Goal: Complete application form: Complete application form

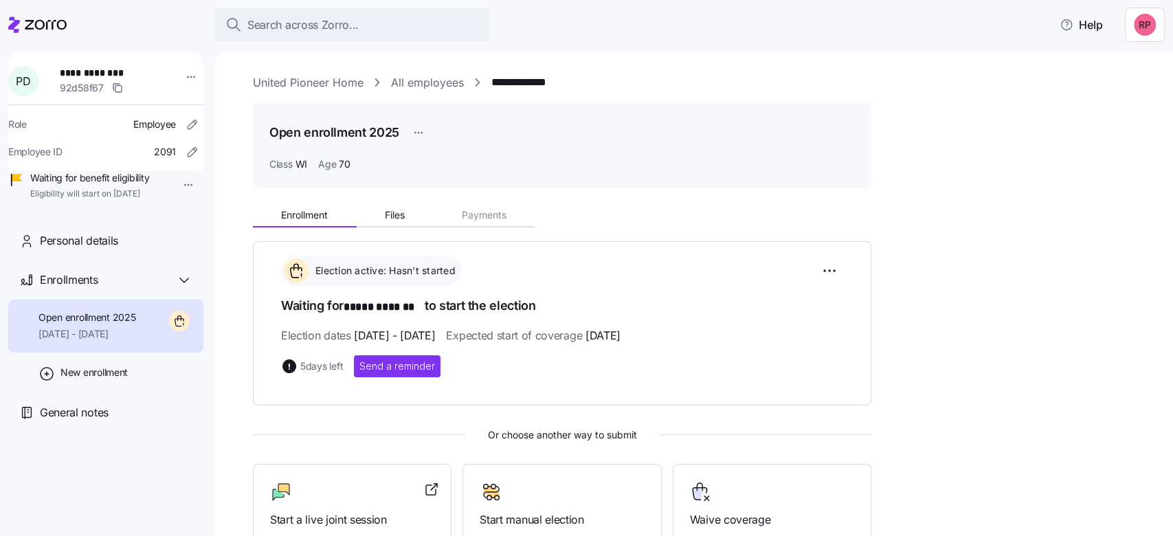
click at [266, 75] on link "United Pioneer Home" at bounding box center [308, 82] width 111 height 17
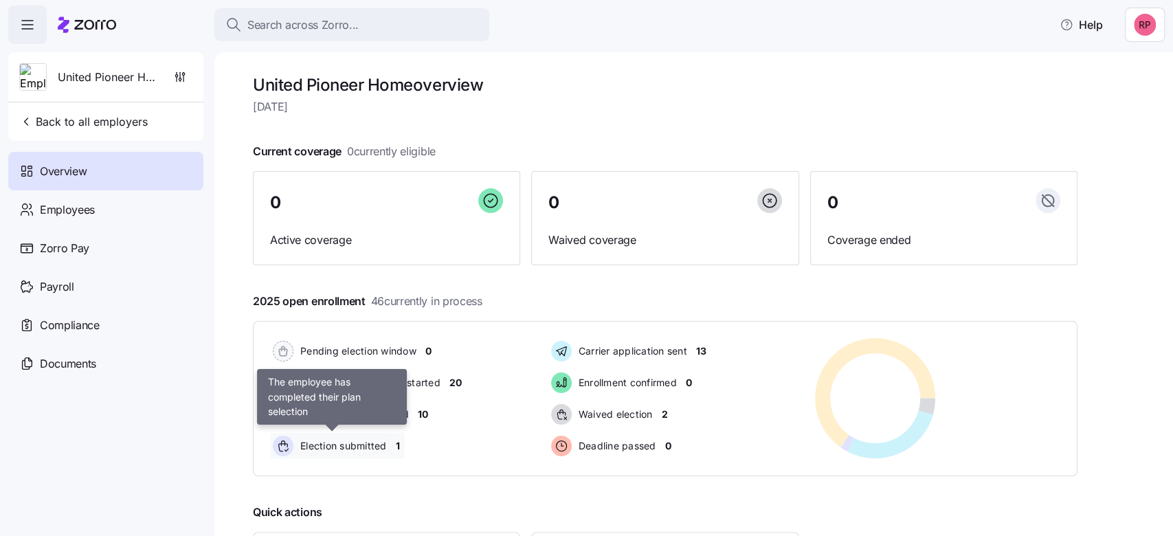
click at [348, 448] on span "Election submitted" at bounding box center [341, 446] width 91 height 14
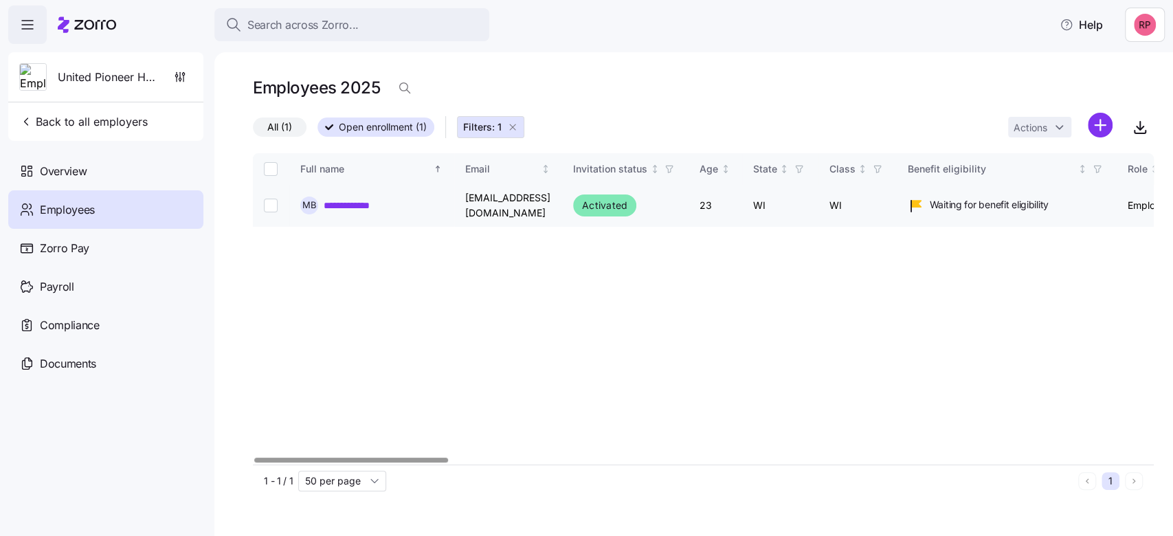
click at [348, 207] on link "**********" at bounding box center [356, 206] width 64 height 14
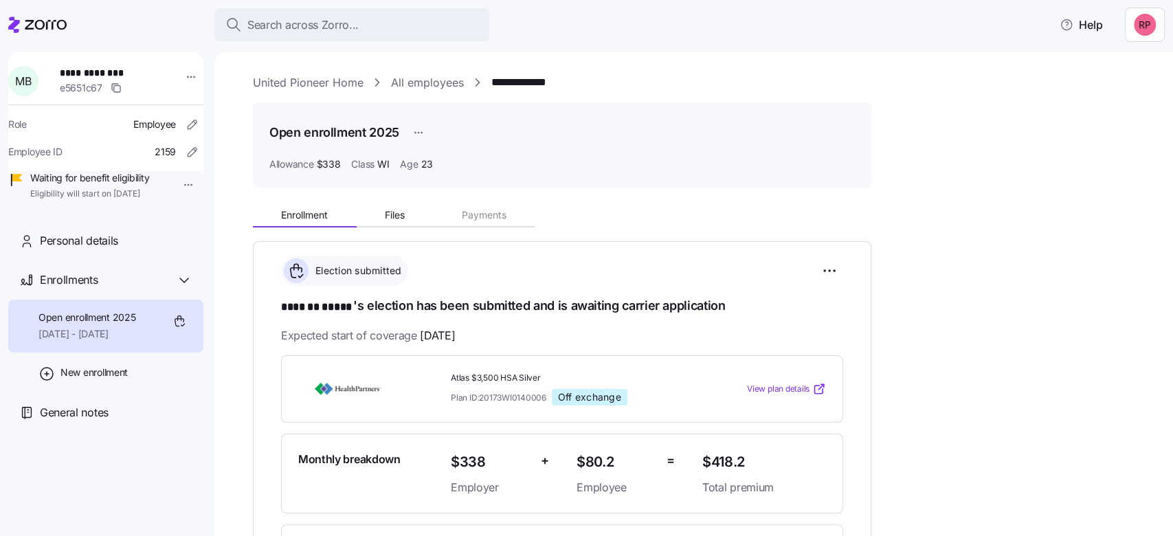
click at [271, 84] on link "United Pioneer Home" at bounding box center [308, 82] width 111 height 17
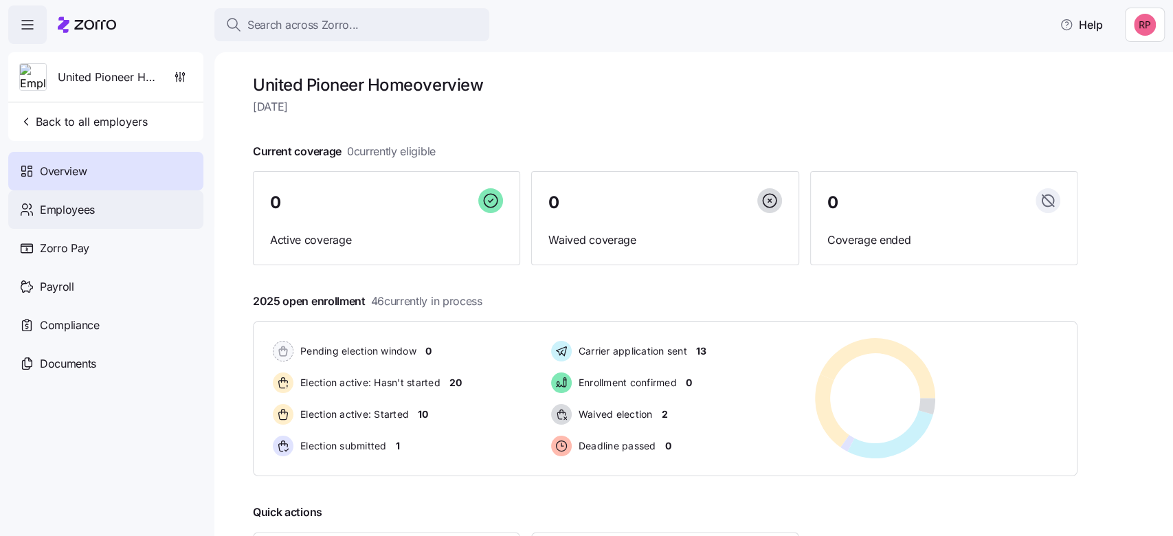
click at [87, 215] on span "Employees" at bounding box center [67, 209] width 55 height 17
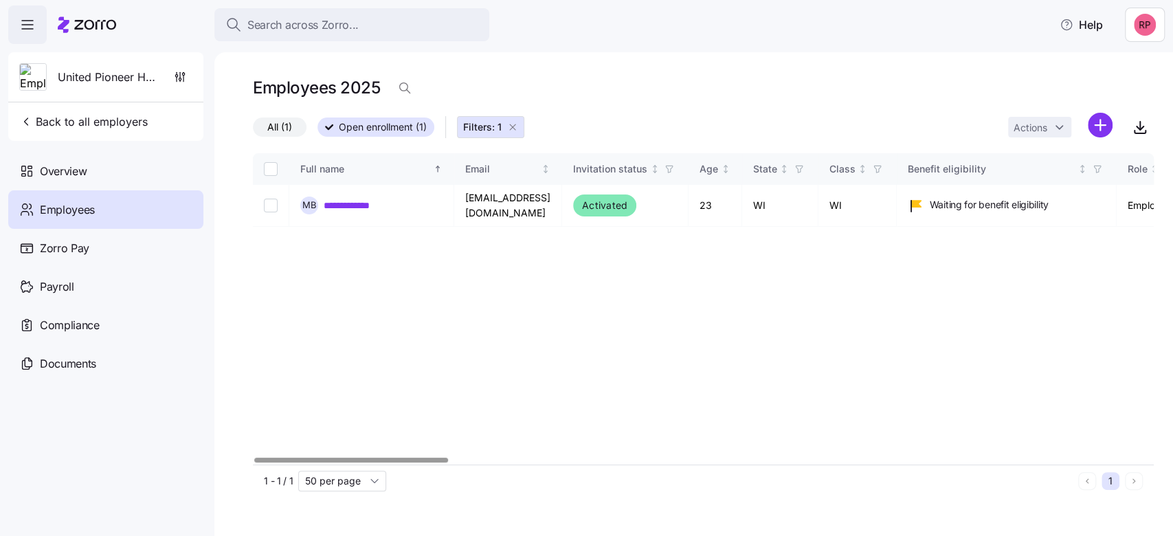
click at [512, 124] on icon "button" at bounding box center [512, 127] width 11 height 11
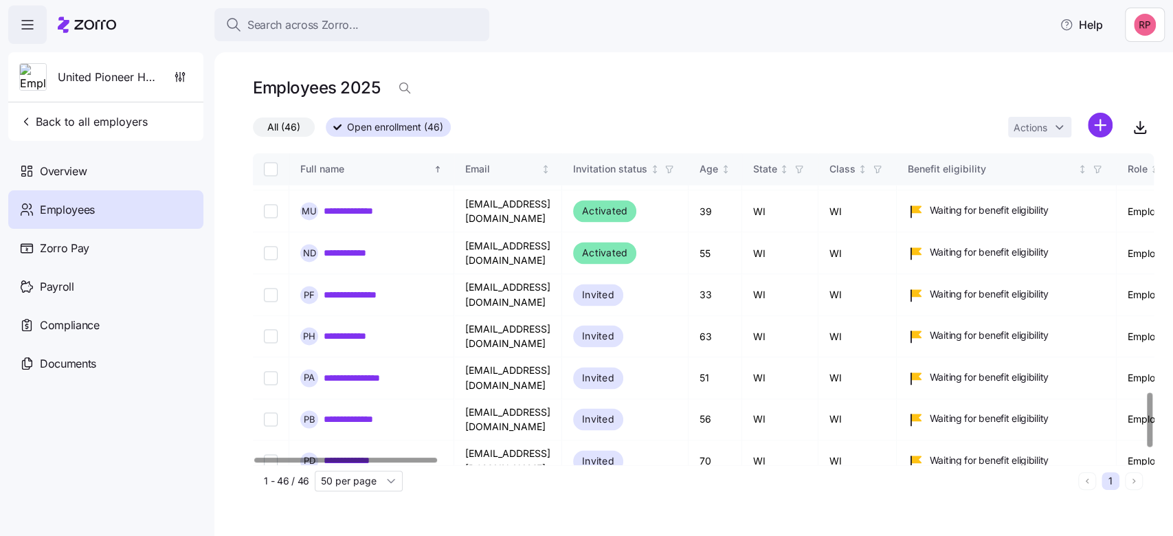
scroll to position [1375, 0]
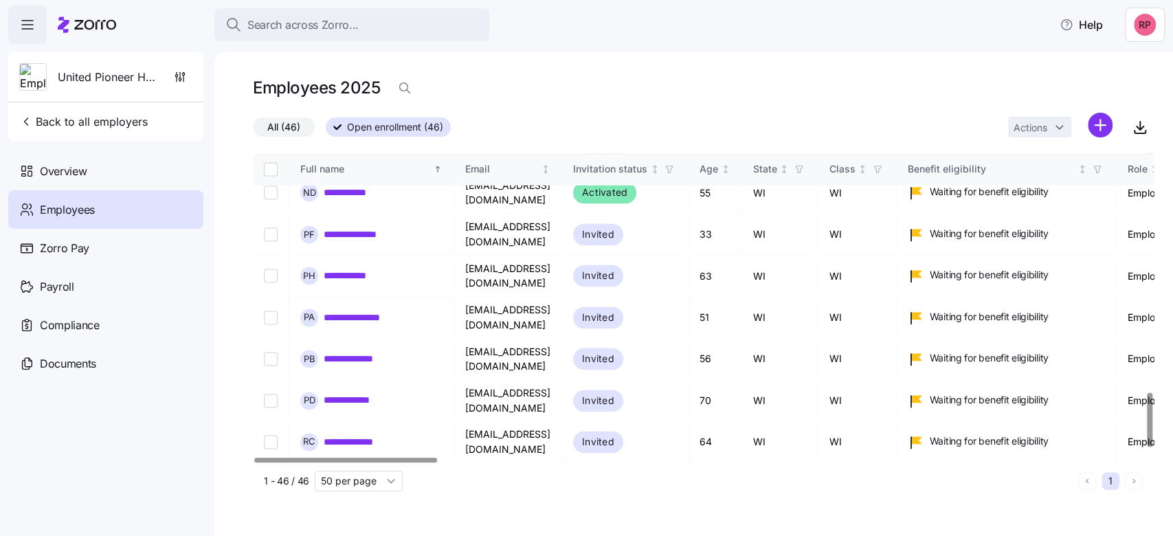
click at [357, 518] on link "**********" at bounding box center [354, 525] width 61 height 14
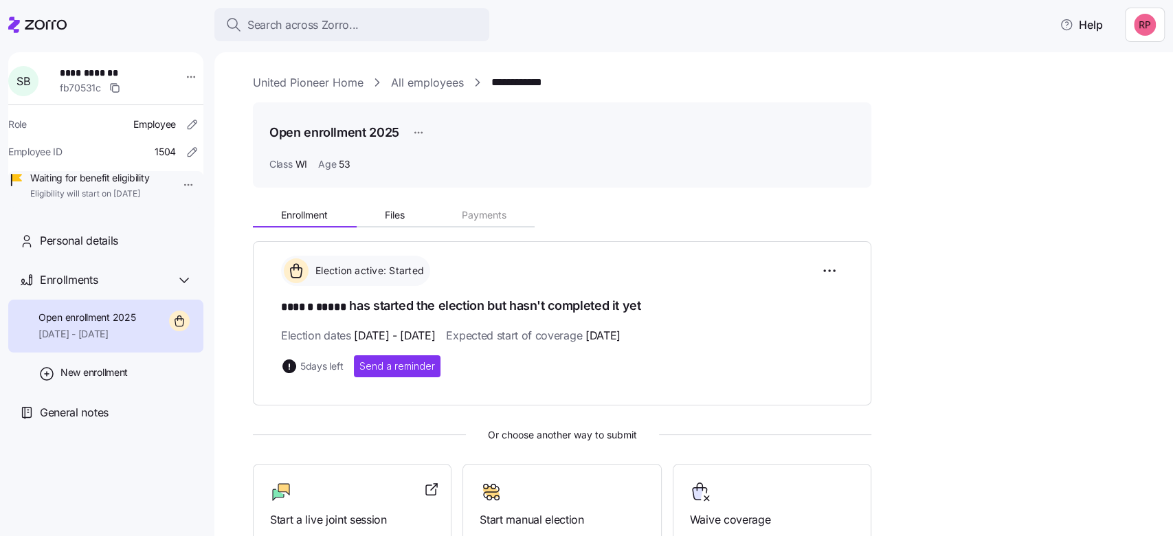
scroll to position [169, 0]
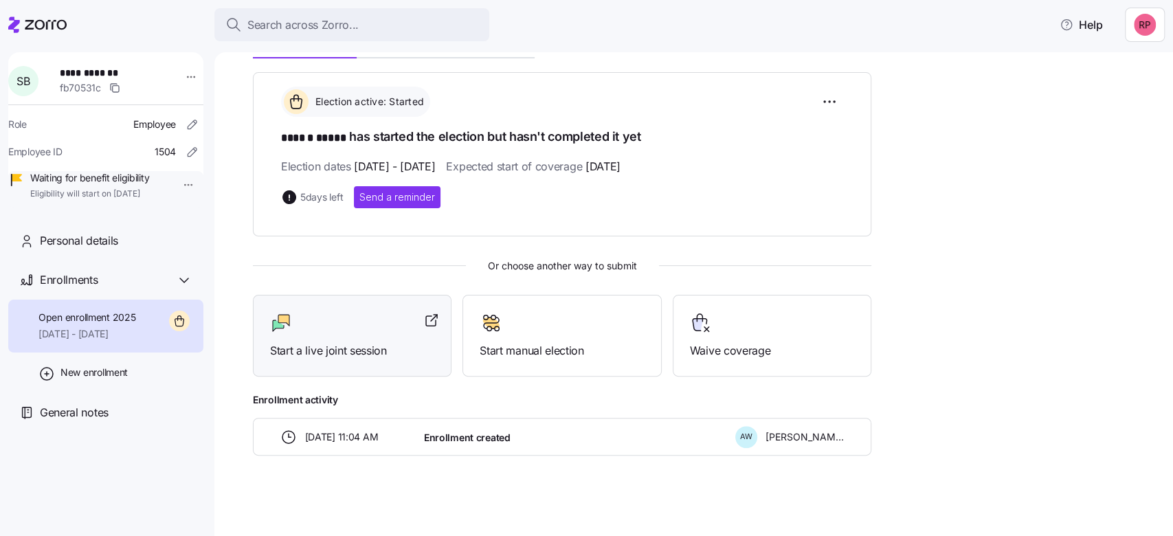
click at [373, 322] on div at bounding box center [352, 323] width 164 height 22
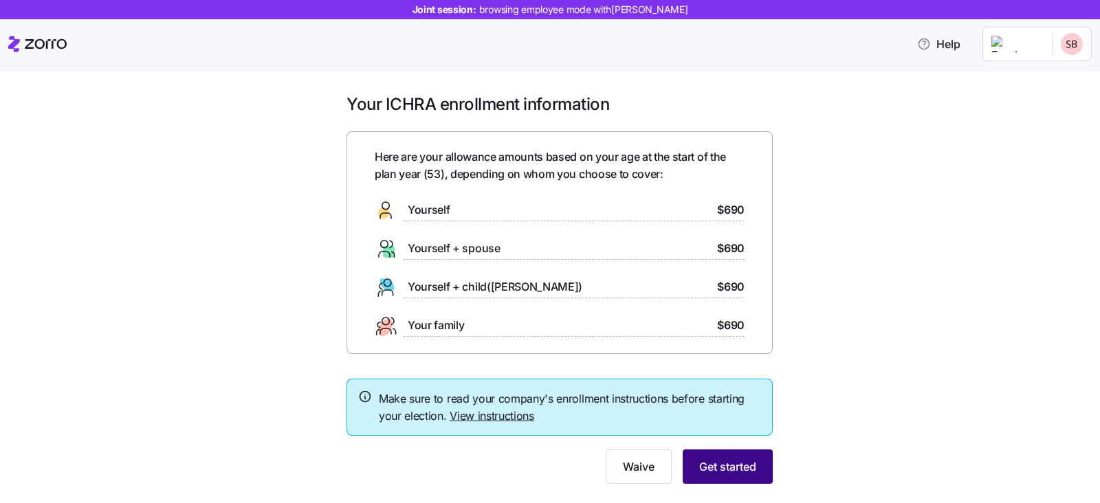
click at [702, 468] on span "Get started" at bounding box center [727, 466] width 57 height 16
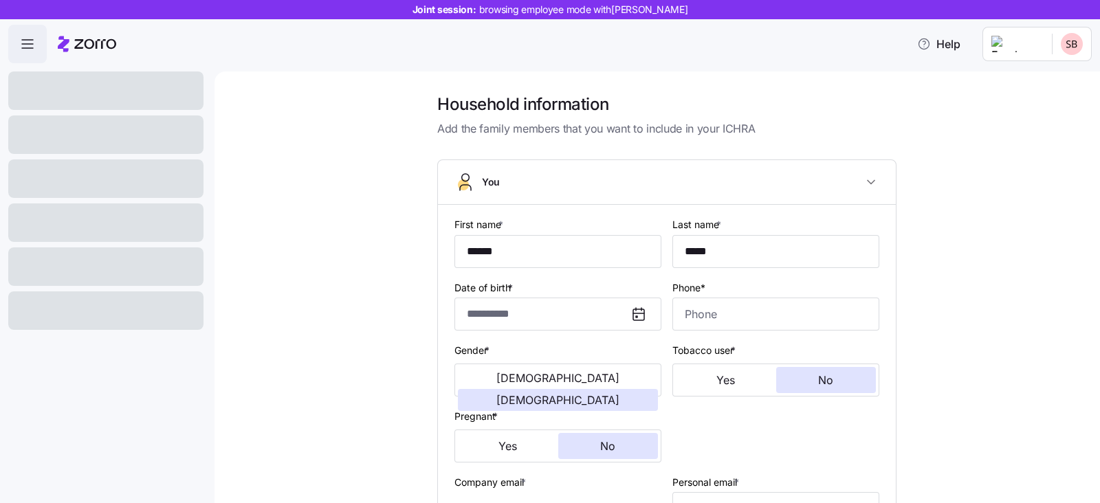
type input "**********"
type input "(715) 554-3990"
type input "US citizen"
type input "In domestic partnership"
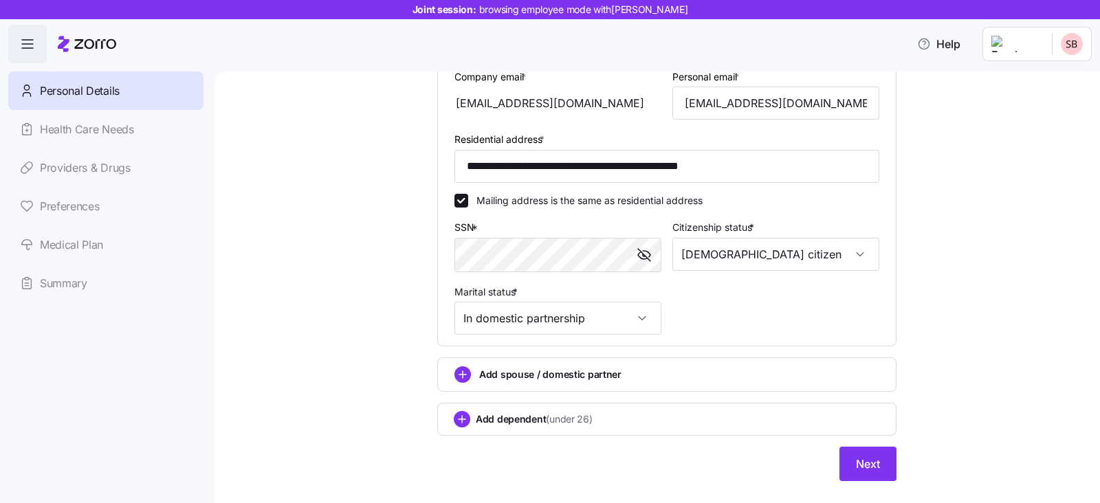
scroll to position [430, 0]
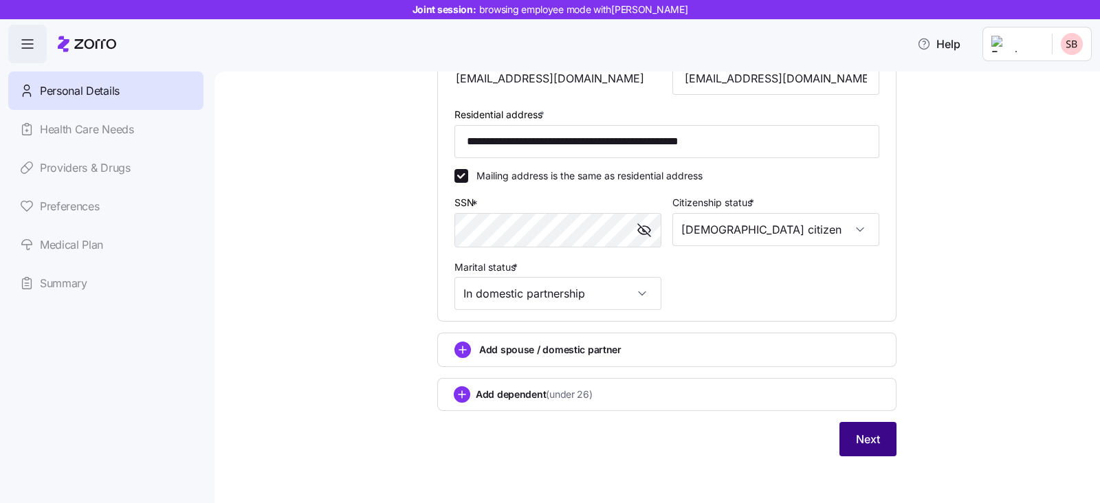
click at [867, 438] on span "Next" at bounding box center [868, 439] width 24 height 16
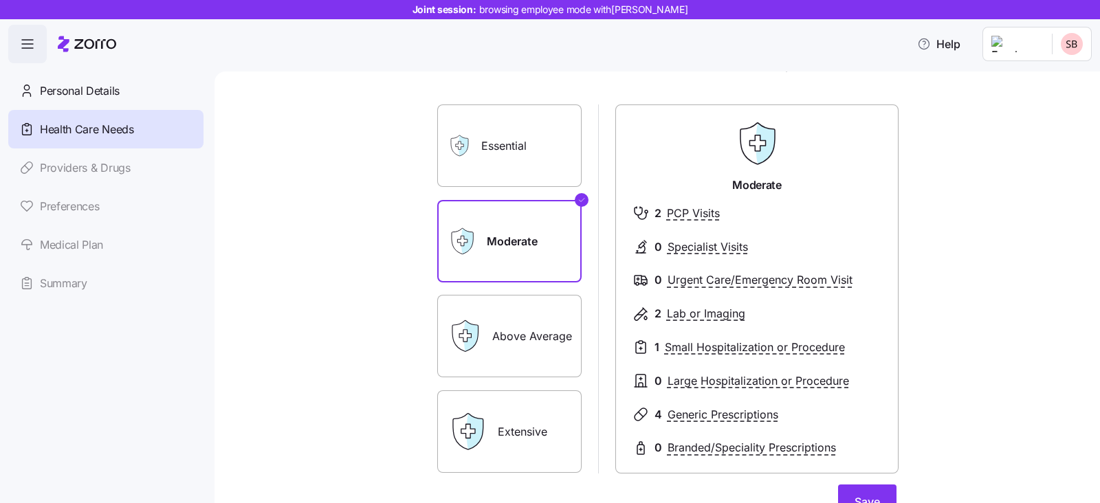
scroll to position [85, 0]
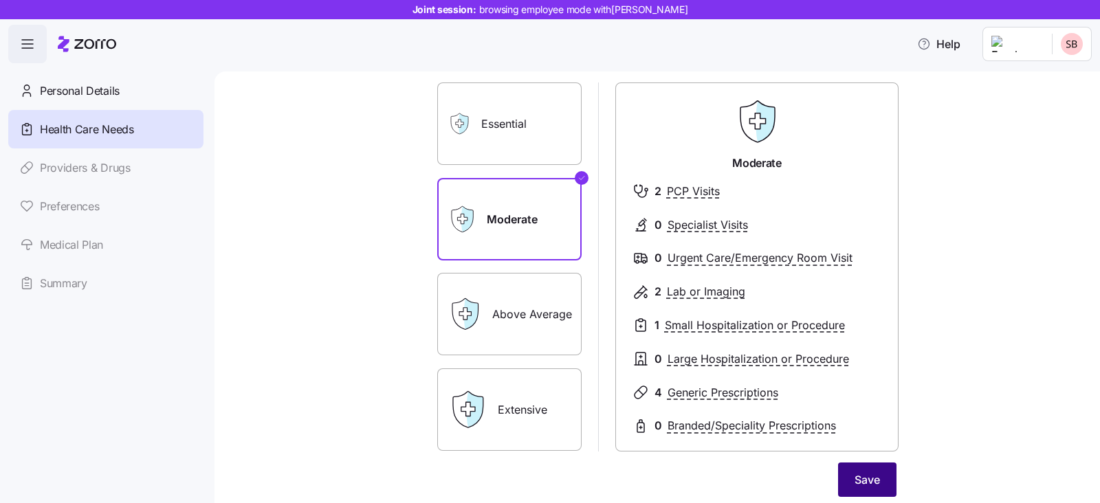
click at [872, 482] on span "Save" at bounding box center [866, 480] width 25 height 16
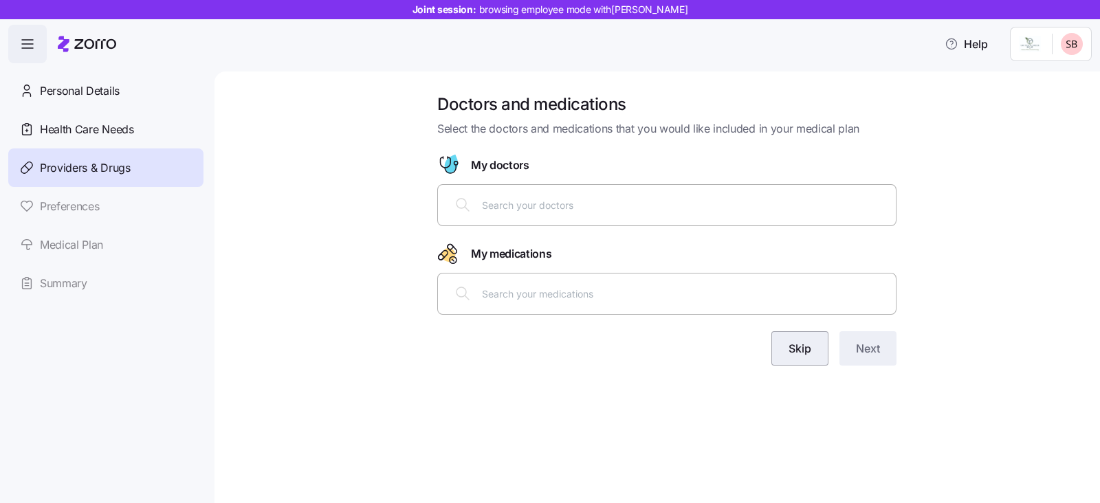
click at [784, 348] on button "Skip" at bounding box center [799, 348] width 57 height 34
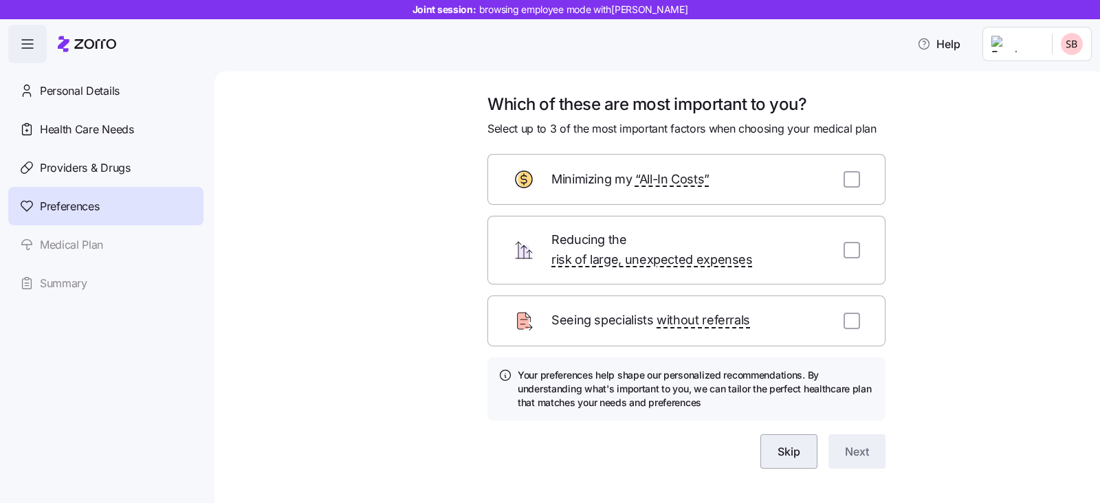
drag, startPoint x: 770, startPoint y: 428, endPoint x: 777, endPoint y: 436, distance: 10.7
click at [777, 443] on span "Skip" at bounding box center [788, 451] width 23 height 16
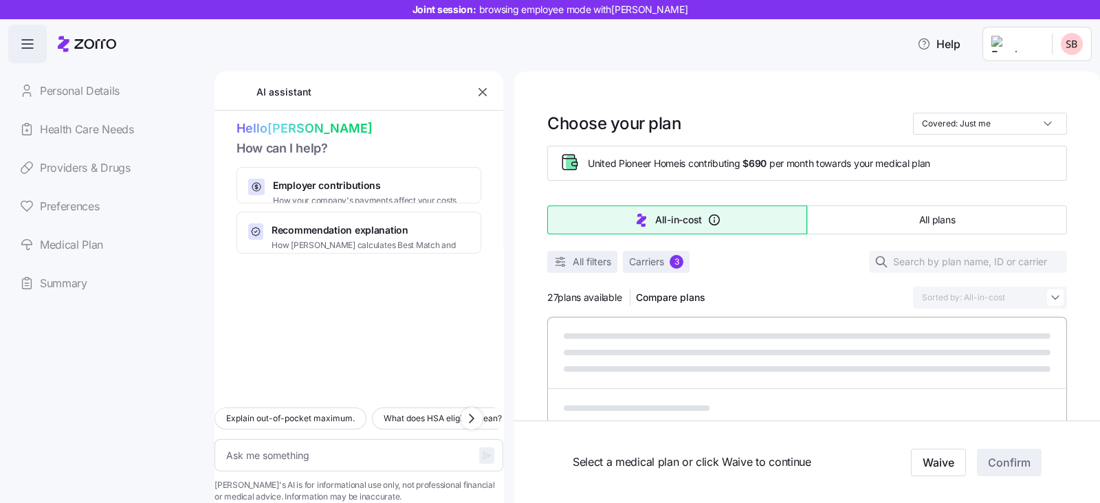
type textarea "x"
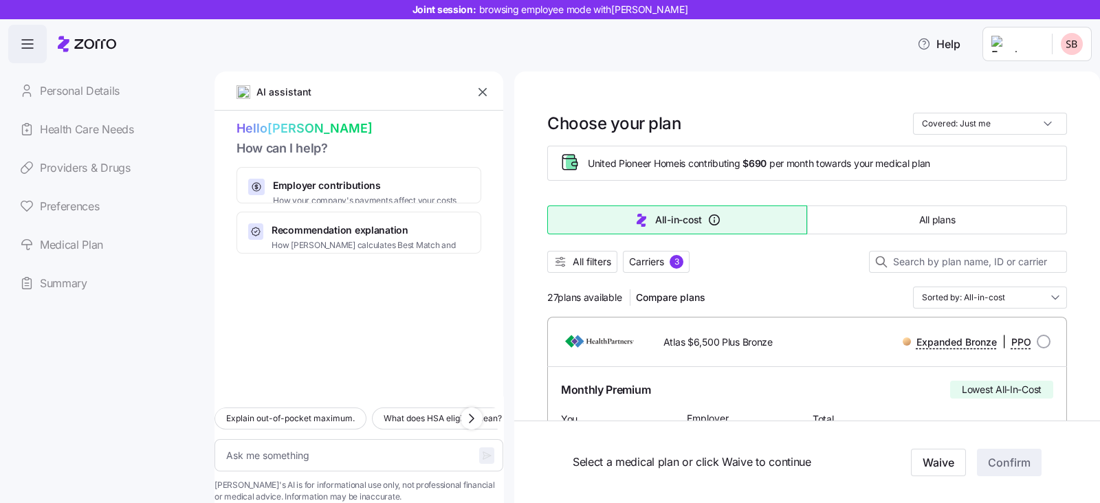
click at [485, 96] on icon "button" at bounding box center [483, 92] width 14 height 14
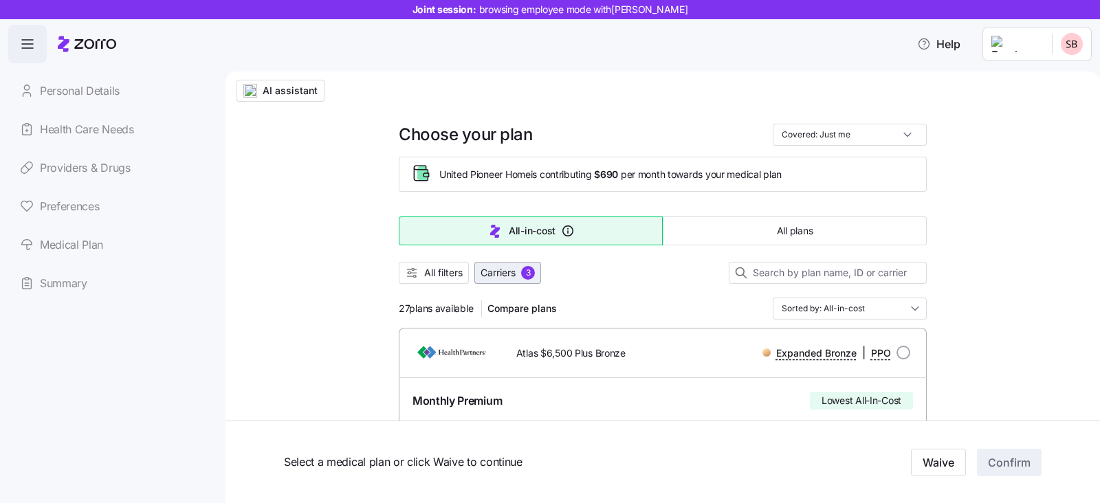
click at [521, 275] on div "3" at bounding box center [528, 273] width 14 height 14
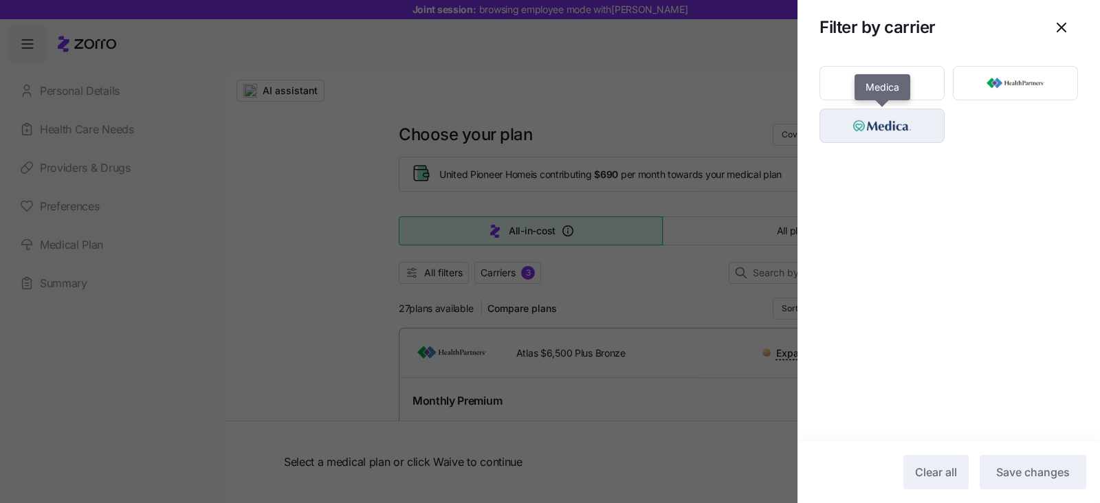
click at [891, 133] on img "button" at bounding box center [882, 125] width 101 height 27
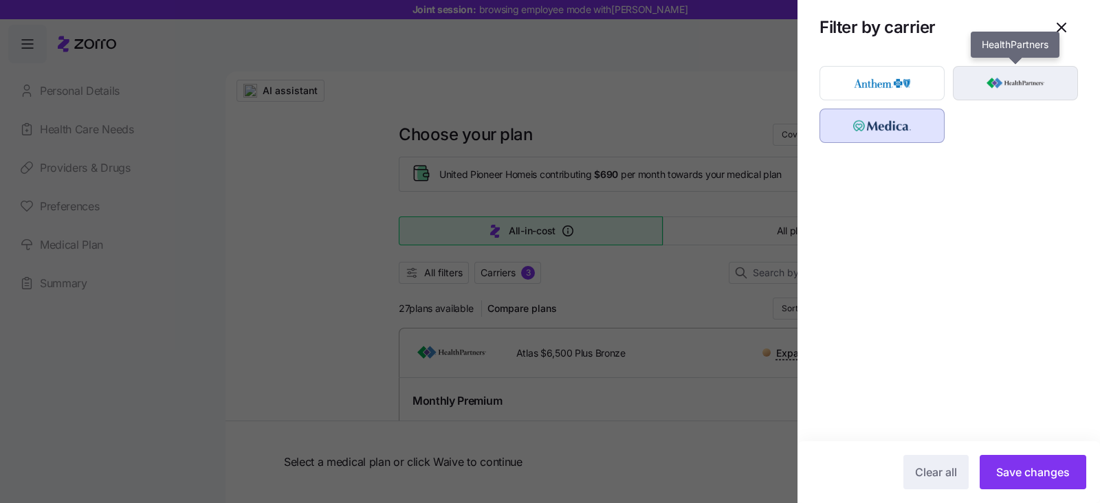
click at [1043, 78] on img "button" at bounding box center [1015, 82] width 101 height 27
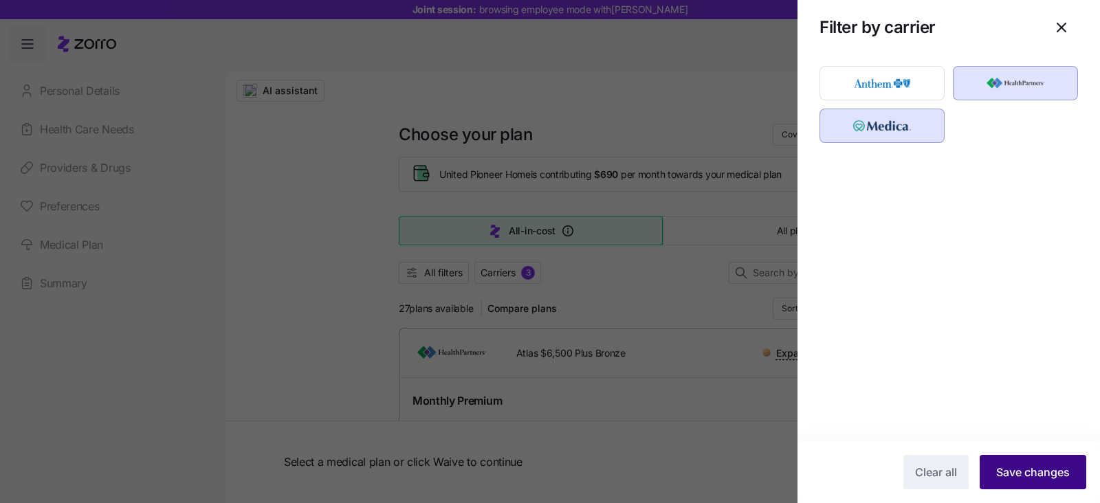
click at [1038, 466] on span "Save changes" at bounding box center [1033, 472] width 74 height 16
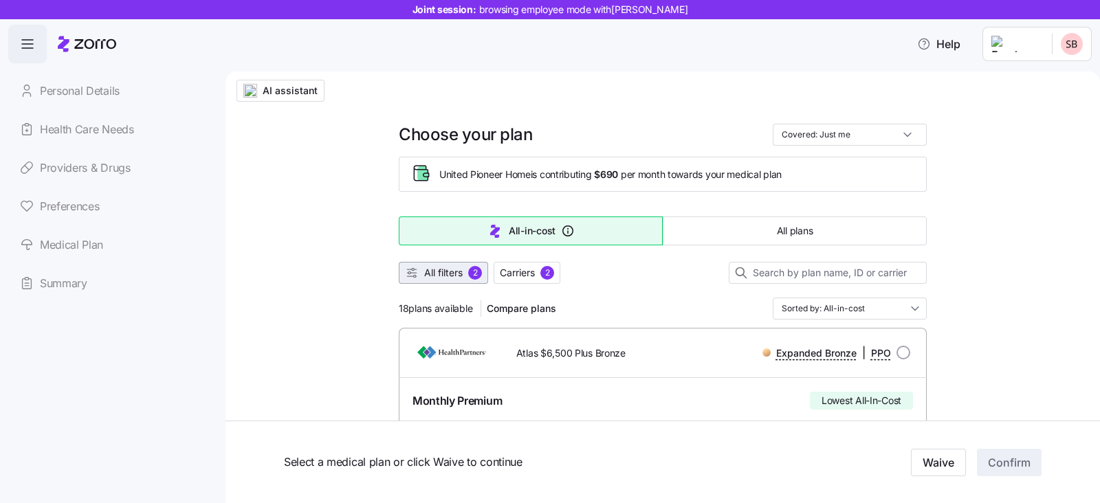
click at [424, 274] on span "All filters" at bounding box center [443, 273] width 38 height 14
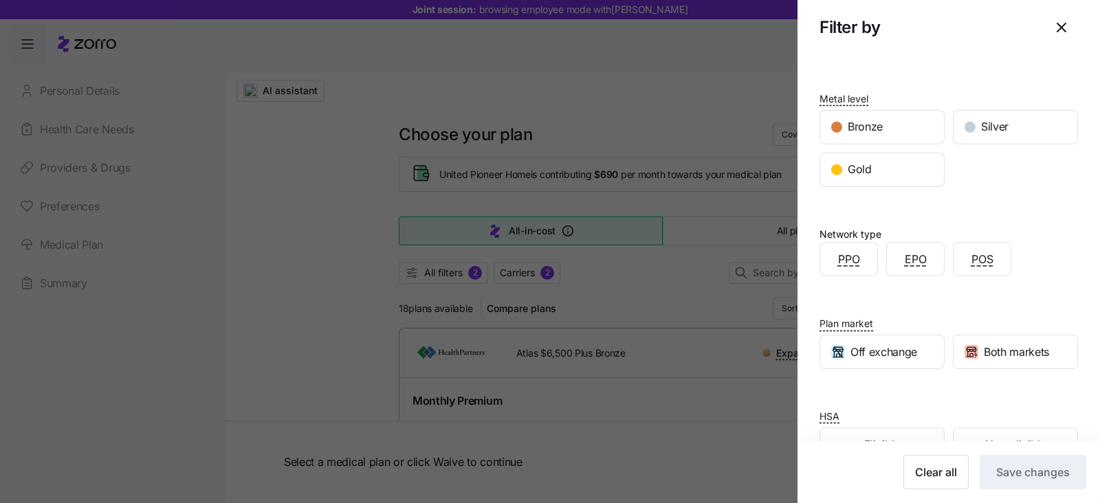
scroll to position [149, 0]
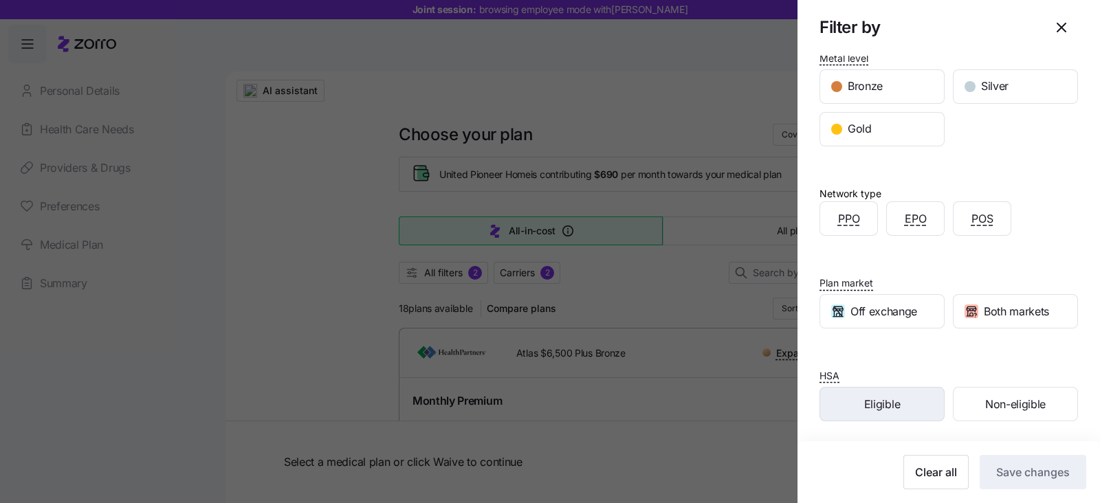
click at [897, 413] on div "Eligible" at bounding box center [882, 404] width 124 height 33
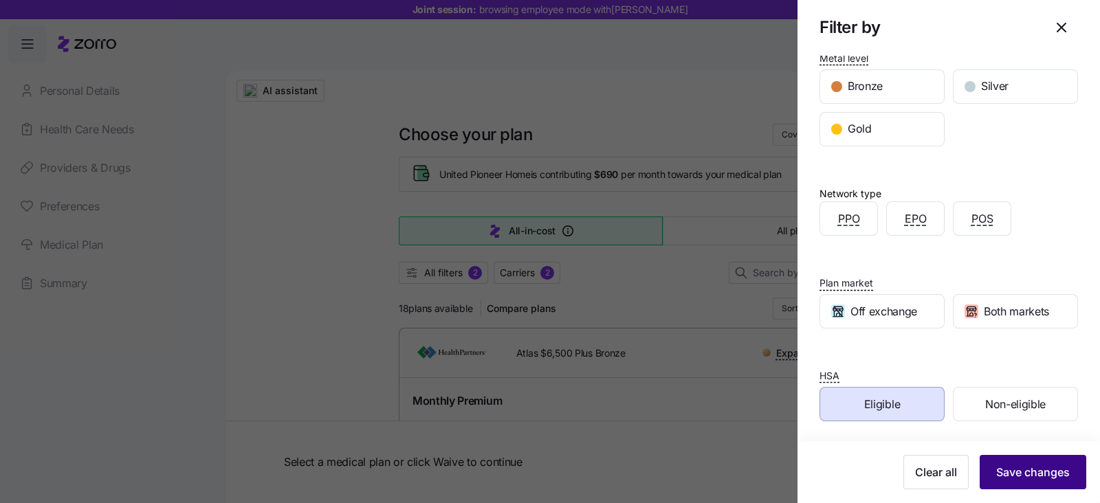
click at [996, 469] on span "Save changes" at bounding box center [1033, 472] width 74 height 16
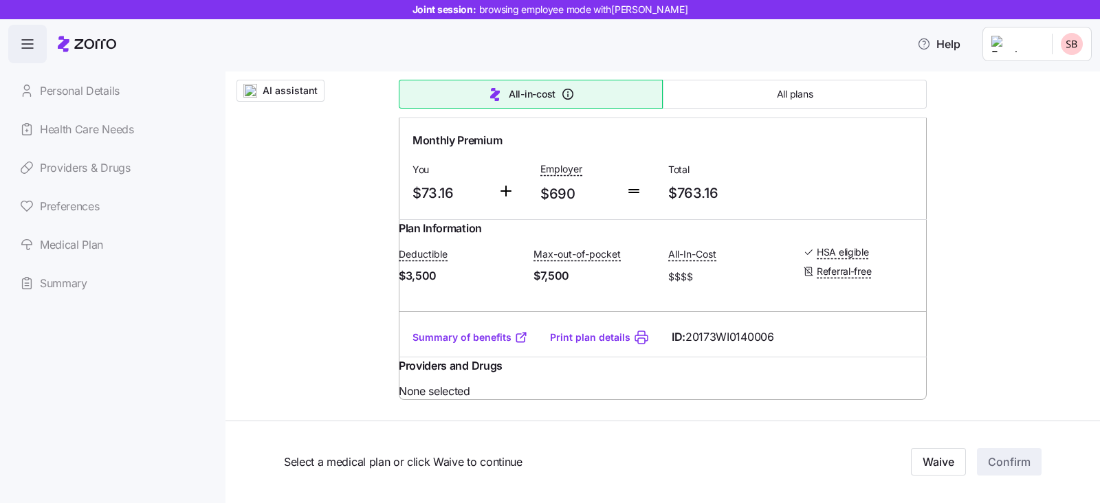
scroll to position [1031, 0]
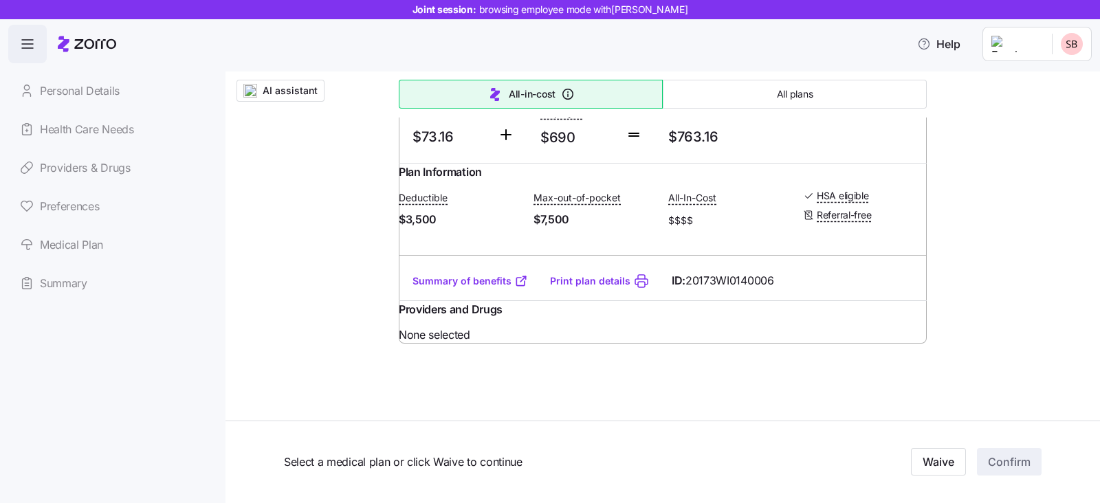
click at [426, 288] on link "Summary of benefits" at bounding box center [469, 281] width 115 height 14
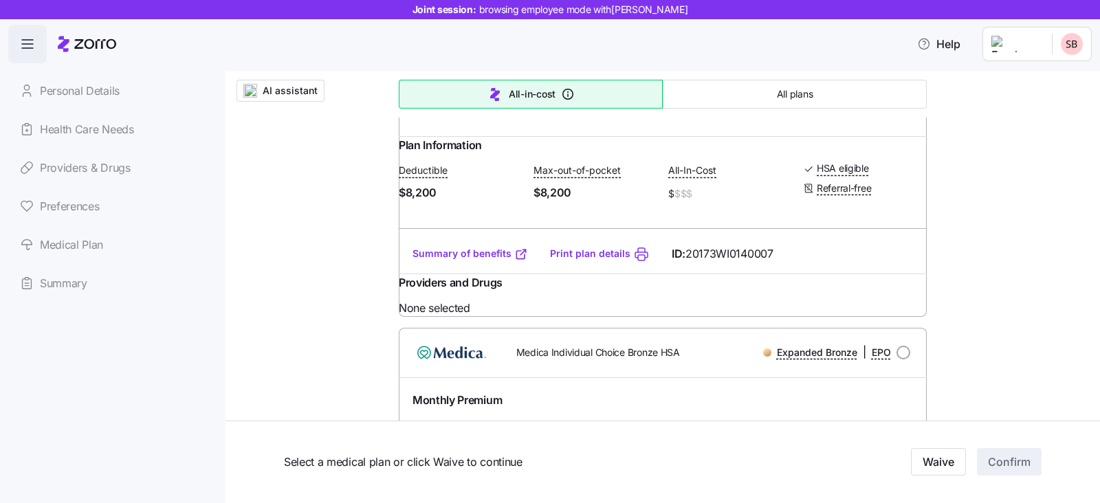
scroll to position [85, 0]
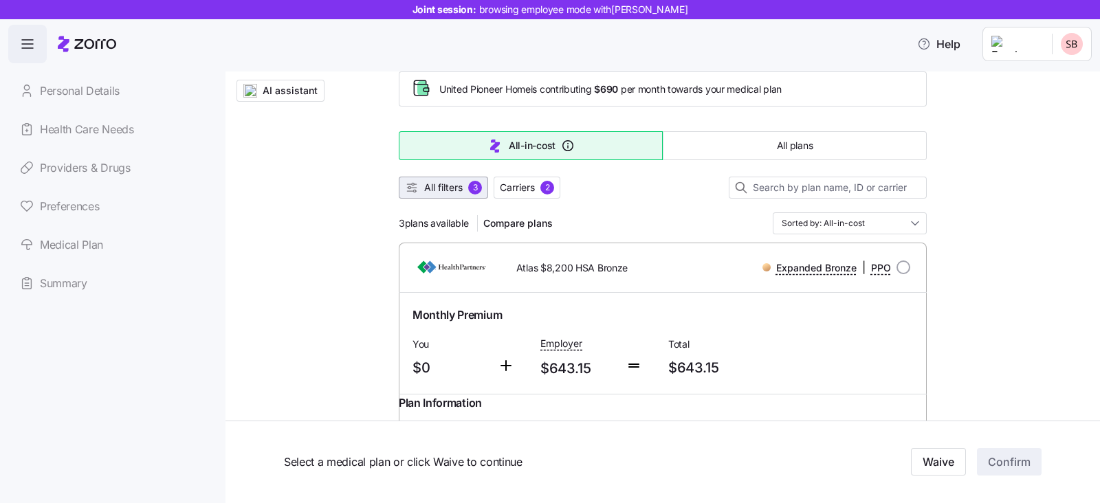
click at [452, 186] on span "All filters" at bounding box center [443, 188] width 38 height 14
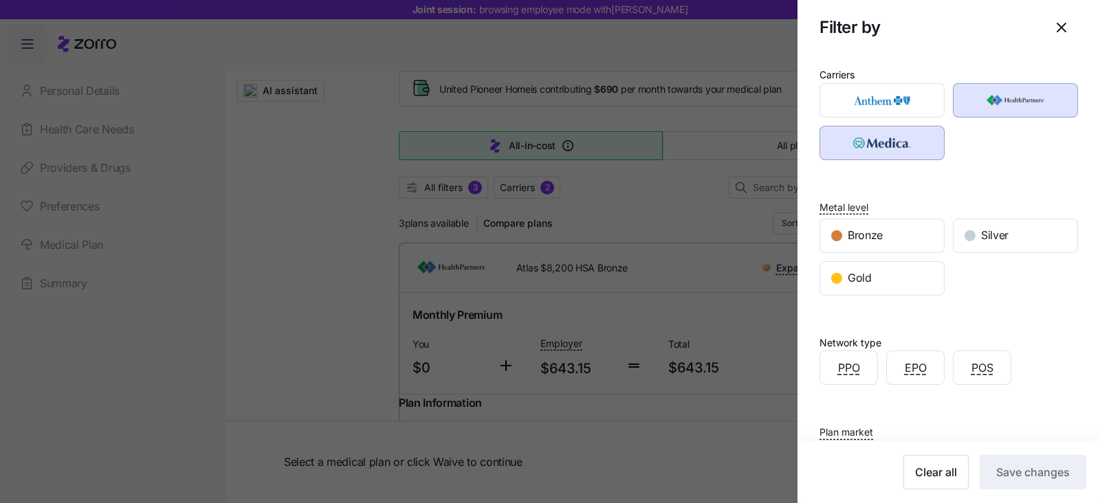
scroll to position [149, 0]
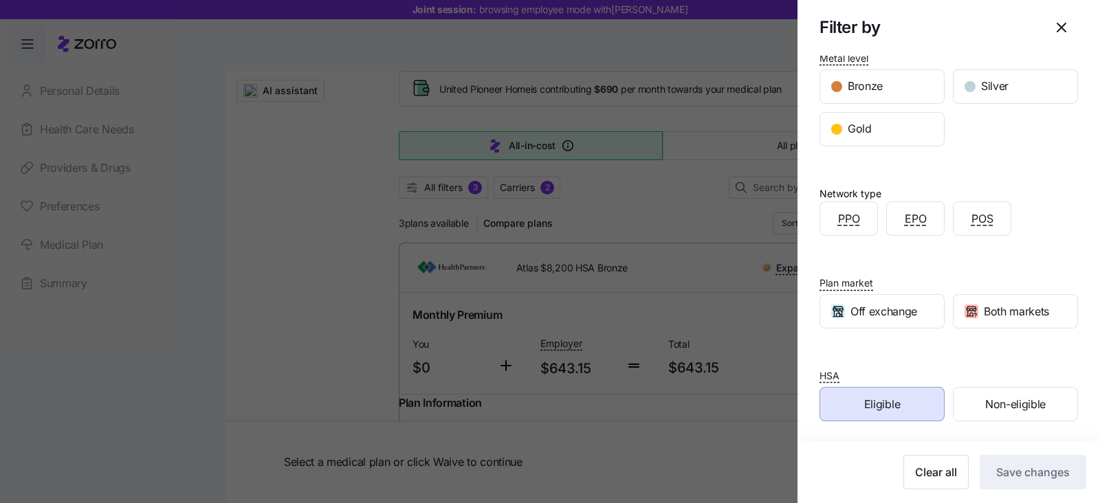
click at [891, 400] on span "Eligible" at bounding box center [882, 404] width 36 height 17
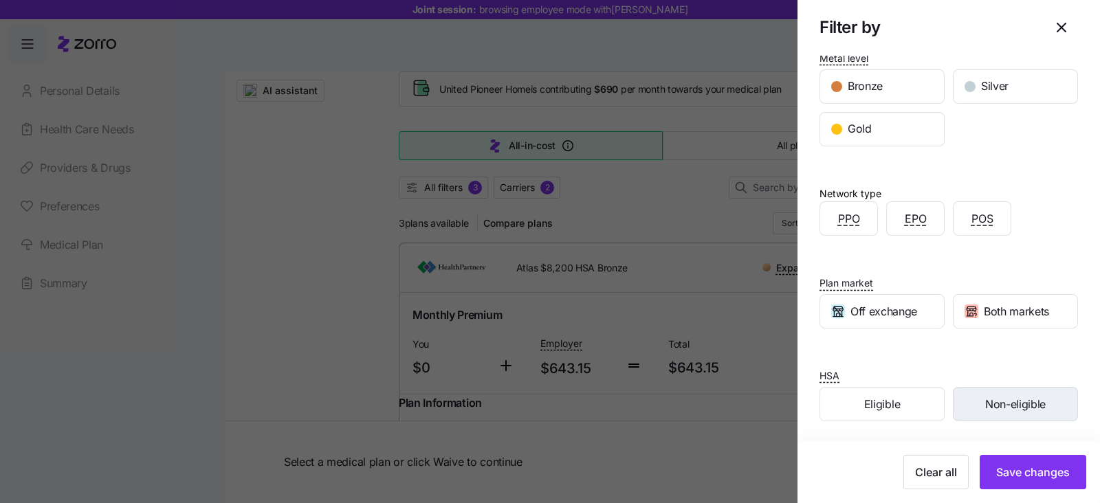
click at [1011, 411] on div "Non-eligible" at bounding box center [1015, 404] width 124 height 33
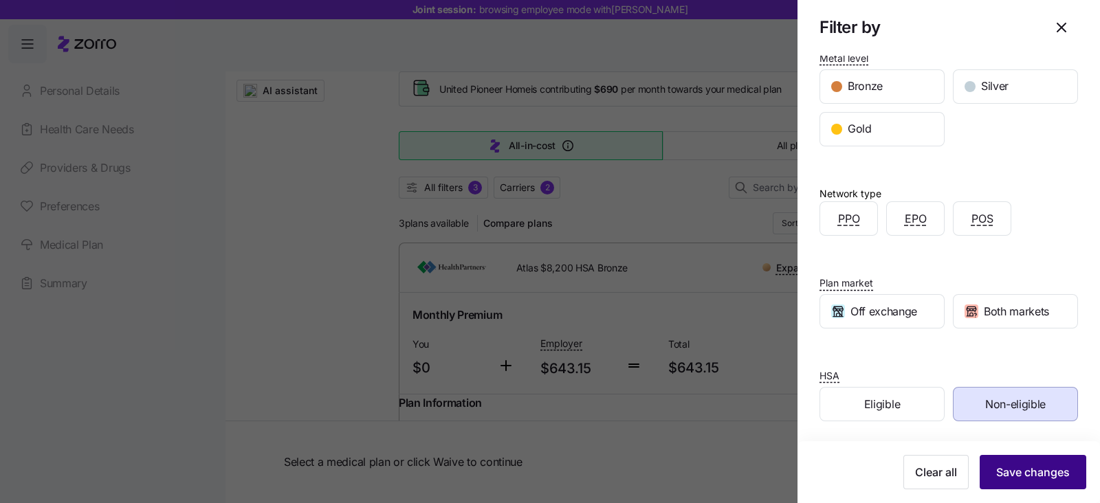
click at [1019, 474] on span "Save changes" at bounding box center [1033, 472] width 74 height 16
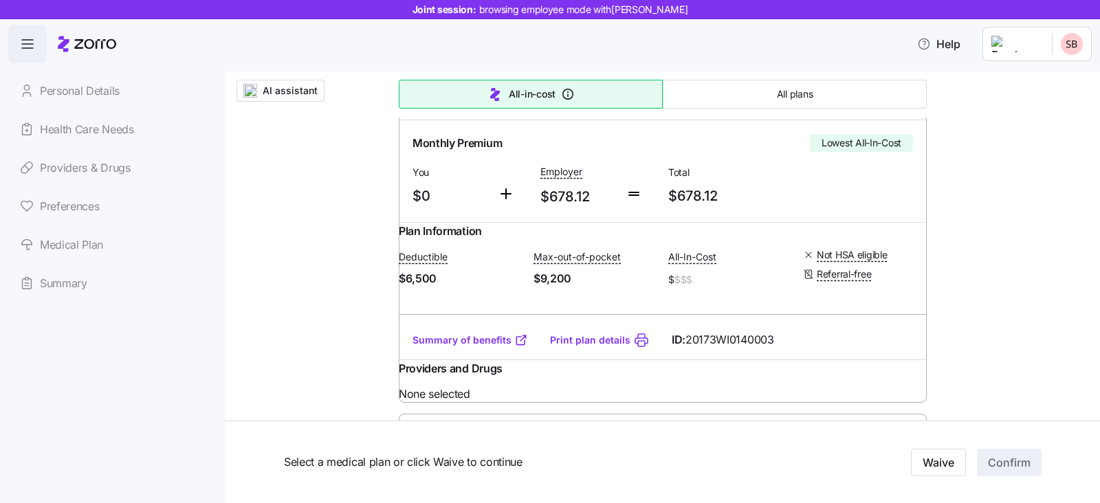
scroll to position [0, 0]
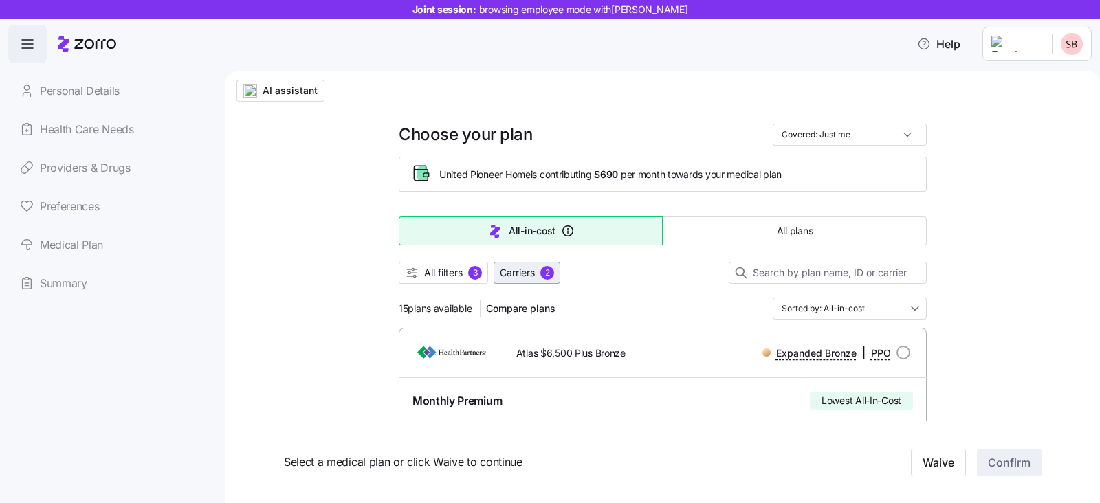
click at [547, 275] on div "2" at bounding box center [547, 273] width 14 height 14
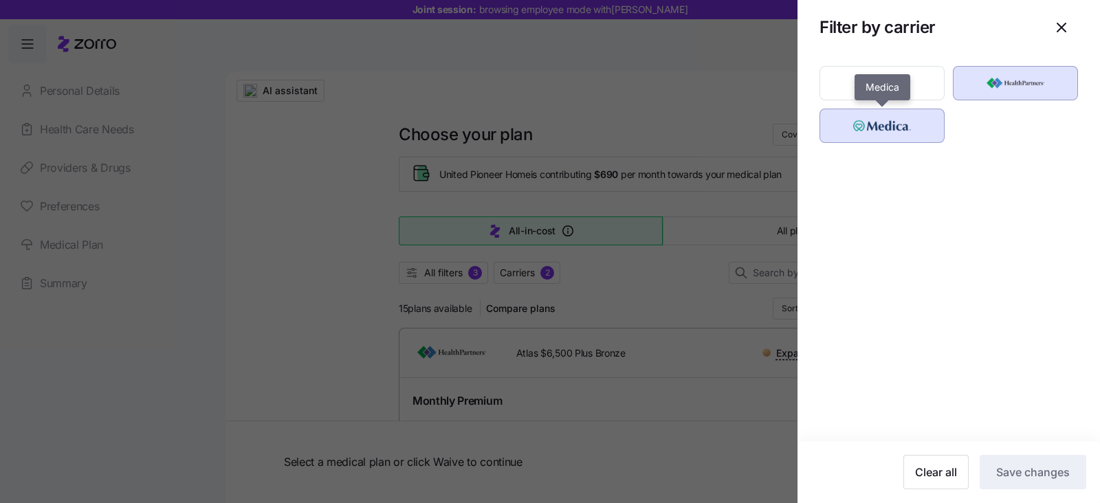
click at [860, 135] on img "button" at bounding box center [882, 125] width 101 height 27
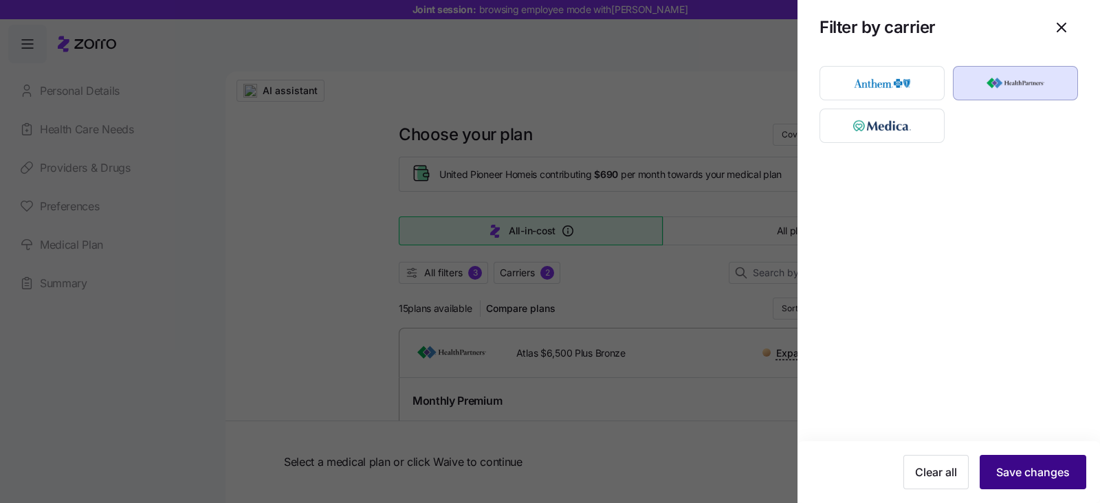
click at [1020, 486] on button "Save changes" at bounding box center [1032, 472] width 107 height 34
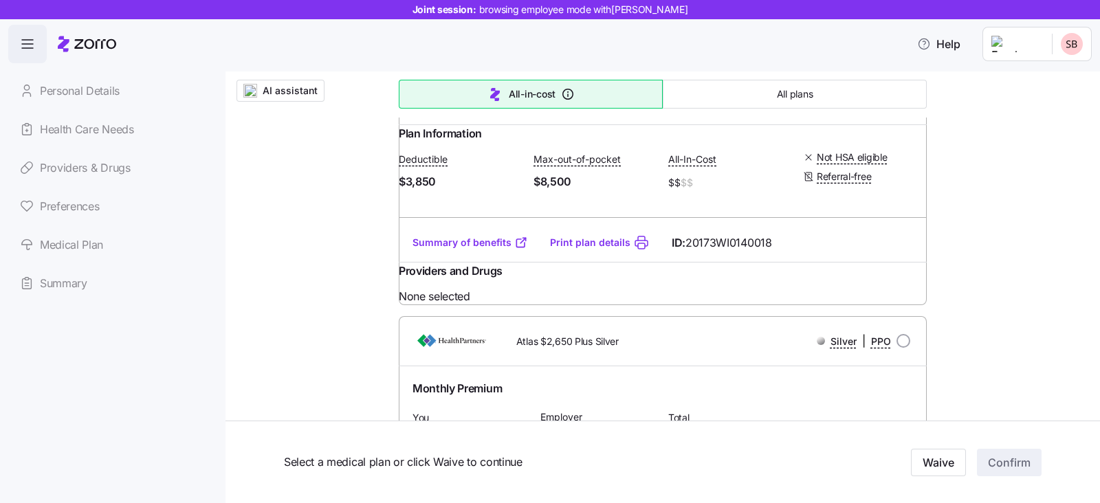
scroll to position [1024, 0]
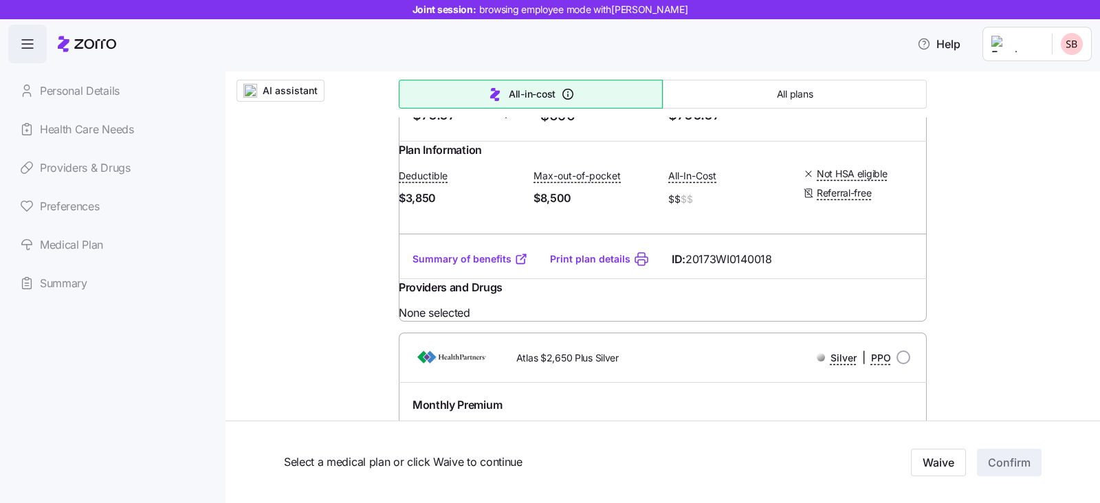
click at [449, 266] on link "Summary of benefits" at bounding box center [469, 259] width 115 height 14
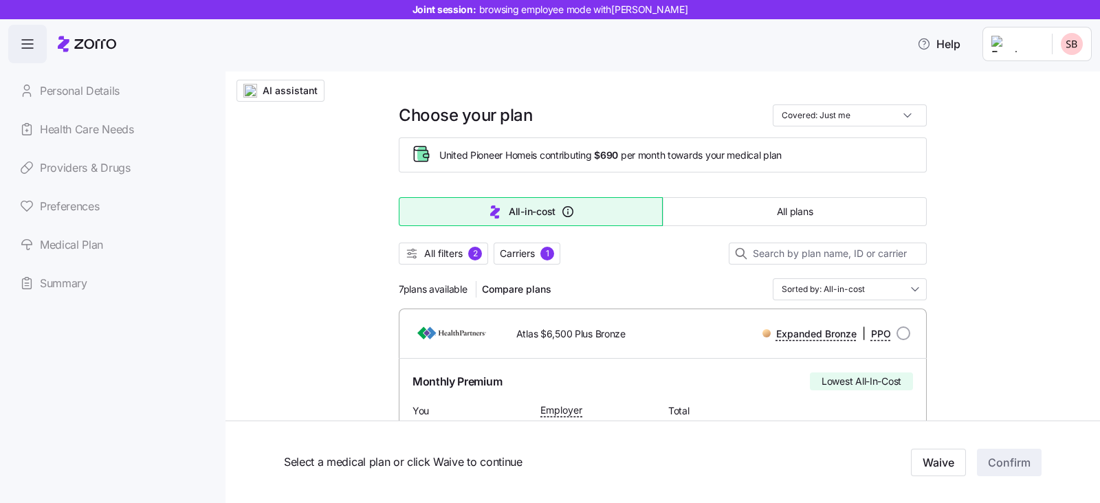
scroll to position [0, 0]
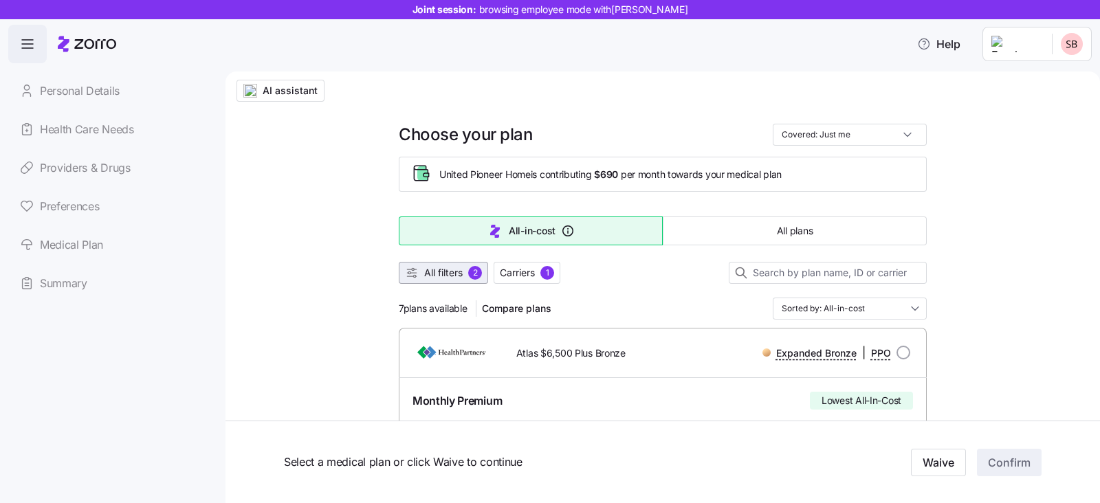
click at [412, 269] on span "All filters 2" at bounding box center [443, 273] width 77 height 14
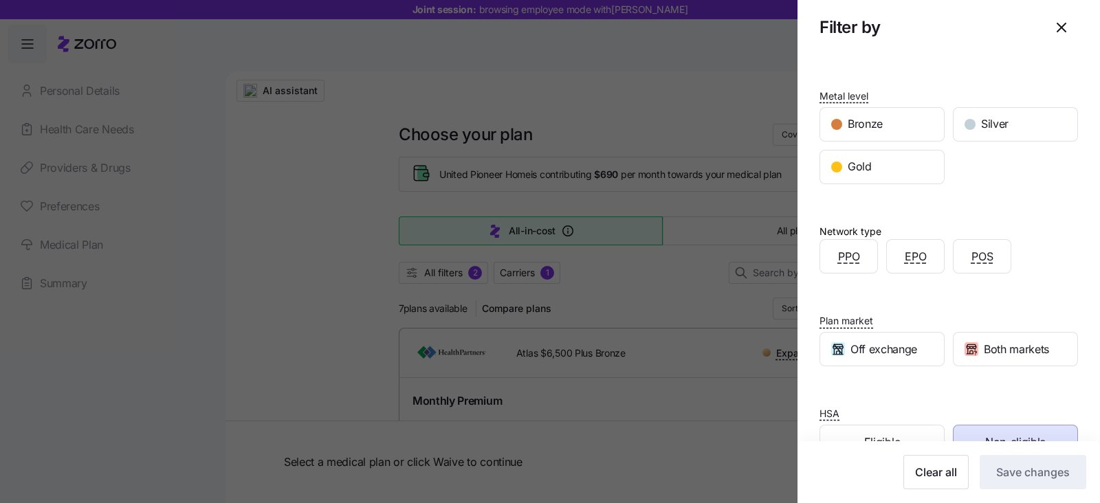
scroll to position [149, 0]
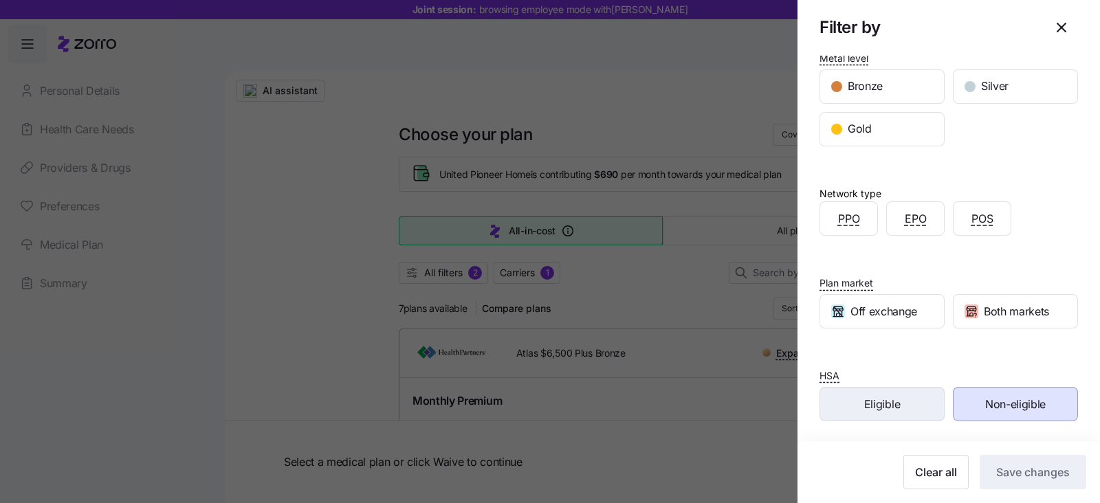
click at [847, 406] on div "Eligible" at bounding box center [882, 404] width 124 height 33
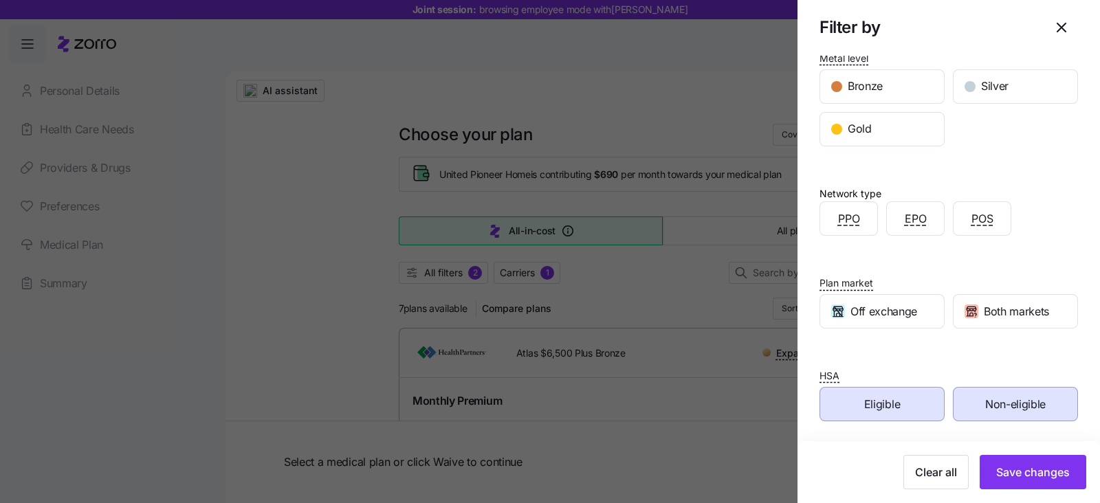
click at [1004, 407] on span "Non-eligible" at bounding box center [1015, 404] width 60 height 17
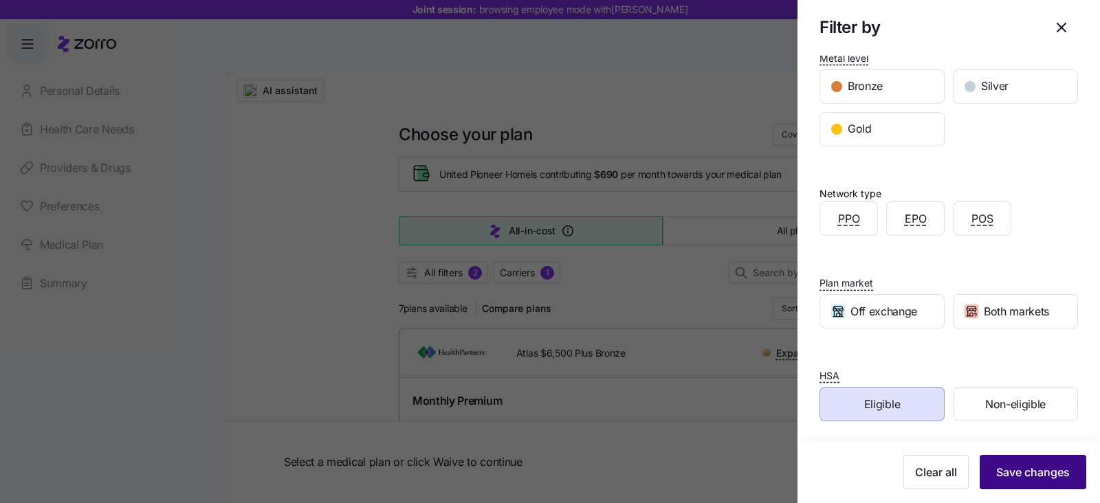
click at [1014, 477] on span "Save changes" at bounding box center [1033, 472] width 74 height 16
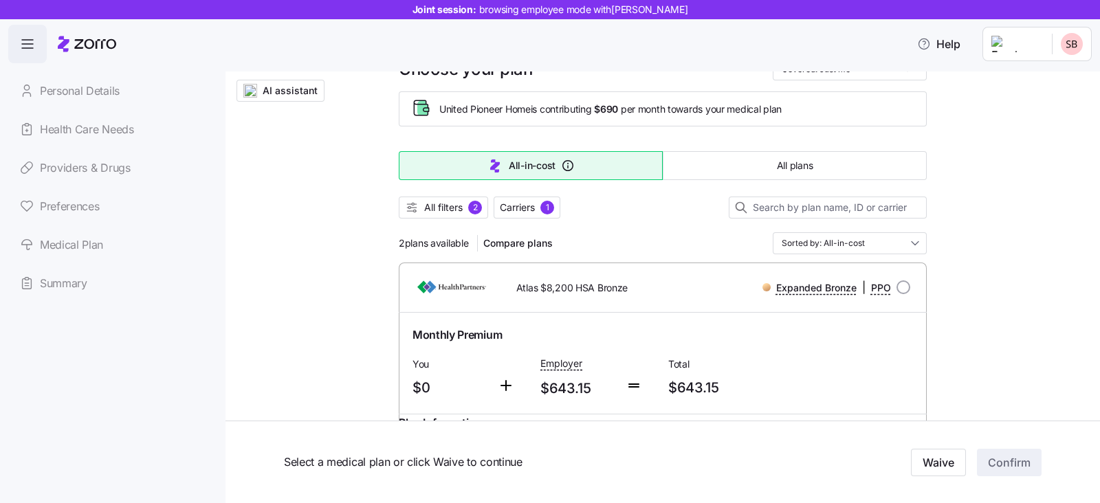
scroll to position [0, 0]
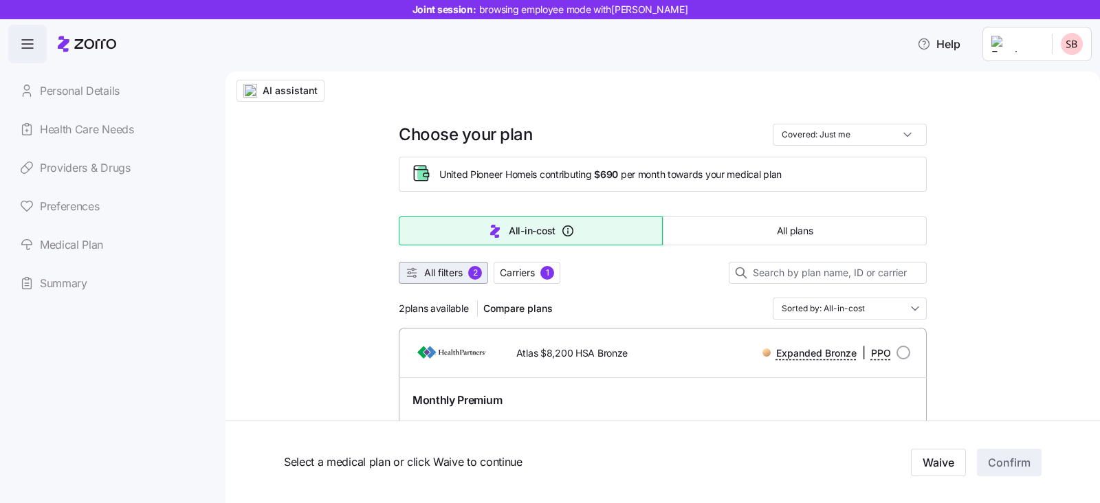
click at [445, 274] on span "All filters" at bounding box center [443, 273] width 38 height 14
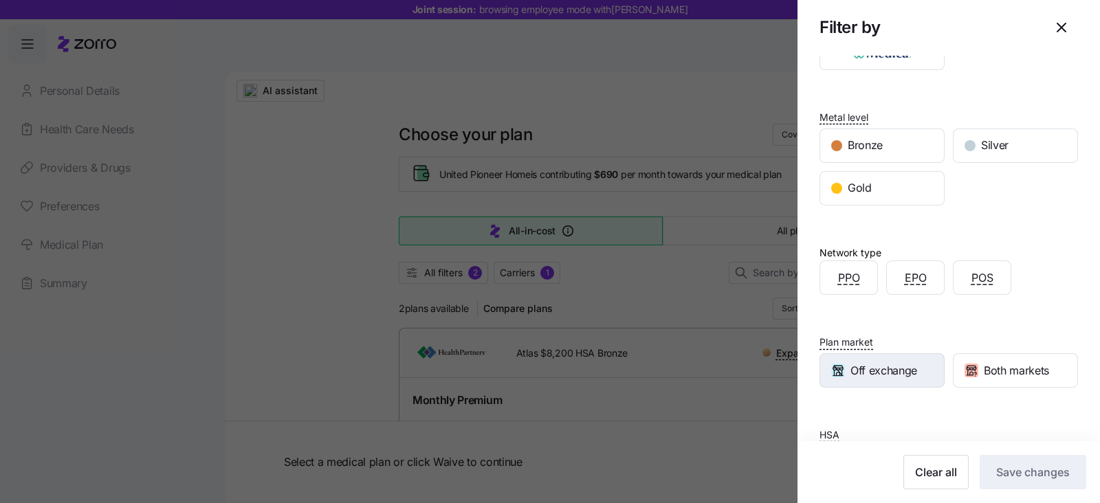
scroll to position [149, 0]
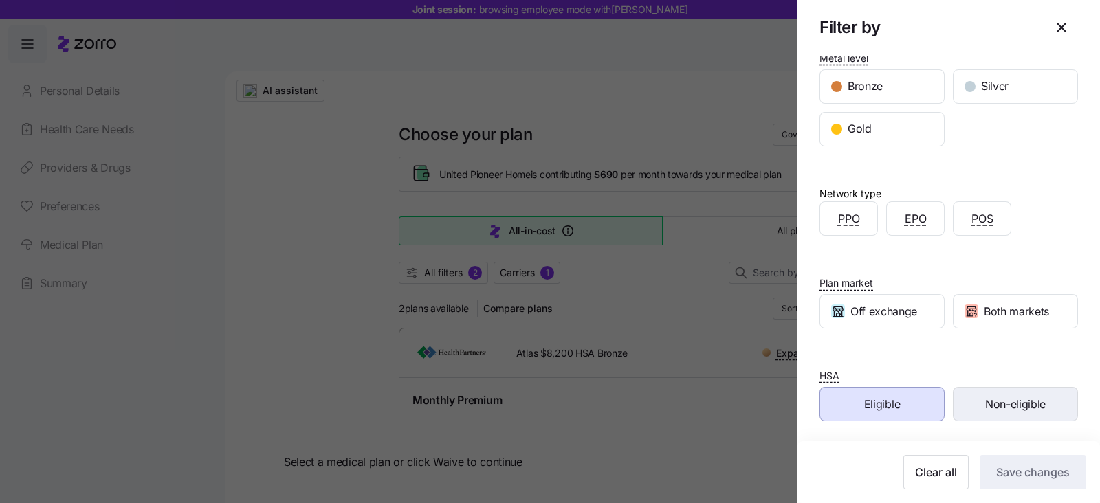
click at [985, 405] on span "Non-eligible" at bounding box center [1015, 404] width 60 height 17
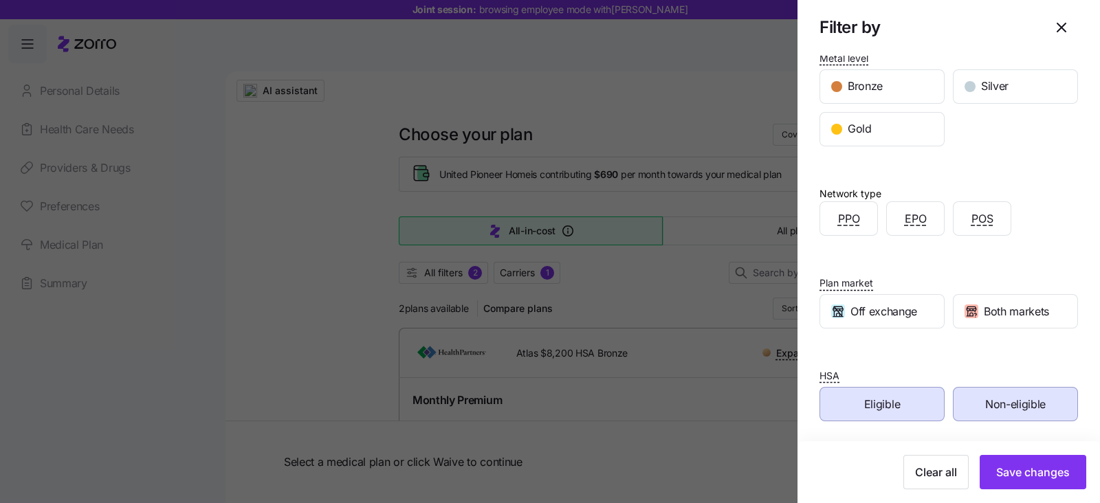
click at [874, 416] on div "Eligible" at bounding box center [882, 404] width 124 height 33
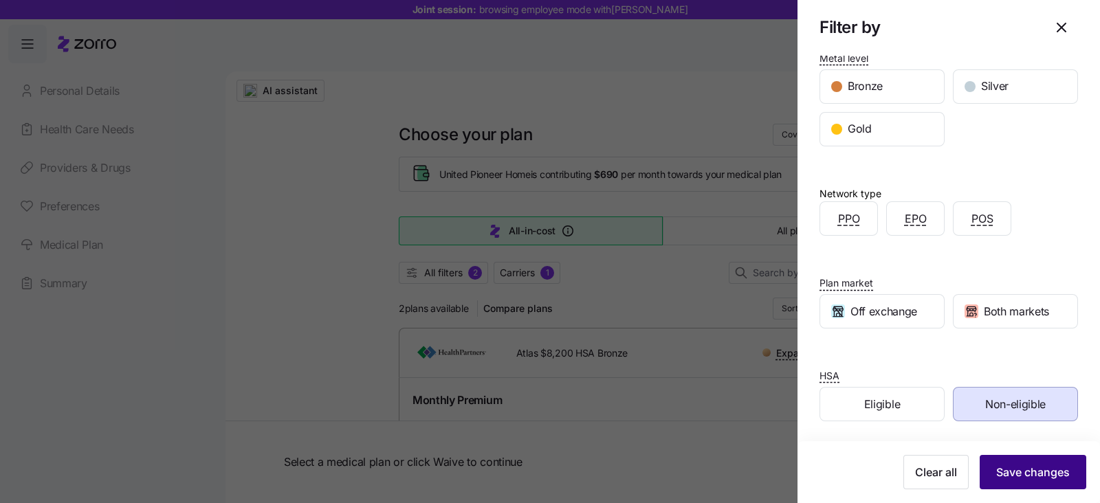
click at [1032, 476] on span "Save changes" at bounding box center [1033, 472] width 74 height 16
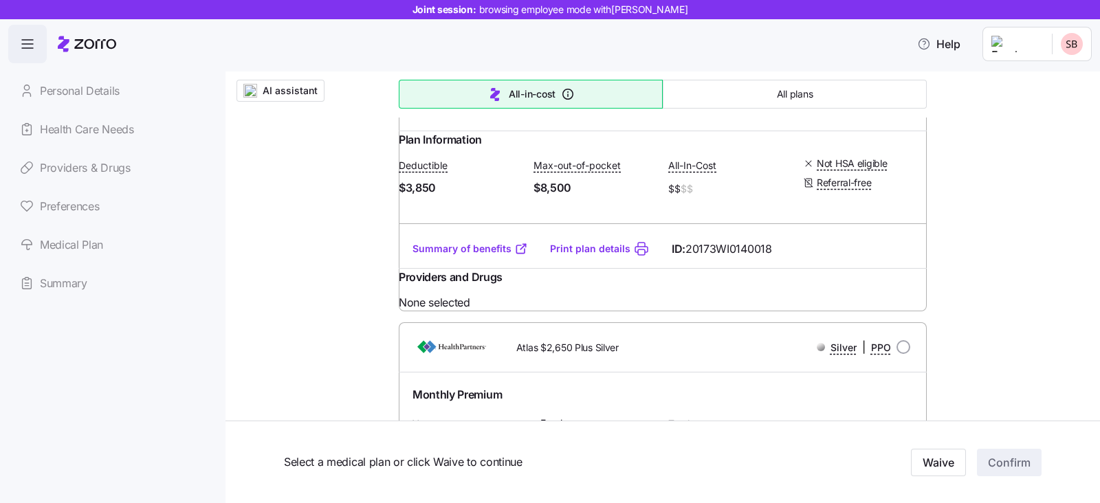
scroll to position [1031, 0]
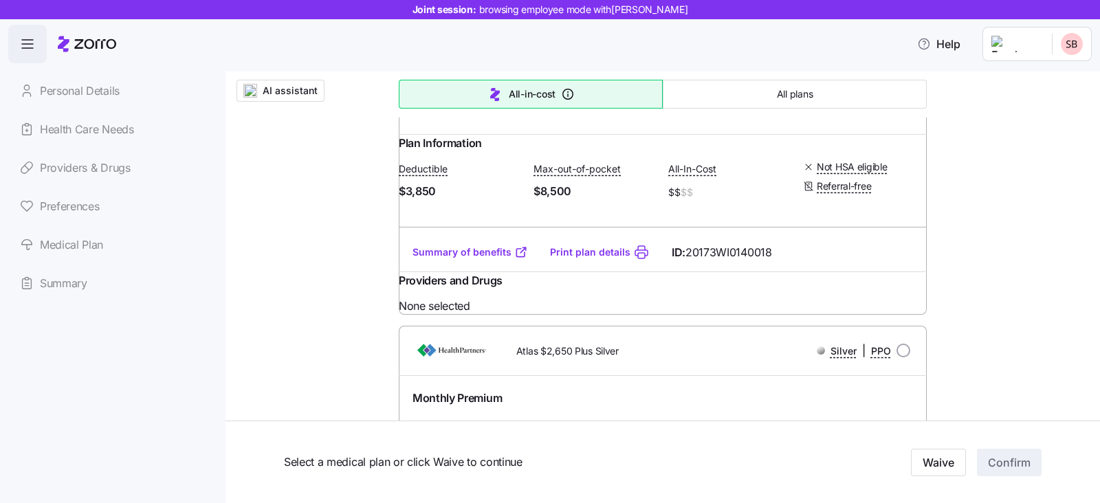
click at [461, 259] on link "Summary of benefits" at bounding box center [469, 252] width 115 height 14
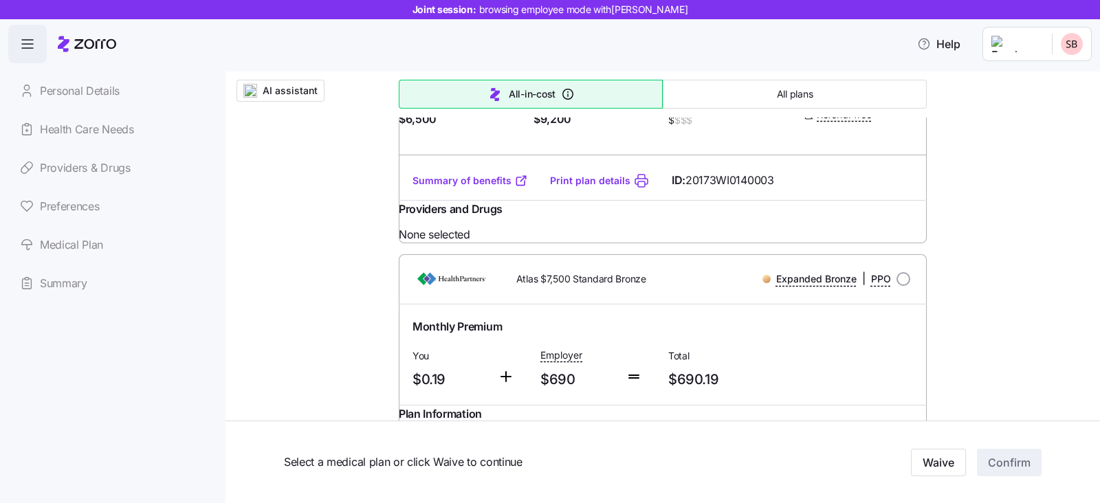
scroll to position [0, 0]
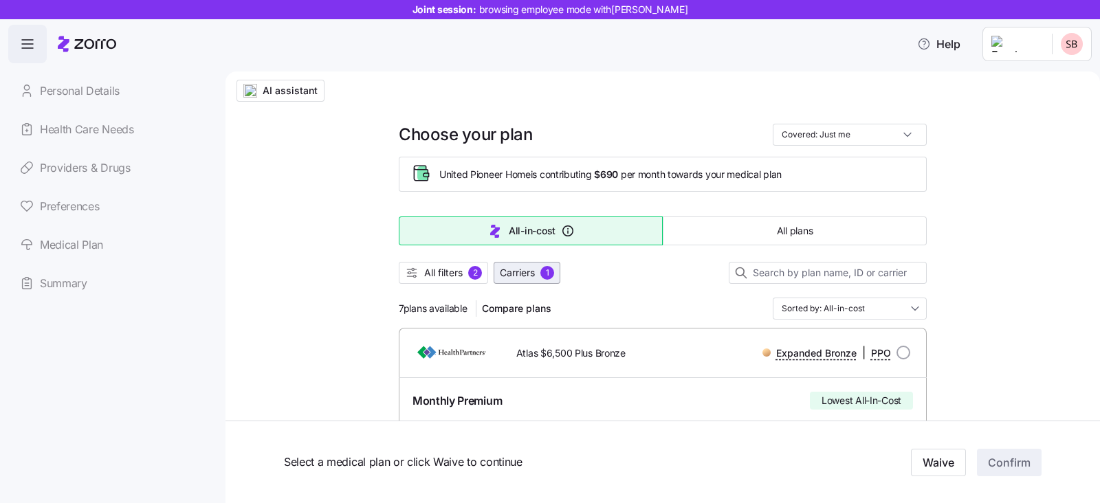
click at [515, 275] on span "Carriers" at bounding box center [517, 273] width 35 height 14
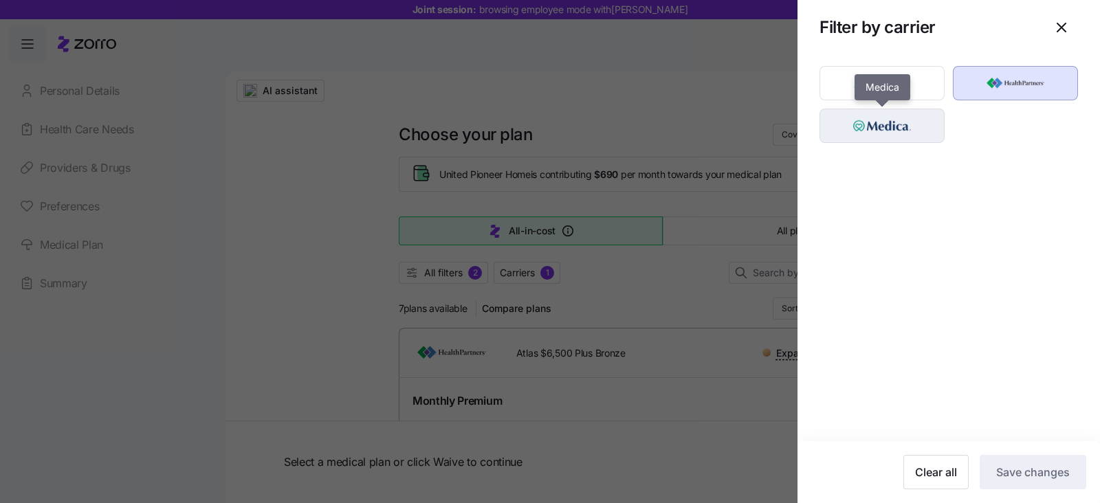
click at [850, 131] on img "button" at bounding box center [882, 125] width 101 height 27
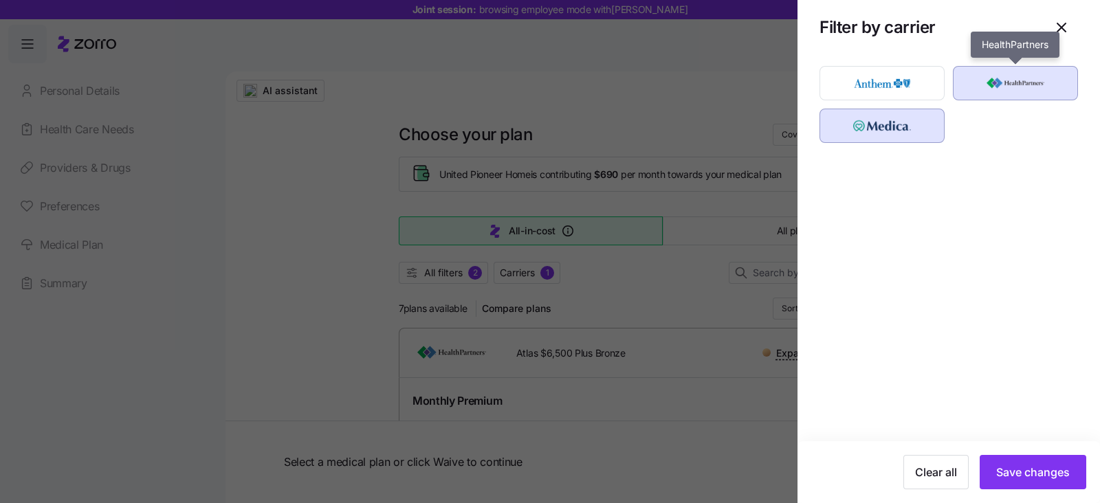
click at [1007, 86] on img "button" at bounding box center [1015, 82] width 101 height 27
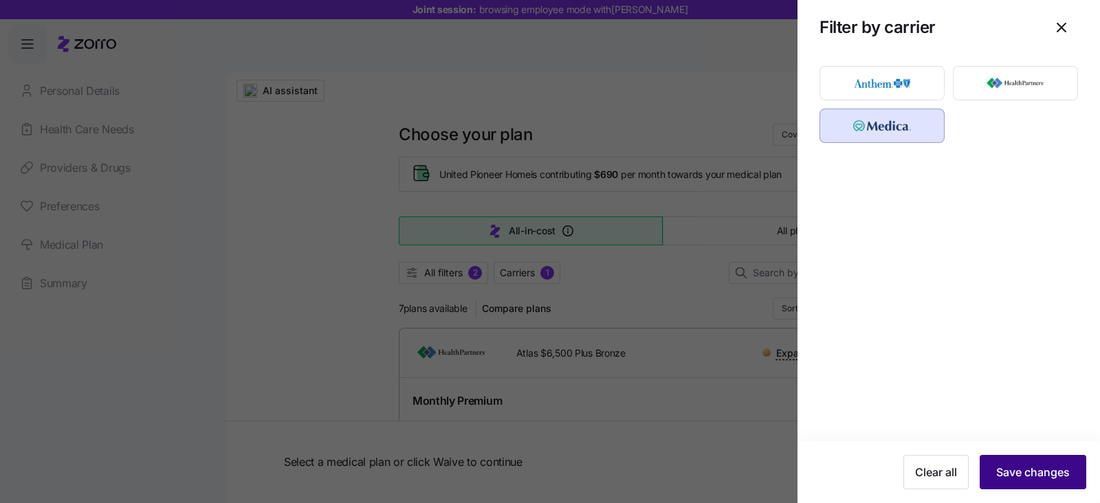
click at [1021, 473] on span "Save changes" at bounding box center [1033, 472] width 74 height 16
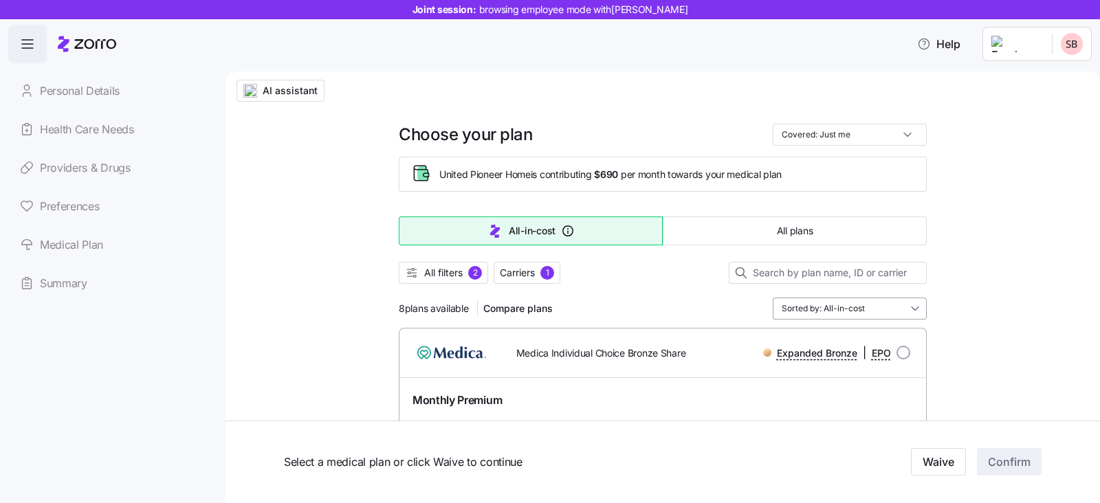
click at [872, 310] on input "Sorted by: All-in-cost" at bounding box center [850, 309] width 154 height 22
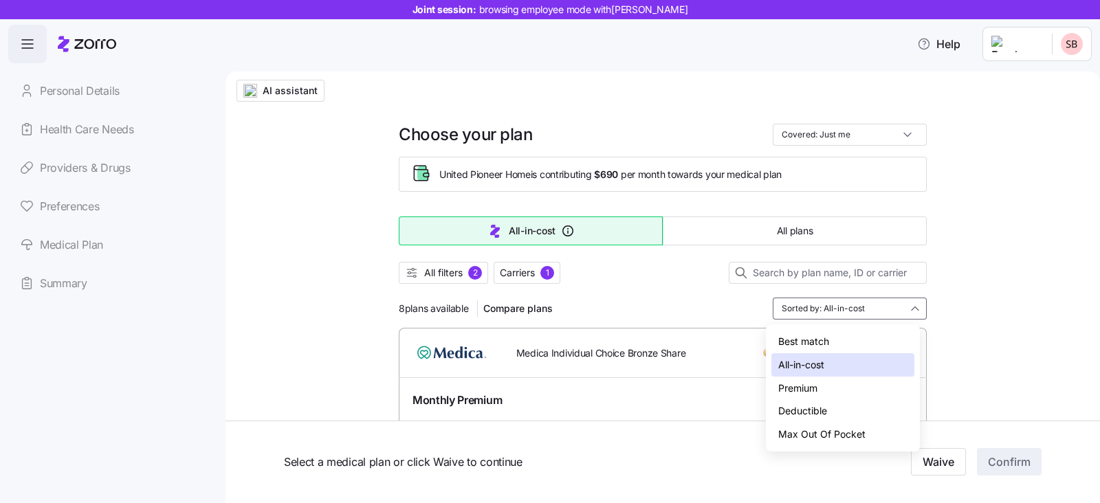
click at [784, 388] on div "Premium" at bounding box center [842, 388] width 143 height 23
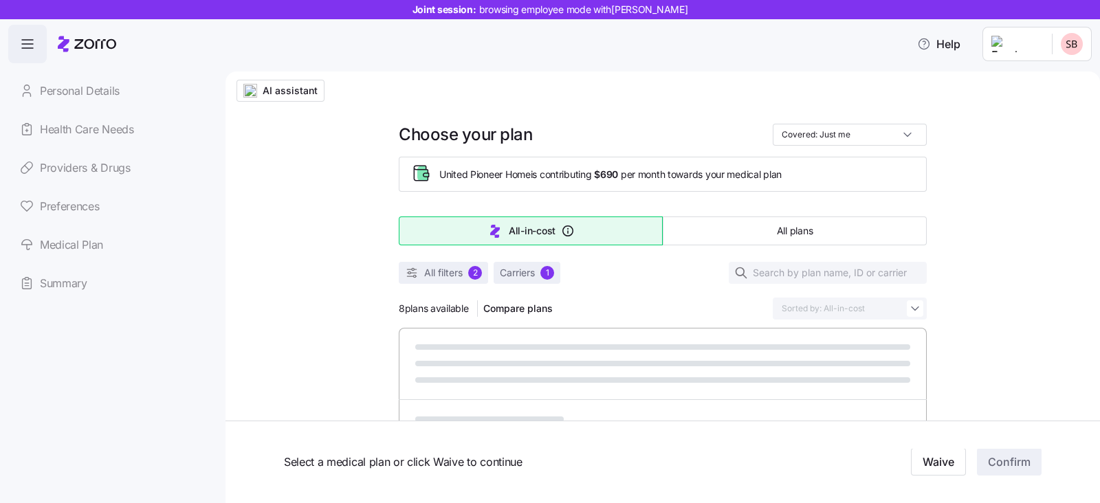
type input "Sorted by: Premium"
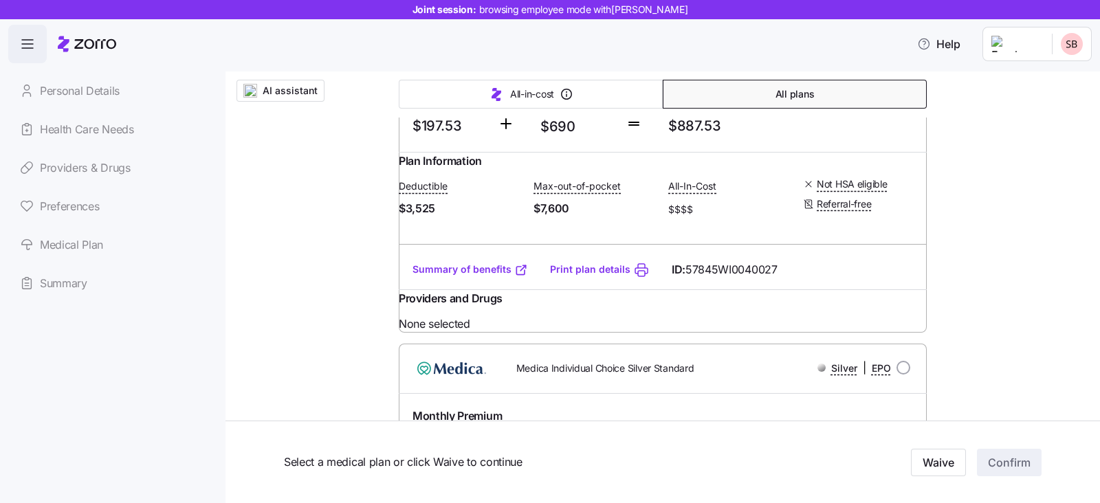
scroll to position [1374, 0]
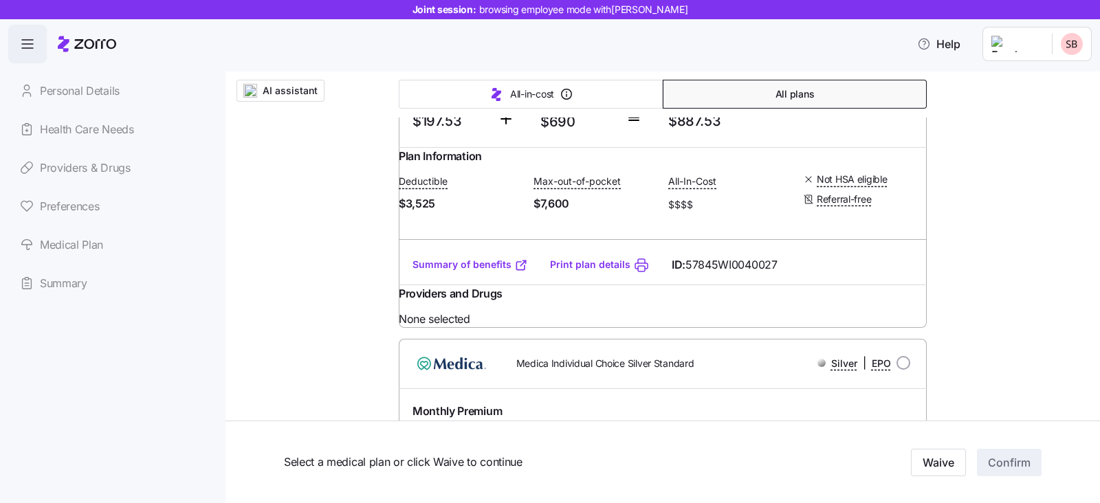
click at [433, 271] on link "Summary of benefits" at bounding box center [469, 265] width 115 height 14
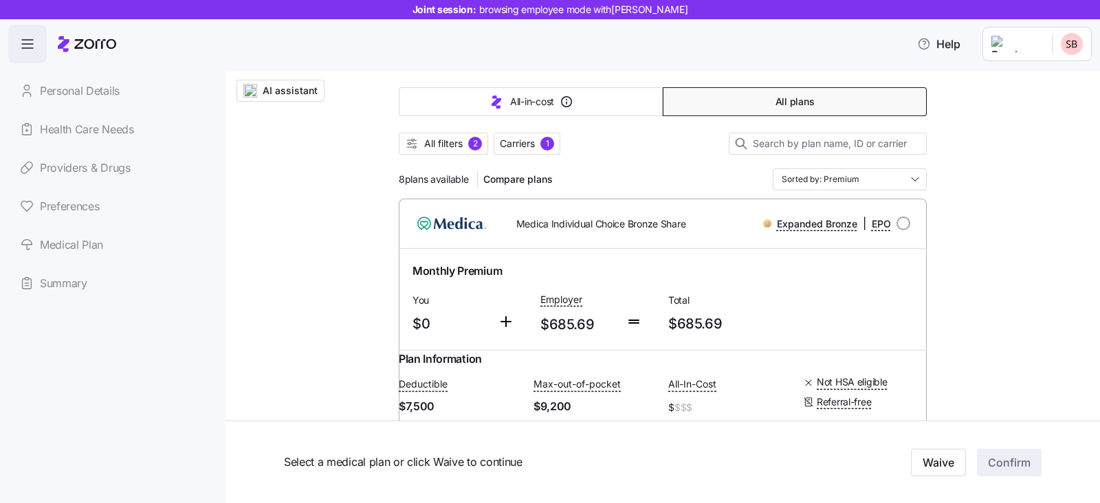
scroll to position [0, 0]
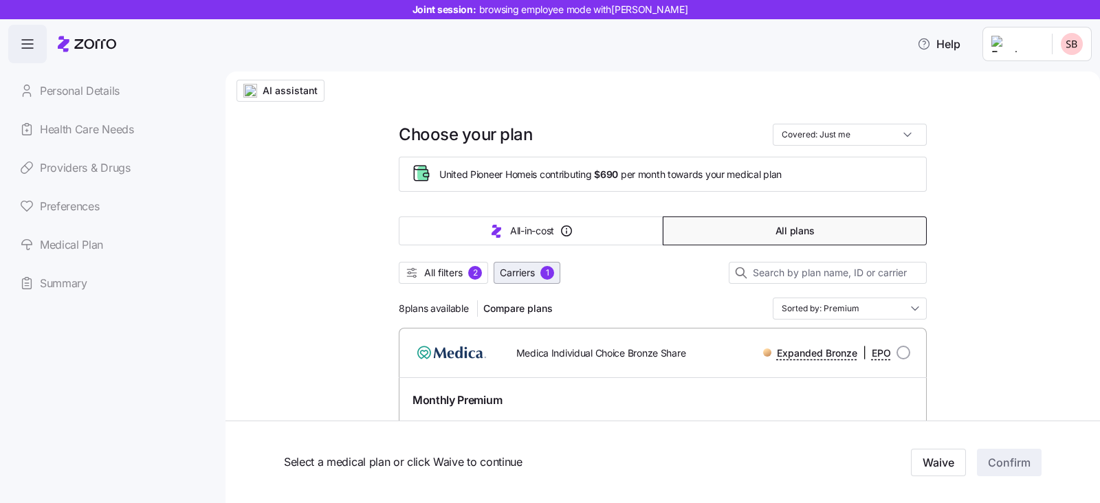
click at [519, 269] on span "Carriers" at bounding box center [517, 273] width 35 height 14
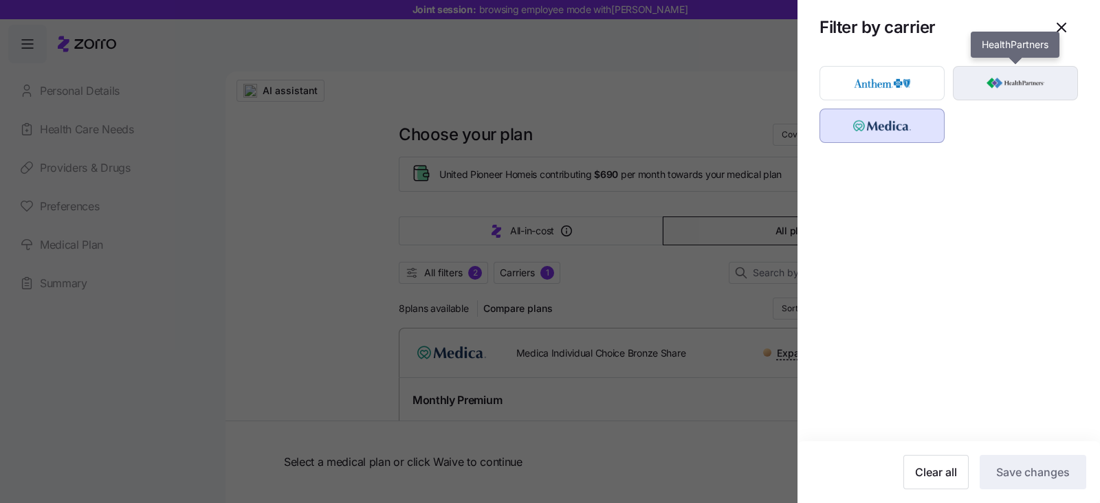
click at [1017, 85] on img "button" at bounding box center [1015, 82] width 101 height 27
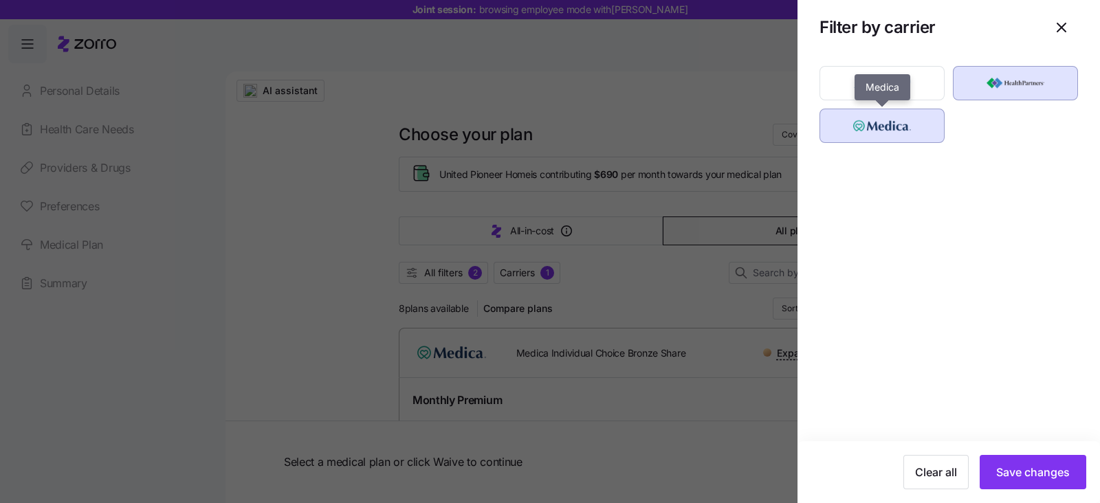
click at [902, 122] on img "button" at bounding box center [882, 125] width 101 height 27
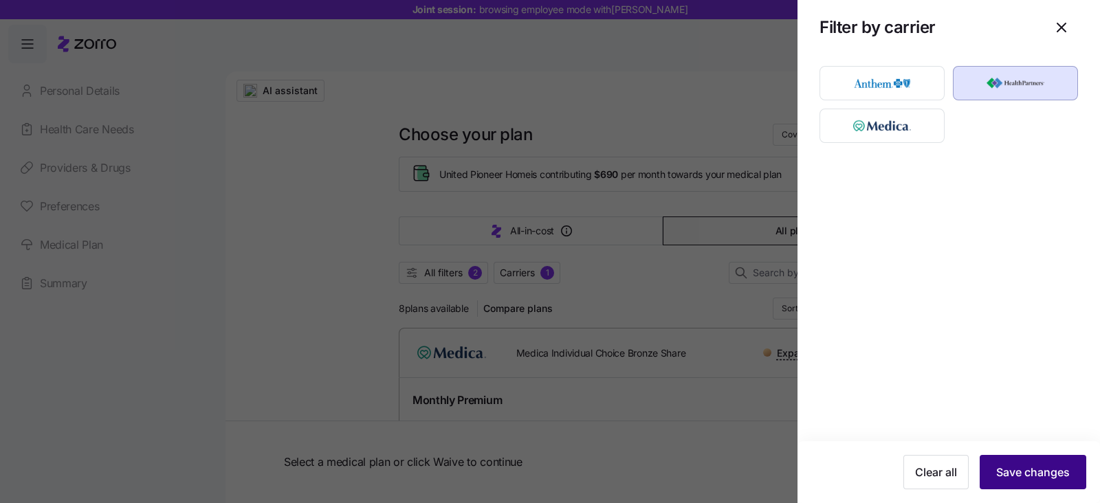
click at [1036, 476] on span "Save changes" at bounding box center [1033, 472] width 74 height 16
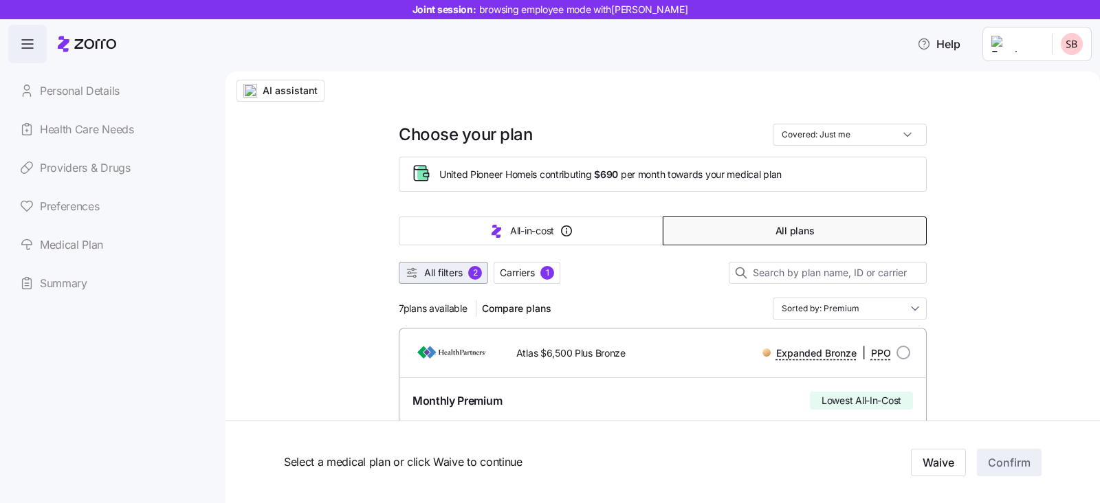
click at [426, 274] on span "All filters" at bounding box center [443, 273] width 38 height 14
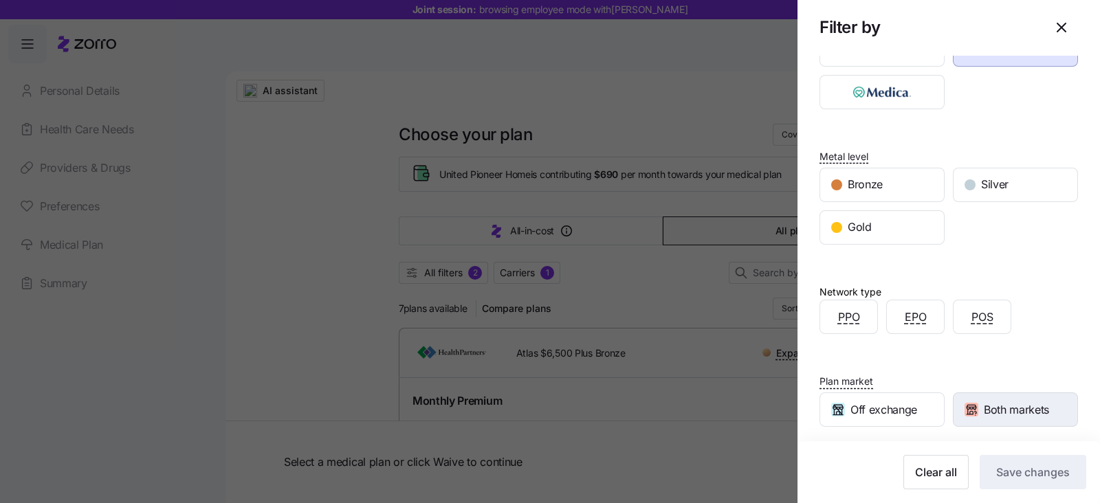
scroll to position [149, 0]
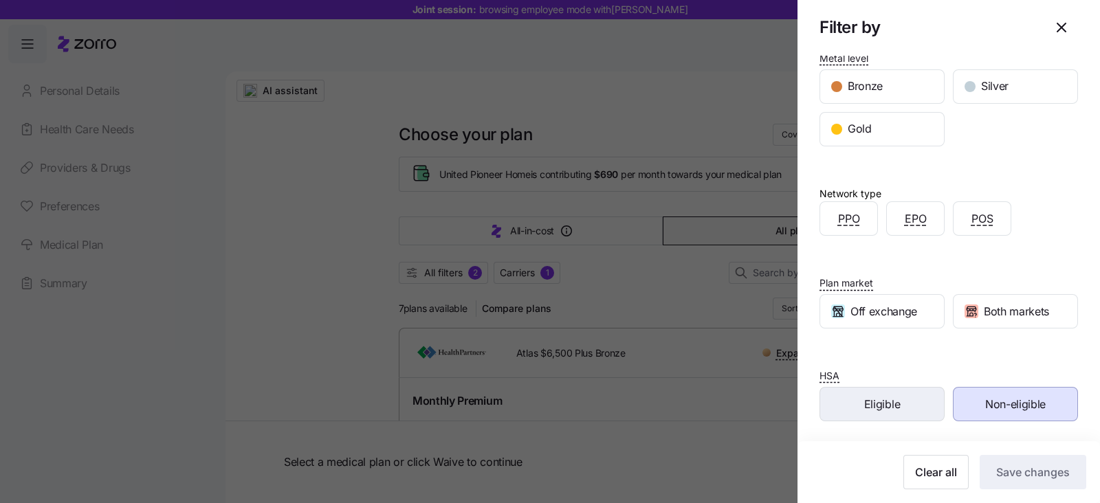
click at [893, 417] on div "Eligible" at bounding box center [882, 404] width 124 height 33
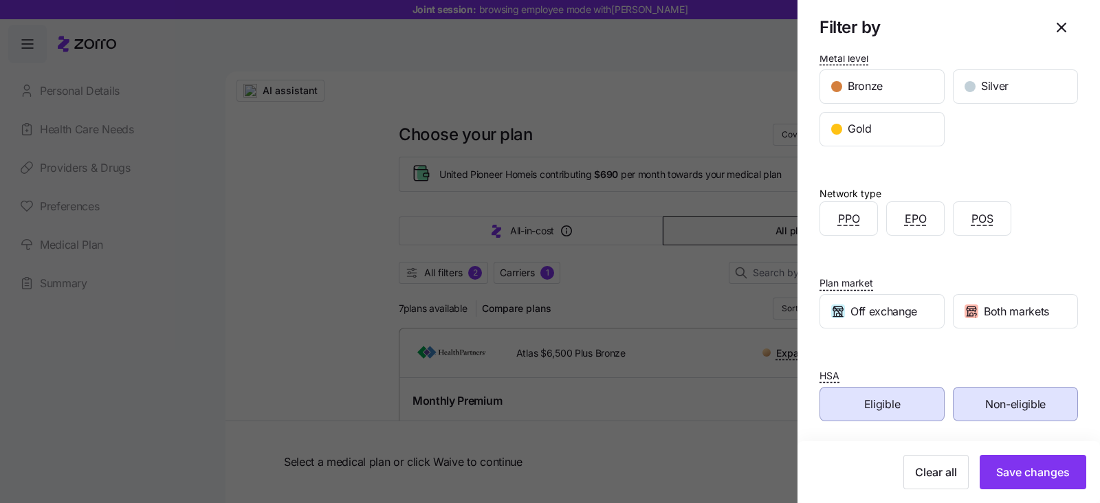
click at [996, 469] on span "Save changes" at bounding box center [1033, 472] width 74 height 16
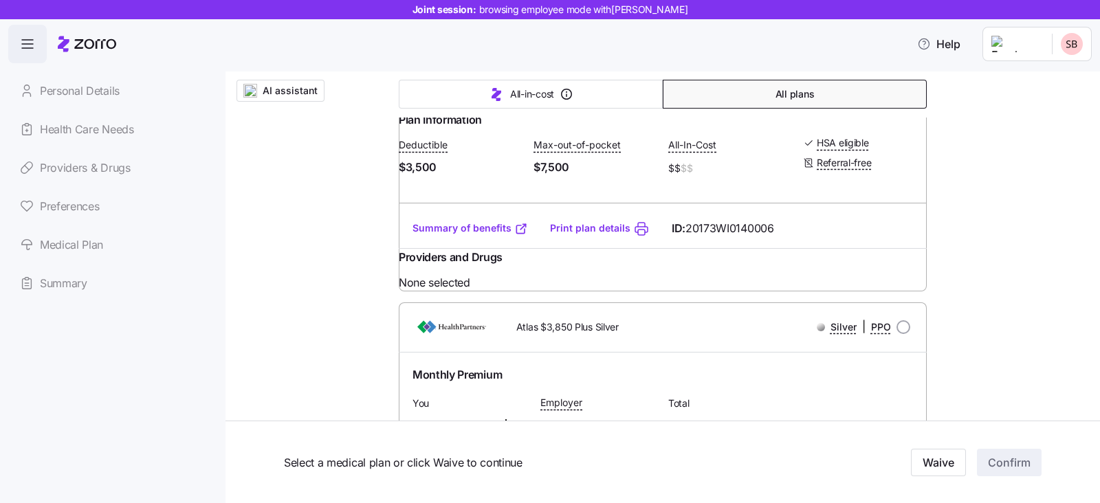
scroll to position [1374, 0]
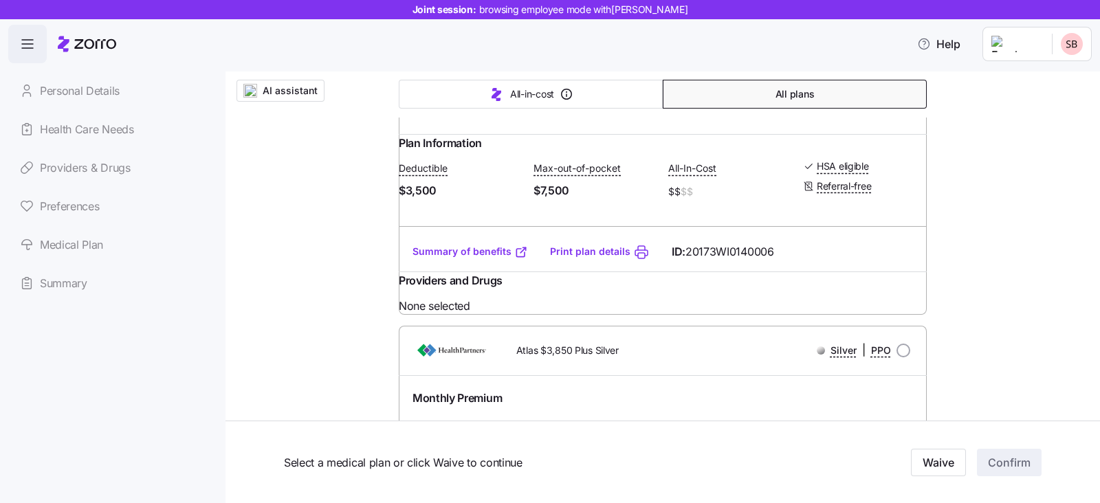
click at [896, 14] on input "radio" at bounding box center [903, 8] width 14 height 14
radio input "true"
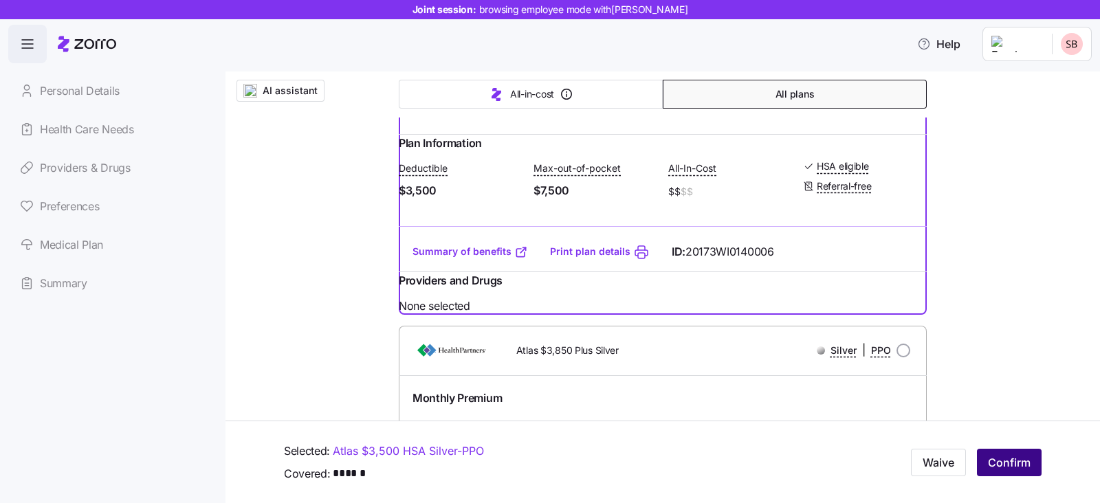
click at [1006, 469] on span "Confirm" at bounding box center [1009, 462] width 43 height 16
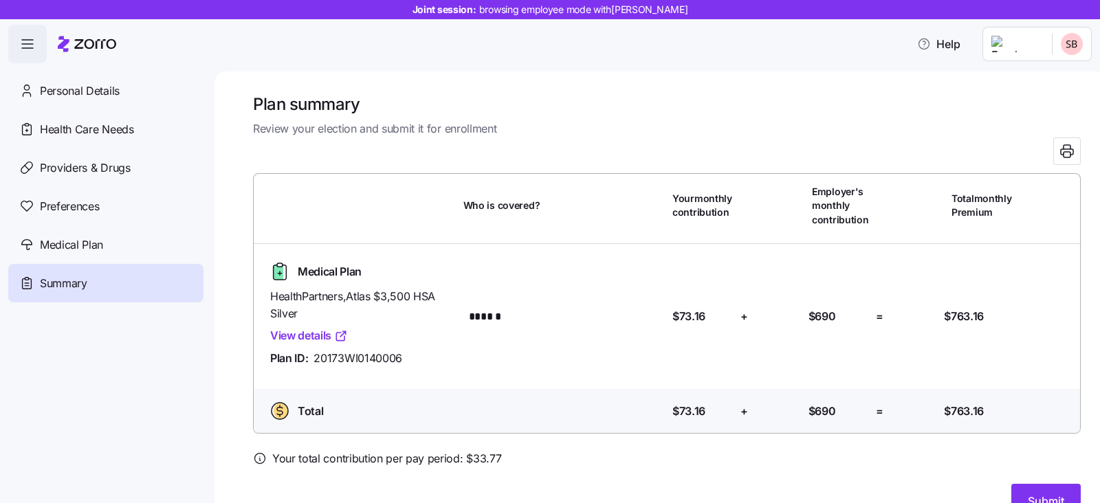
scroll to position [31, 0]
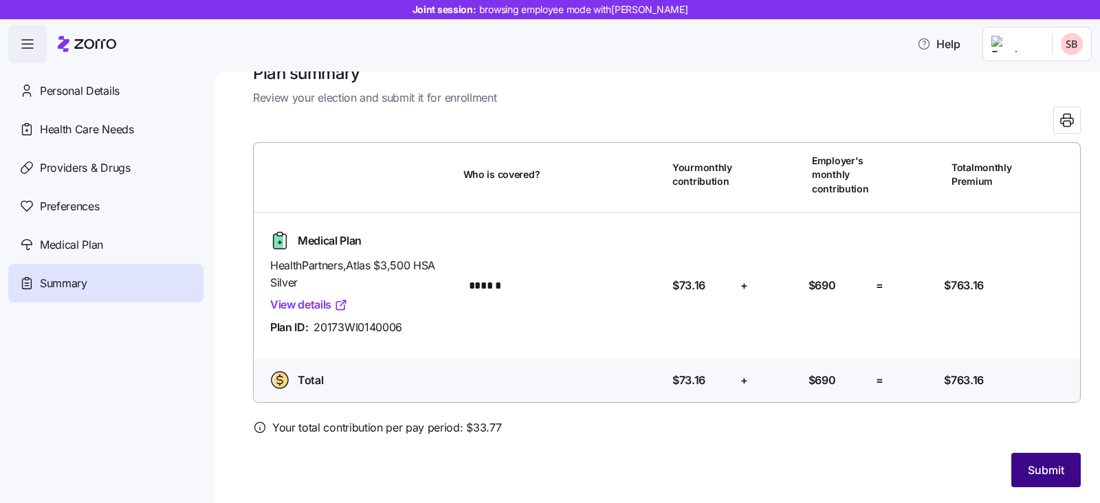
click at [1031, 468] on span "Submit" at bounding box center [1046, 470] width 36 height 16
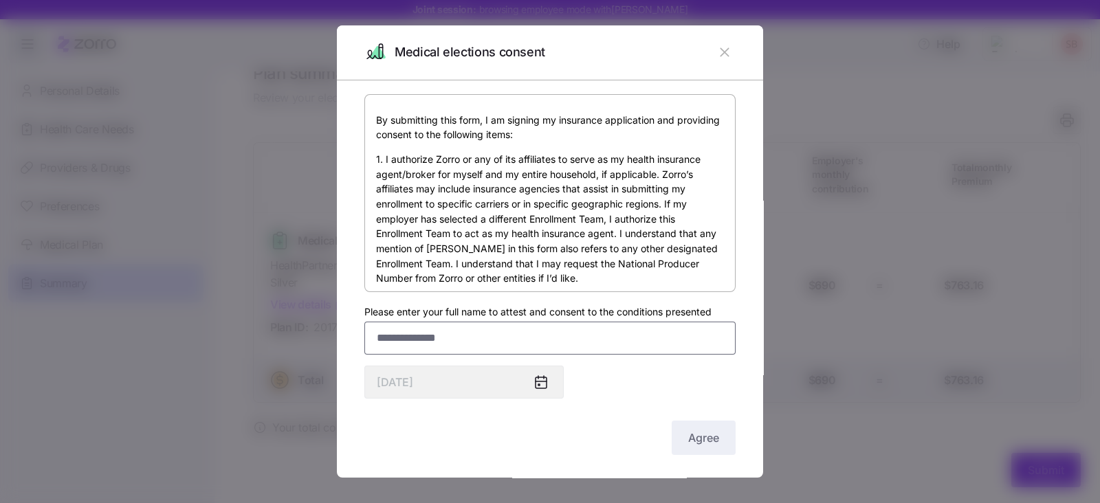
click at [385, 345] on input "Please enter your full name to attest and consent to the conditions presented" at bounding box center [549, 338] width 371 height 33
type input "**********"
click at [688, 432] on span "Agree" at bounding box center [703, 438] width 31 height 16
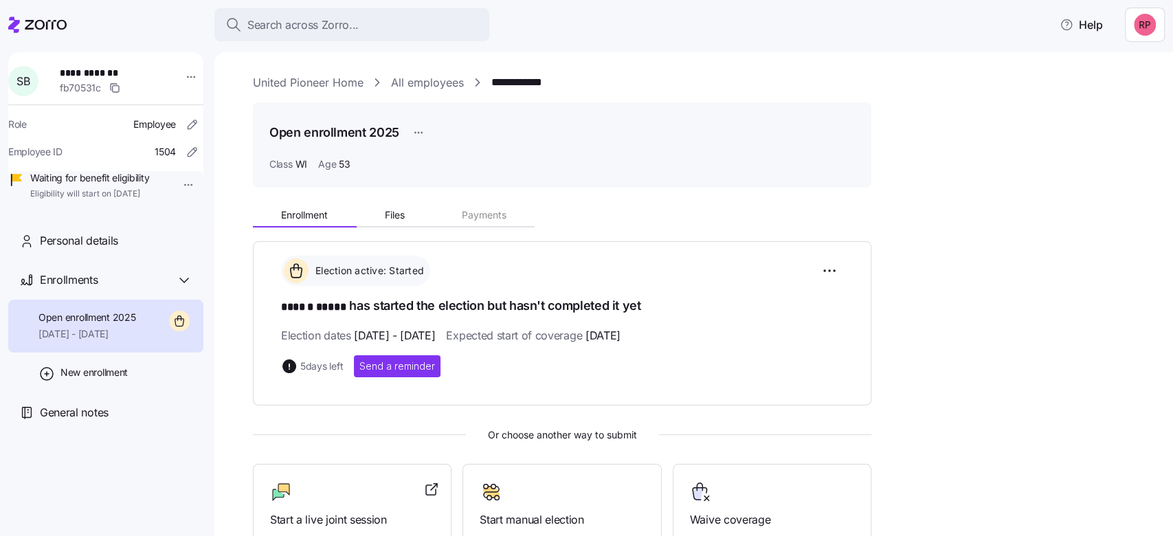
click at [277, 85] on link "United Pioneer Home" at bounding box center [308, 82] width 111 height 17
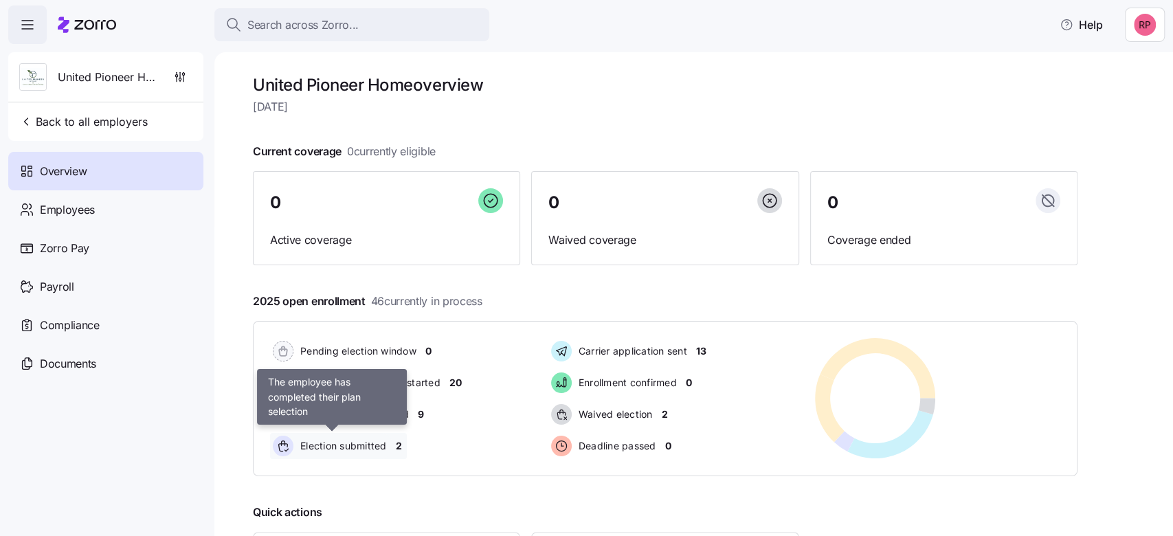
click at [365, 447] on span "Election submitted" at bounding box center [341, 446] width 91 height 14
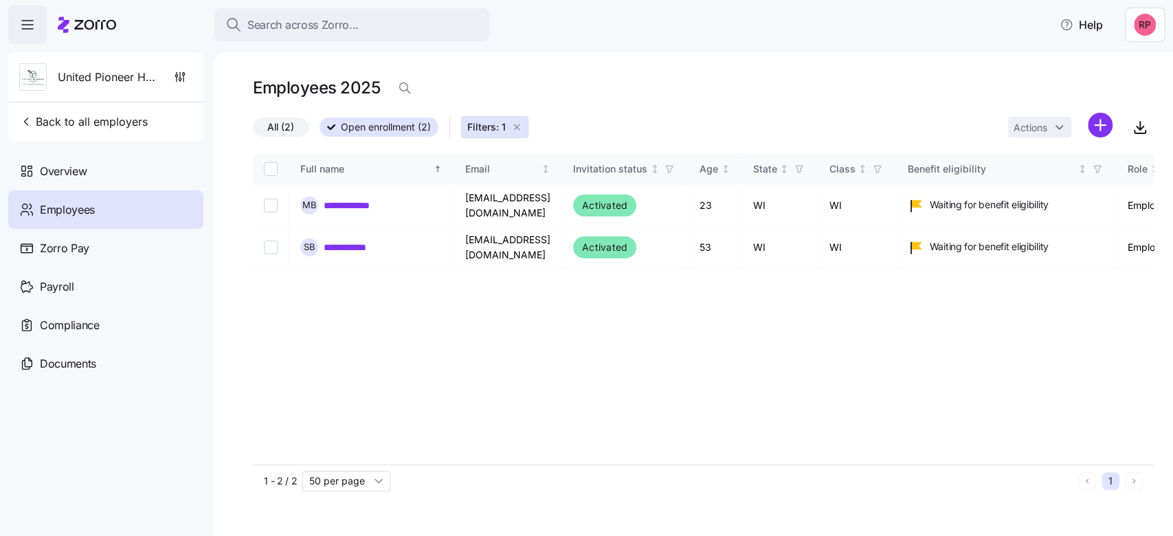
click at [518, 127] on icon "button" at bounding box center [516, 127] width 11 height 11
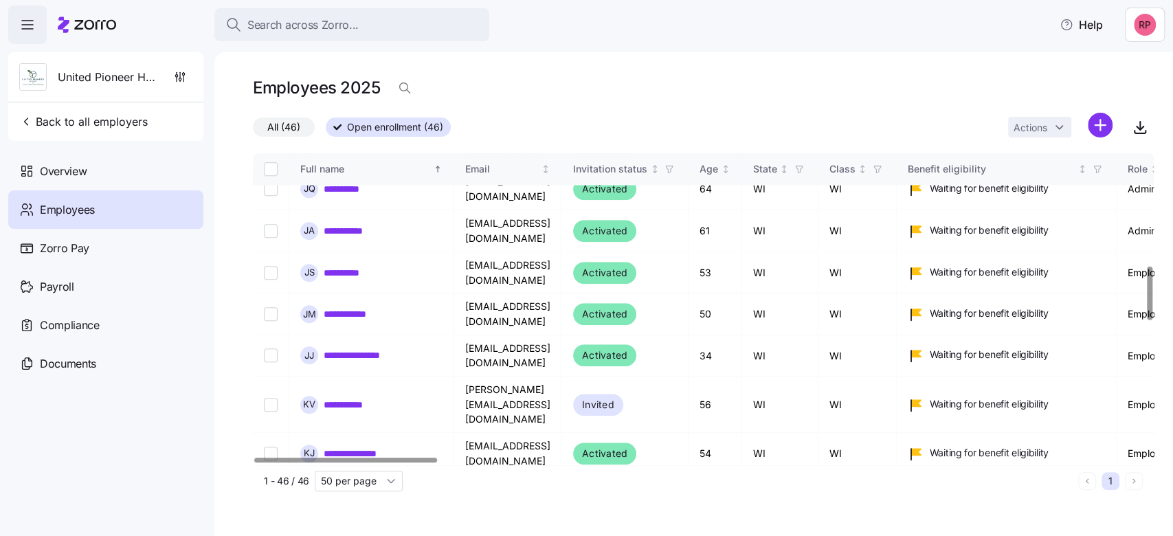
scroll to position [825, 0]
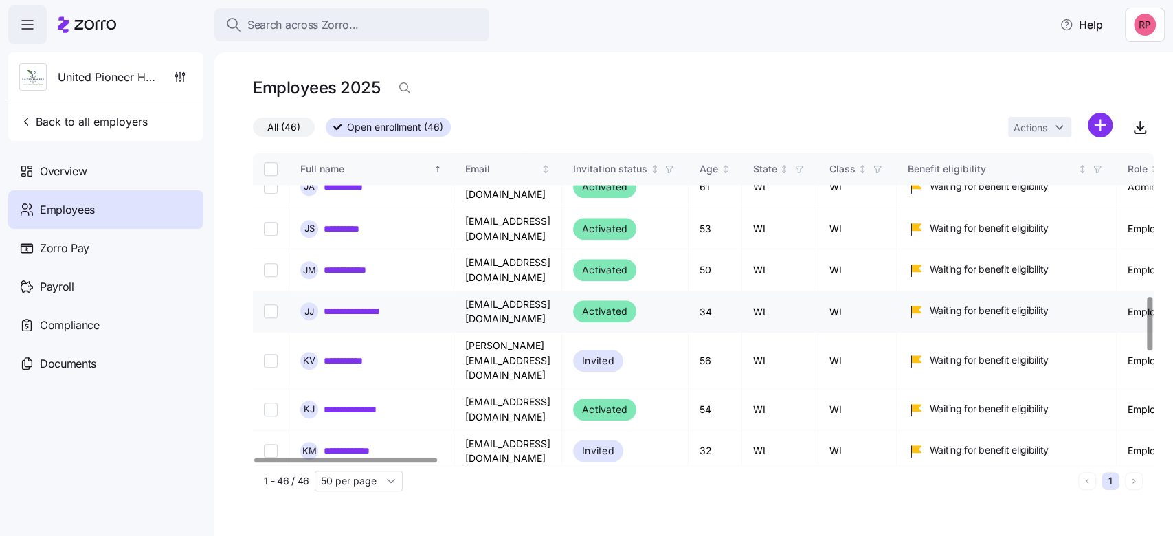
click at [348, 304] on link "**********" at bounding box center [363, 311] width 79 height 14
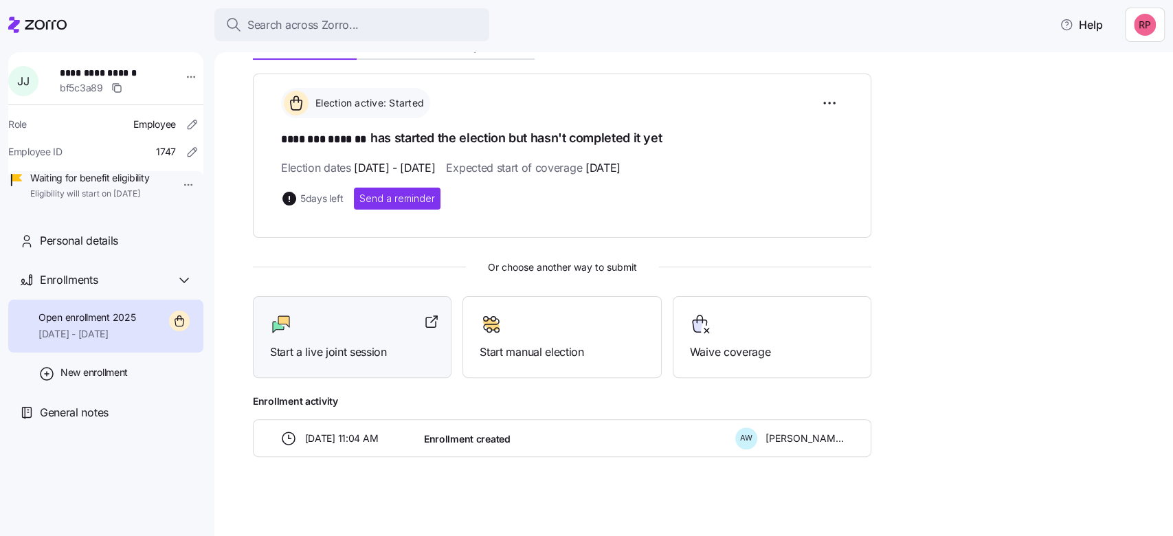
scroll to position [169, 0]
click at [304, 357] on span "Start a live joint session" at bounding box center [352, 350] width 164 height 17
click at [351, 329] on div at bounding box center [352, 323] width 164 height 22
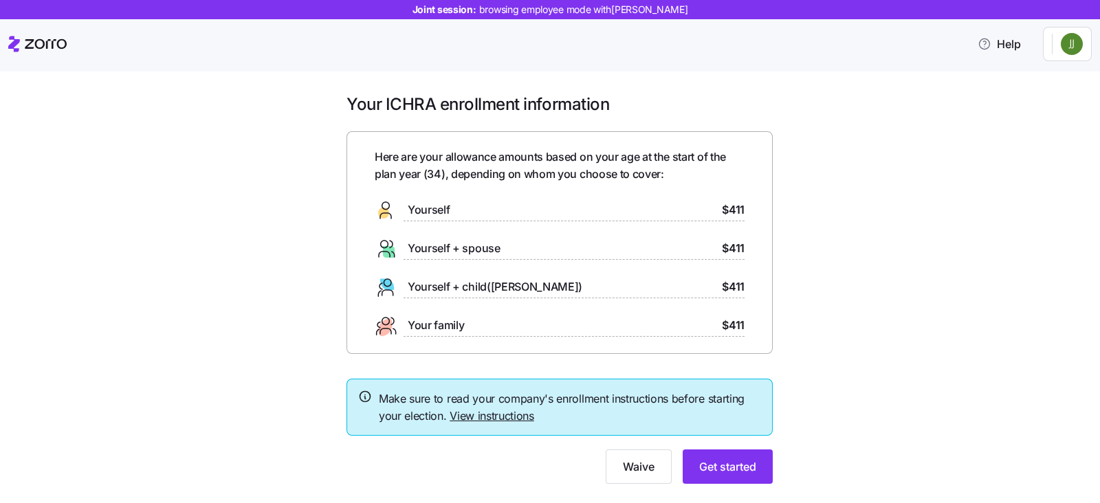
scroll to position [30, 0]
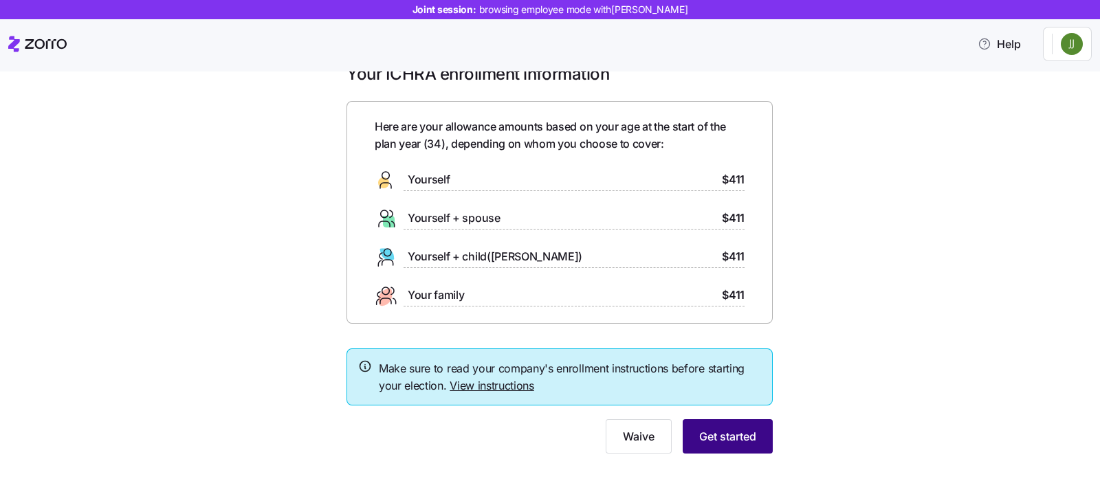
click at [729, 428] on span "Get started" at bounding box center [727, 436] width 57 height 16
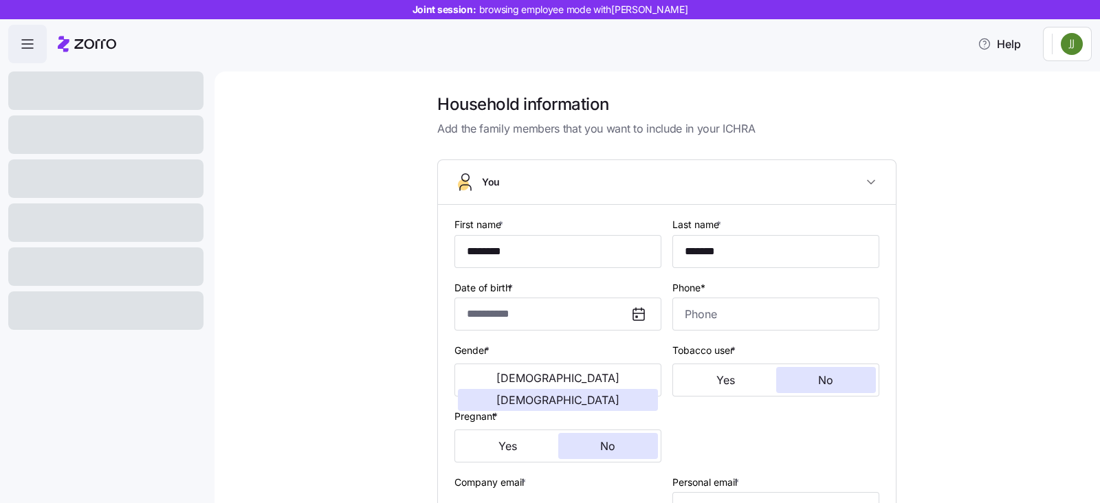
type input "**********"
type input "[PHONE_NUMBER]"
type input "[DEMOGRAPHIC_DATA] citizen"
type input "Married"
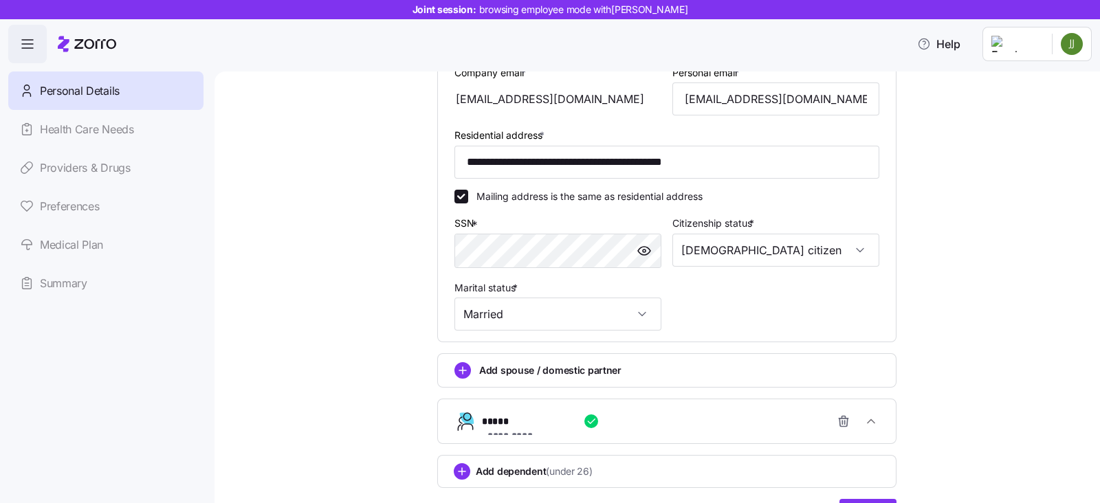
scroll to position [487, 0]
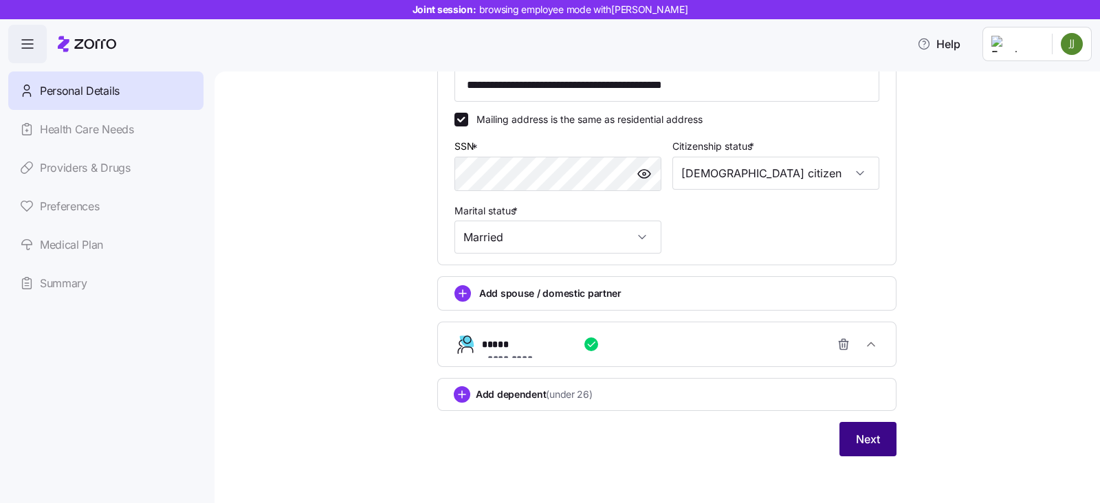
click at [859, 434] on span "Next" at bounding box center [868, 439] width 24 height 16
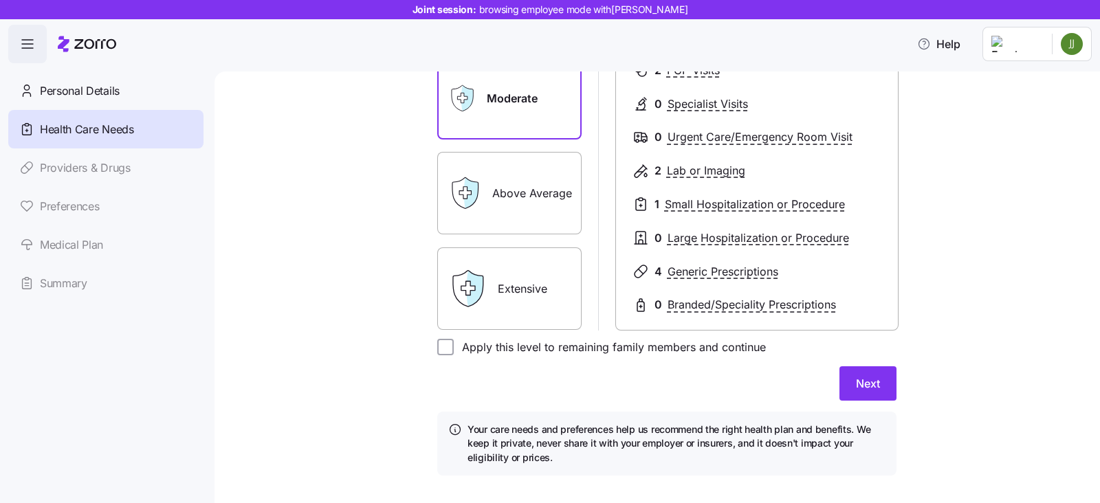
scroll to position [250, 0]
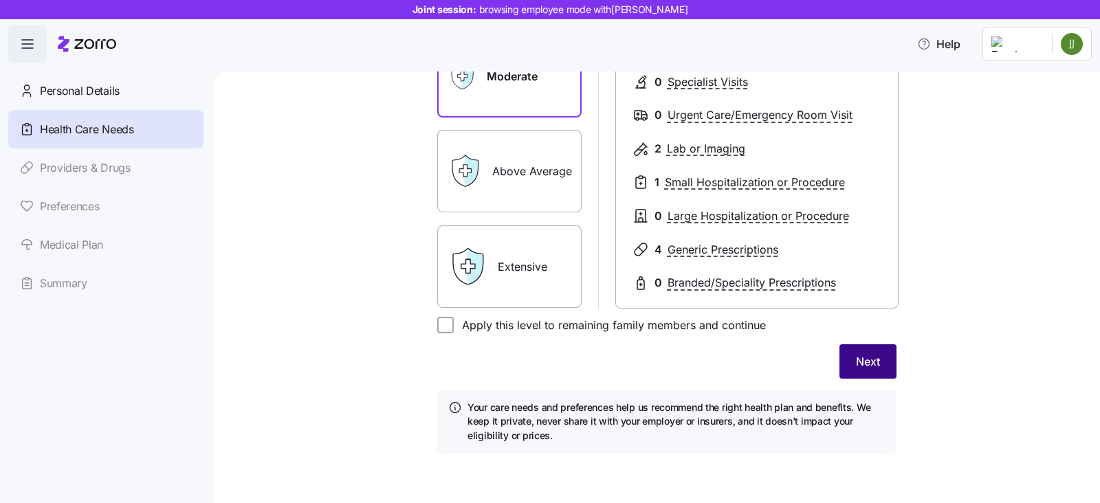
click at [856, 357] on span "Next" at bounding box center [868, 361] width 24 height 16
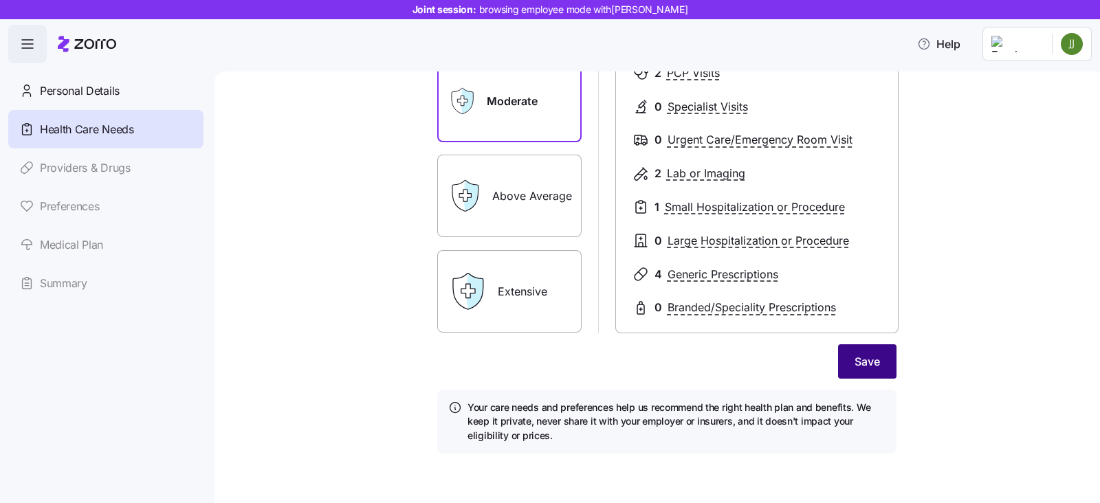
scroll to position [231, 0]
click at [867, 359] on span "Save" at bounding box center [866, 362] width 25 height 16
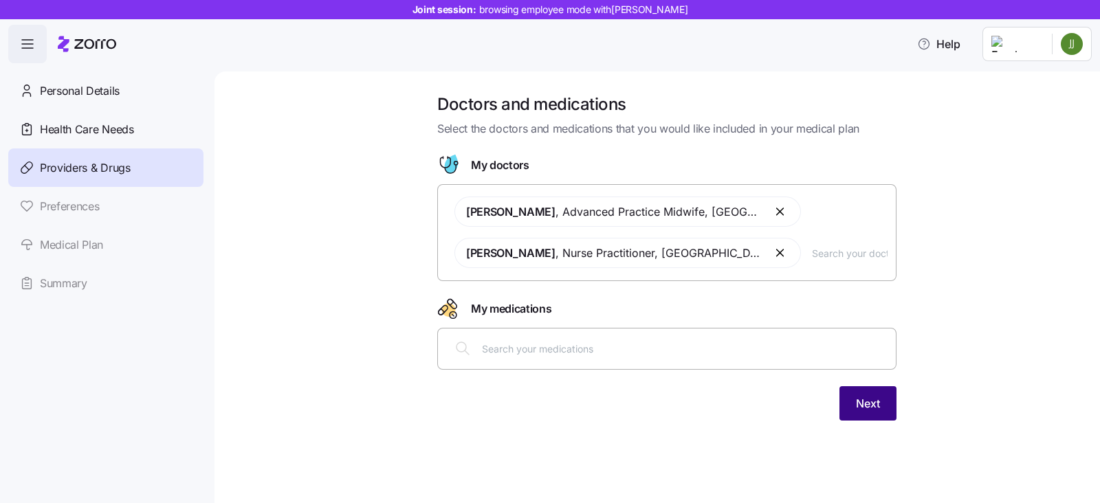
click at [882, 407] on button "Next" at bounding box center [867, 403] width 57 height 34
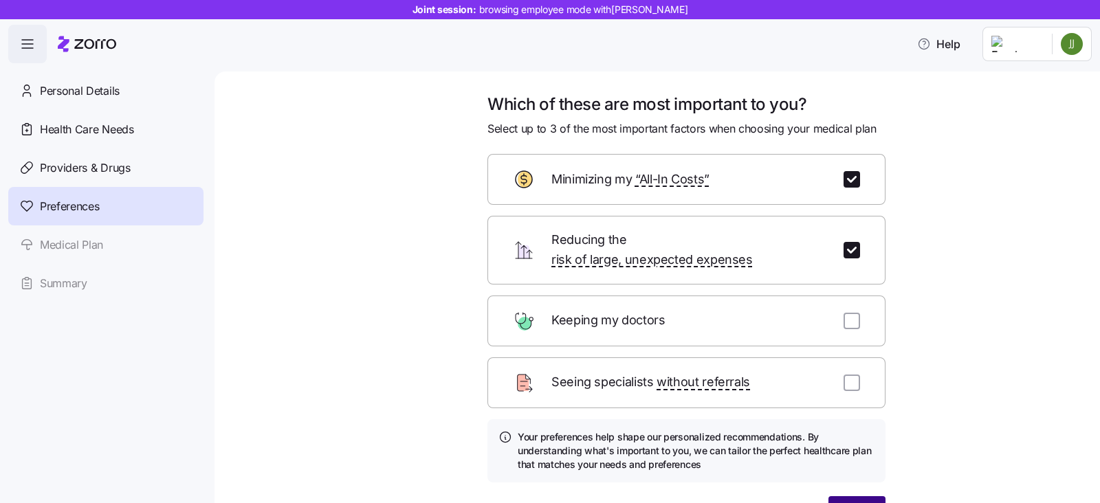
click at [851, 496] on button "Next" at bounding box center [856, 513] width 57 height 34
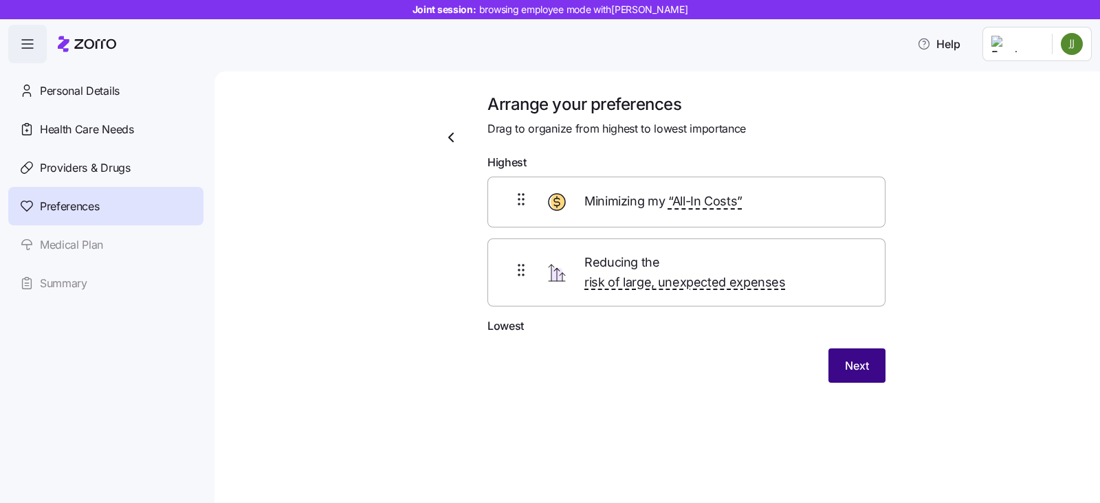
click at [875, 348] on button "Next" at bounding box center [856, 365] width 57 height 34
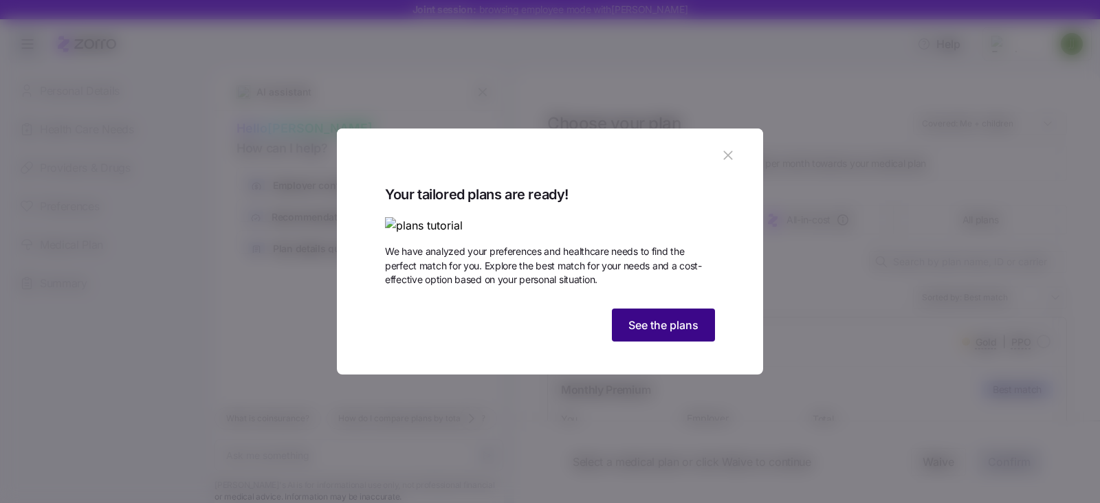
click at [638, 333] on span "See the plans" at bounding box center [663, 325] width 70 height 16
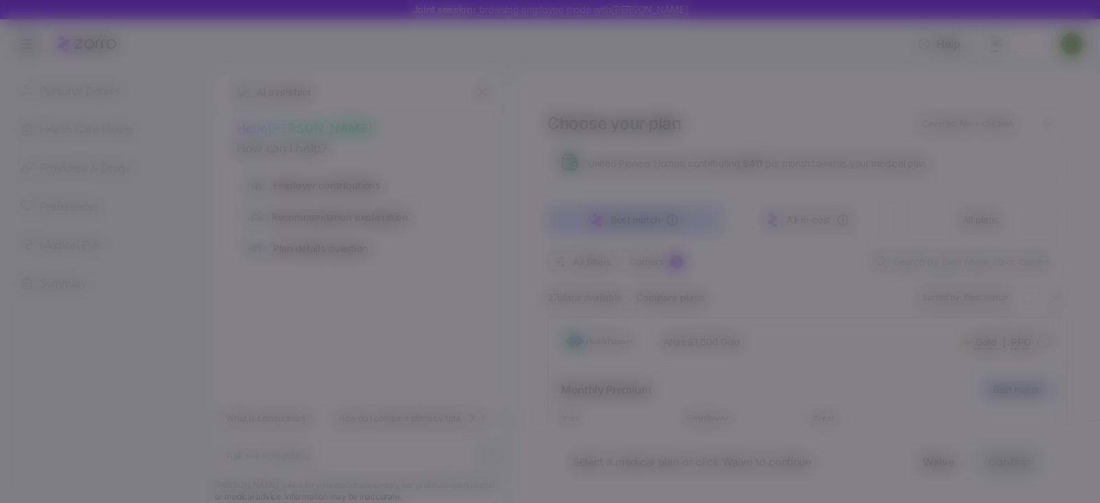
type textarea "x"
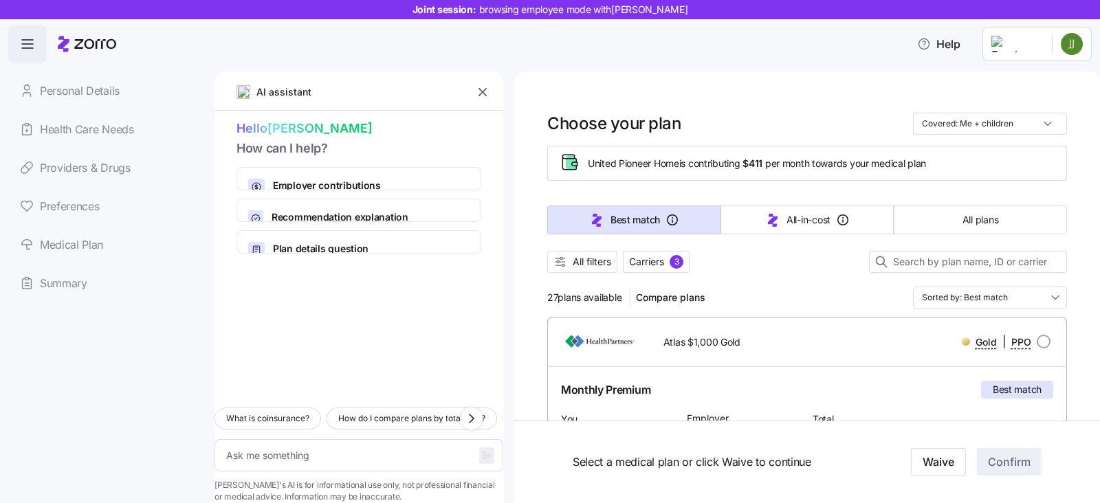
click at [480, 94] on icon "button" at bounding box center [483, 92] width 14 height 14
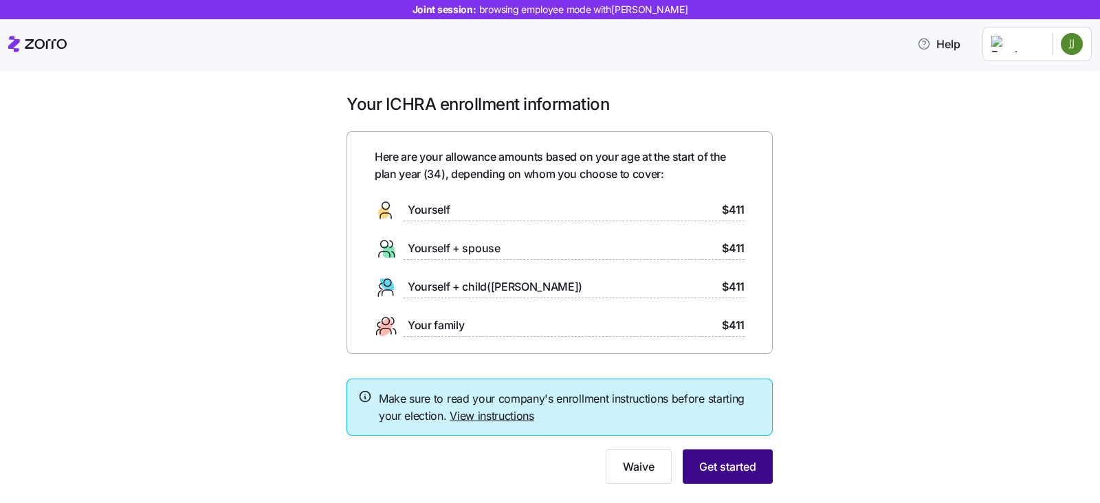
click at [712, 467] on span "Get started" at bounding box center [727, 466] width 57 height 16
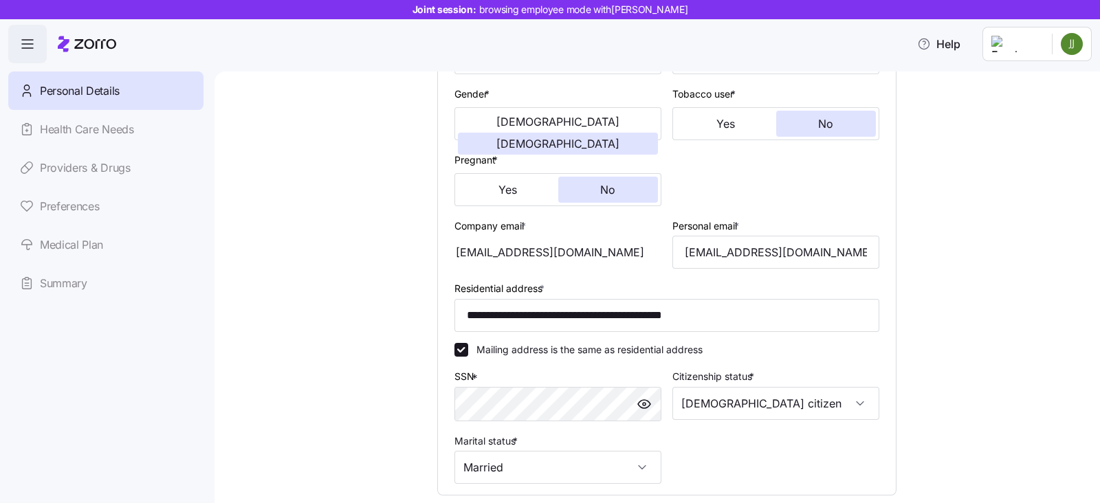
scroll to position [258, 0]
click at [723, 428] on div "**********" at bounding box center [667, 221] width 436 height 536
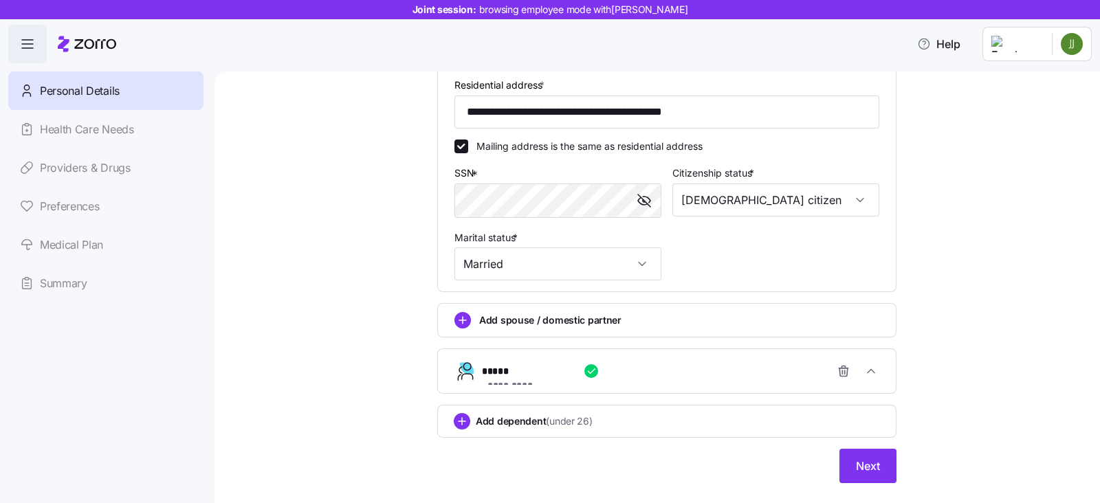
scroll to position [487, 0]
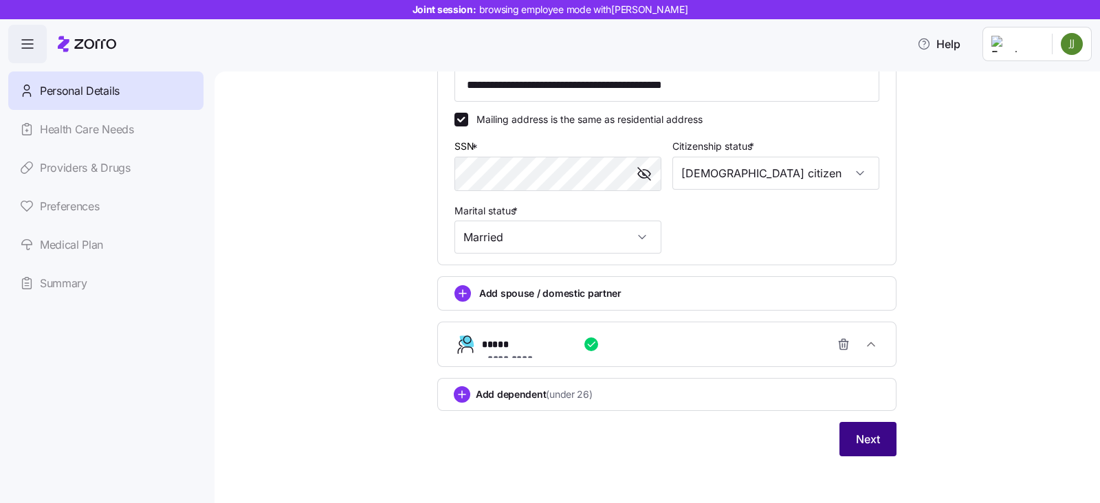
click at [845, 445] on button "Next" at bounding box center [867, 439] width 57 height 34
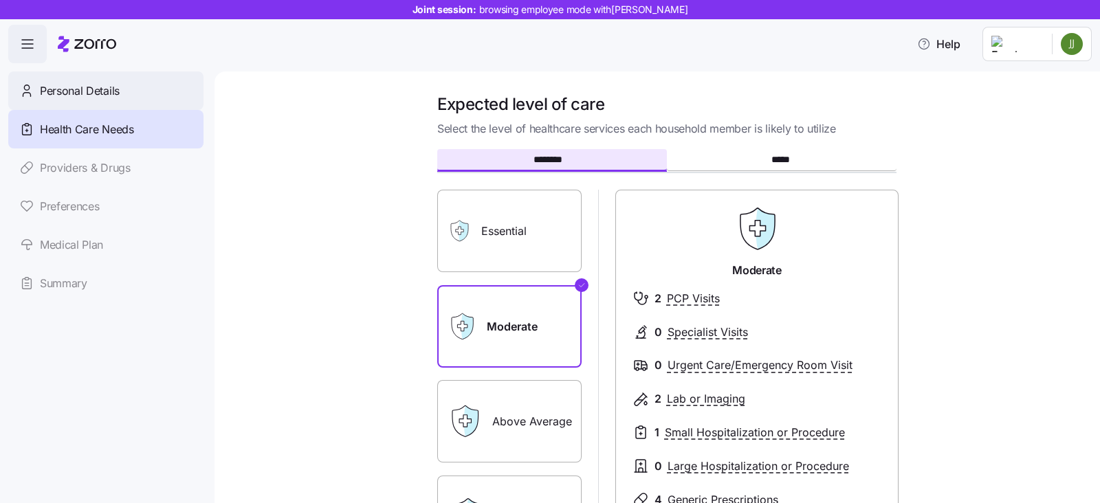
click at [76, 98] on span "Personal Details" at bounding box center [80, 90] width 80 height 17
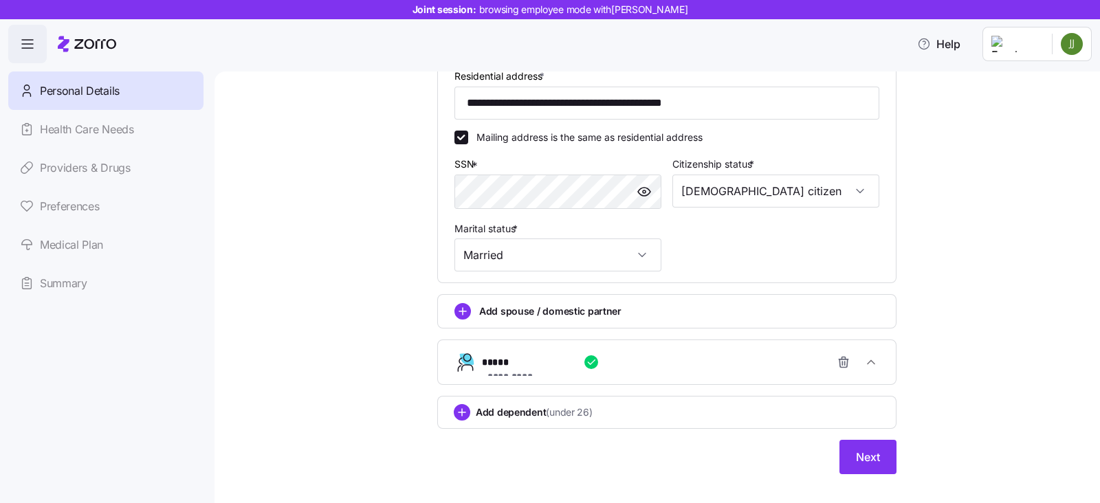
scroll to position [487, 0]
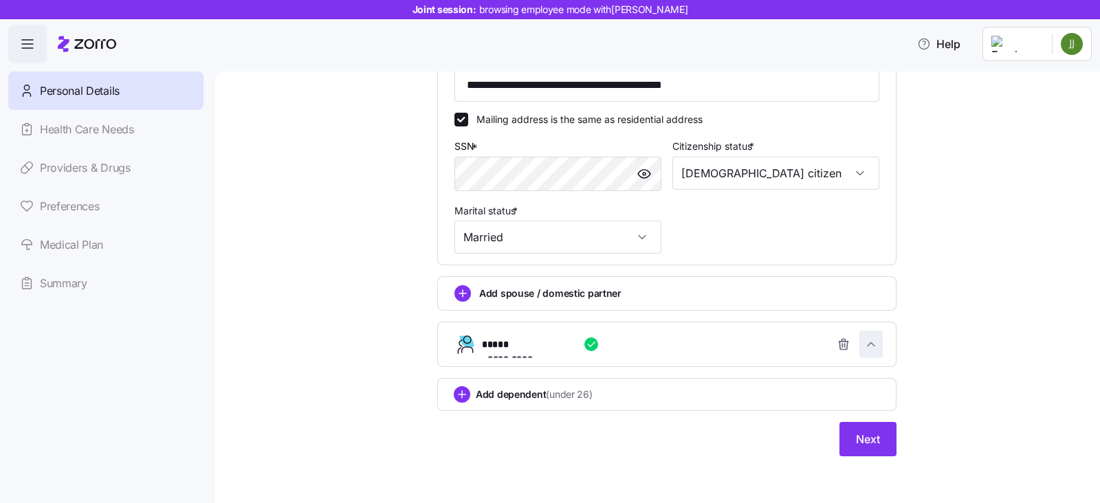
click at [869, 338] on icon "button" at bounding box center [871, 344] width 14 height 14
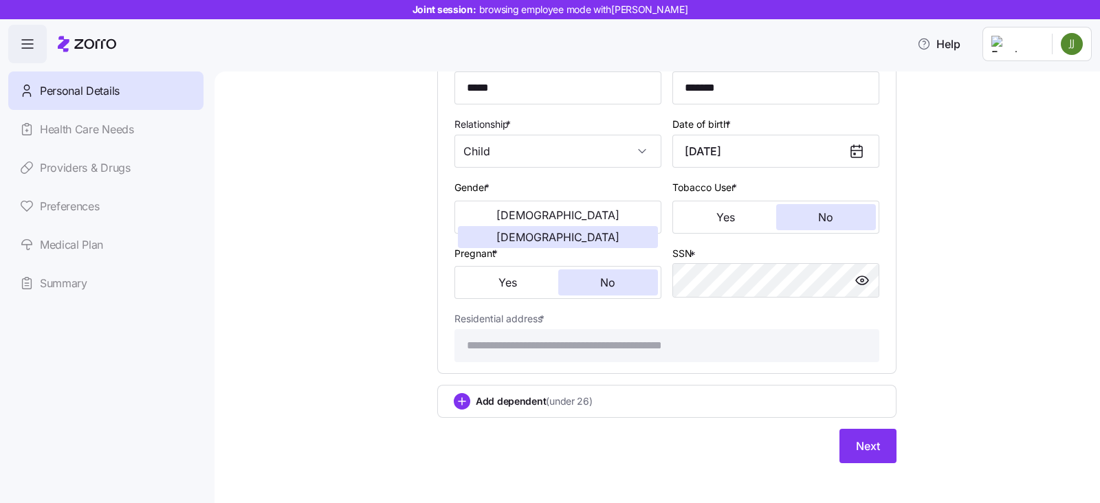
scroll to position [818, 0]
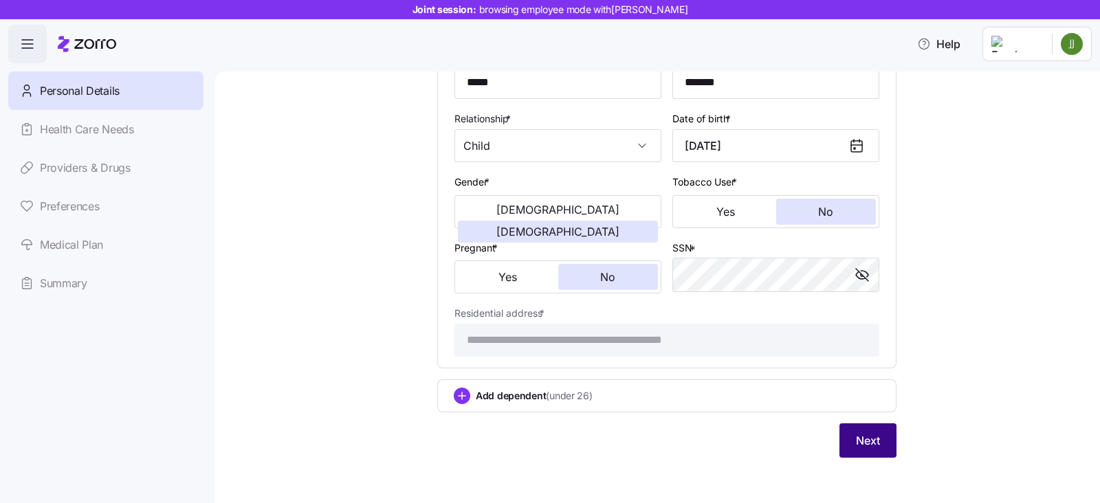
click at [867, 432] on span "Next" at bounding box center [868, 440] width 24 height 16
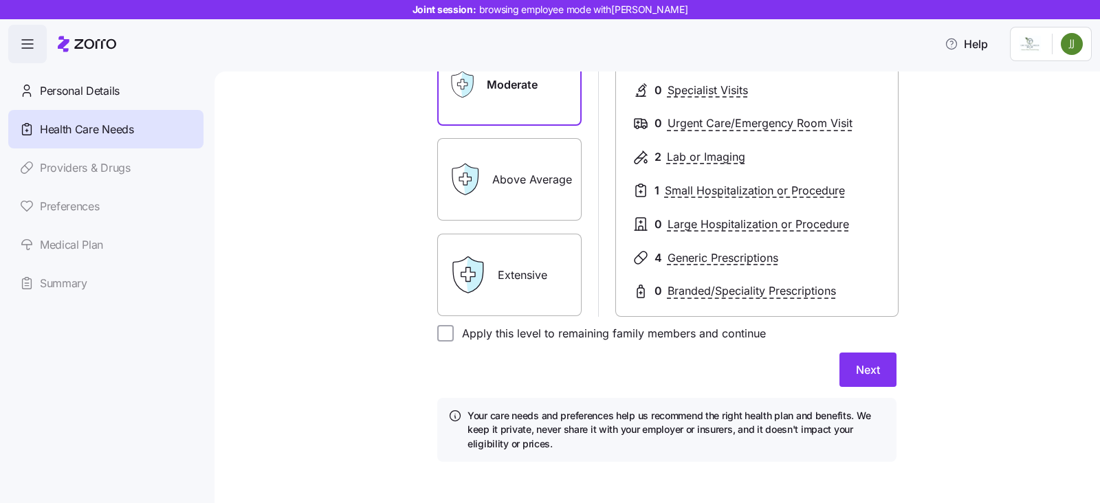
scroll to position [250, 0]
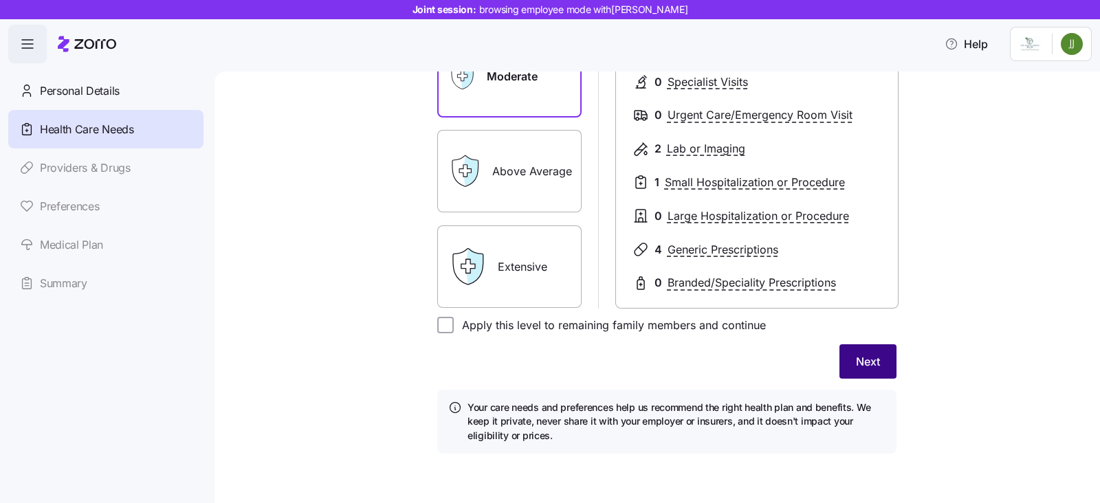
click at [863, 368] on span "Next" at bounding box center [868, 361] width 24 height 16
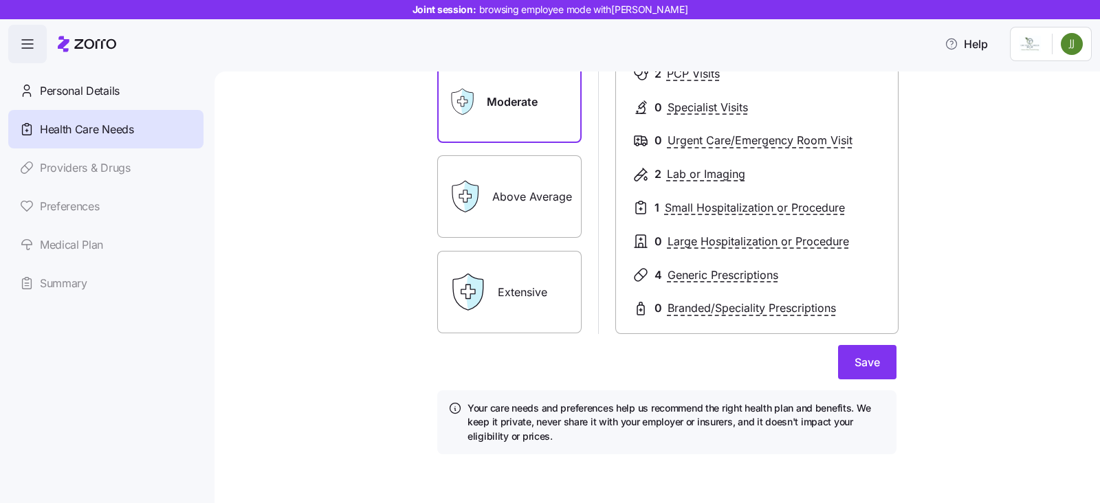
click at [863, 368] on span "Save" at bounding box center [866, 362] width 25 height 16
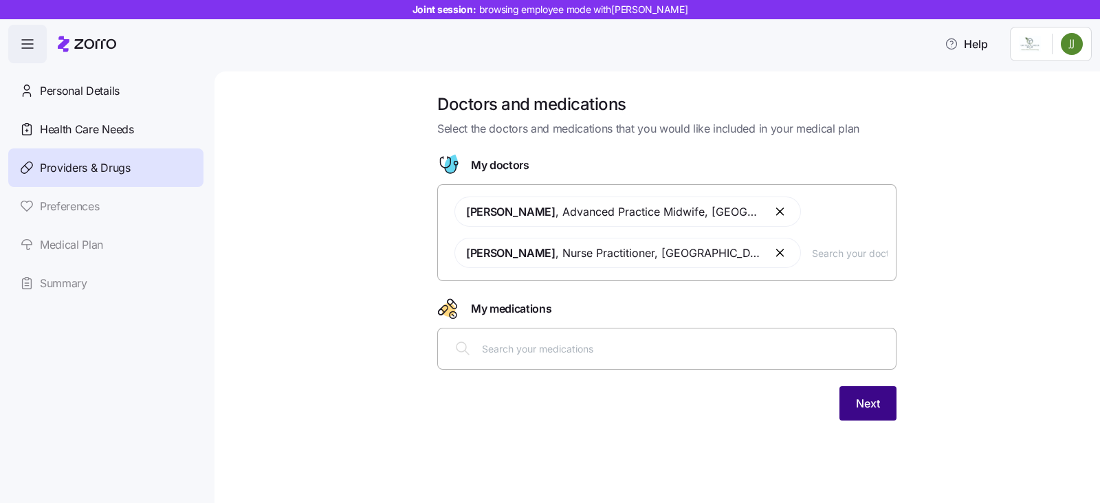
click at [867, 412] on button "Next" at bounding box center [867, 403] width 57 height 34
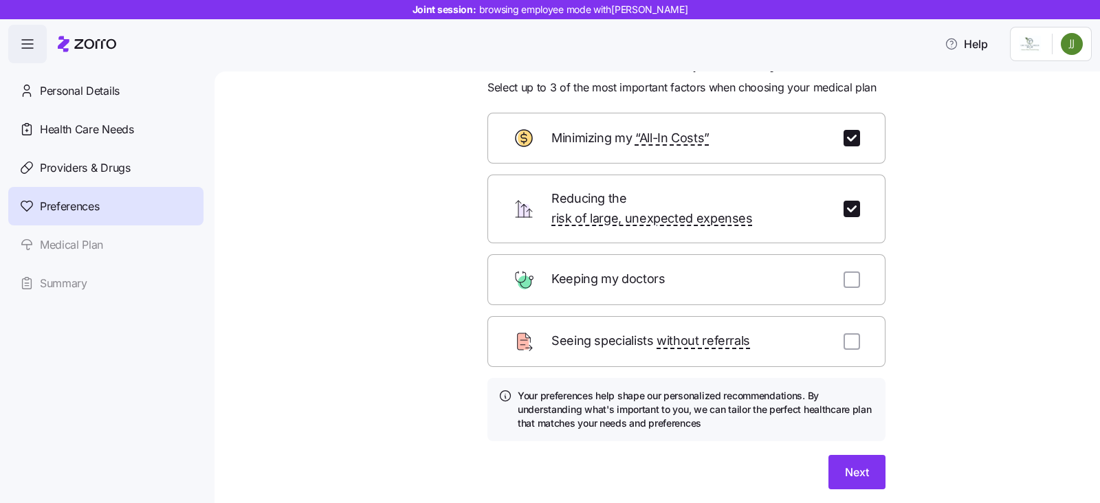
scroll to position [75, 0]
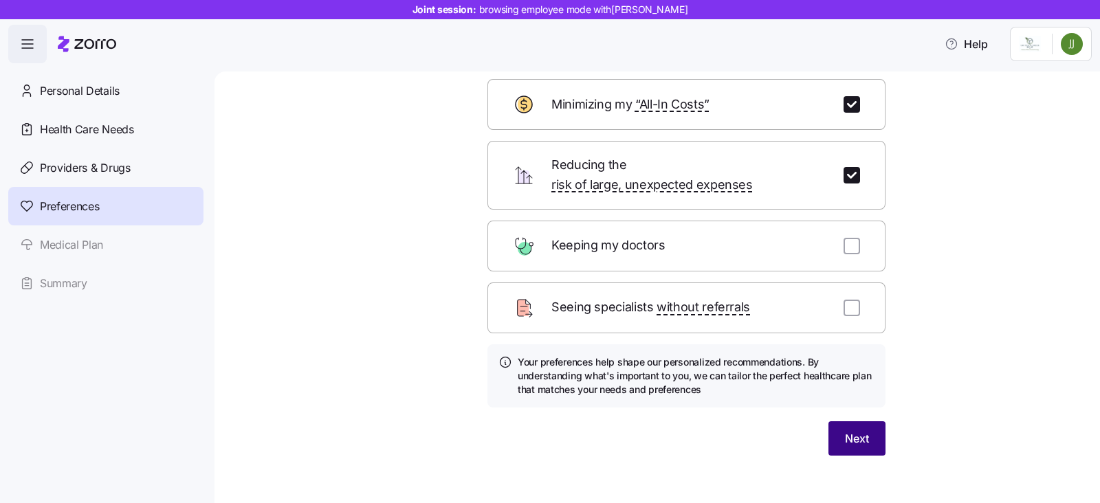
click at [845, 430] on span "Next" at bounding box center [857, 438] width 24 height 16
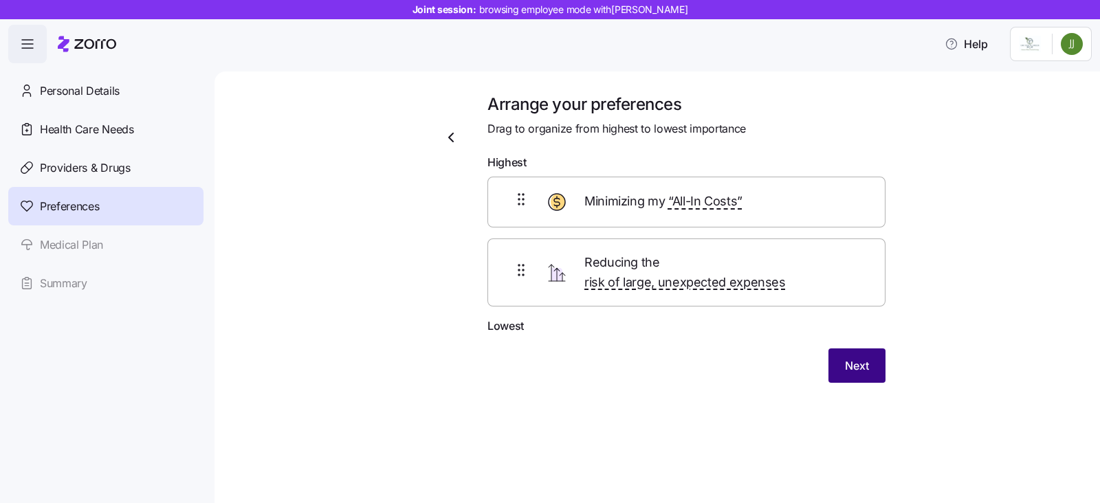
scroll to position [0, 0]
click at [56, 85] on span "Personal Details" at bounding box center [80, 90] width 80 height 17
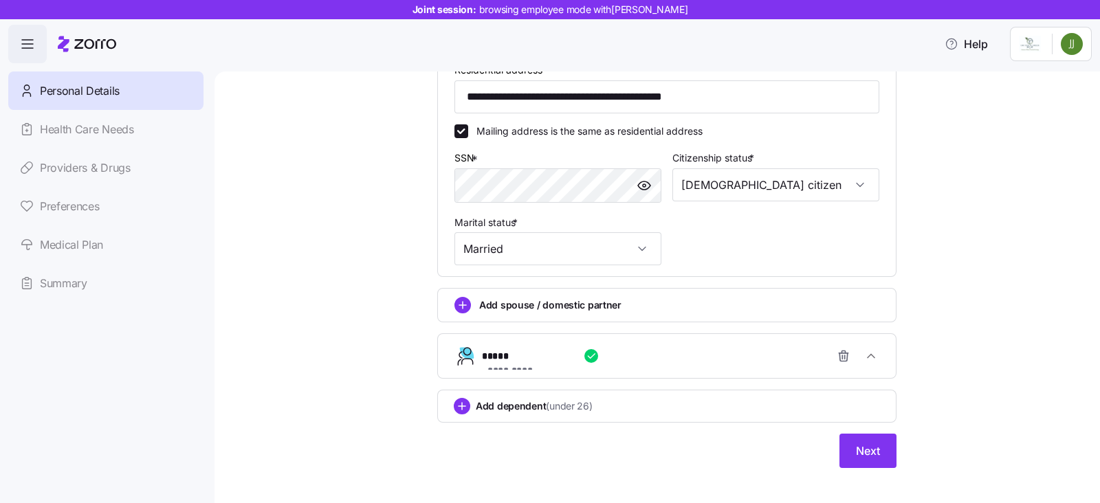
scroll to position [487, 0]
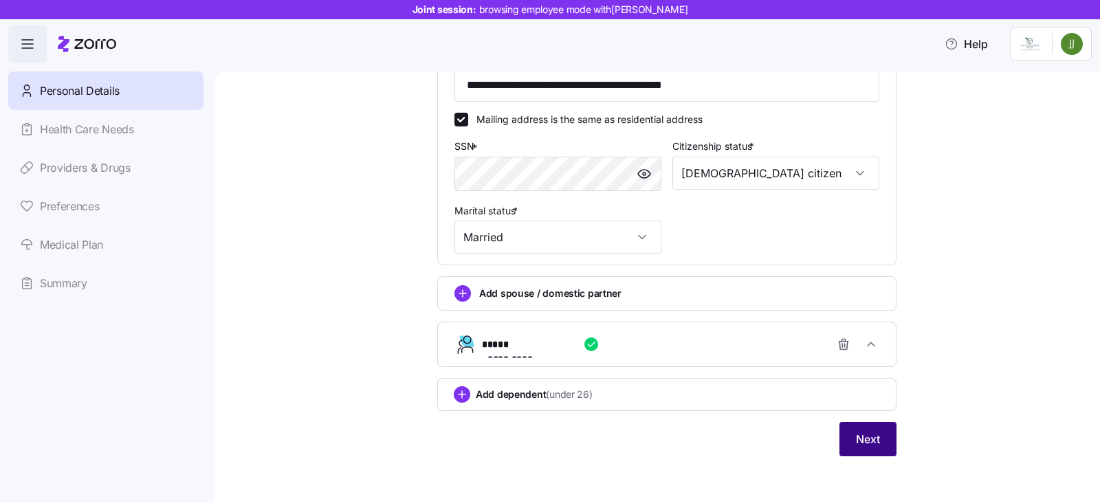
click at [858, 434] on span "Next" at bounding box center [868, 439] width 24 height 16
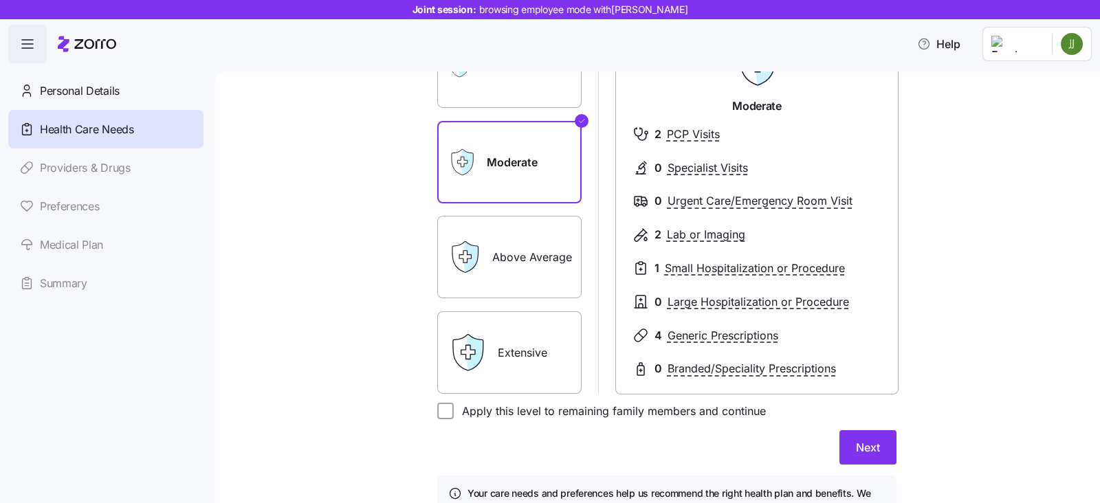
scroll to position [171, 0]
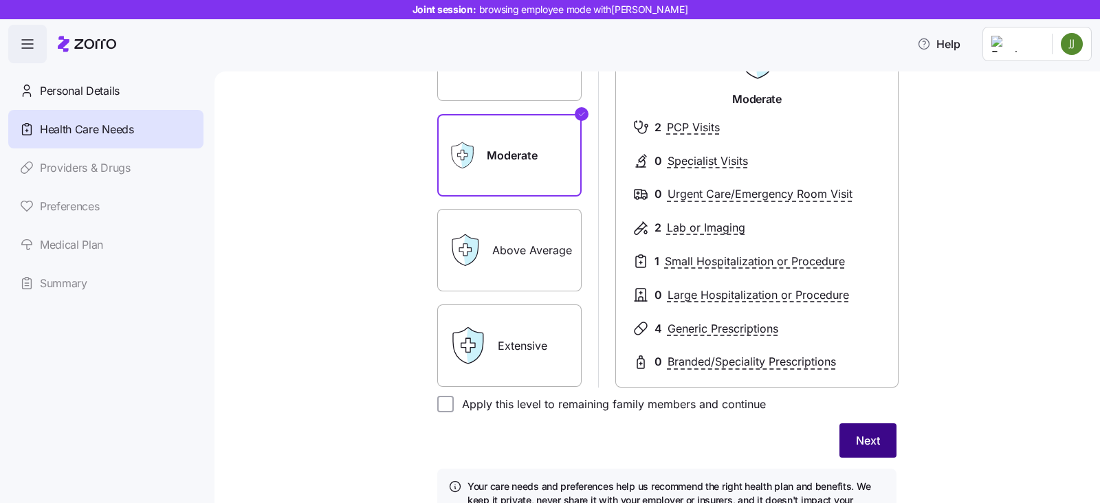
click at [846, 441] on button "Next" at bounding box center [867, 440] width 57 height 34
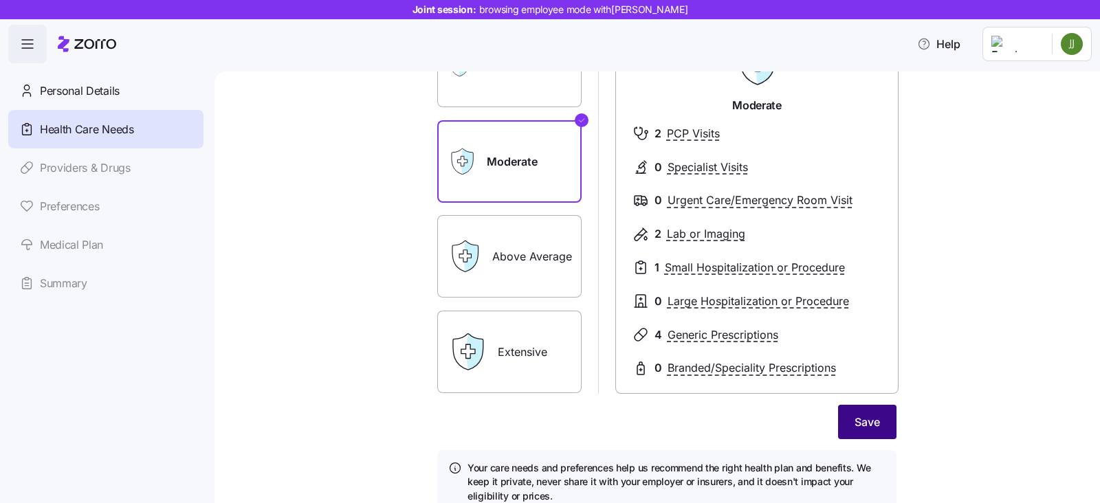
click at [863, 421] on span "Save" at bounding box center [866, 422] width 25 height 16
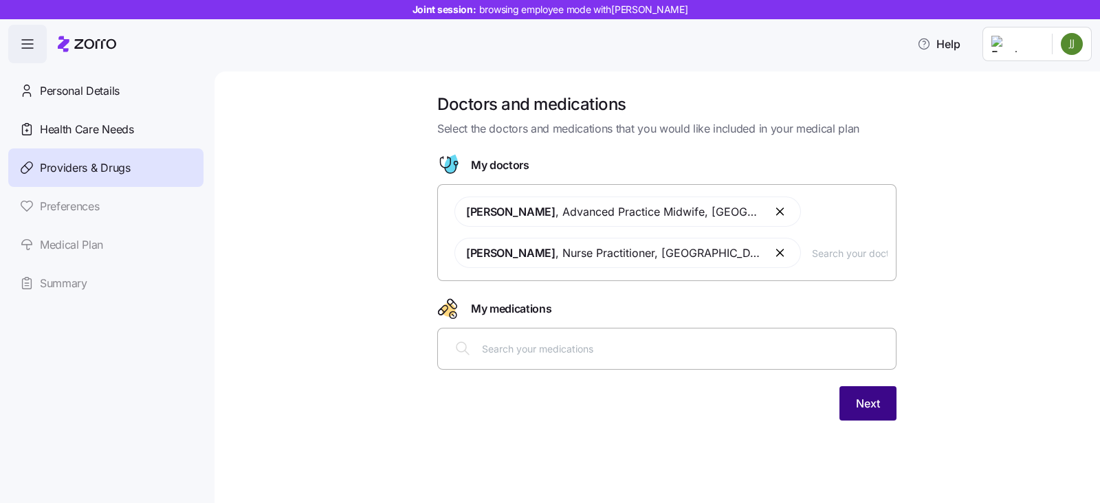
click at [867, 407] on span "Next" at bounding box center [868, 403] width 24 height 16
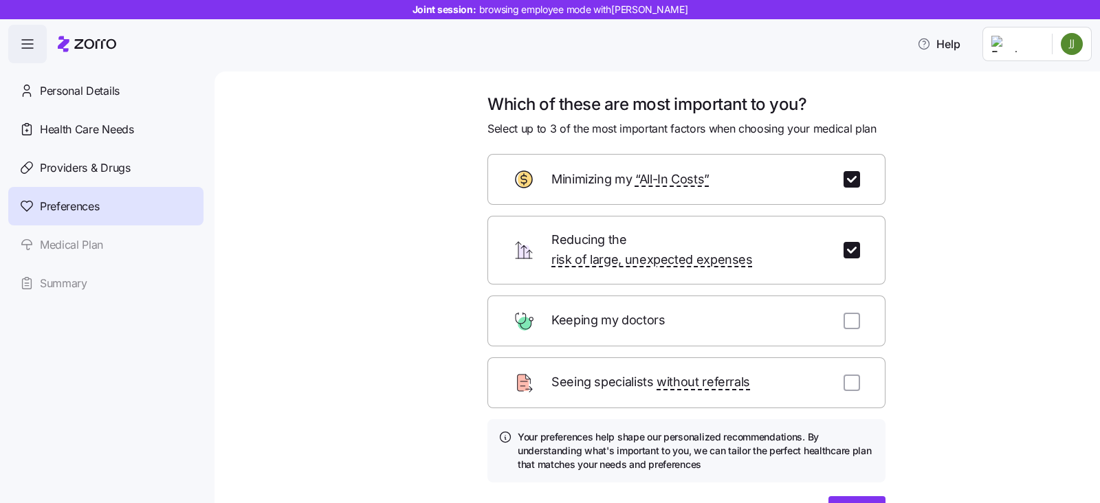
scroll to position [75, 0]
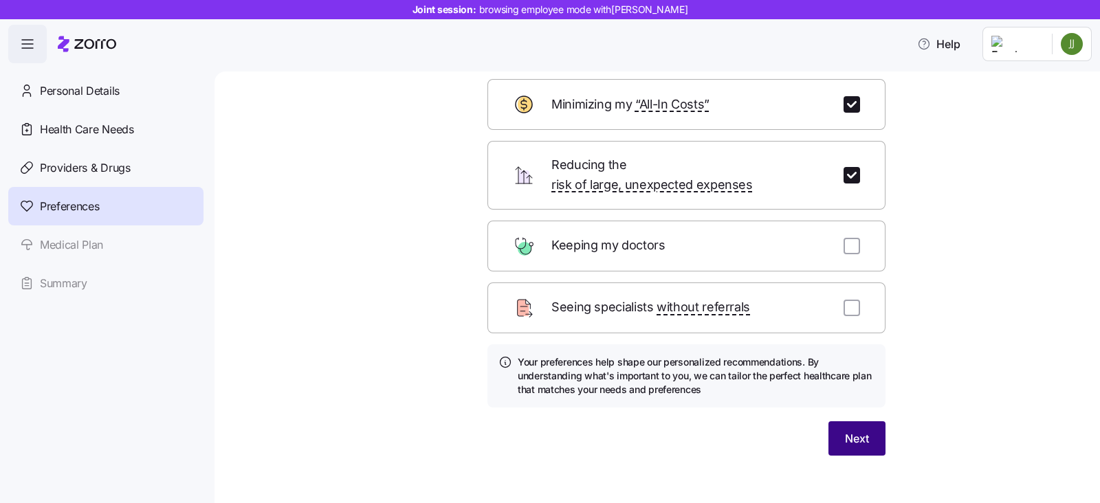
click at [864, 421] on button "Next" at bounding box center [856, 438] width 57 height 34
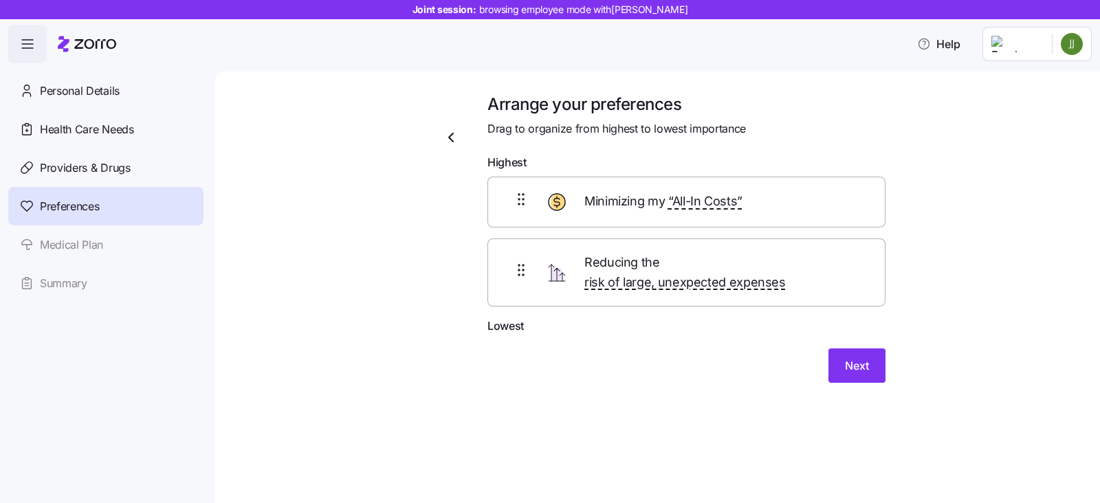
scroll to position [0, 0]
click at [862, 357] on span "Next" at bounding box center [857, 365] width 24 height 16
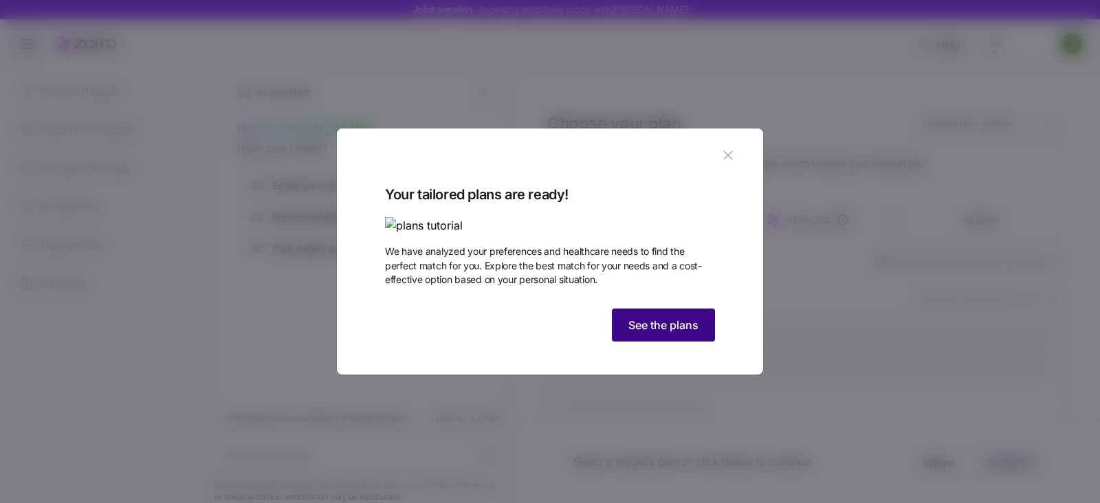
click at [632, 333] on span "See the plans" at bounding box center [663, 325] width 70 height 16
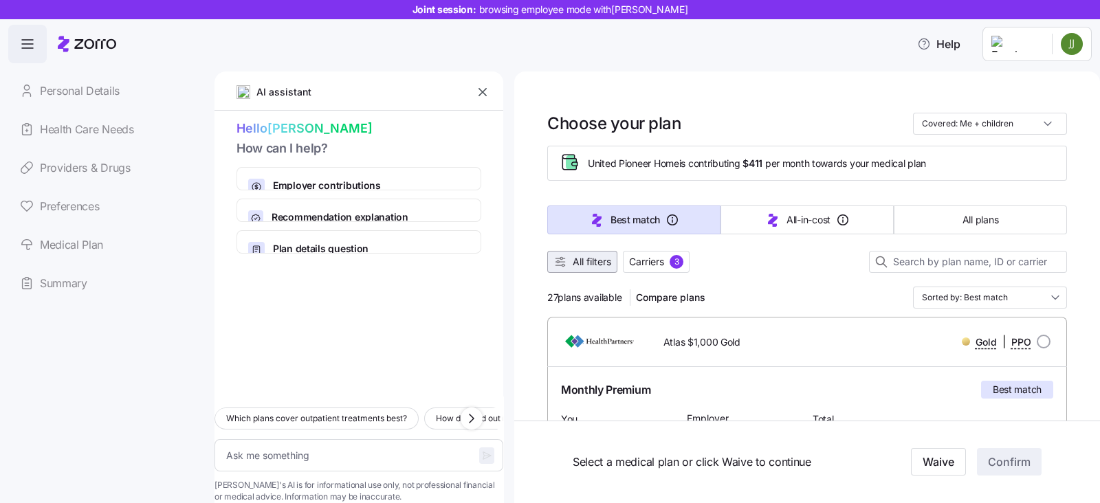
click at [588, 267] on span "All filters" at bounding box center [592, 262] width 38 height 14
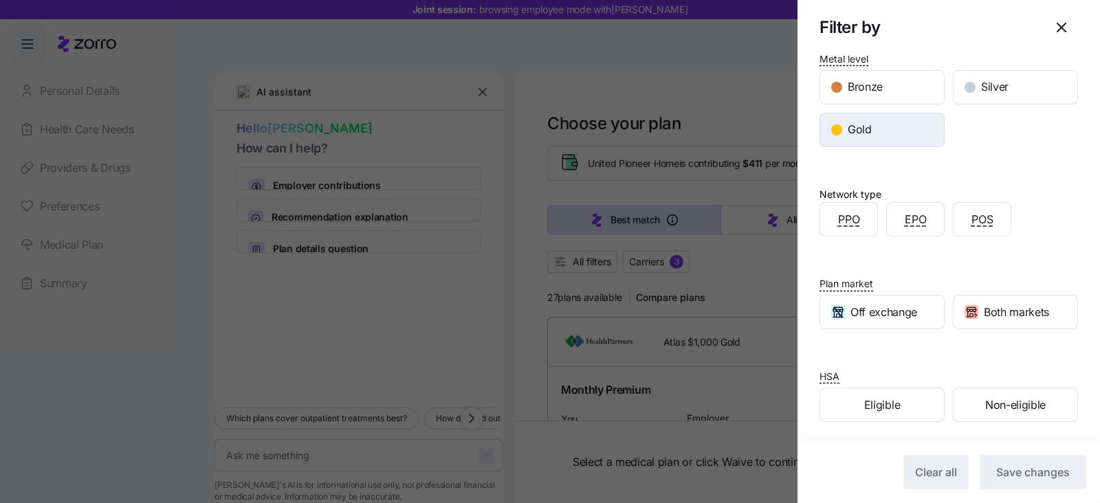
scroll to position [149, 0]
click at [864, 398] on span "Eligible" at bounding box center [882, 404] width 36 height 17
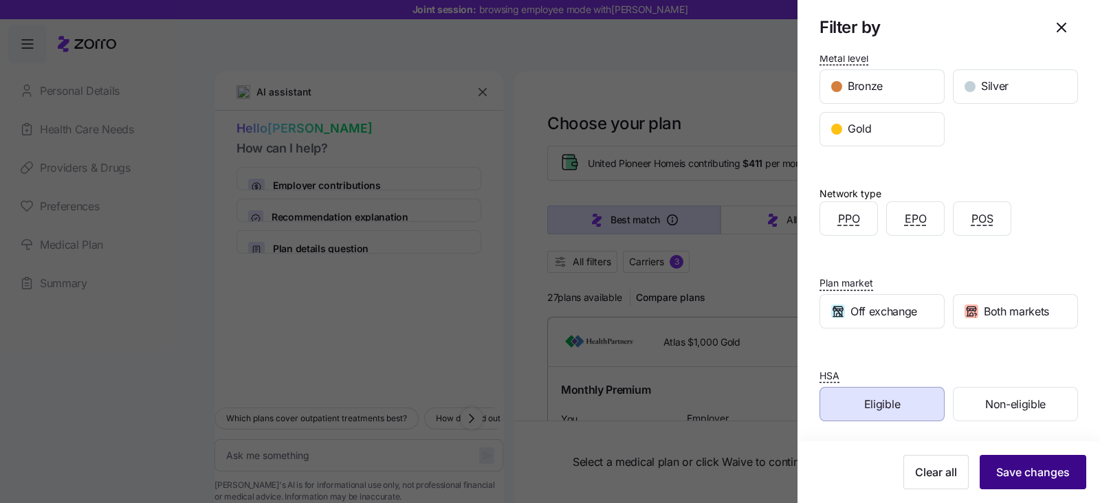
click at [996, 476] on span "Save changes" at bounding box center [1033, 472] width 74 height 16
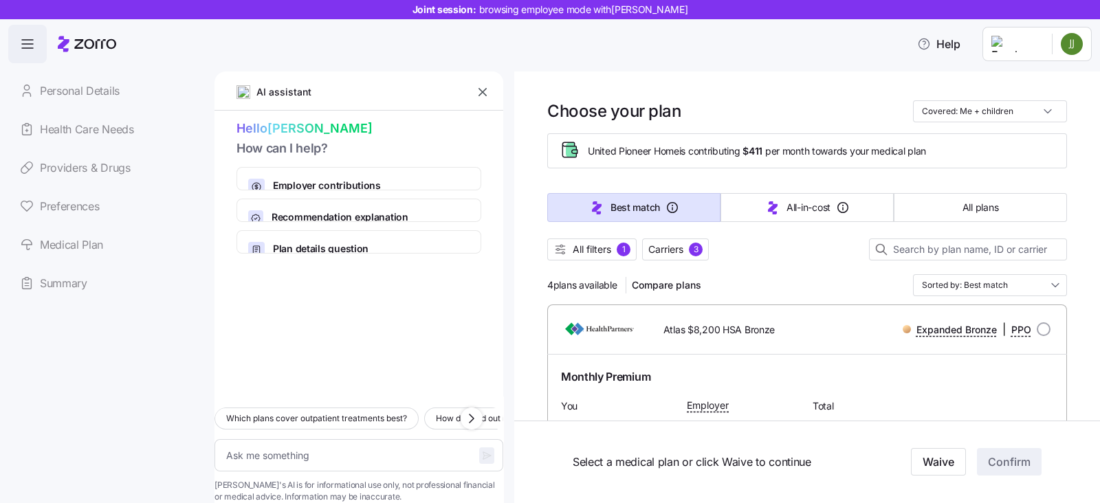
scroll to position [0, 0]
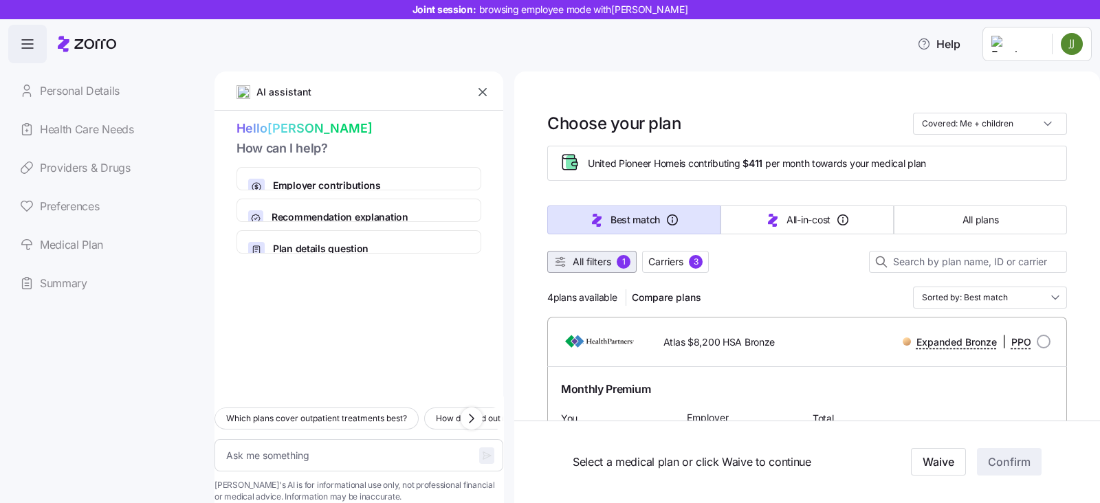
click at [588, 266] on span "All filters" at bounding box center [592, 262] width 38 height 14
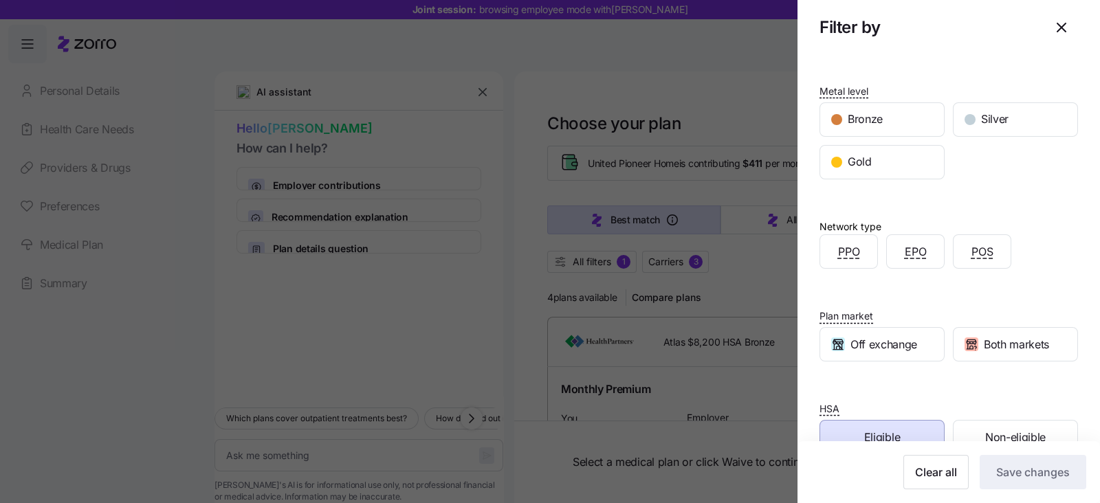
scroll to position [149, 0]
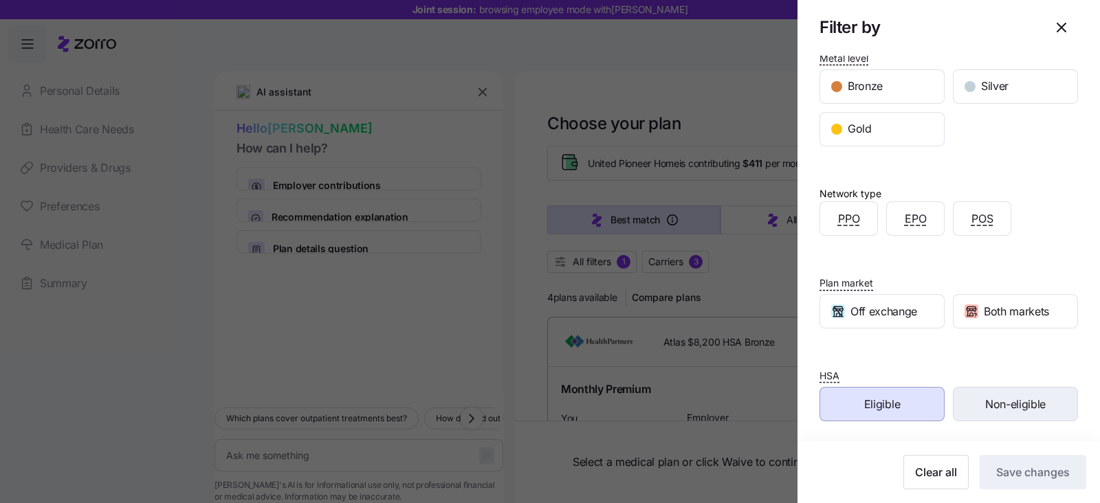
click at [1017, 406] on span "Non-eligible" at bounding box center [1015, 404] width 60 height 17
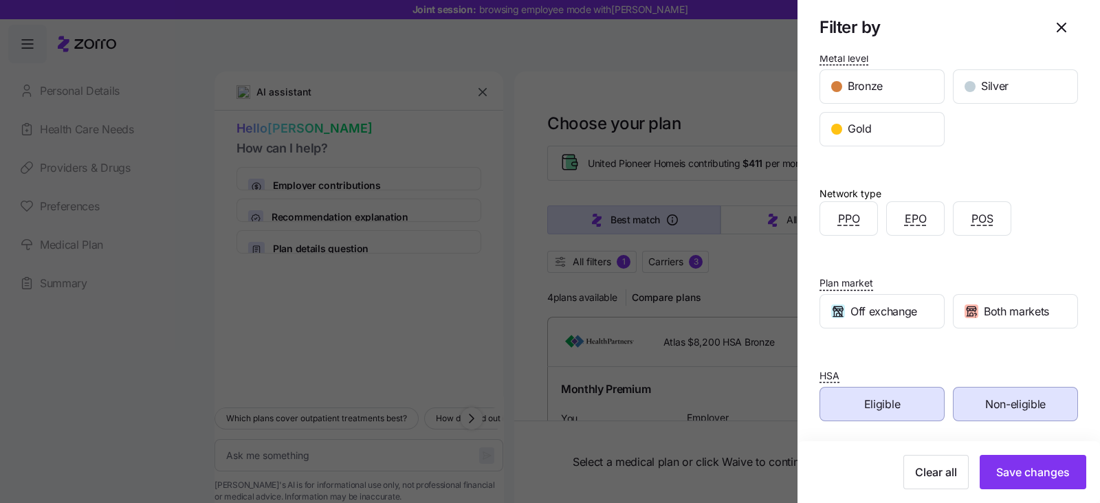
click at [884, 401] on span "Eligible" at bounding box center [882, 404] width 36 height 17
click at [1053, 22] on icon "button" at bounding box center [1061, 27] width 16 height 16
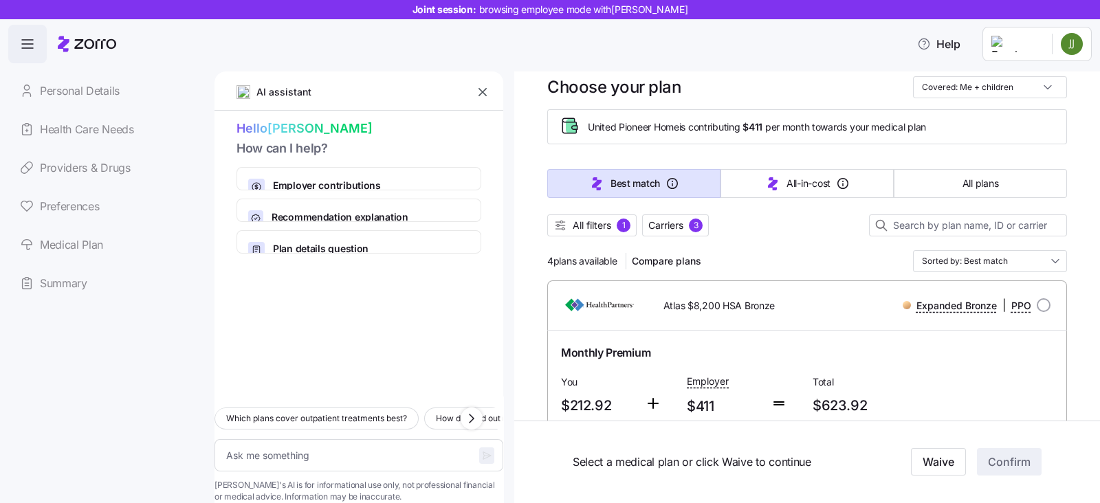
scroll to position [0, 0]
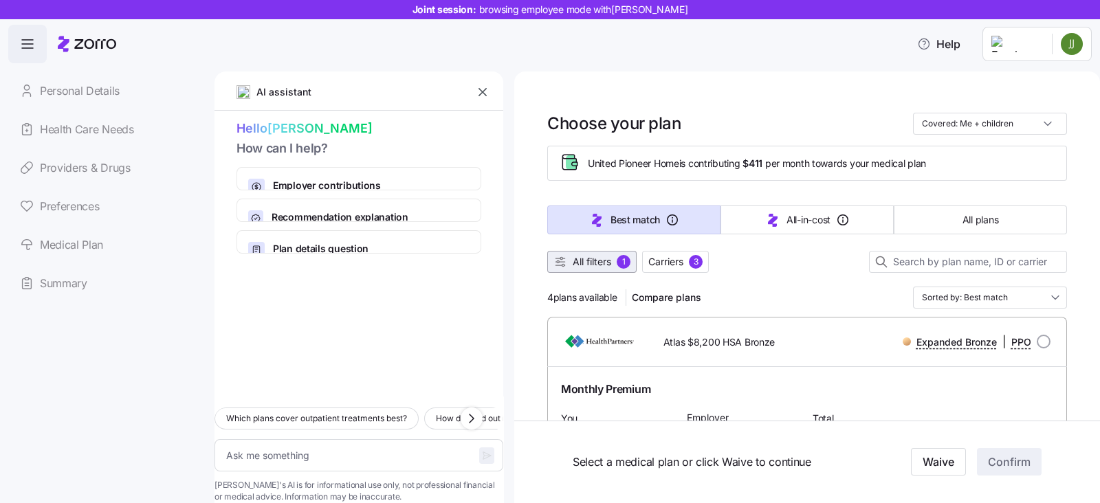
click at [607, 263] on span "All filters" at bounding box center [592, 262] width 38 height 14
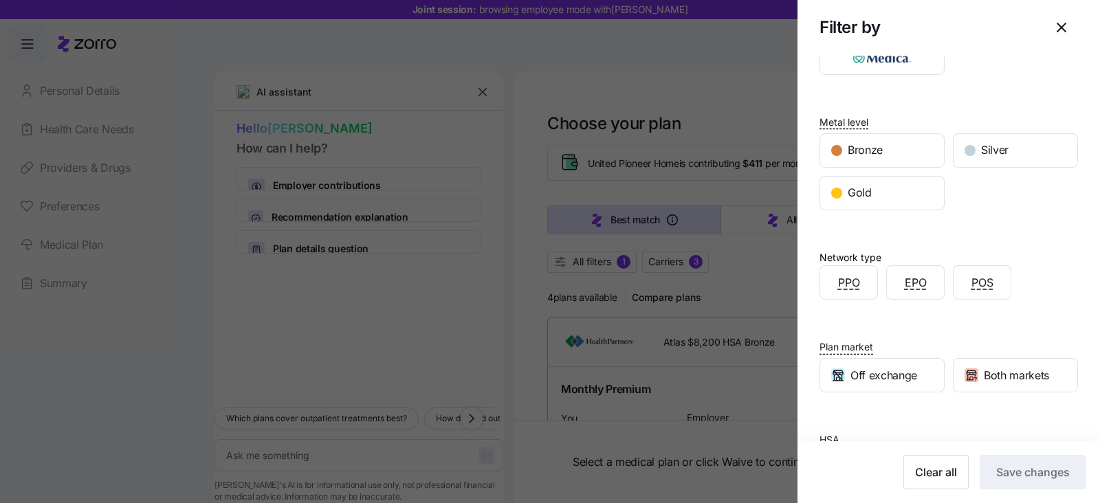
scroll to position [149, 0]
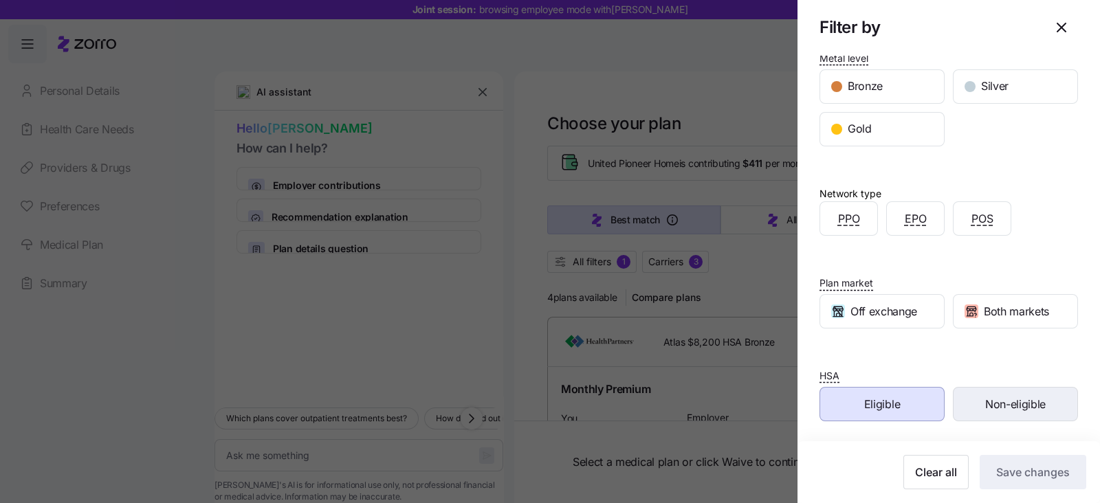
click at [1017, 399] on span "Non-eligible" at bounding box center [1015, 404] width 60 height 17
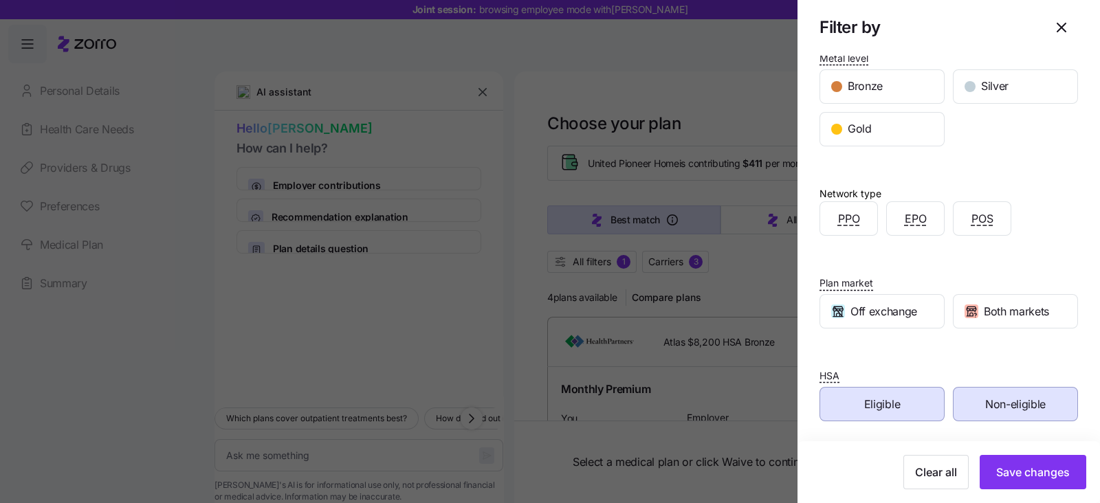
click at [906, 391] on div "Eligible" at bounding box center [882, 404] width 124 height 33
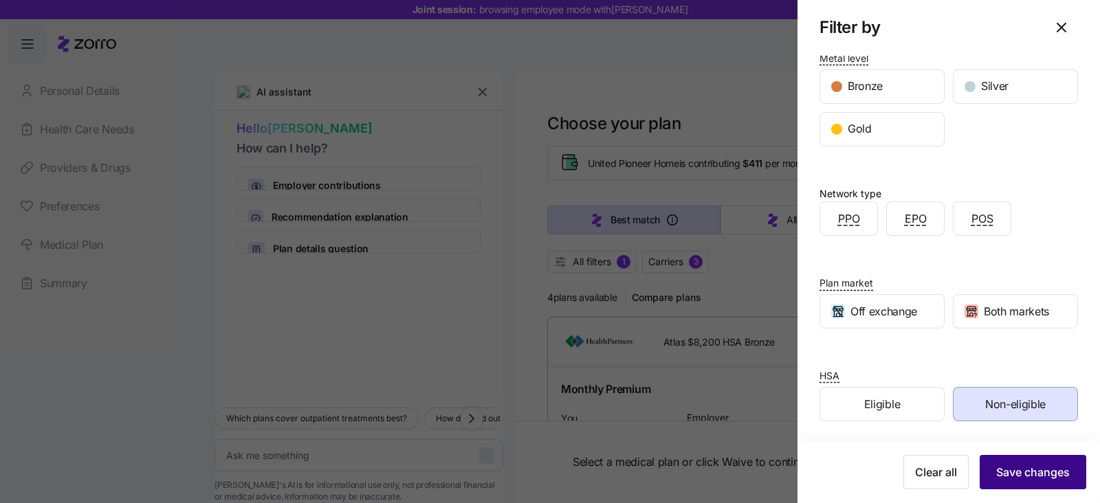
click at [993, 460] on button "Save changes" at bounding box center [1032, 472] width 107 height 34
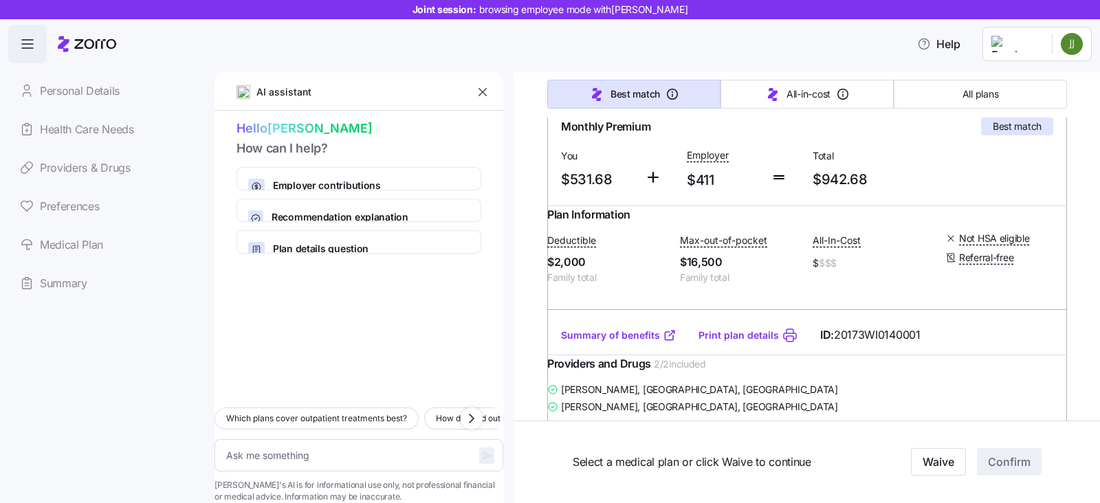
scroll to position [343, 0]
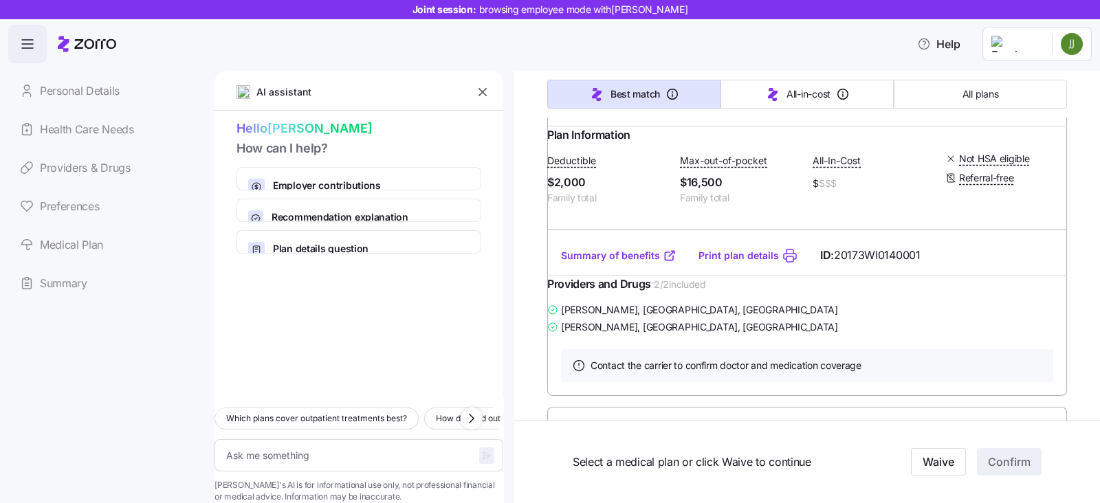
click at [605, 263] on link "Summary of benefits" at bounding box center [618, 256] width 115 height 14
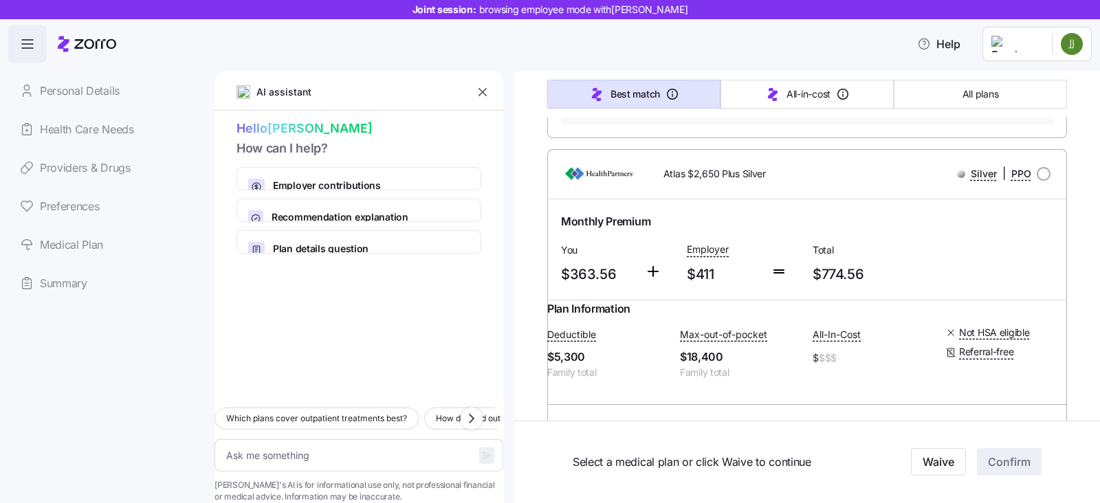
scroll to position [687, 0]
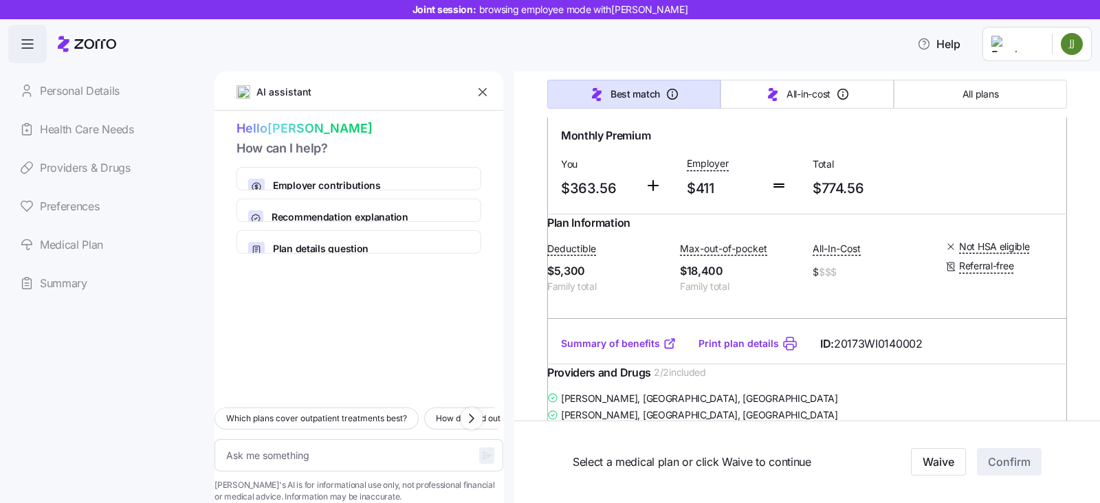
click at [619, 351] on link "Summary of benefits" at bounding box center [618, 344] width 115 height 14
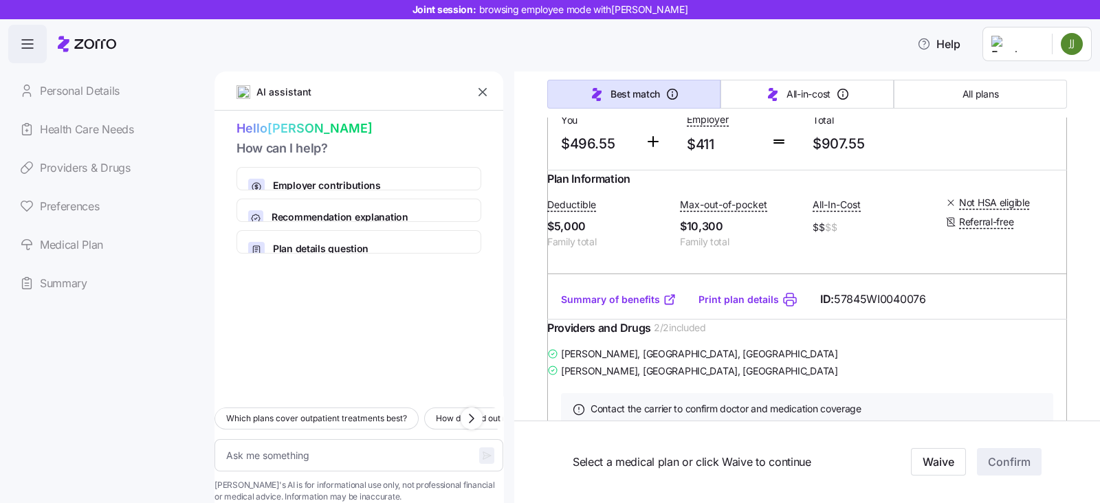
scroll to position [1202, 0]
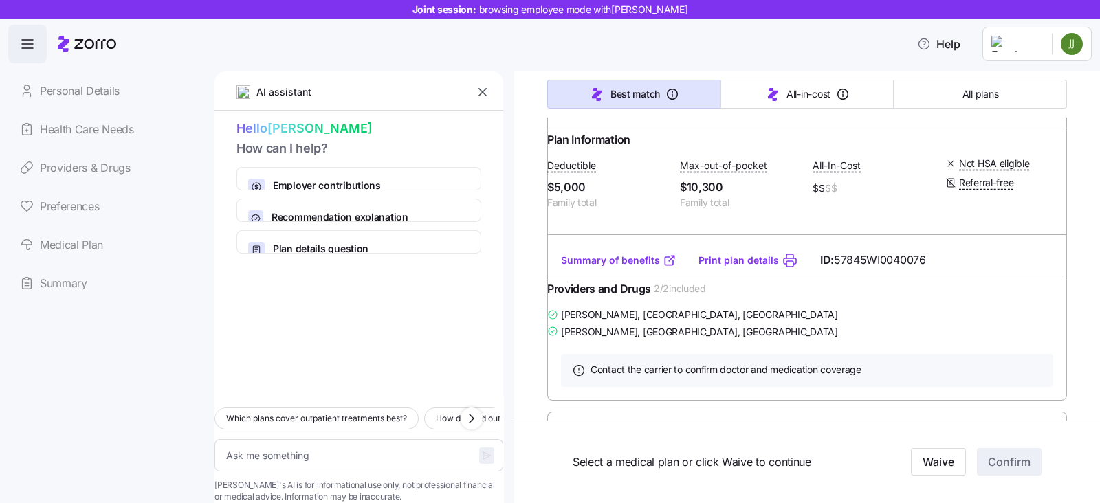
click at [621, 267] on link "Summary of benefits" at bounding box center [618, 261] width 115 height 14
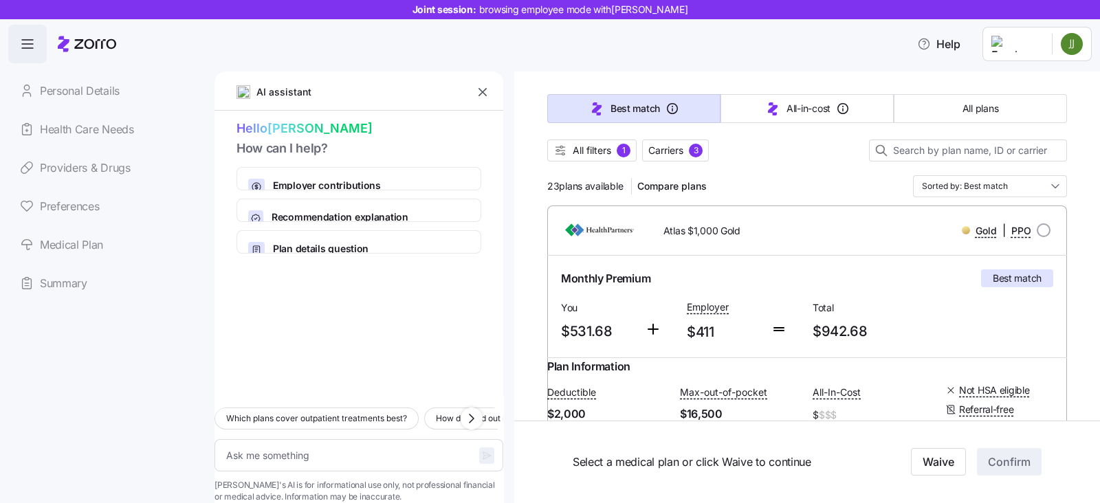
scroll to position [85, 0]
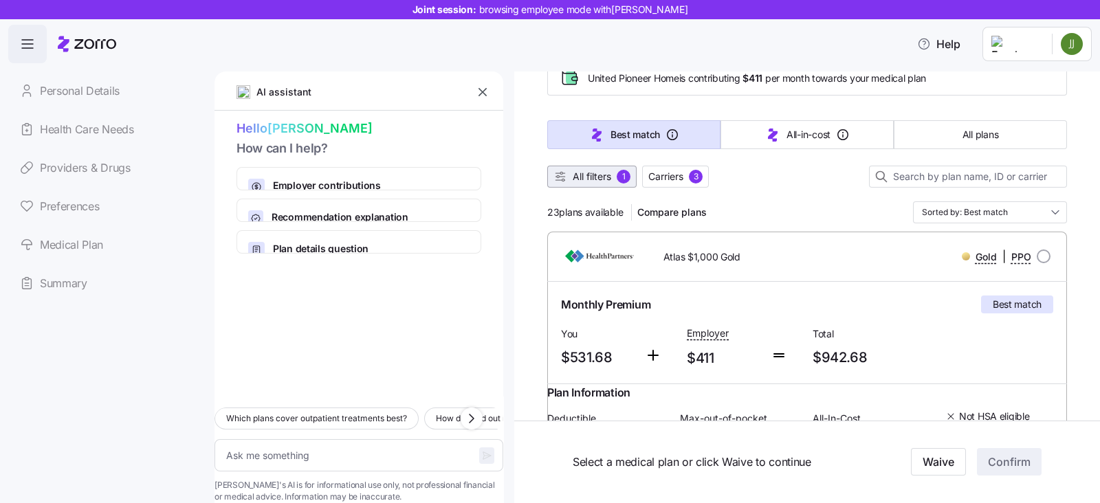
click at [595, 175] on span "All filters" at bounding box center [592, 177] width 38 height 14
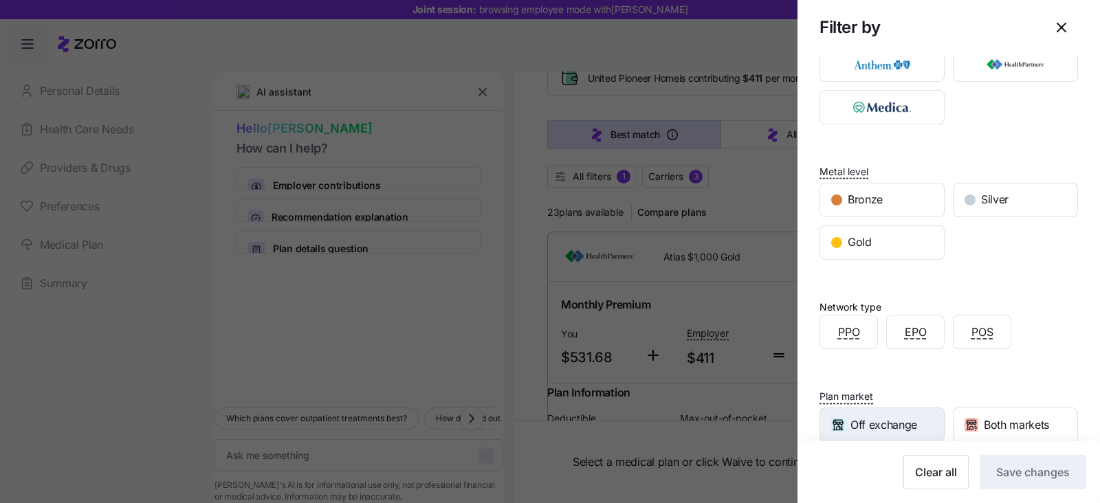
scroll to position [149, 0]
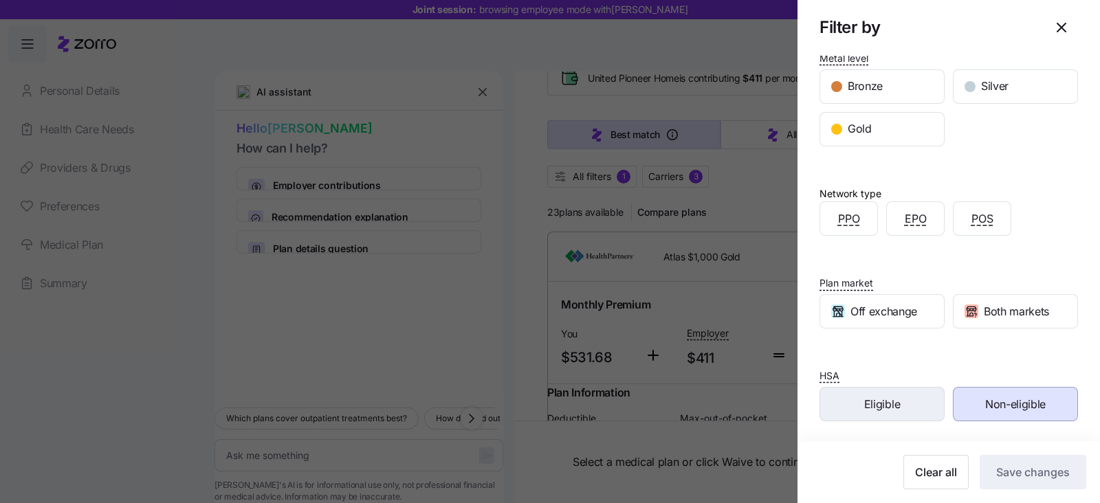
click at [865, 402] on span "Eligible" at bounding box center [882, 404] width 36 height 17
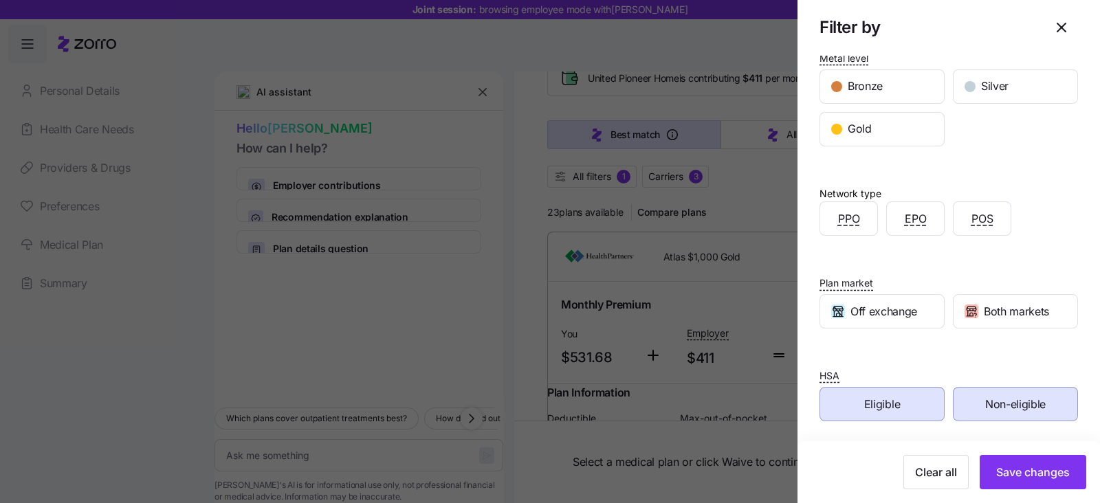
click at [987, 407] on span "Non-eligible" at bounding box center [1015, 404] width 60 height 17
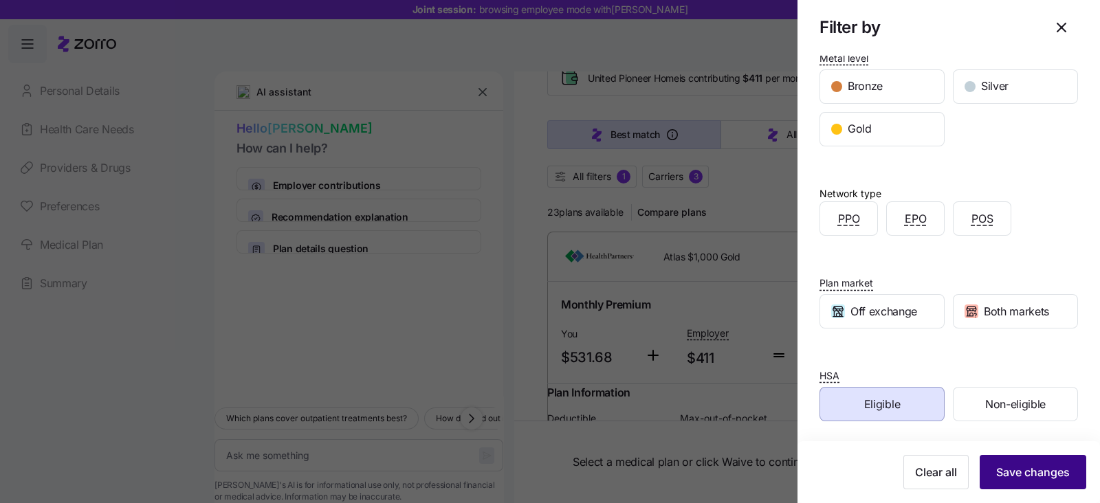
click at [997, 468] on span "Save changes" at bounding box center [1033, 472] width 74 height 16
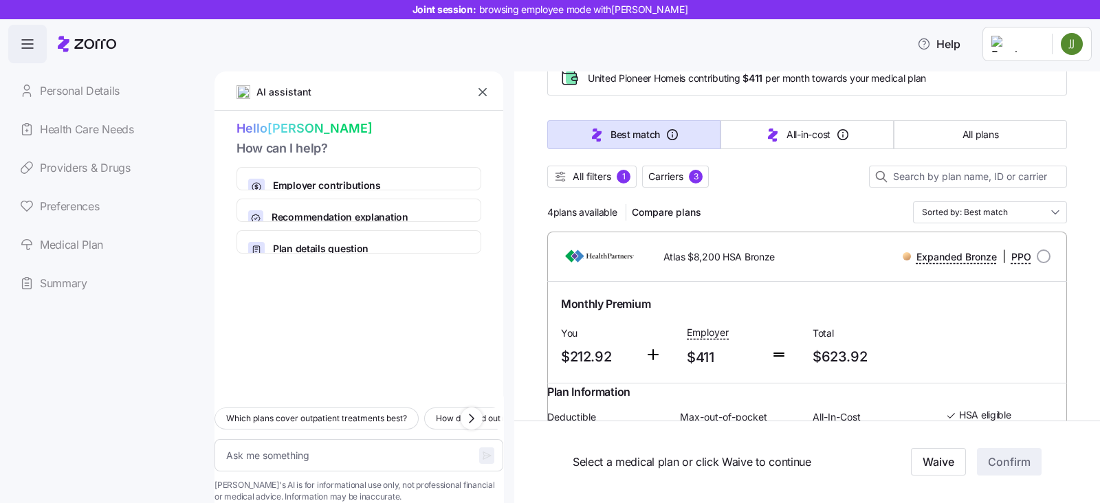
scroll to position [0, 0]
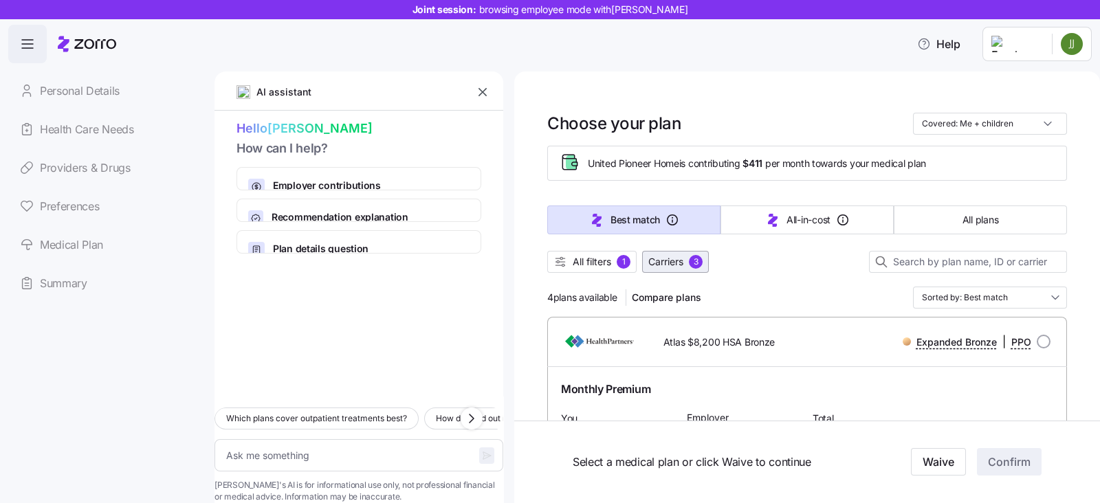
click at [683, 262] on span "Carriers" at bounding box center [665, 262] width 35 height 14
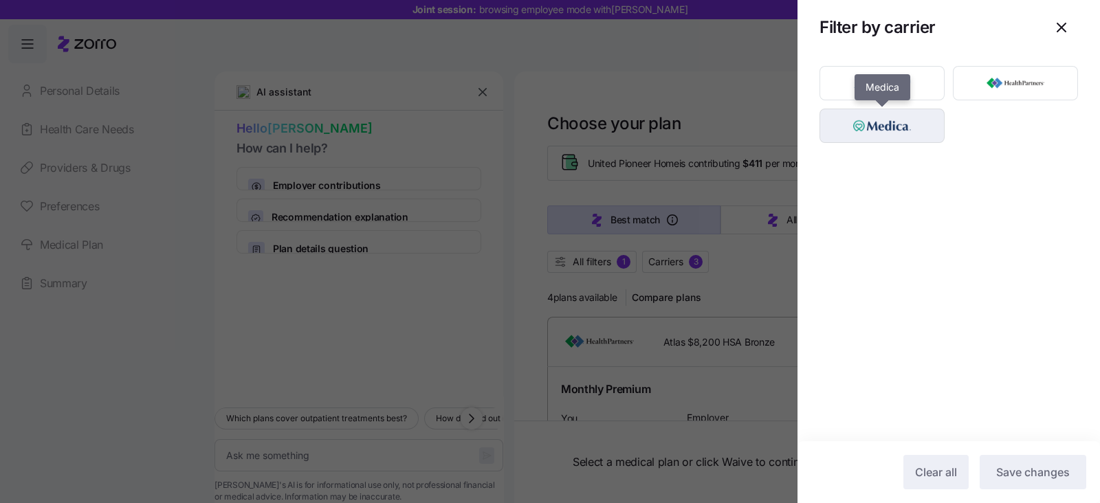
click at [894, 122] on img "button" at bounding box center [882, 125] width 101 height 27
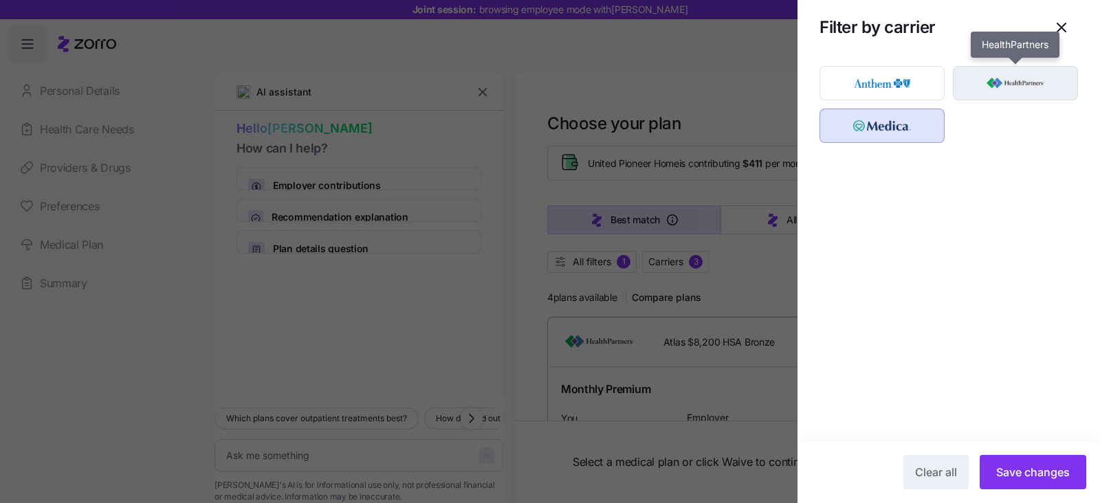
click at [999, 85] on img "button" at bounding box center [1015, 82] width 101 height 27
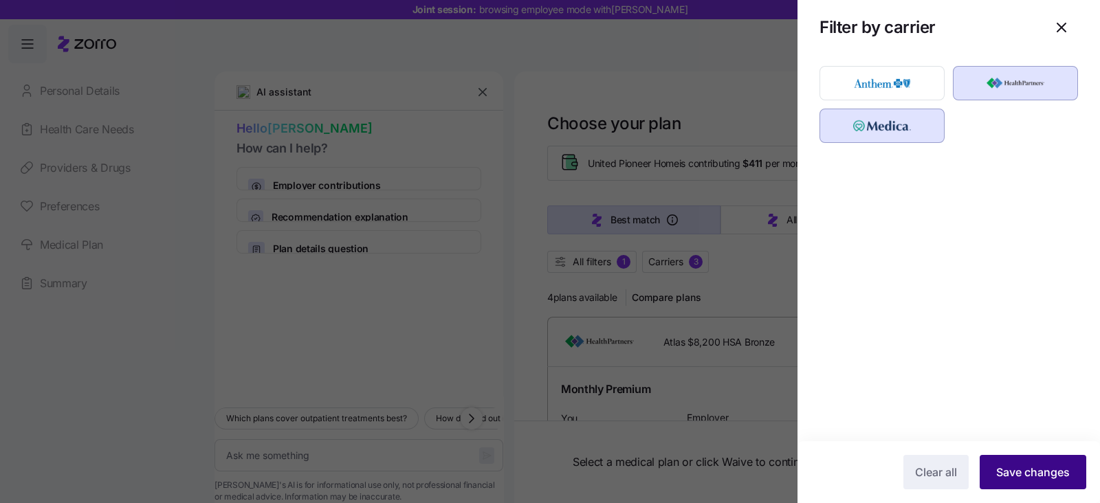
click at [1047, 467] on span "Save changes" at bounding box center [1033, 472] width 74 height 16
type textarea "x"
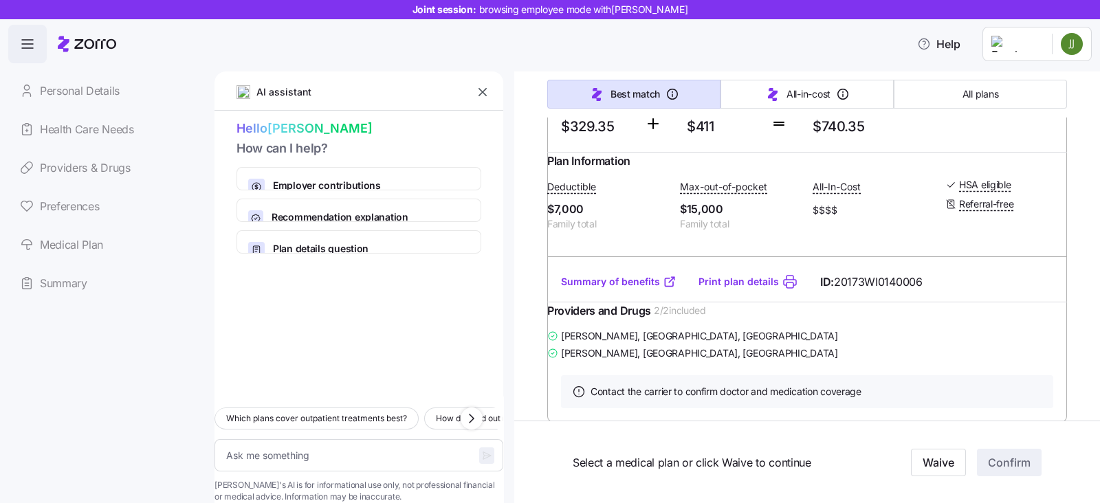
scroll to position [773, 0]
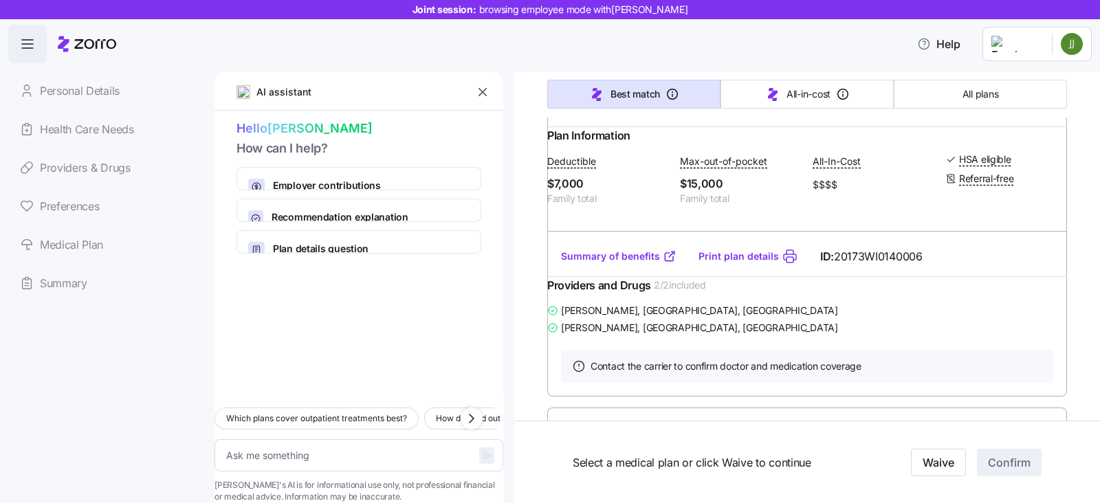
click at [617, 263] on link "Summary of benefits" at bounding box center [618, 256] width 115 height 14
click at [478, 90] on icon "button" at bounding box center [483, 92] width 14 height 14
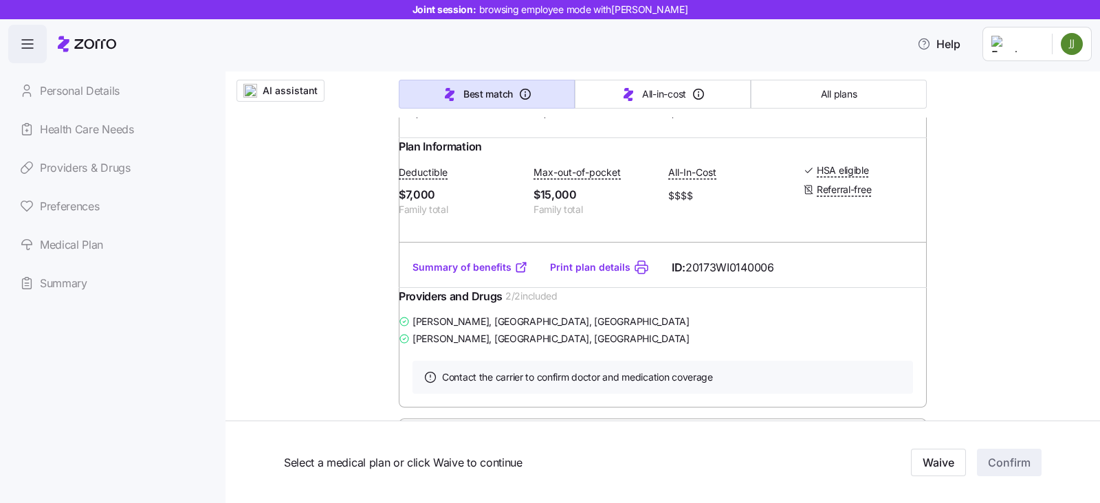
scroll to position [687, 0]
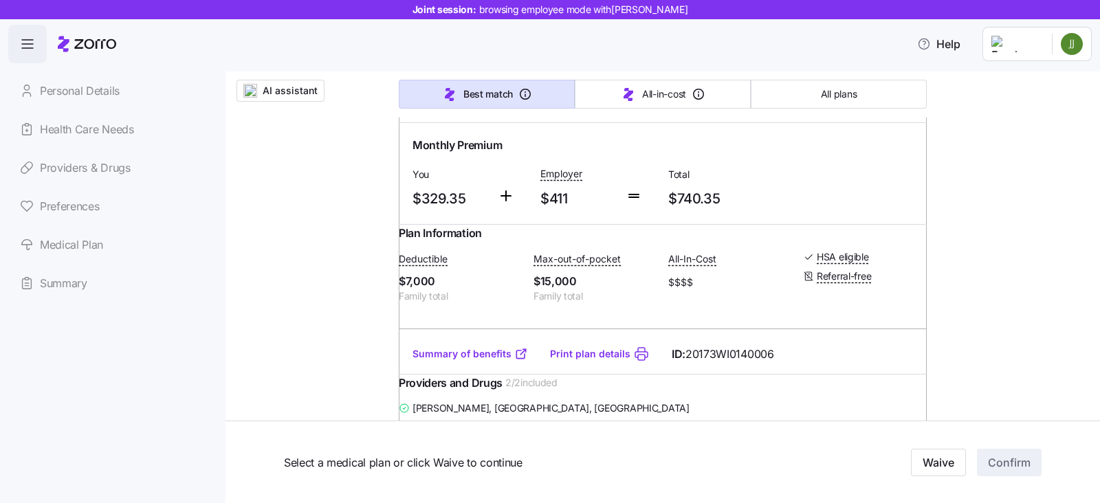
click at [897, 104] on input "radio" at bounding box center [903, 98] width 14 height 14
radio input "true"
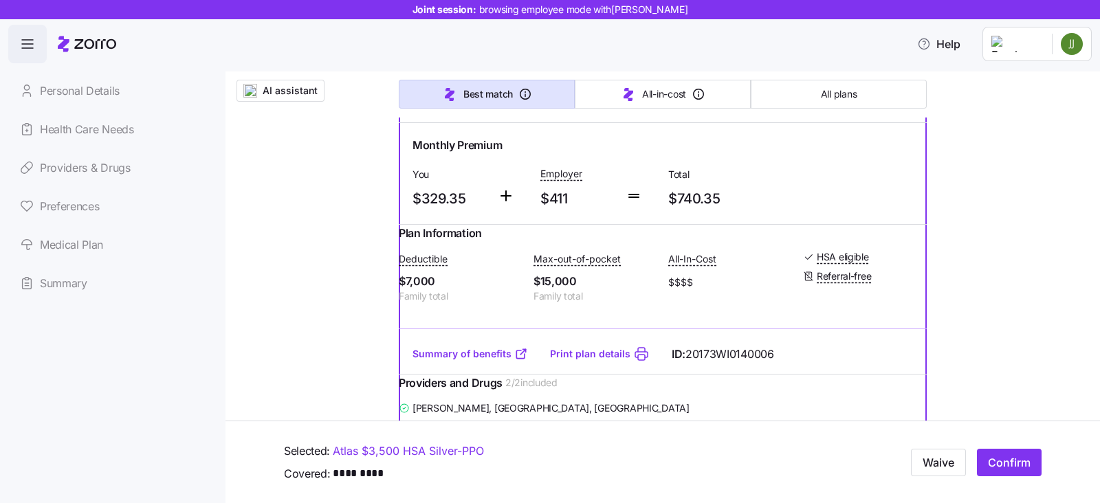
click at [69, 92] on link "Personal Details" at bounding box center [105, 90] width 195 height 38
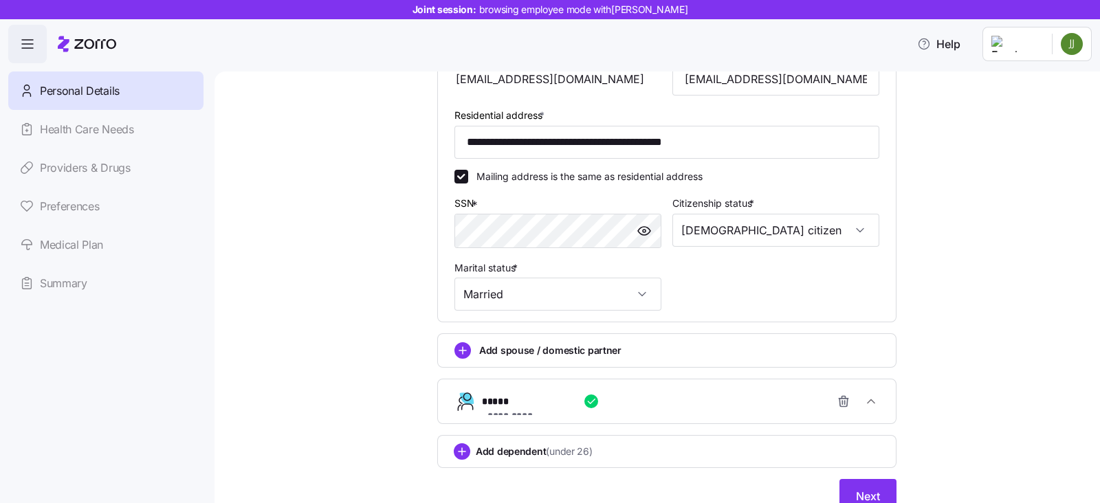
scroll to position [487, 0]
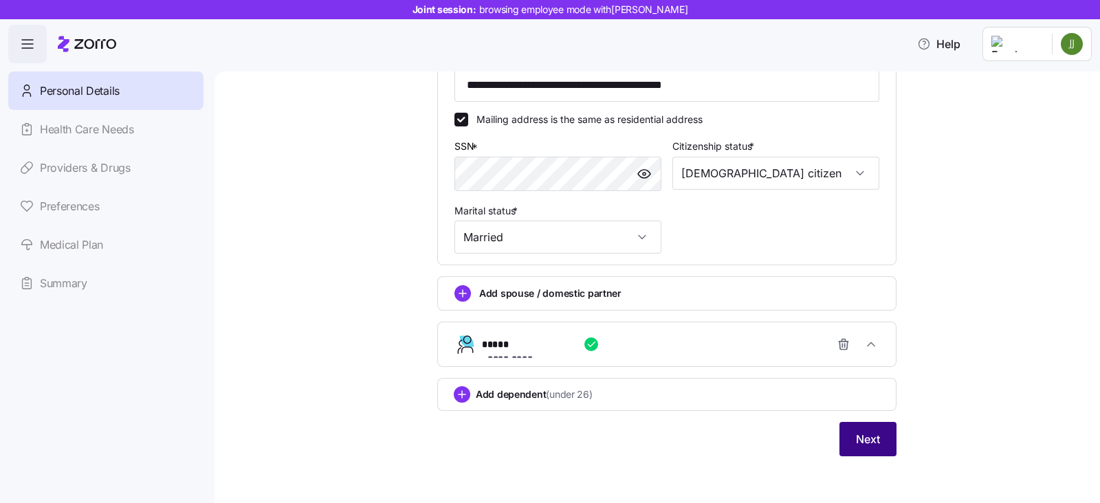
click at [852, 449] on button "Next" at bounding box center [867, 439] width 57 height 34
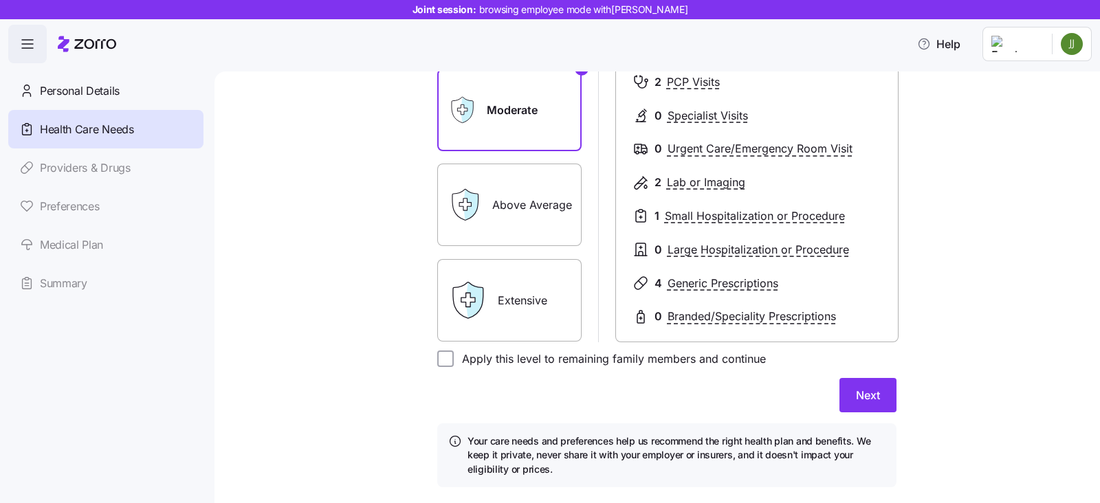
scroll to position [250, 0]
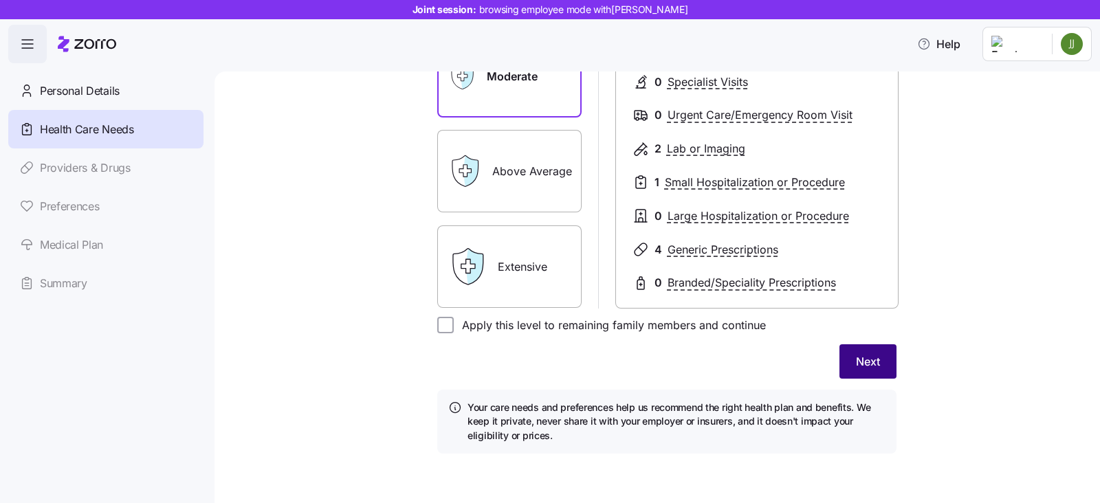
click at [856, 353] on span "Next" at bounding box center [868, 361] width 24 height 16
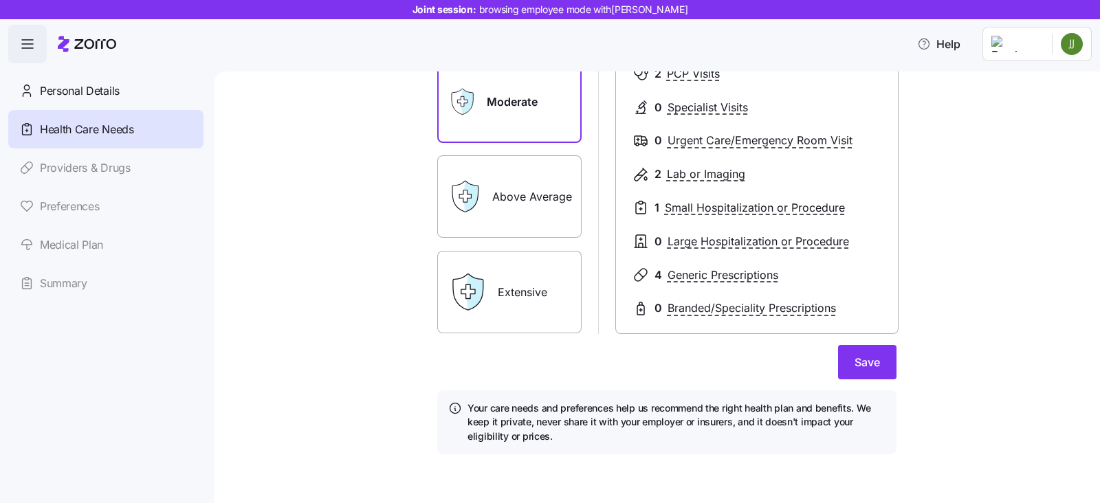
click at [79, 252] on link "Medical Plan" at bounding box center [105, 244] width 195 height 38
click at [76, 242] on link "Medical Plan" at bounding box center [105, 244] width 195 height 38
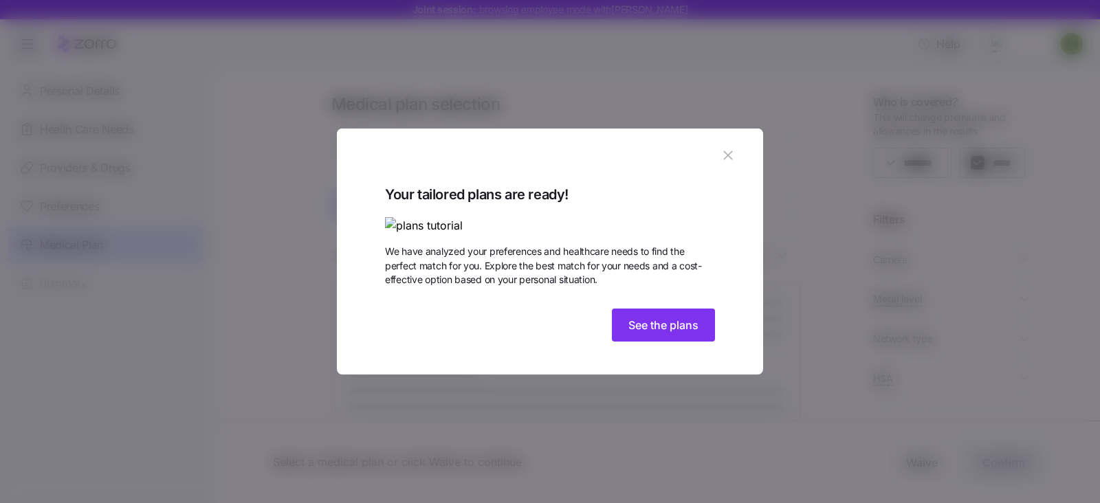
click at [665, 348] on div "Your tailored plans are ready! We have analyzed your preferences and healthcare…" at bounding box center [550, 266] width 330 height 164
click at [665, 333] on span "See the plans" at bounding box center [663, 325] width 70 height 16
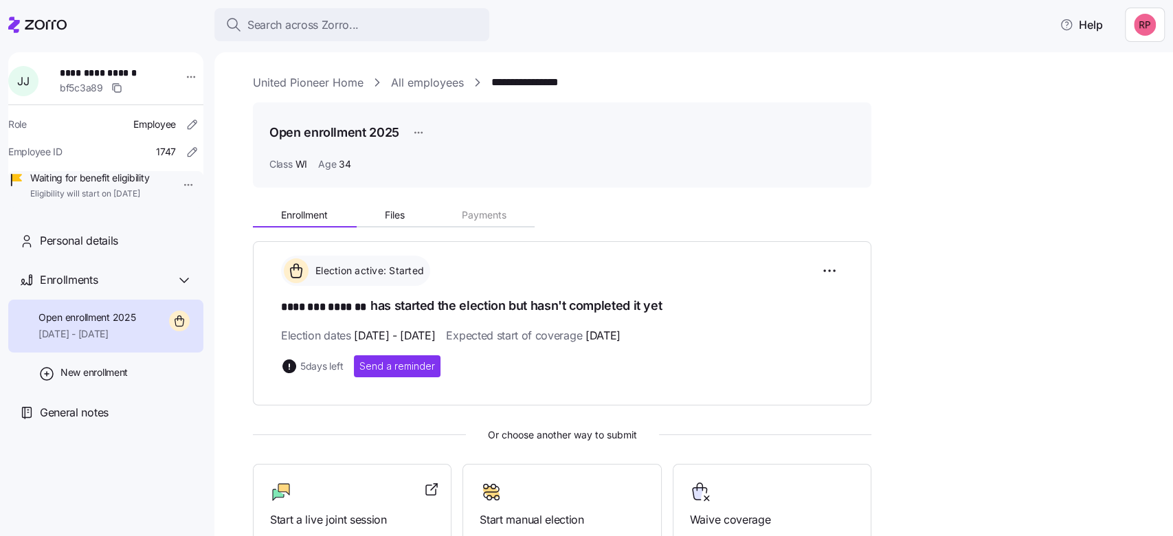
click at [258, 81] on link "United Pioneer Home" at bounding box center [308, 82] width 111 height 17
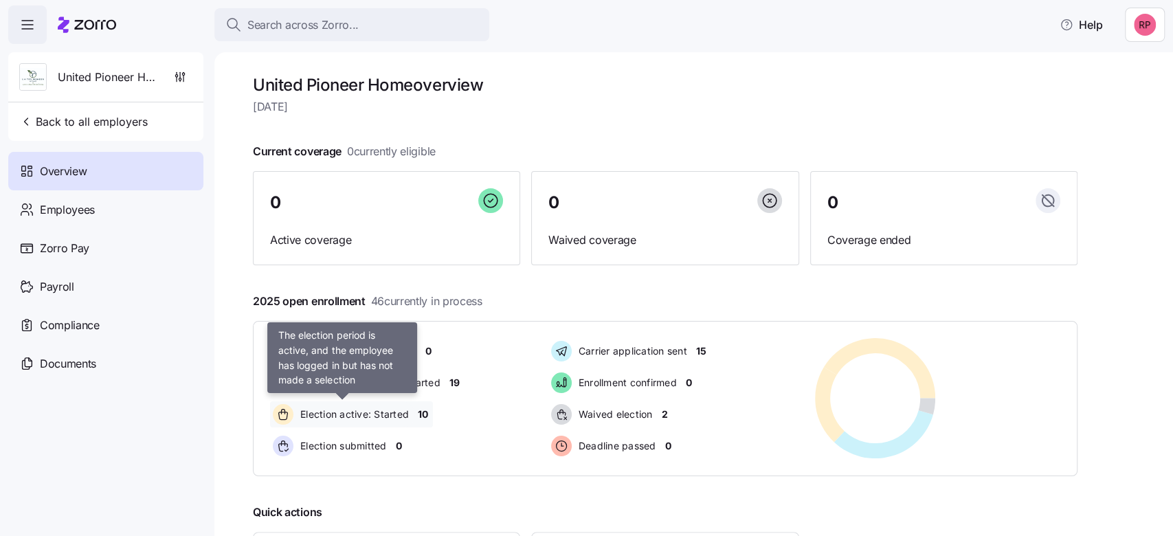
click at [379, 413] on span "Election active: Started" at bounding box center [352, 415] width 113 height 14
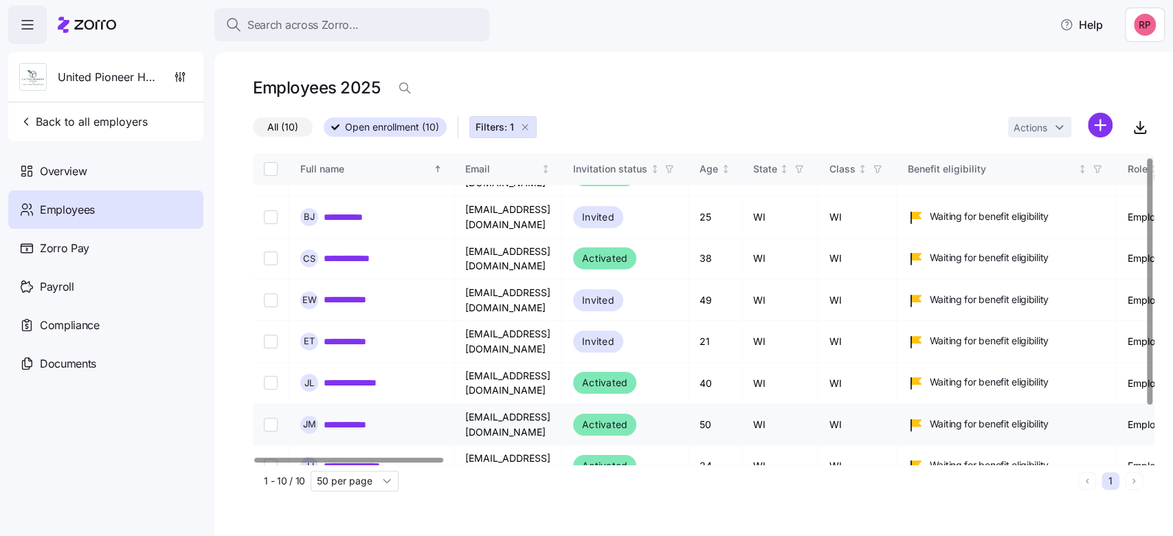
scroll to position [69, 0]
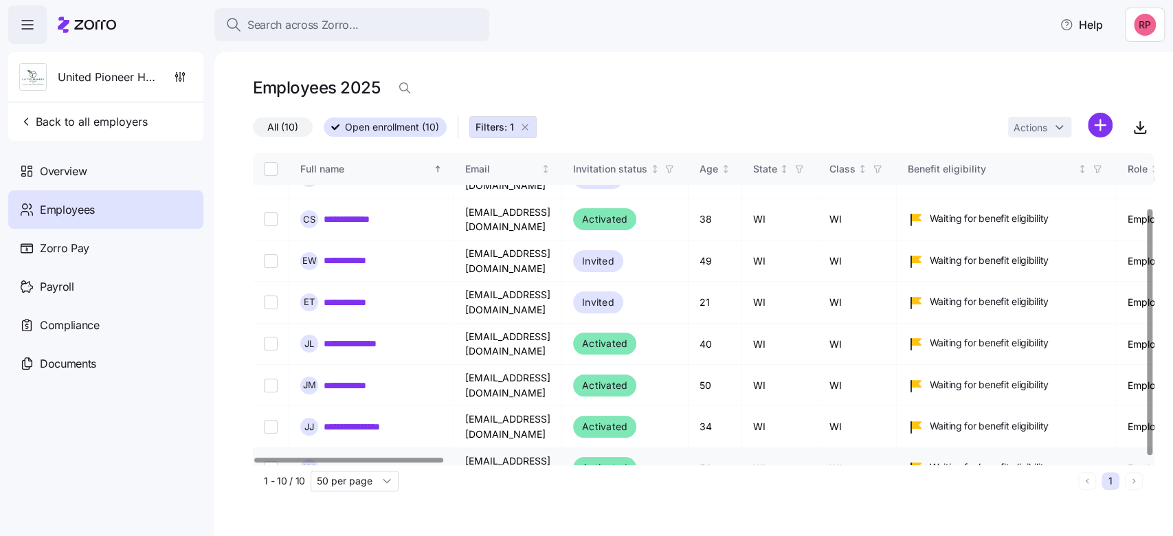
click at [352, 461] on link "**********" at bounding box center [359, 468] width 71 height 14
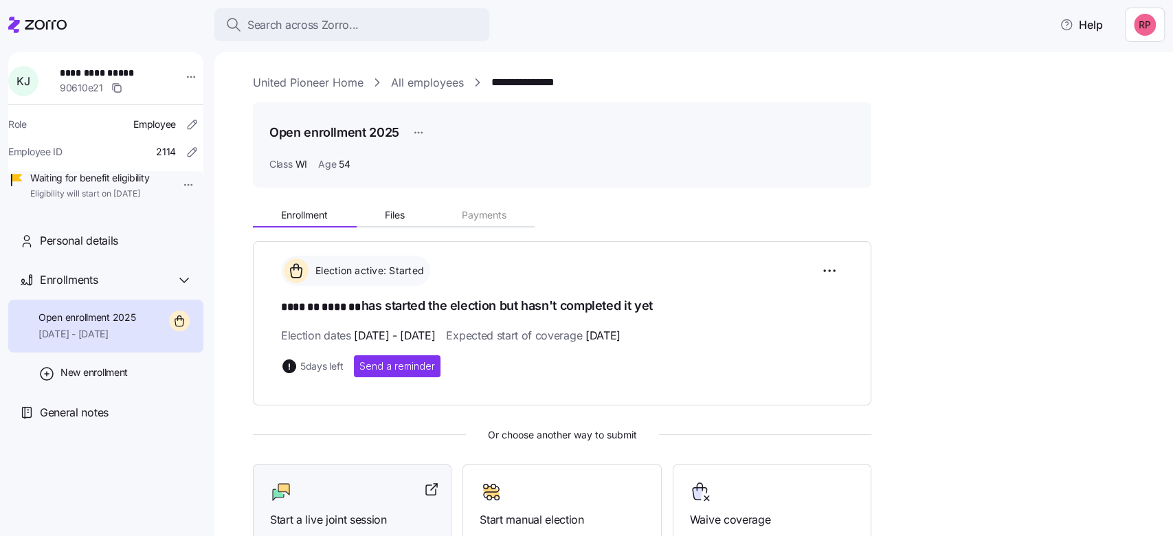
click at [352, 499] on div at bounding box center [352, 492] width 164 height 22
click at [286, 76] on link "United Pioneer Home" at bounding box center [308, 82] width 111 height 17
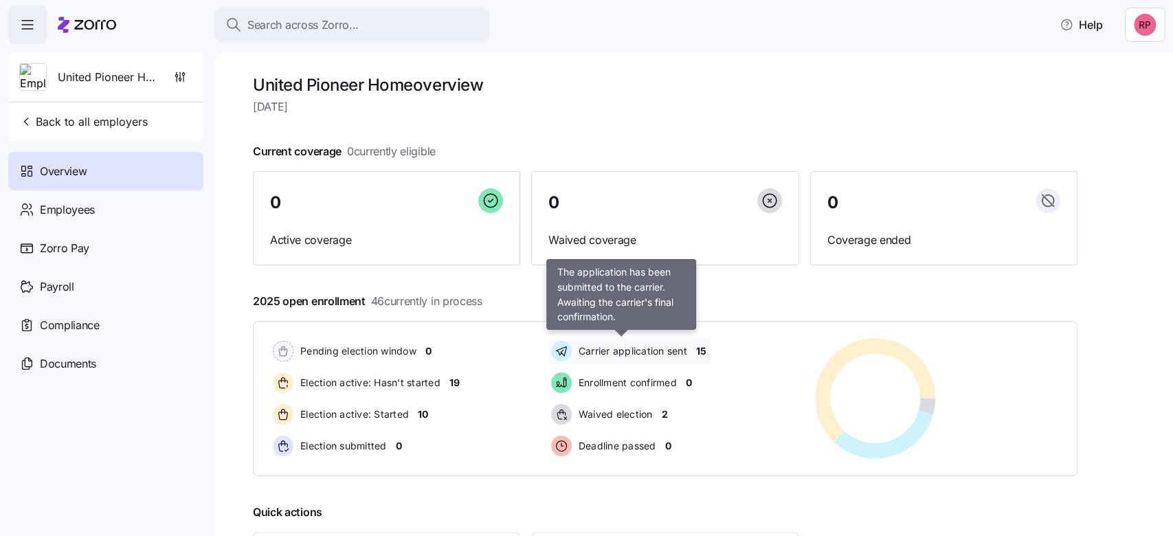
click at [602, 352] on span "Carrier application sent" at bounding box center [631, 351] width 113 height 14
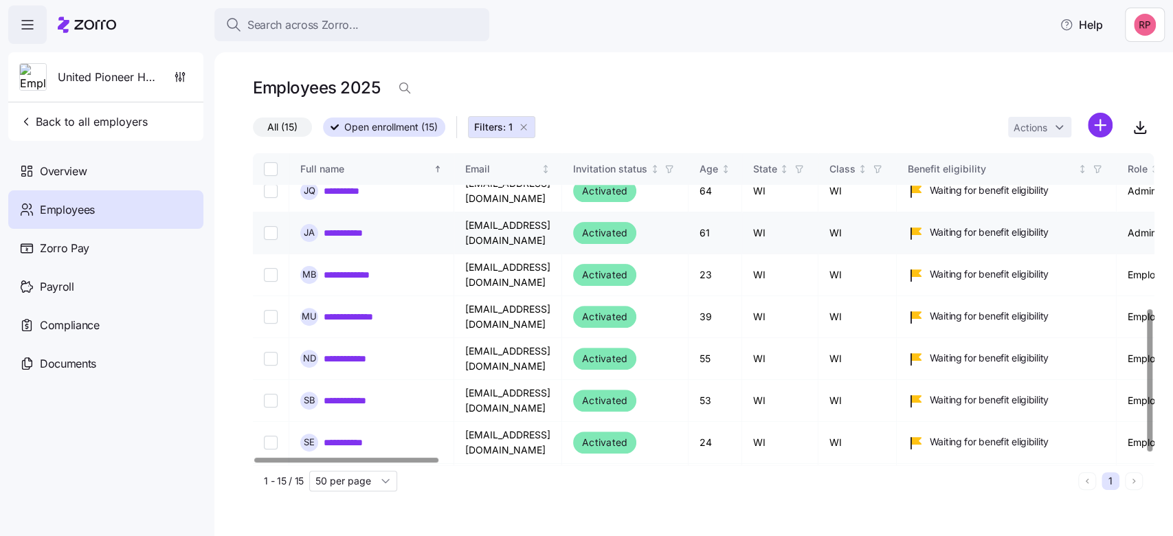
scroll to position [344, 0]
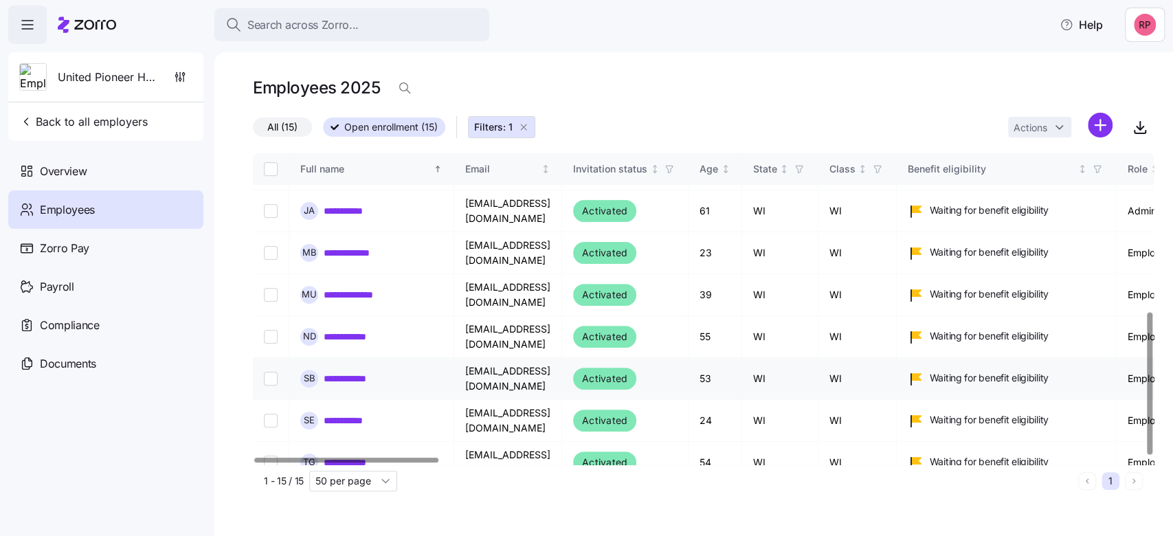
click at [363, 372] on link "**********" at bounding box center [354, 379] width 61 height 14
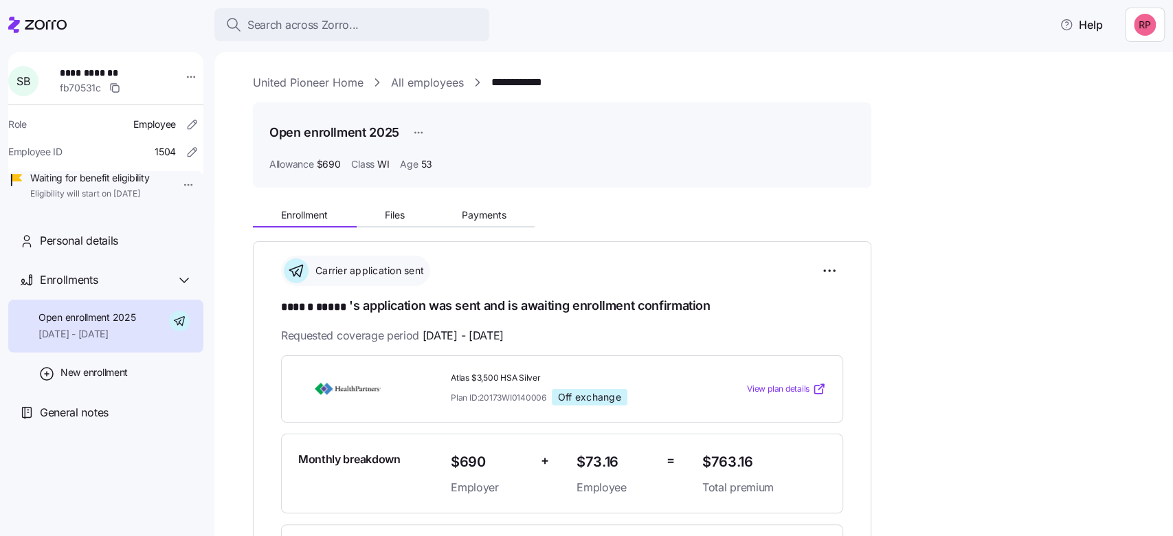
click at [329, 82] on link "United Pioneer Home" at bounding box center [308, 82] width 111 height 17
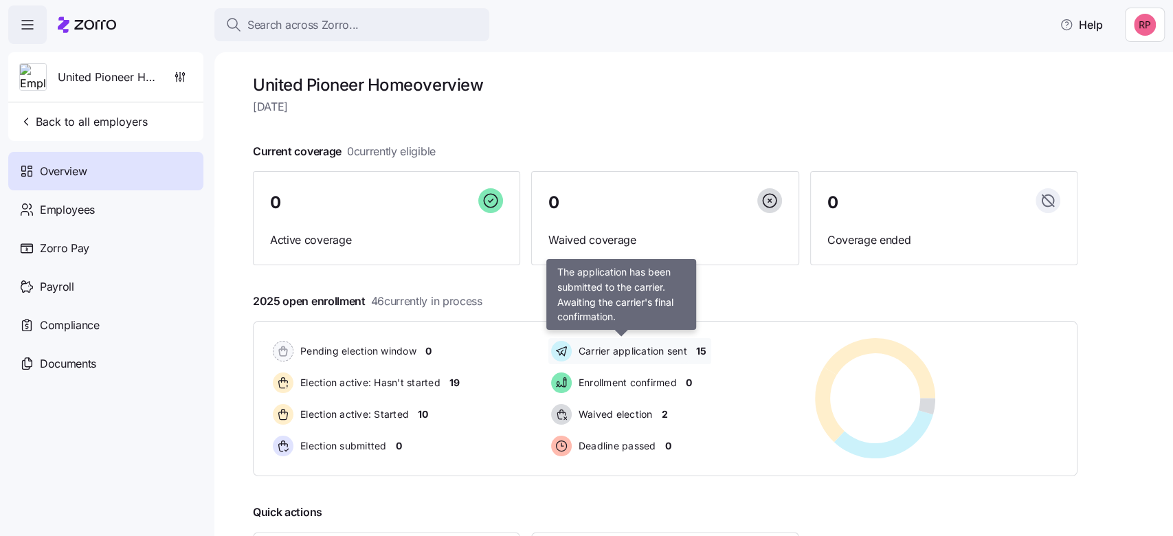
click at [649, 351] on span "Carrier application sent" at bounding box center [631, 351] width 113 height 14
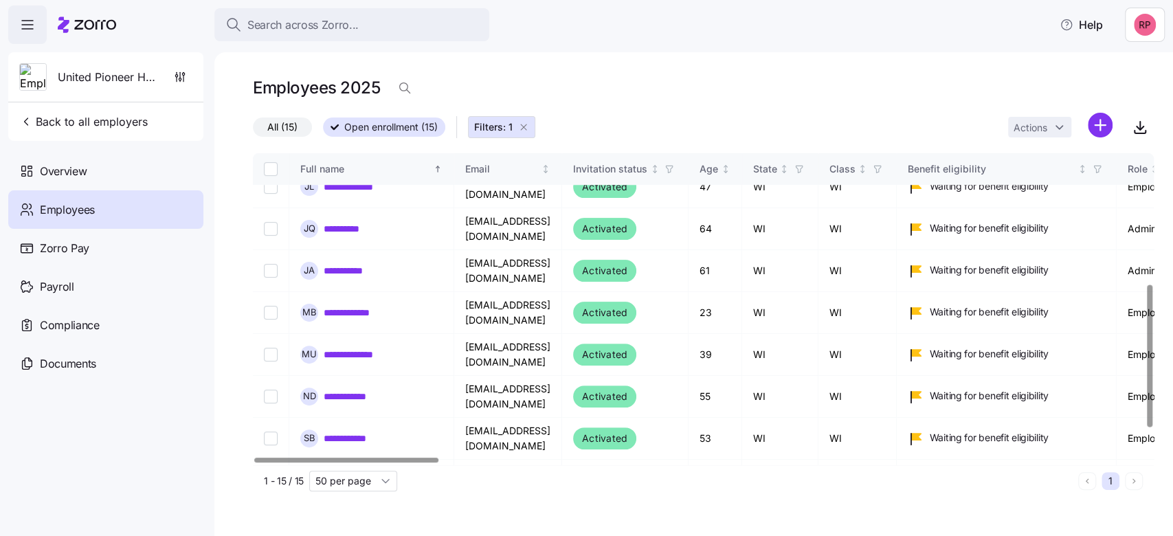
scroll to position [344, 0]
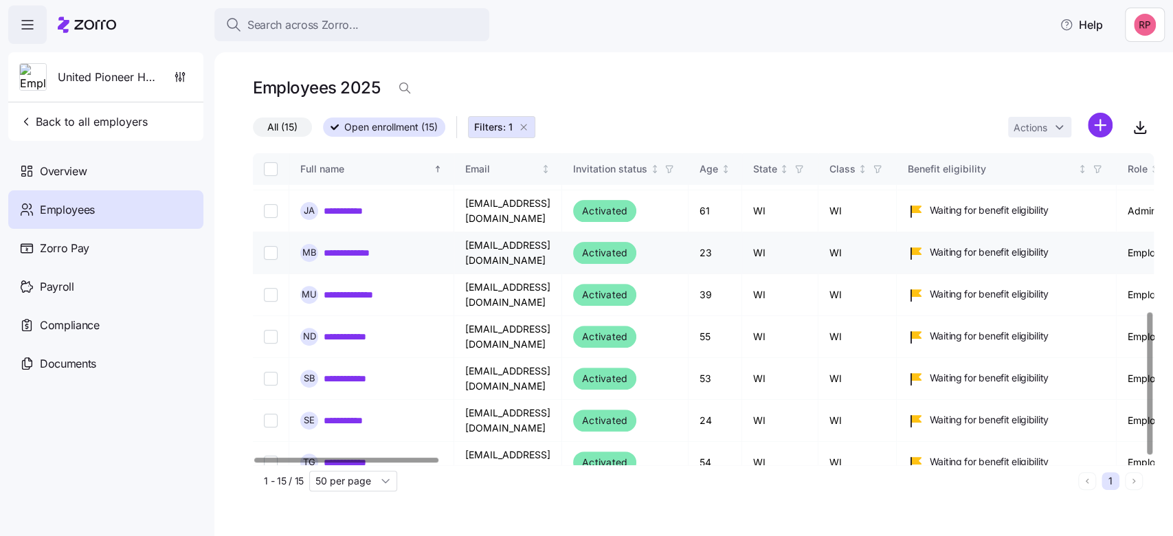
click at [346, 246] on link "**********" at bounding box center [356, 253] width 64 height 14
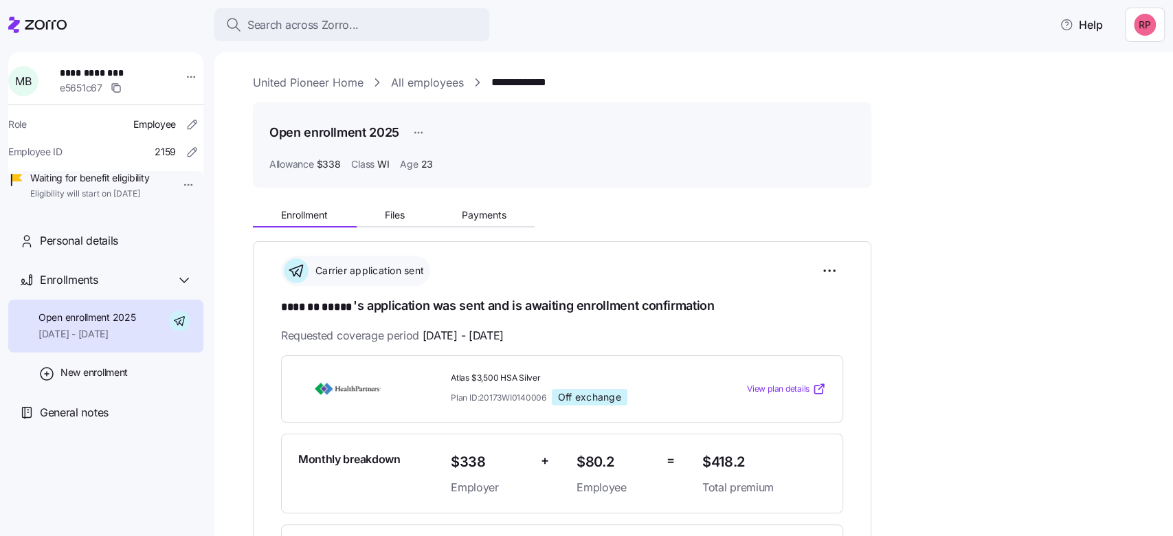
click at [274, 87] on link "United Pioneer Home" at bounding box center [308, 82] width 111 height 17
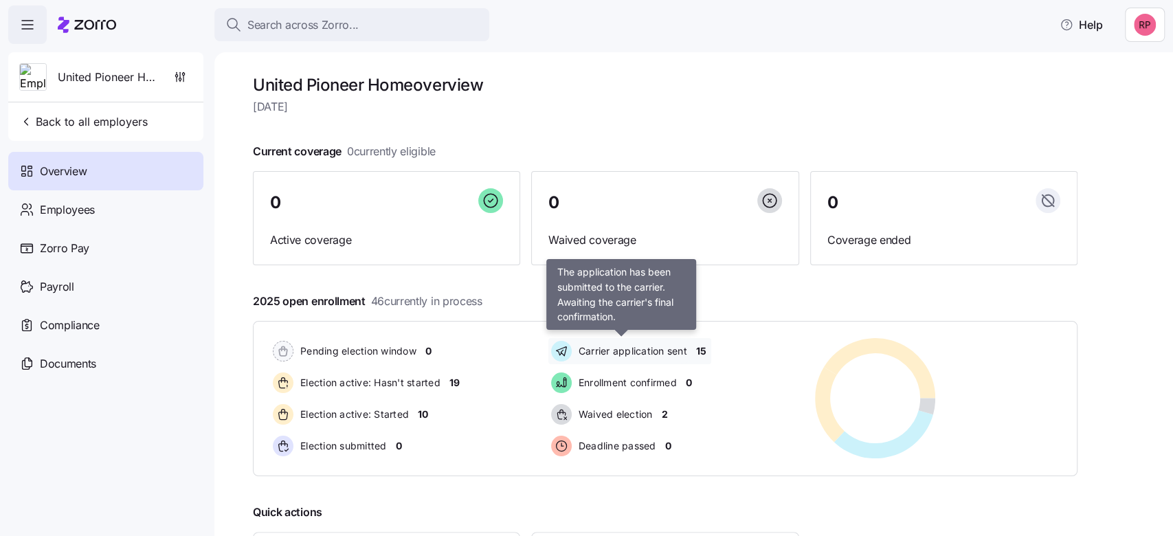
click at [608, 353] on span "Carrier application sent" at bounding box center [631, 351] width 113 height 14
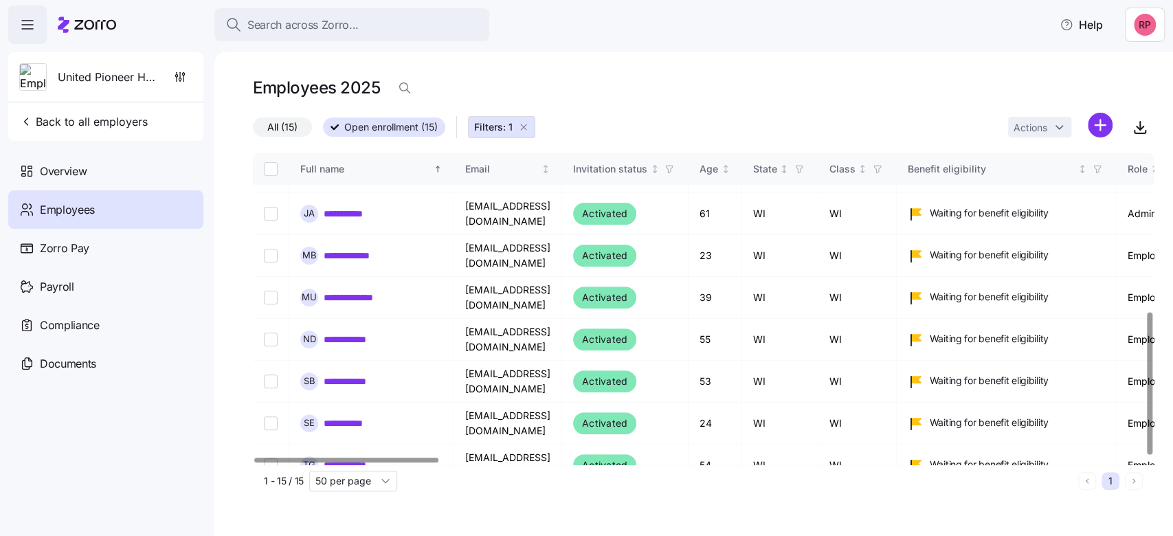
scroll to position [344, 0]
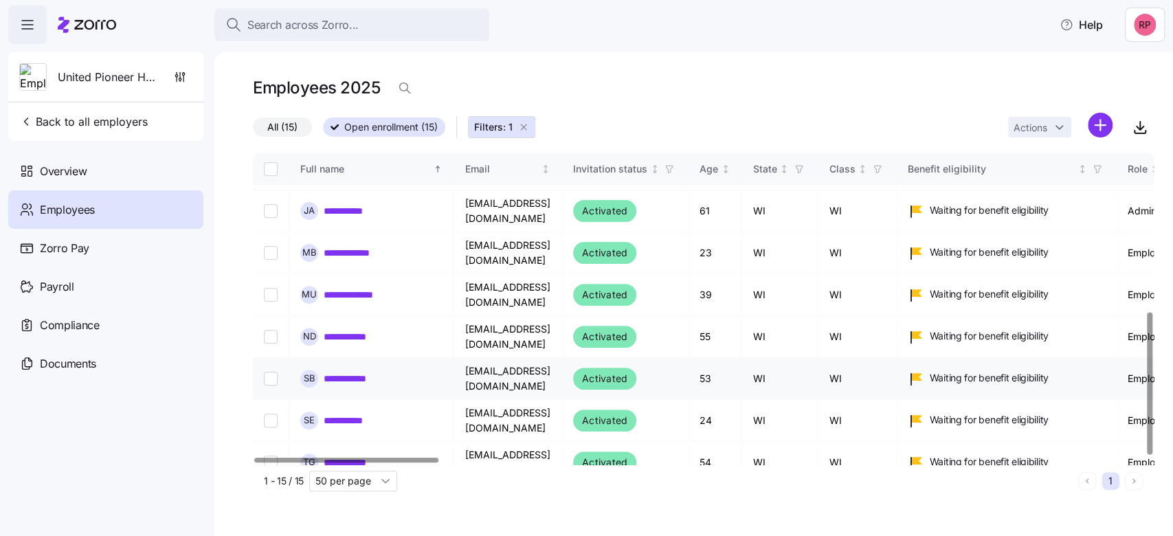
drag, startPoint x: 348, startPoint y: 360, endPoint x: 468, endPoint y: 371, distance: 120.1
click at [348, 372] on link "**********" at bounding box center [354, 379] width 61 height 14
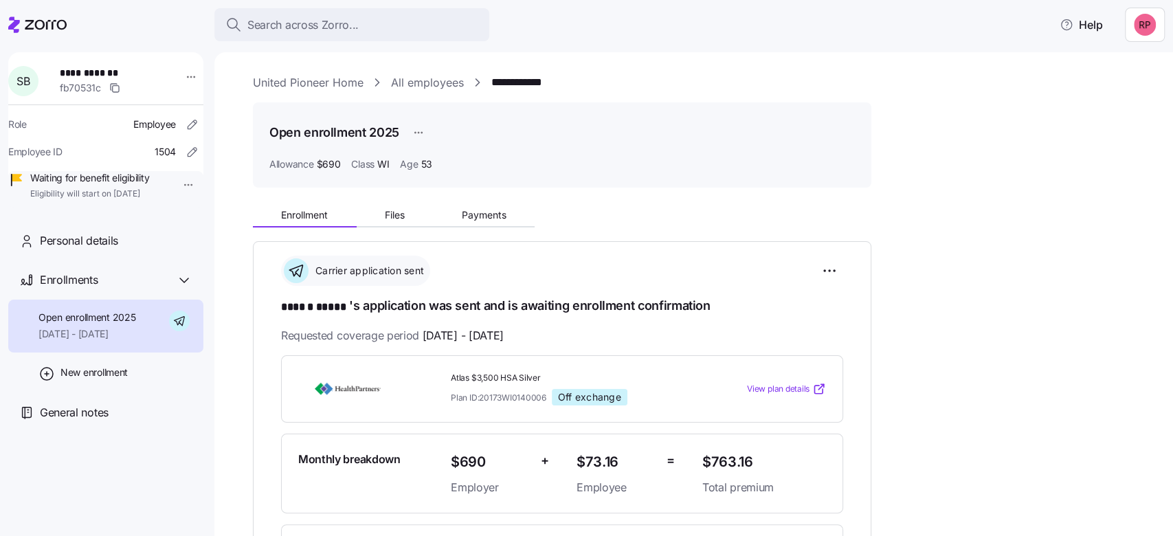
drag, startPoint x: 292, startPoint y: 85, endPoint x: 298, endPoint y: 80, distance: 8.3
click at [292, 85] on link "United Pioneer Home" at bounding box center [308, 82] width 111 height 17
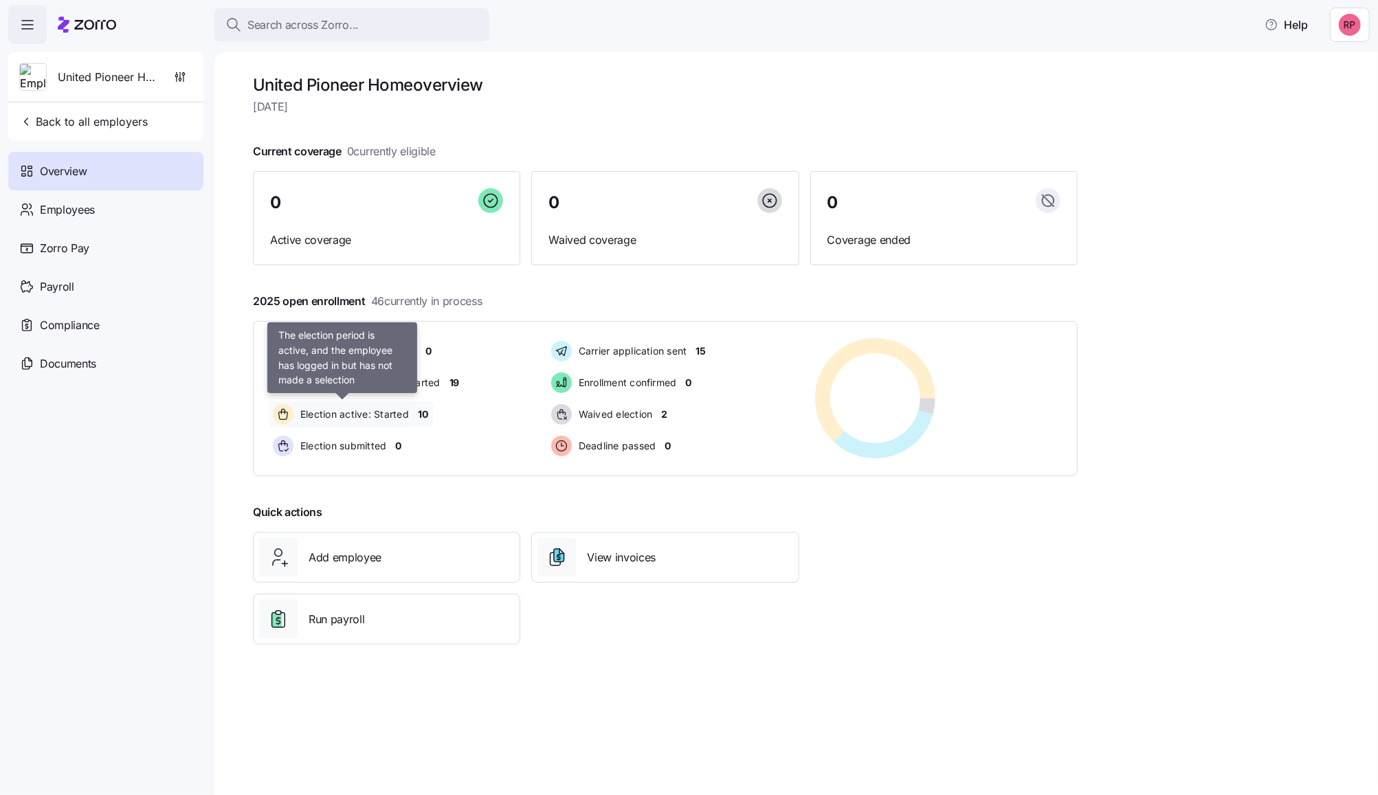
click at [338, 410] on span "Election active: Started" at bounding box center [352, 415] width 113 height 14
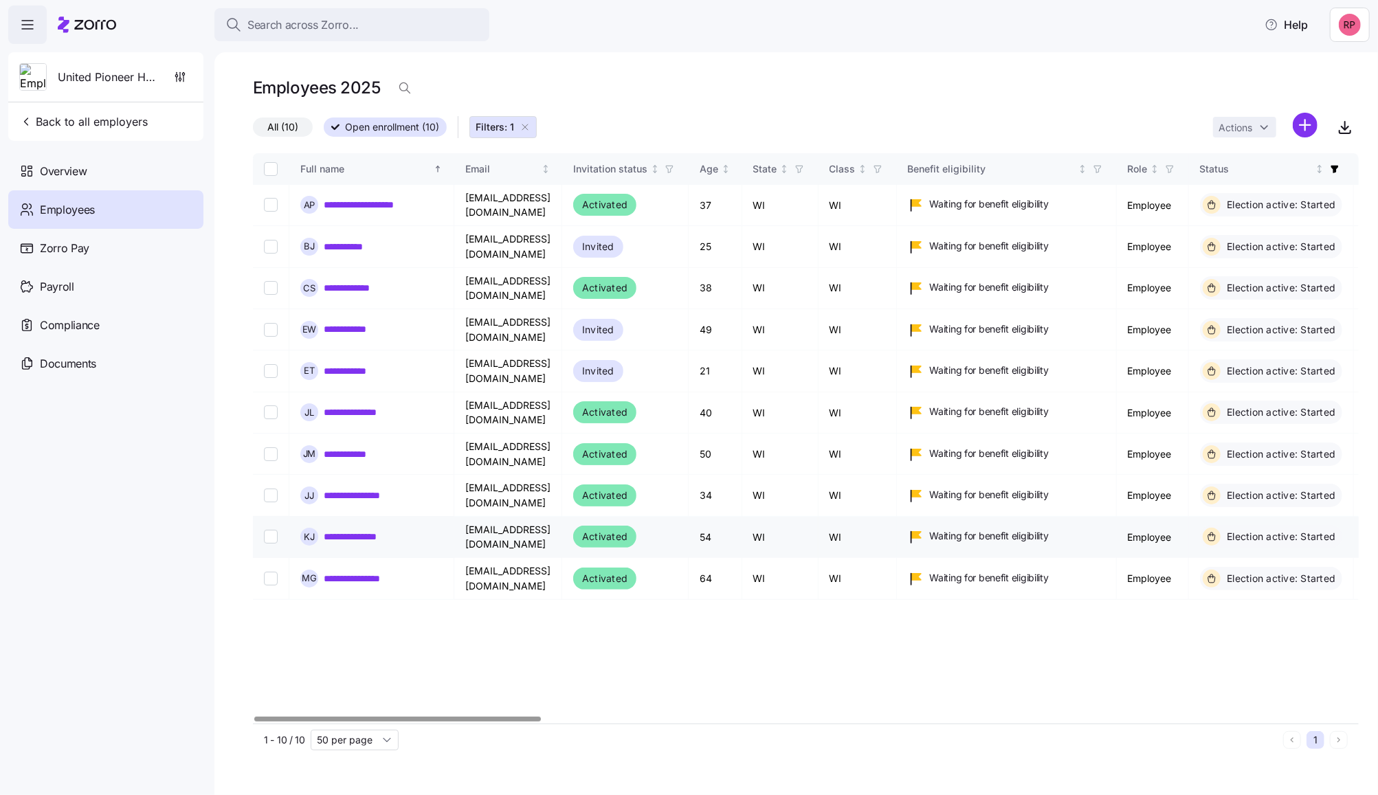
click at [346, 530] on link "**********" at bounding box center [359, 537] width 71 height 14
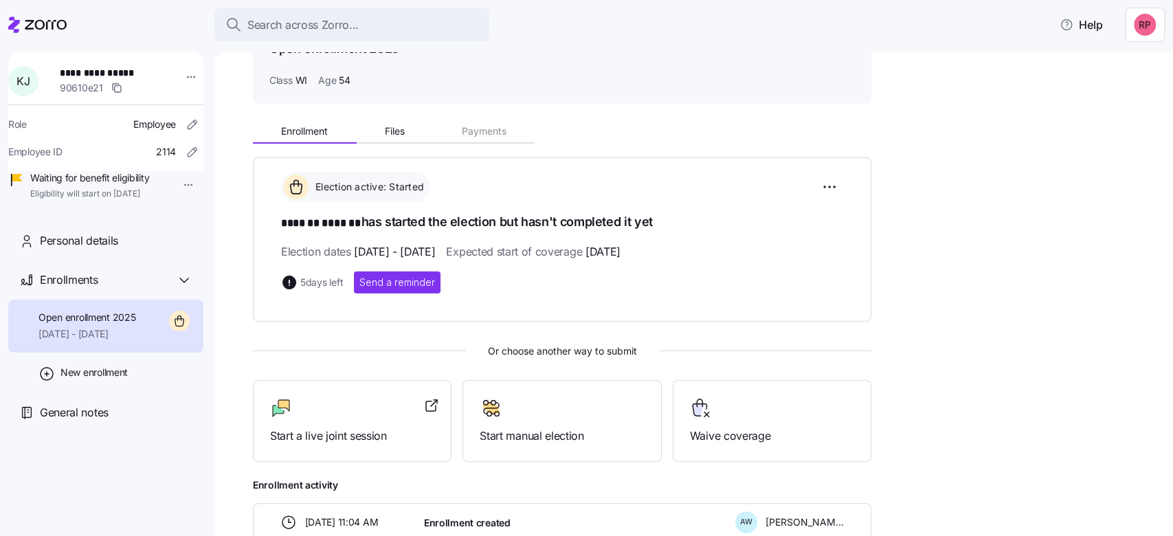
scroll to position [169, 0]
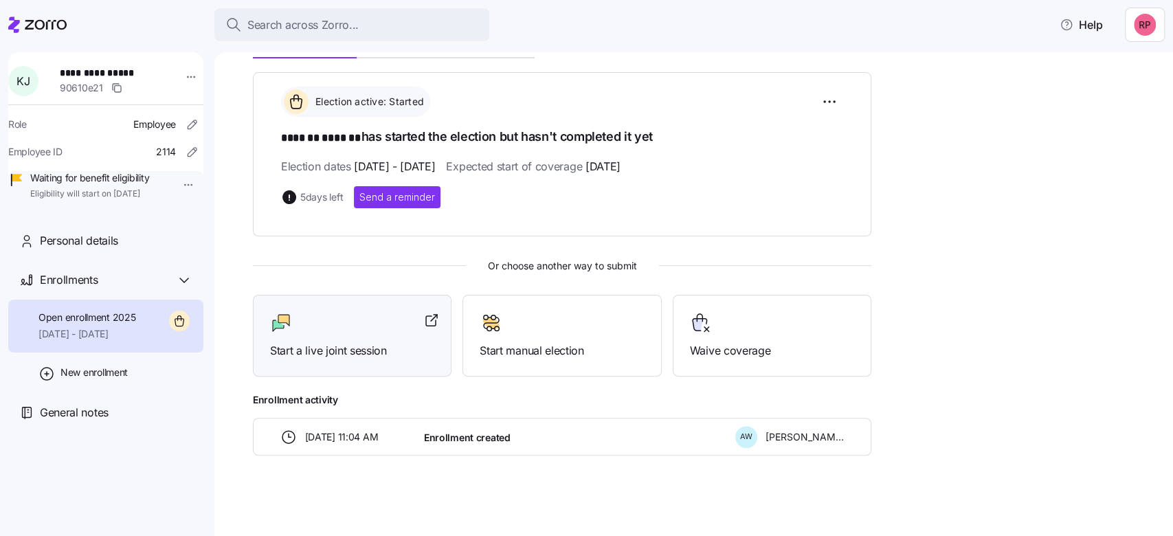
click at [308, 344] on span "Start a live joint session" at bounding box center [352, 350] width 164 height 17
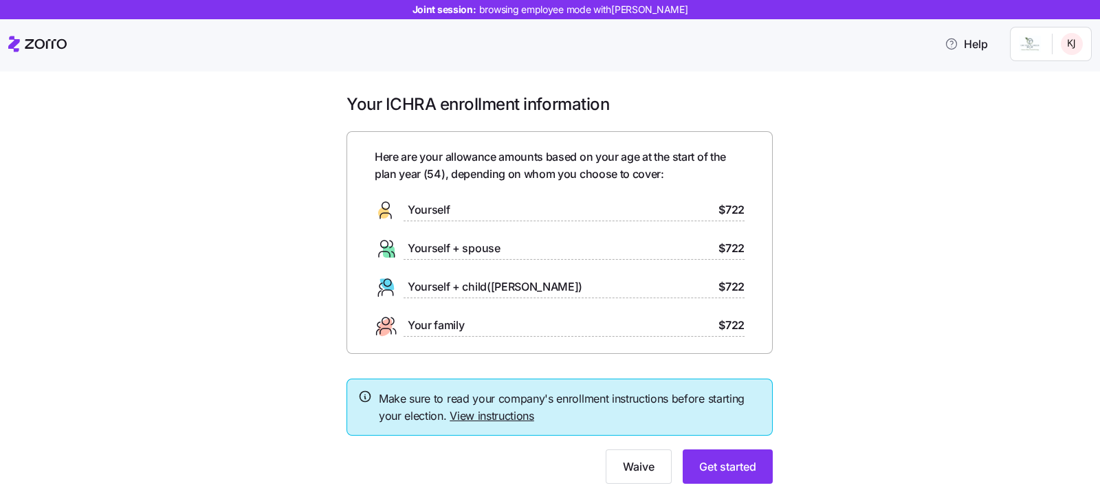
scroll to position [30, 0]
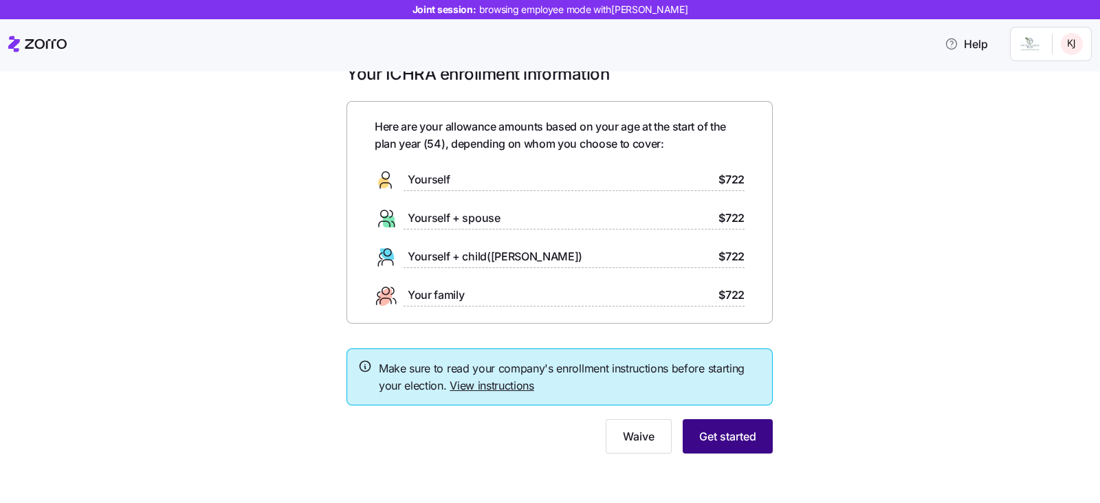
click at [710, 436] on span "Get started" at bounding box center [727, 436] width 57 height 16
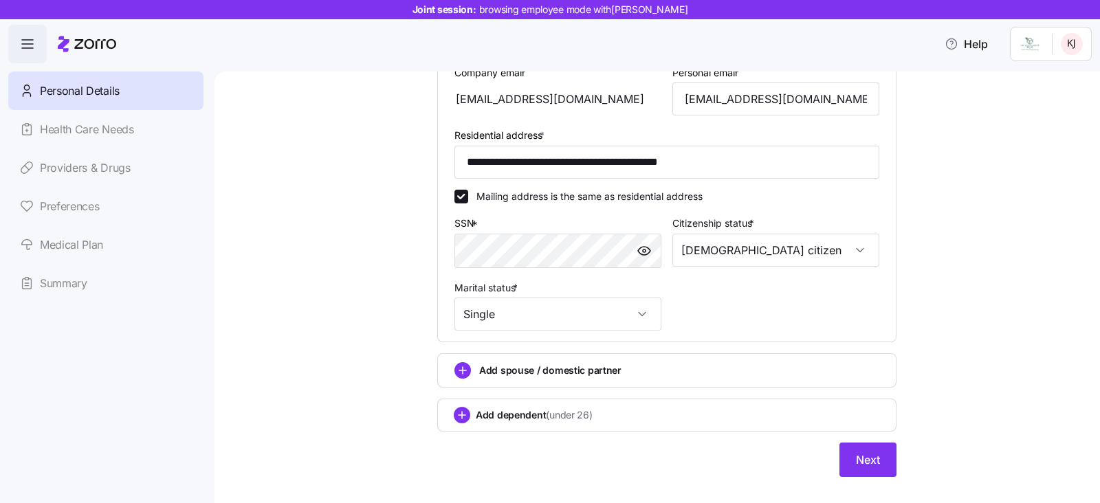
scroll to position [430, 0]
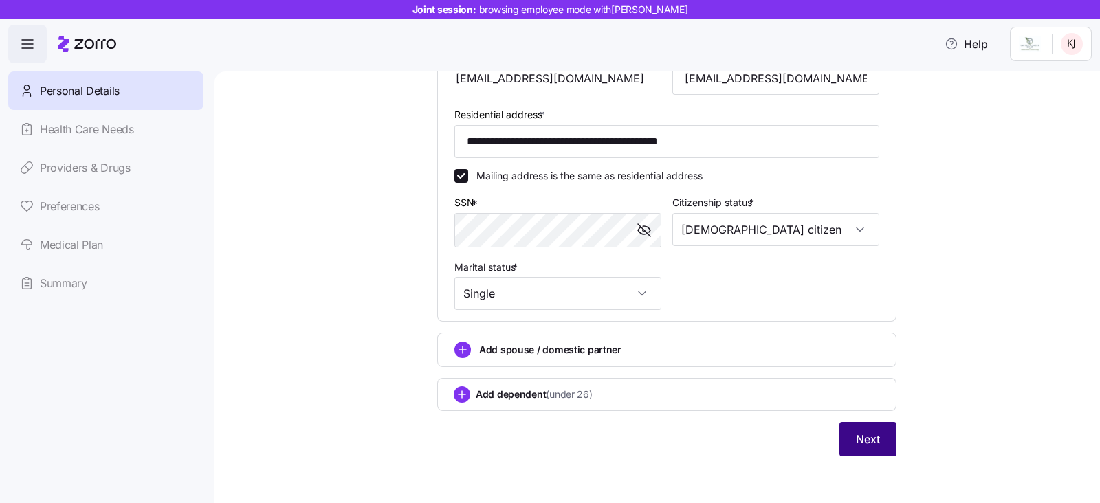
click at [839, 428] on button "Next" at bounding box center [867, 439] width 57 height 34
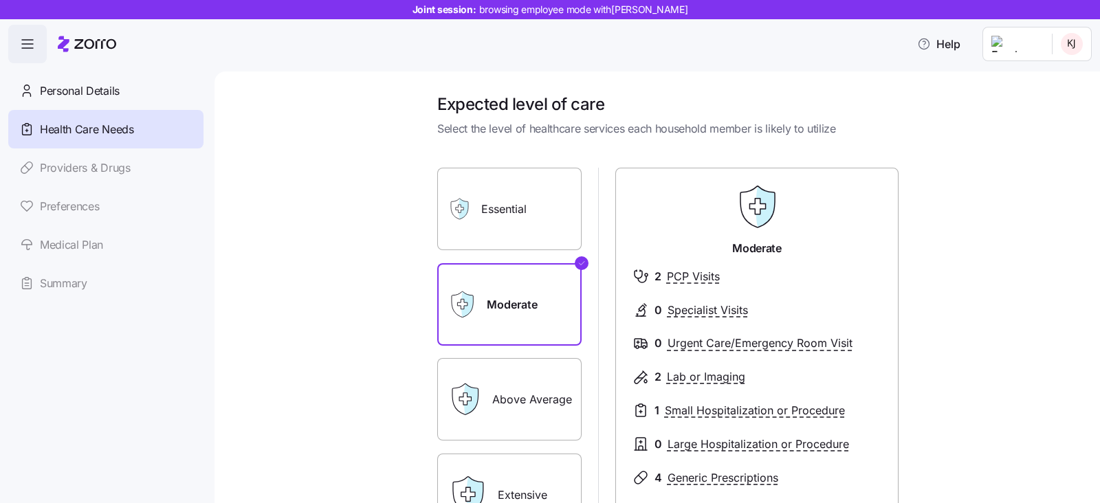
scroll to position [203, 0]
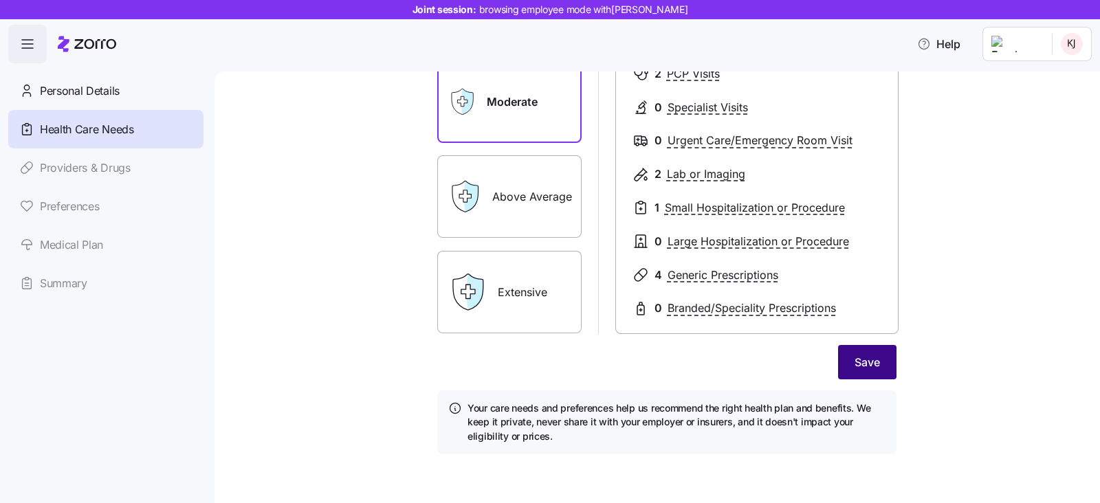
click at [867, 366] on span "Save" at bounding box center [866, 362] width 25 height 16
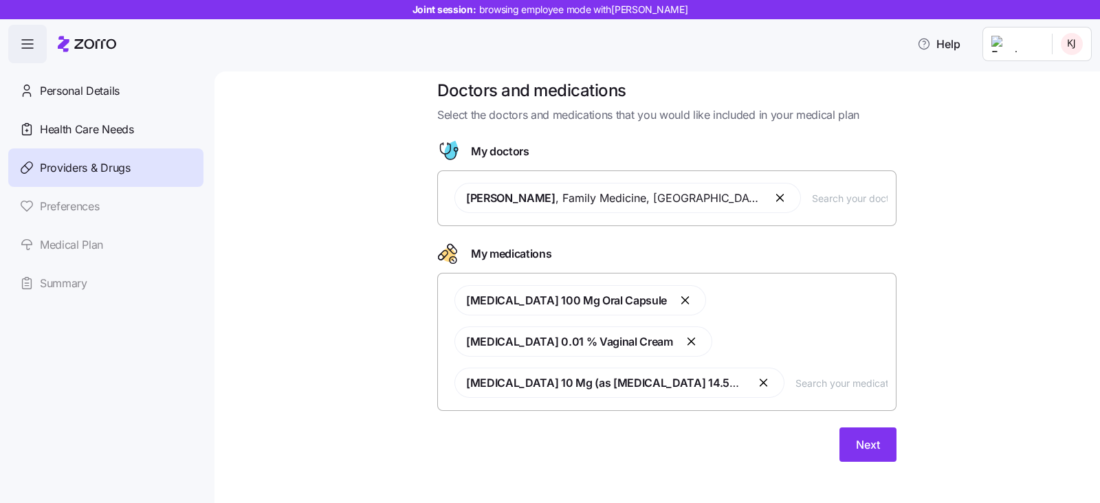
scroll to position [21, 0]
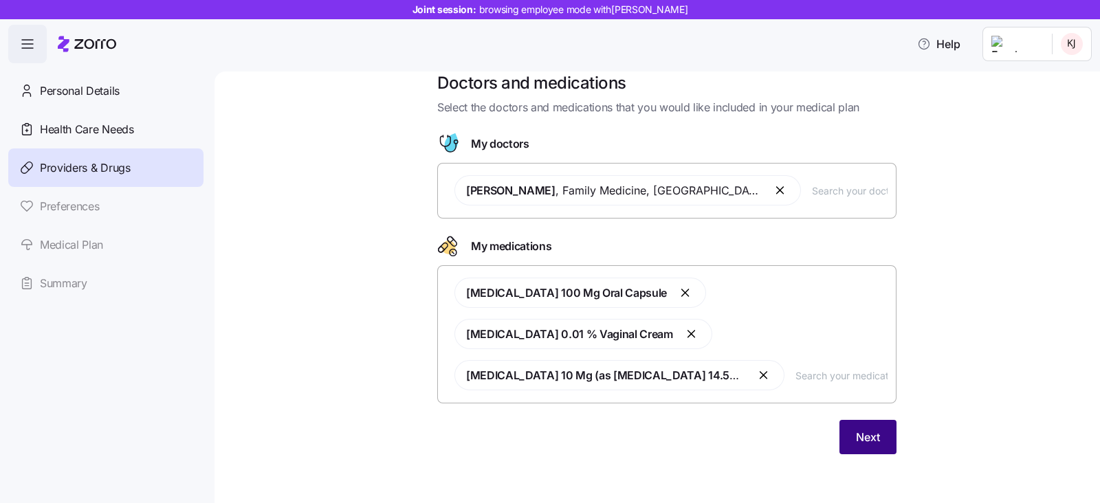
click at [856, 443] on span "Next" at bounding box center [868, 437] width 24 height 16
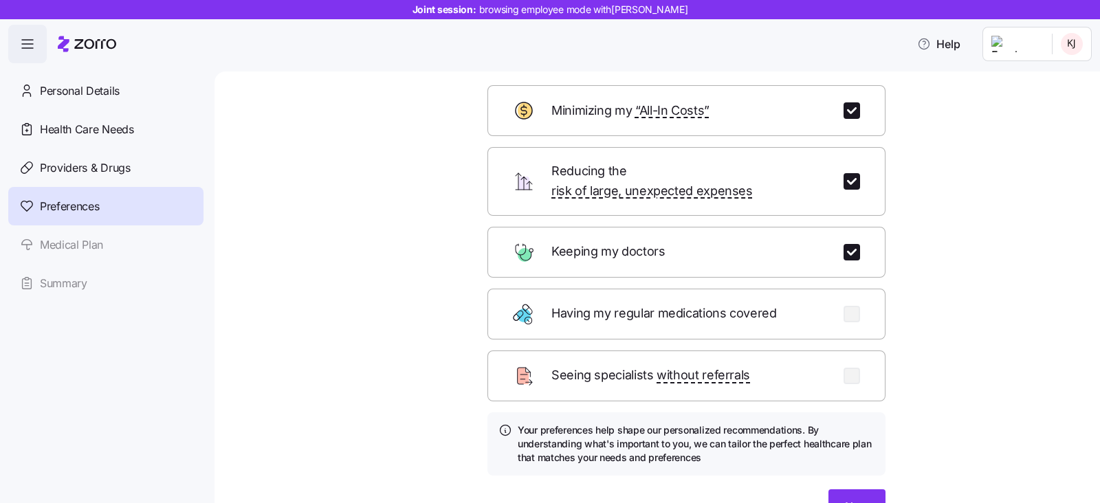
scroll to position [137, 0]
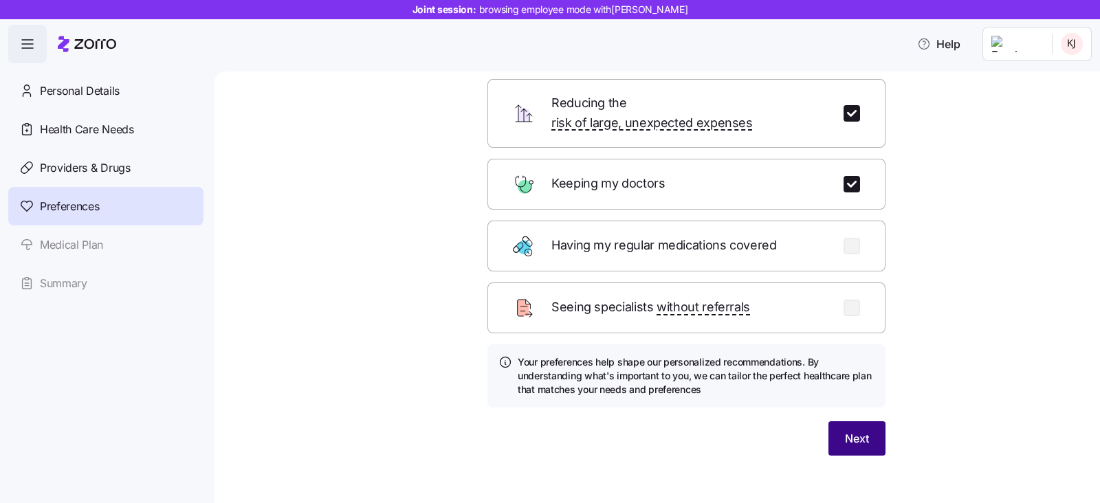
click at [852, 430] on span "Next" at bounding box center [857, 438] width 24 height 16
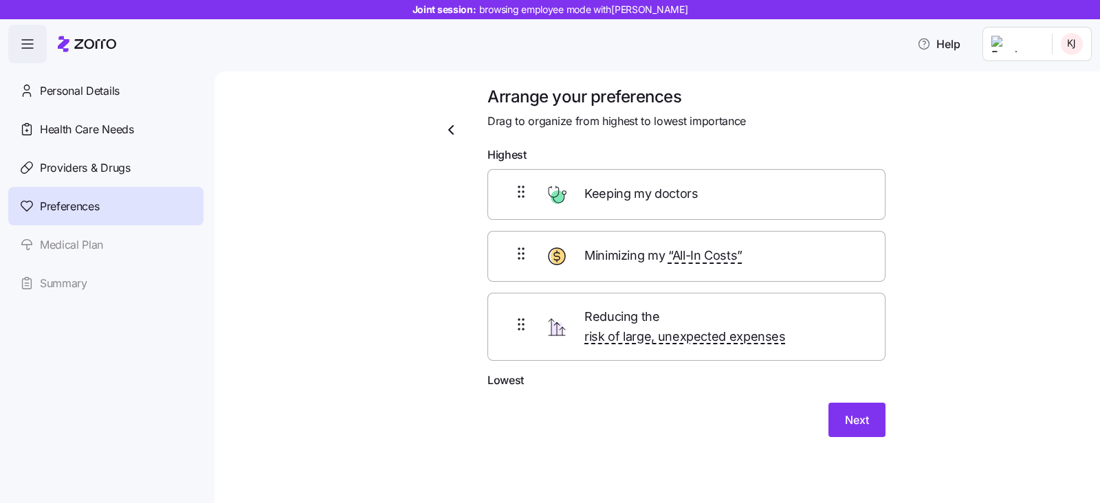
scroll to position [0, 0]
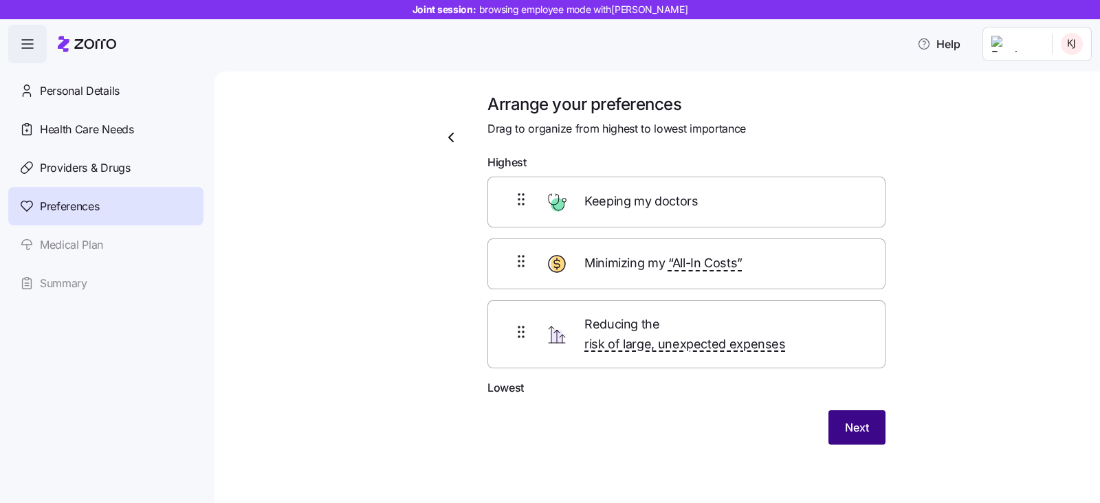
click at [859, 419] on span "Next" at bounding box center [857, 427] width 24 height 16
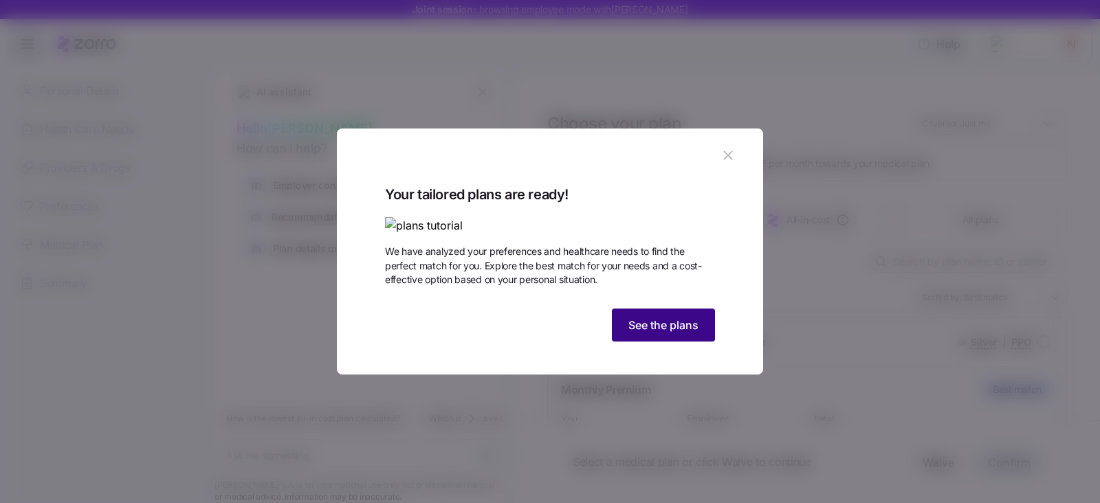
click at [669, 333] on span "See the plans" at bounding box center [663, 325] width 70 height 16
type textarea "x"
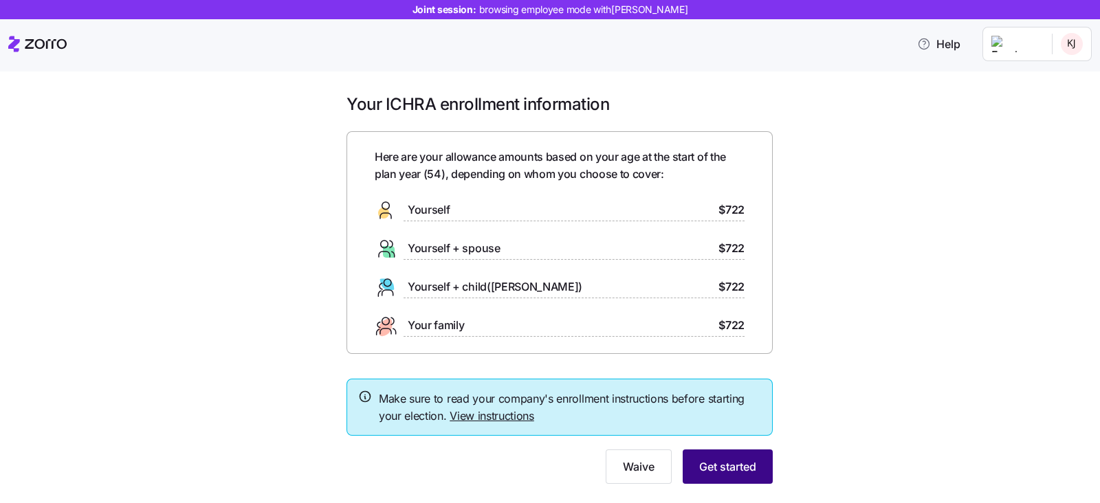
click at [696, 456] on button "Get started" at bounding box center [728, 467] width 90 height 34
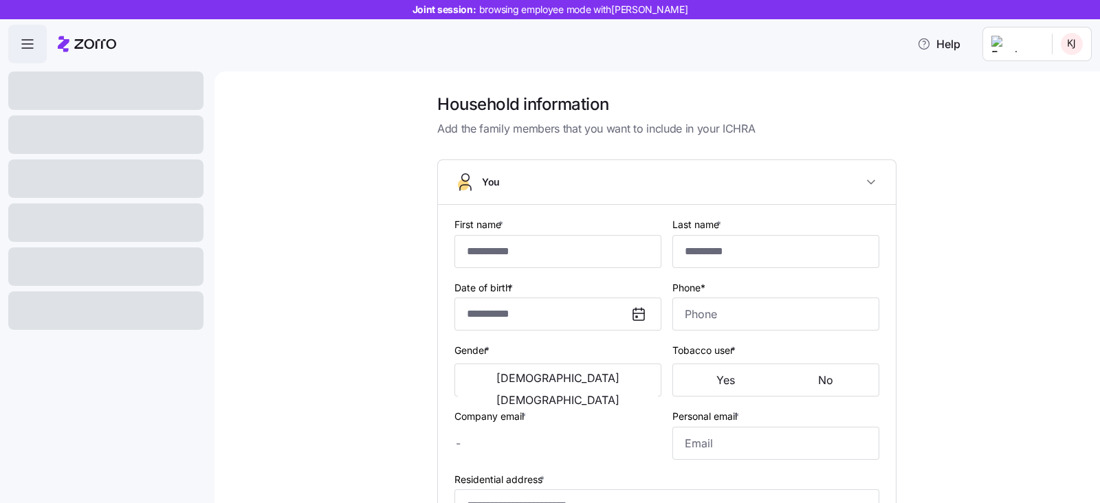
type input "*******"
type input "[EMAIL_ADDRESS][DOMAIN_NAME]"
type input "**********"
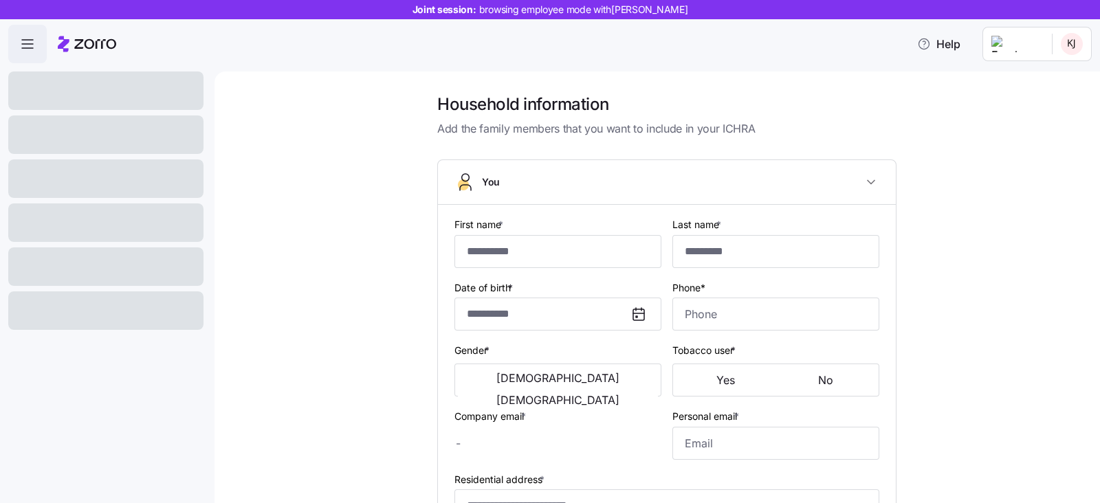
checkbox input "true"
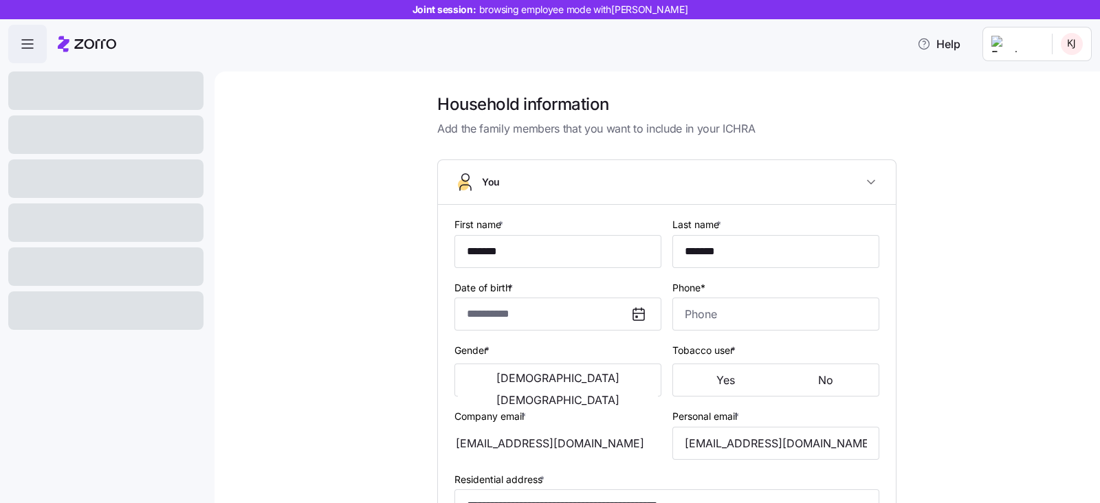
type input "**********"
type input "[PHONE_NUMBER]"
type input "[DEMOGRAPHIC_DATA] citizen"
type input "Single"
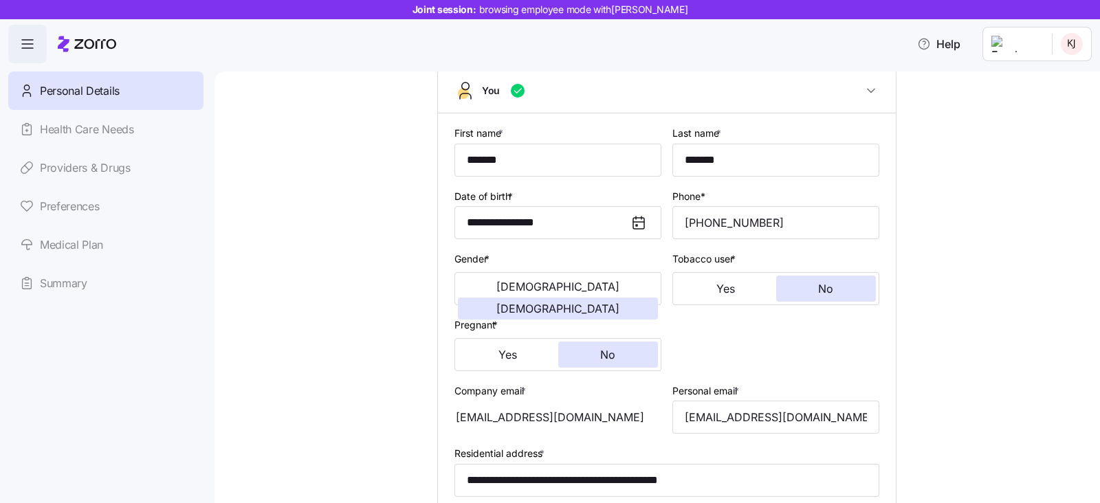
scroll to position [343, 0]
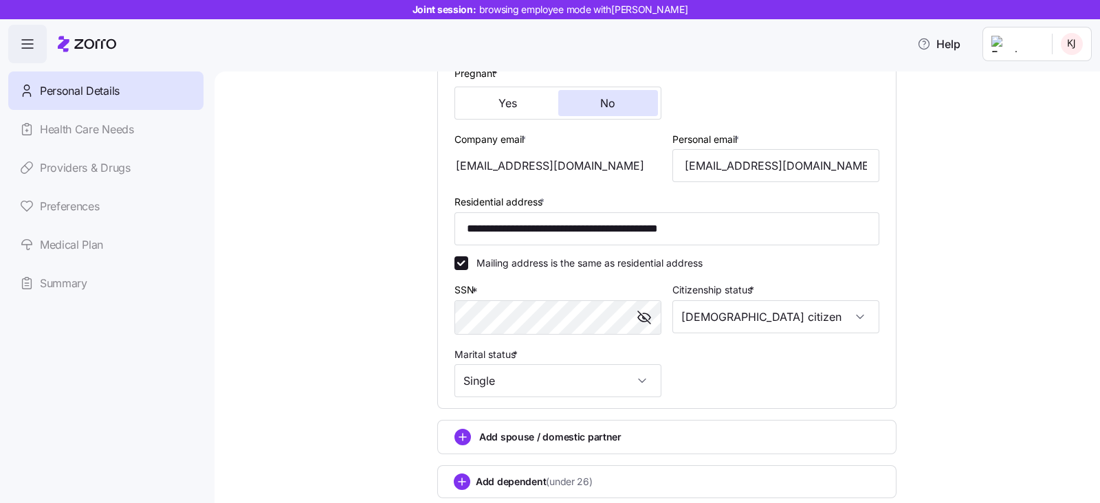
click at [646, 313] on span "button" at bounding box center [644, 317] width 21 height 21
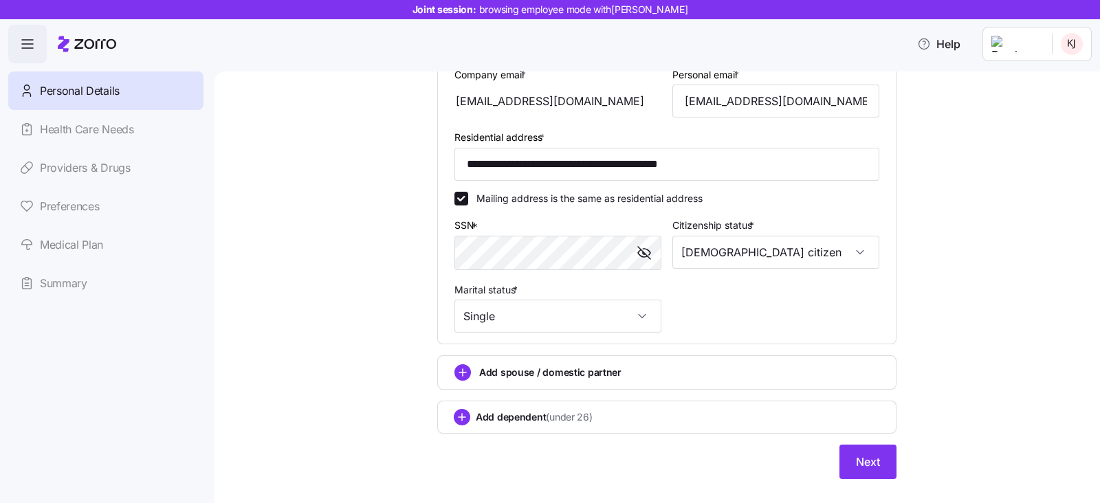
scroll to position [430, 0]
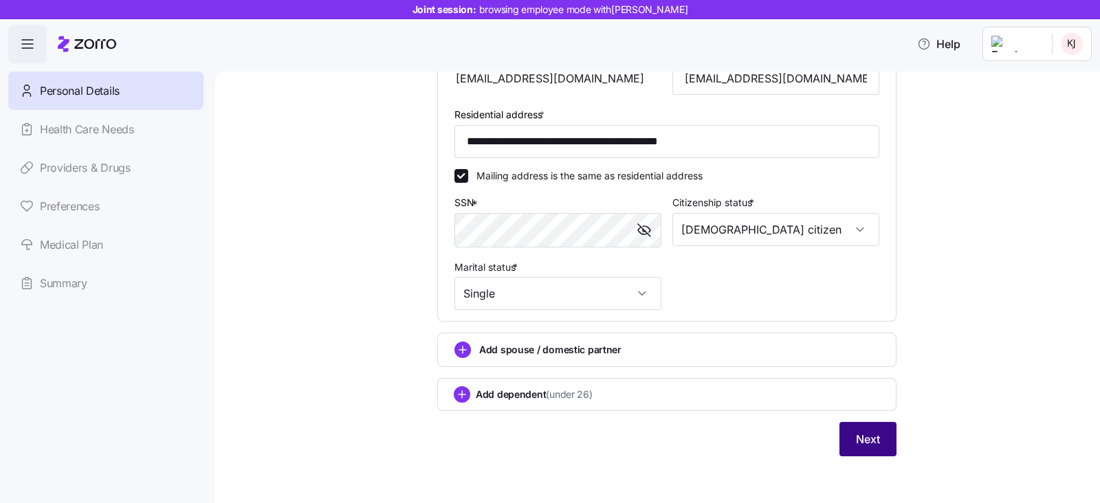
click at [840, 431] on button "Next" at bounding box center [867, 439] width 57 height 34
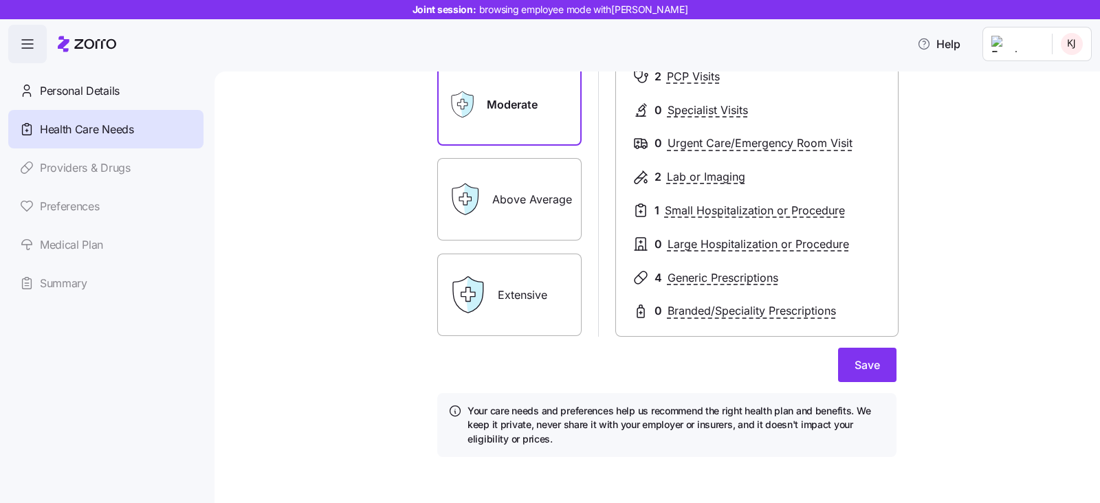
scroll to position [203, 0]
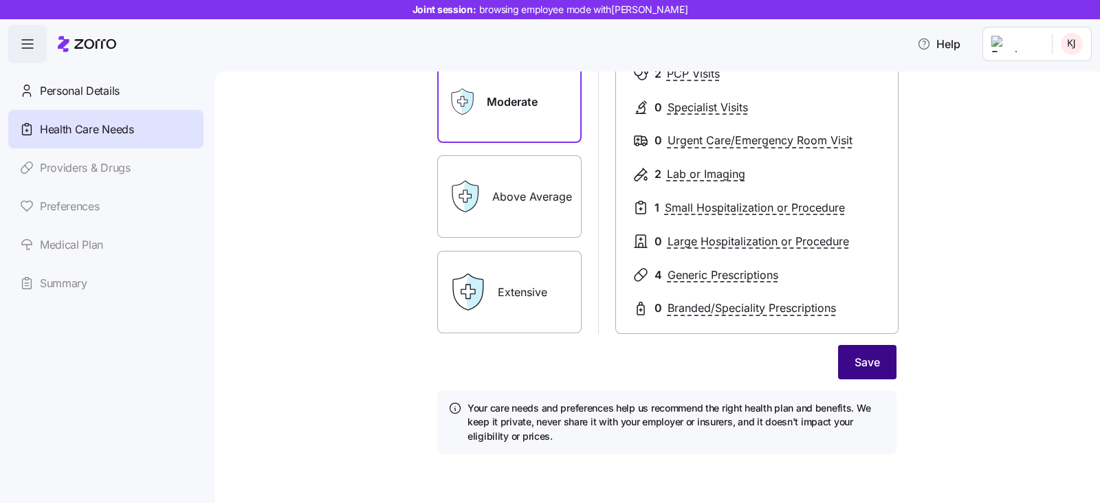
click at [854, 362] on span "Save" at bounding box center [866, 362] width 25 height 16
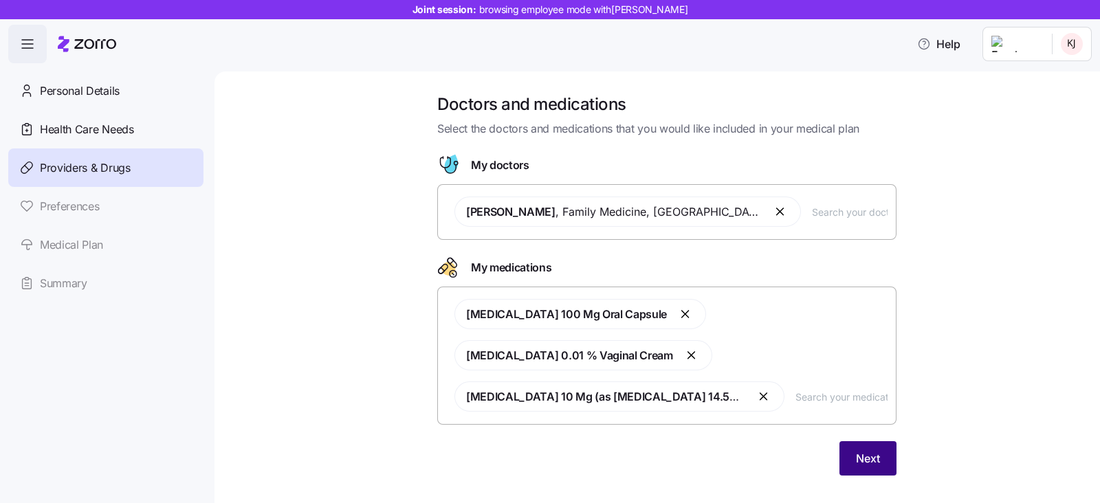
click at [856, 454] on span "Next" at bounding box center [868, 458] width 24 height 16
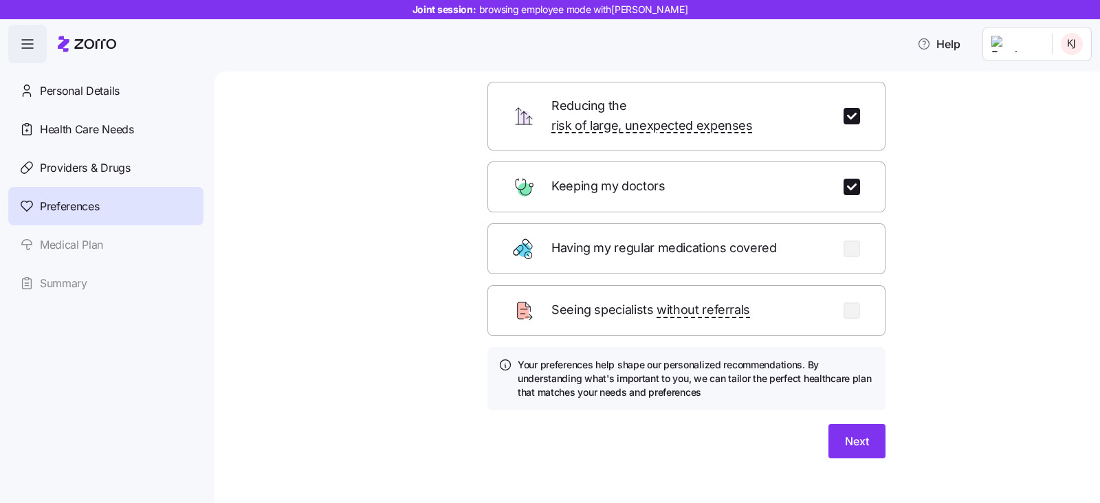
scroll to position [137, 0]
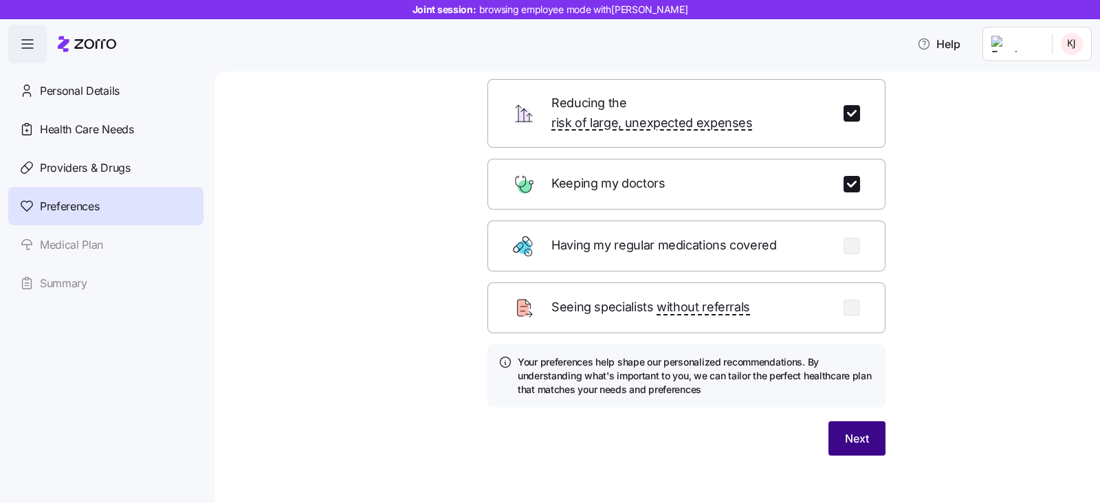
click at [845, 430] on span "Next" at bounding box center [857, 438] width 24 height 16
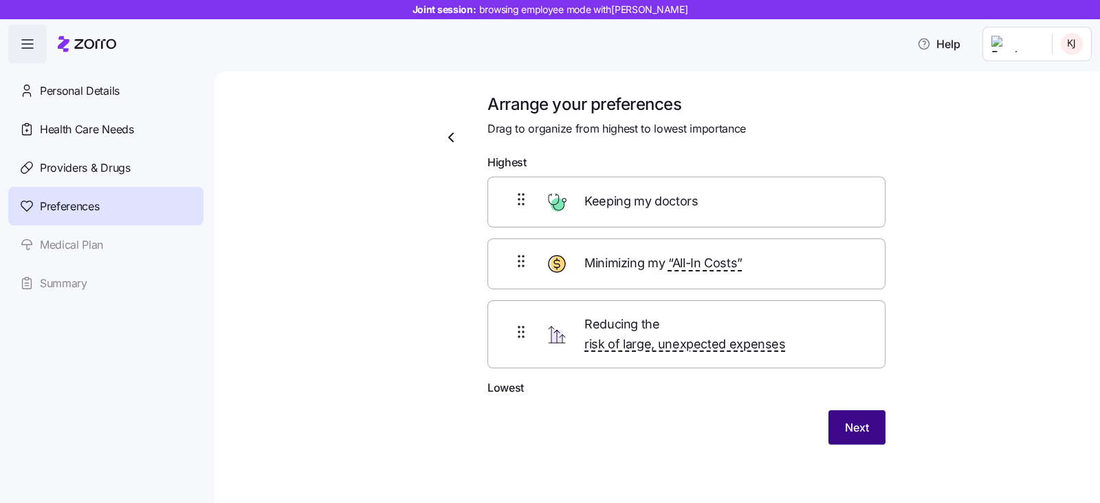
click at [871, 410] on button "Next" at bounding box center [856, 427] width 57 height 34
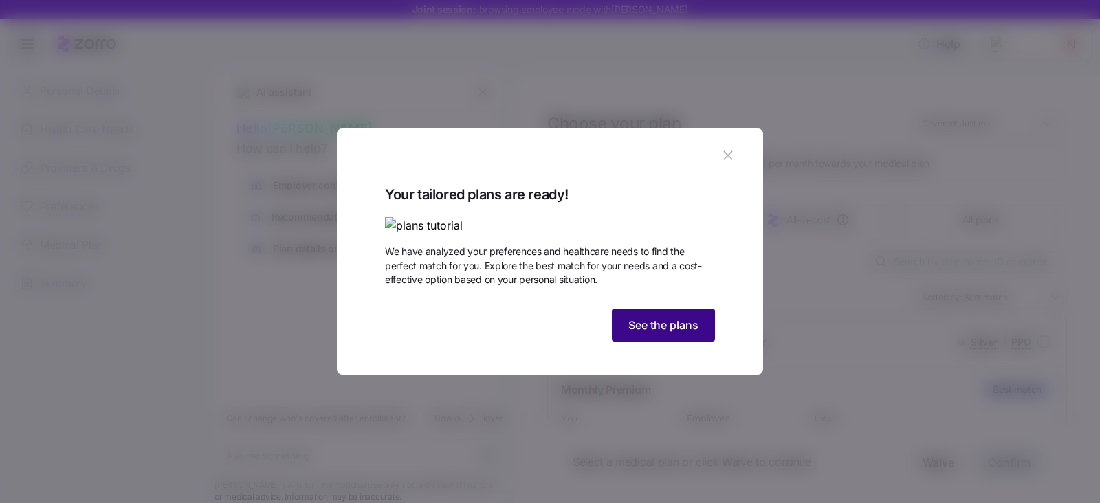
click at [648, 342] on button "See the plans" at bounding box center [663, 325] width 103 height 33
type textarea "x"
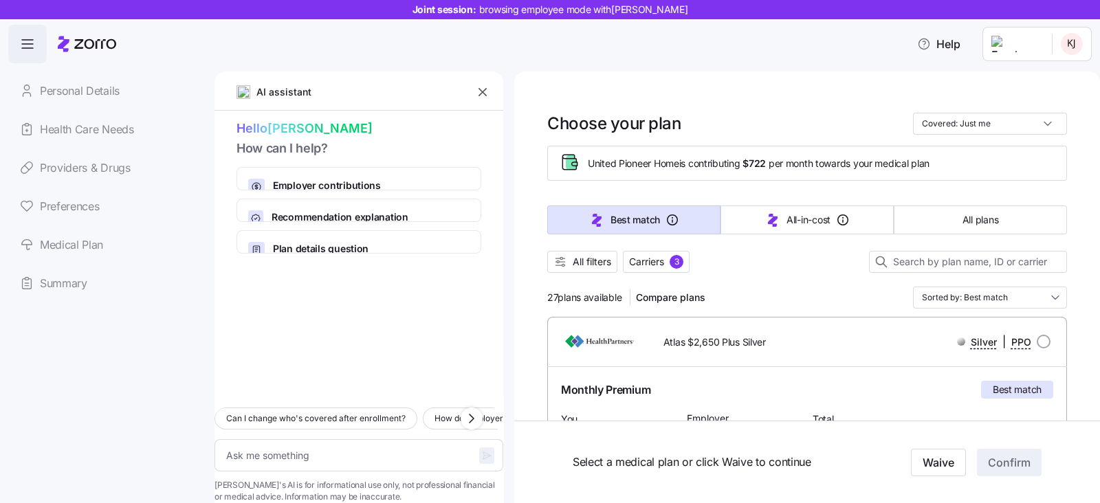
click at [486, 90] on icon "button" at bounding box center [483, 92] width 14 height 14
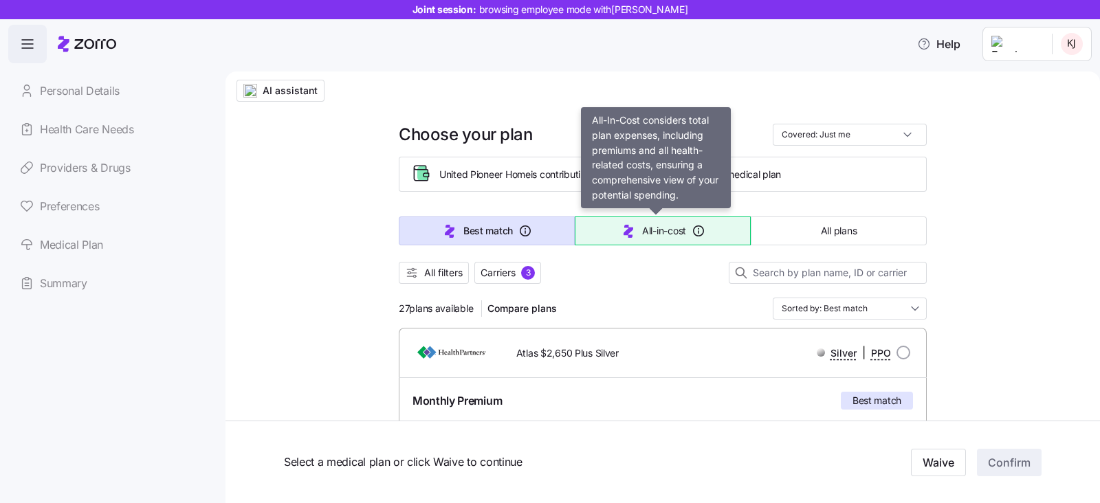
click at [642, 235] on span "All-in-cost" at bounding box center [664, 231] width 44 height 14
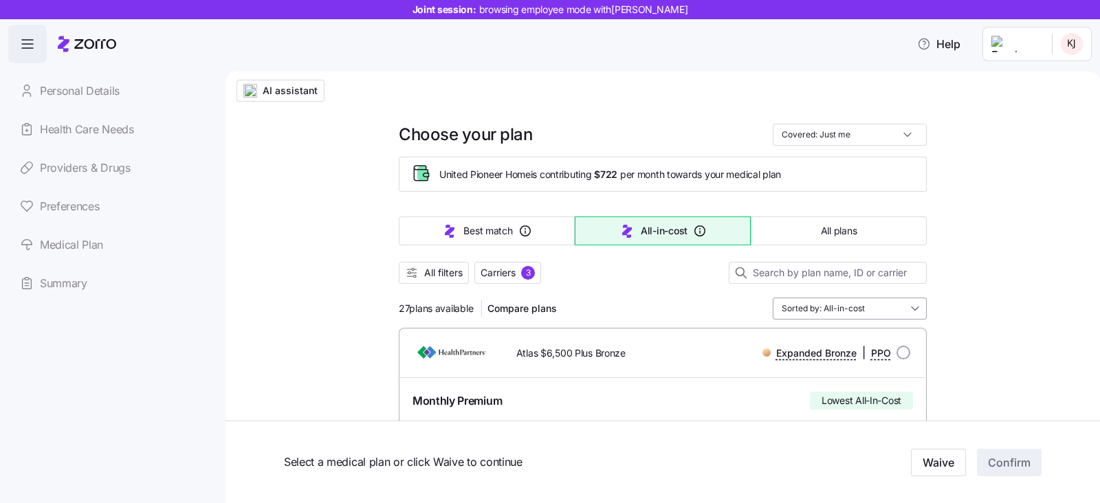
click at [887, 302] on input "Sorted by: All-in-cost" at bounding box center [850, 309] width 154 height 22
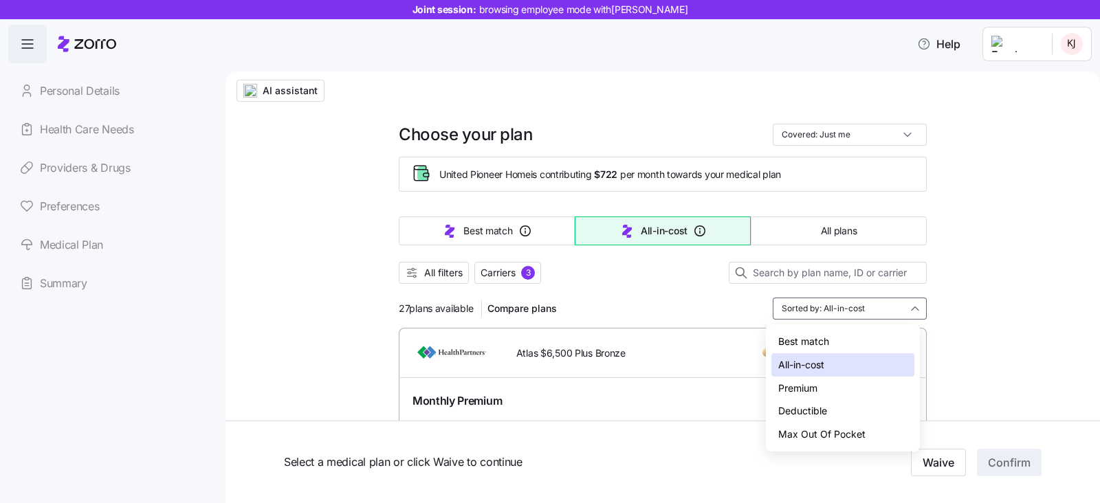
click at [807, 392] on div "Premium" at bounding box center [842, 388] width 143 height 23
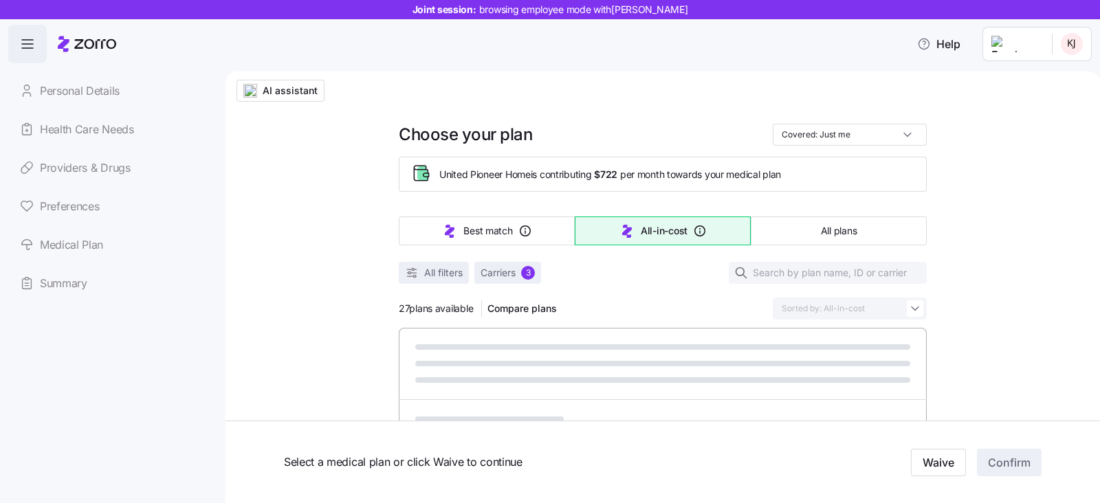
type input "Sorted by: Premium"
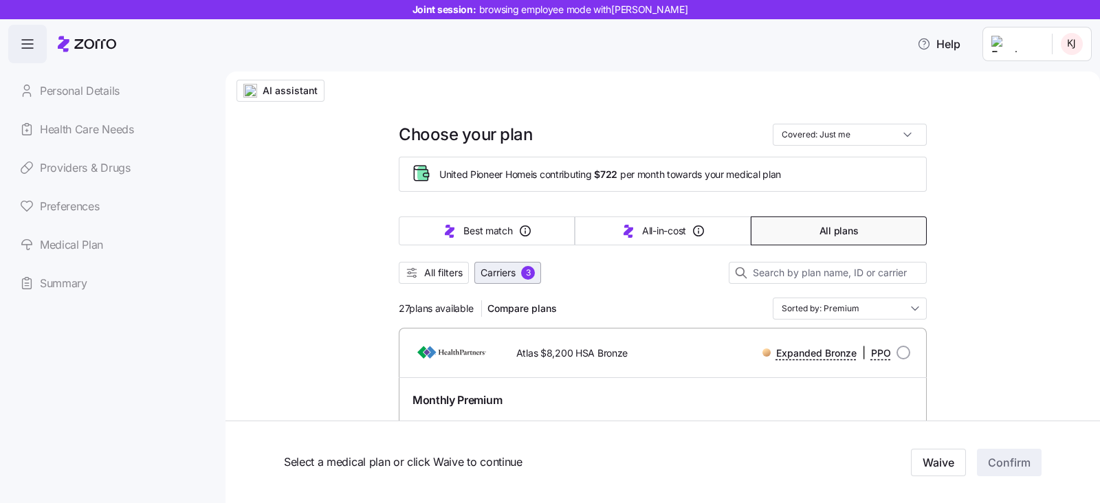
click at [486, 273] on span "Carriers" at bounding box center [497, 273] width 35 height 14
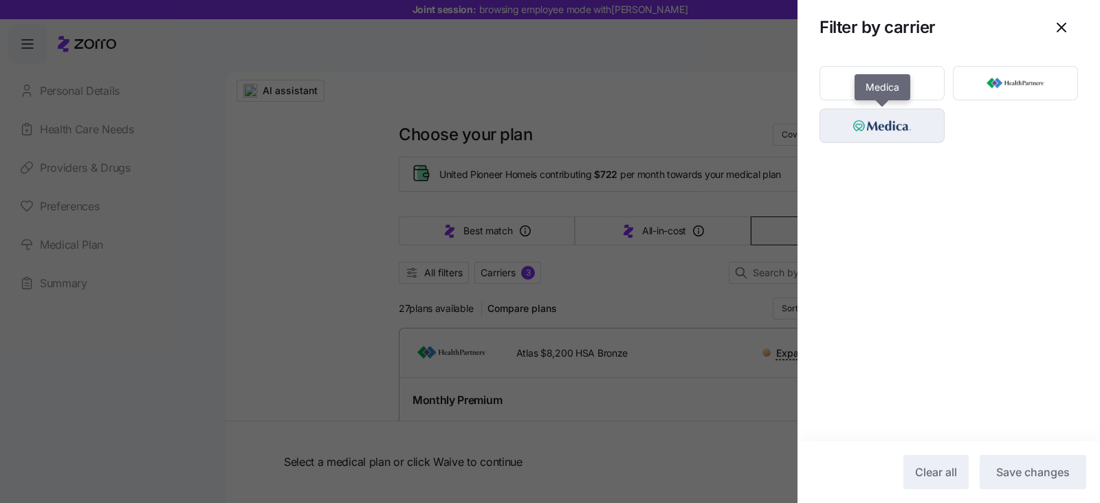
click at [872, 129] on img "button" at bounding box center [882, 125] width 101 height 27
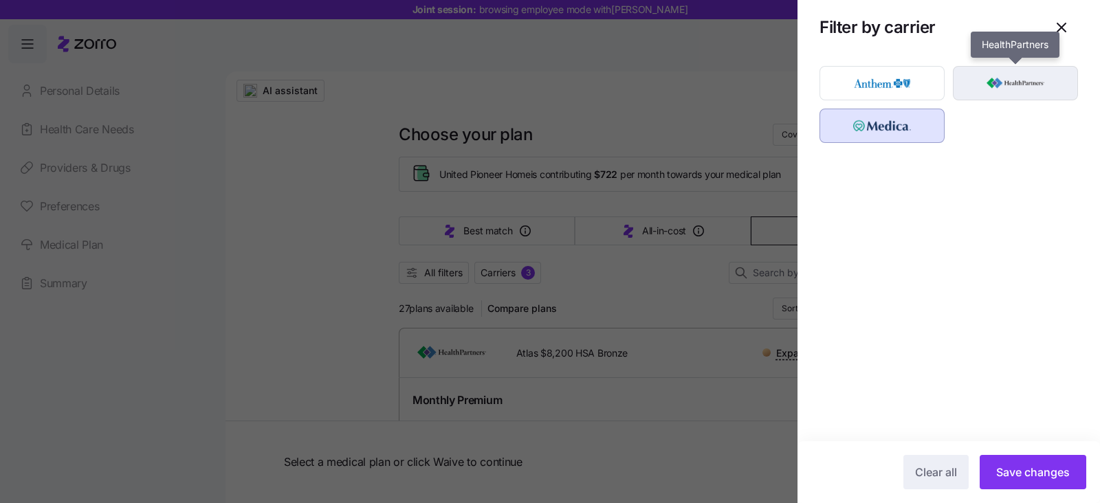
click at [1019, 91] on img "button" at bounding box center [1015, 82] width 101 height 27
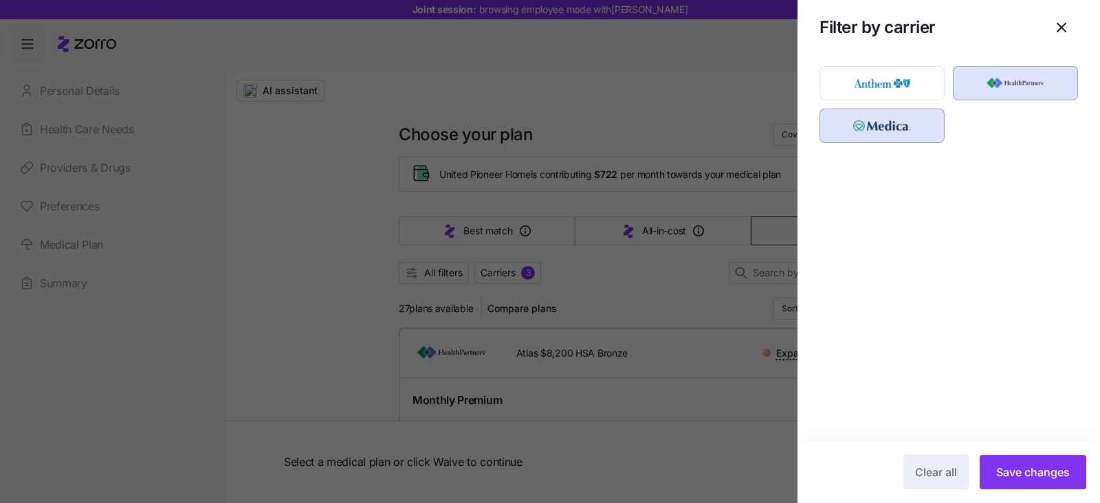
click at [1014, 471] on span "Save changes" at bounding box center [1033, 472] width 74 height 16
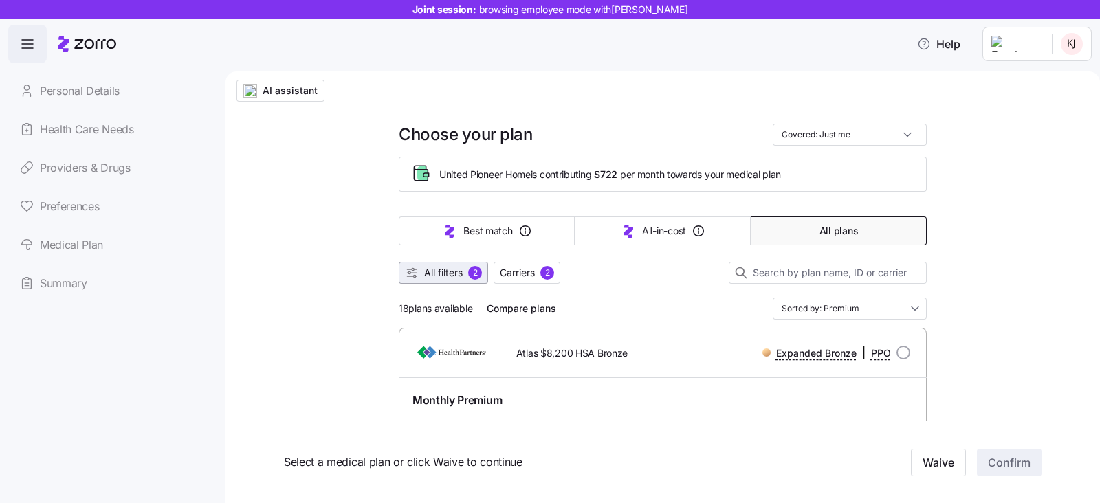
click at [434, 277] on span "All filters" at bounding box center [443, 273] width 38 height 14
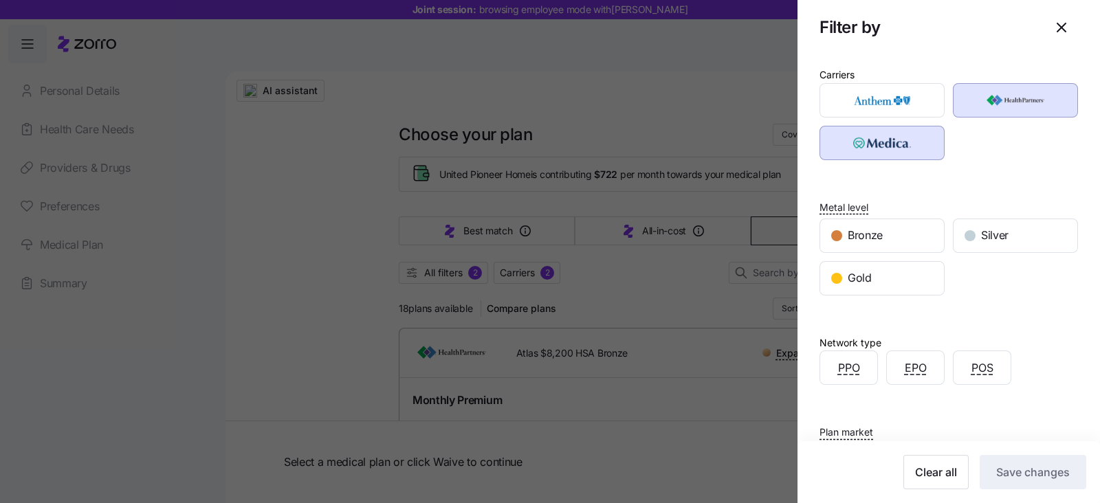
scroll to position [149, 0]
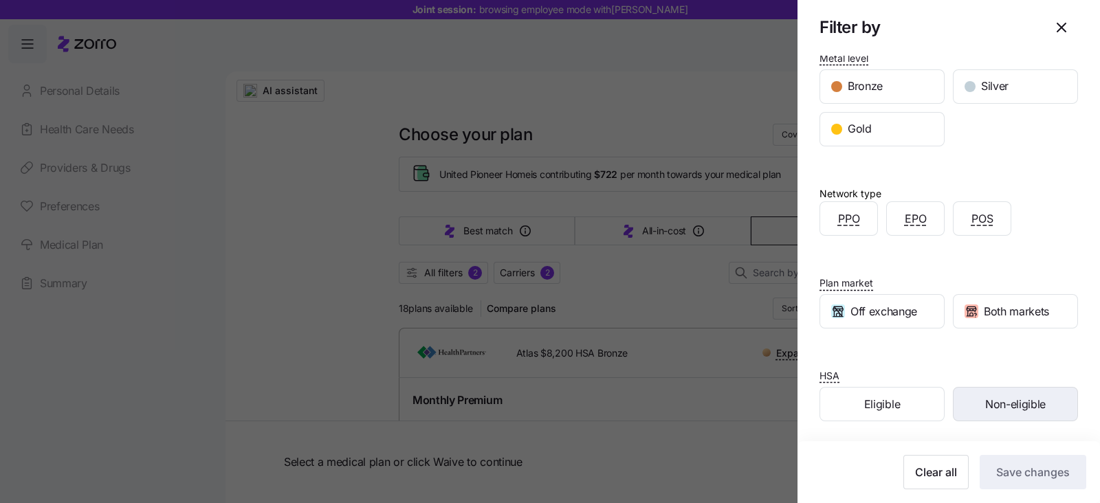
click at [1017, 403] on span "Non-eligible" at bounding box center [1015, 404] width 60 height 17
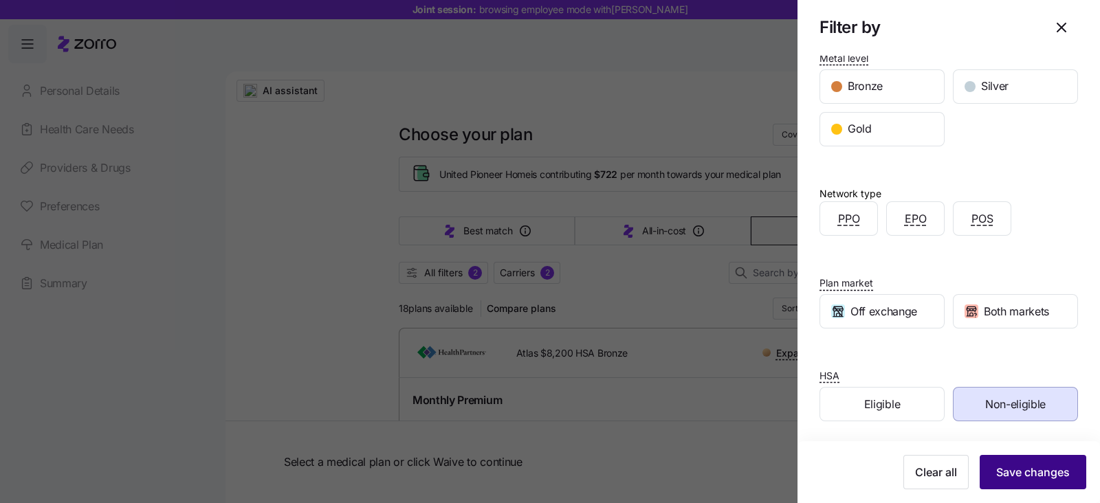
click at [1038, 479] on span "Save changes" at bounding box center [1033, 472] width 74 height 16
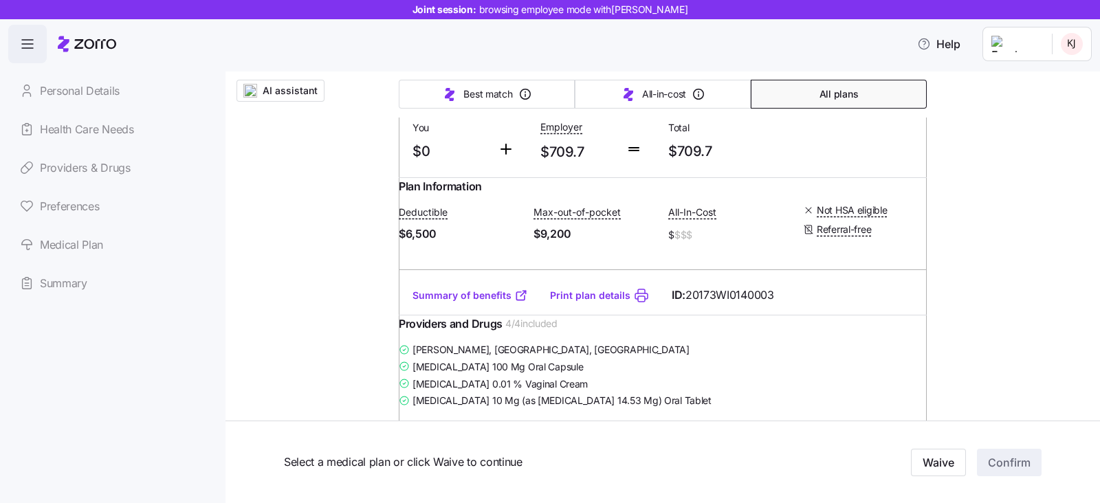
scroll to position [343, 0]
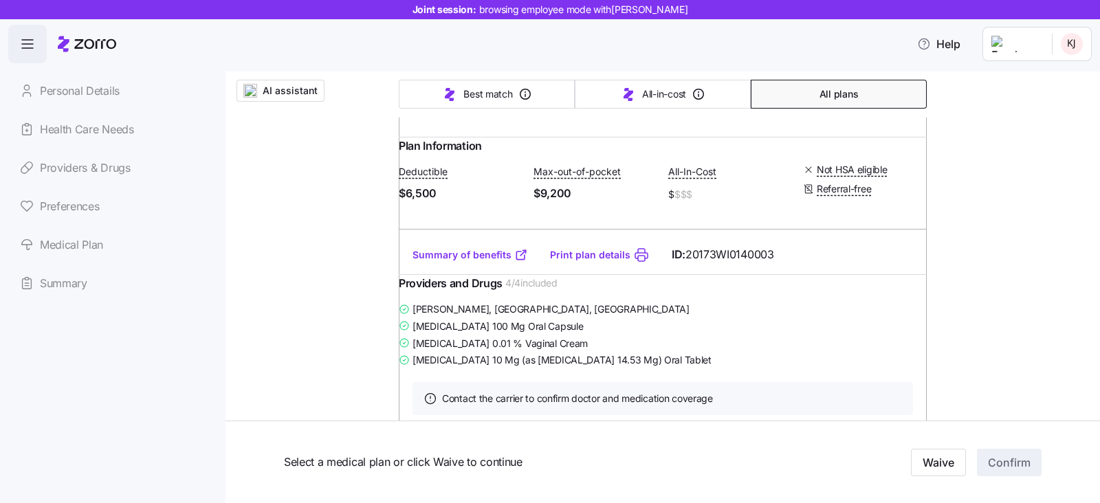
click at [461, 262] on link "Summary of benefits" at bounding box center [469, 255] width 115 height 14
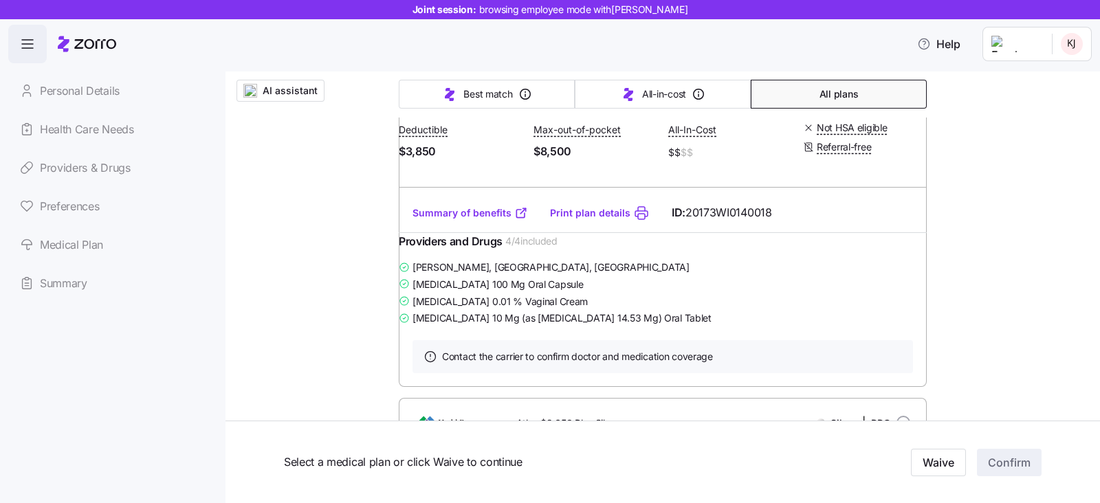
scroll to position [2233, 0]
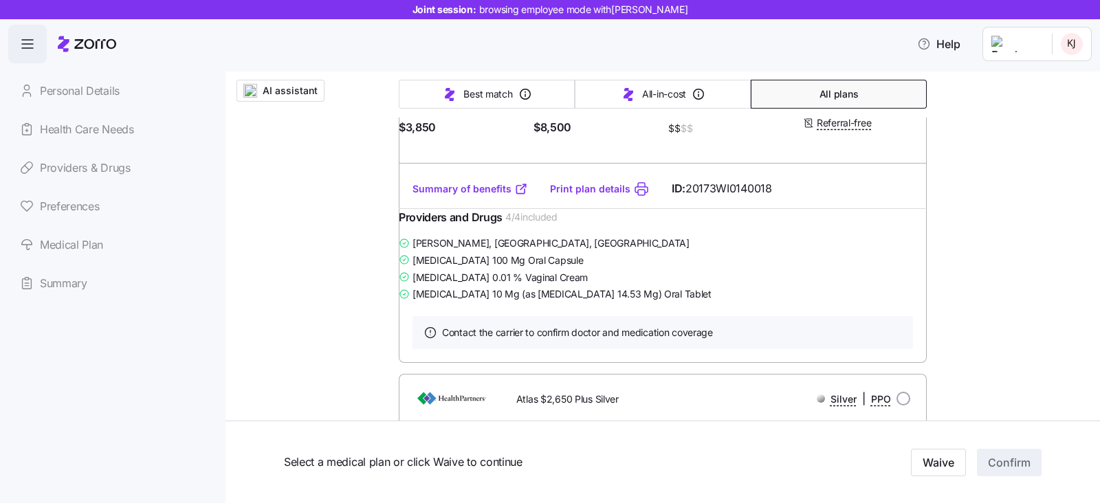
click at [445, 196] on link "Summary of benefits" at bounding box center [469, 189] width 115 height 14
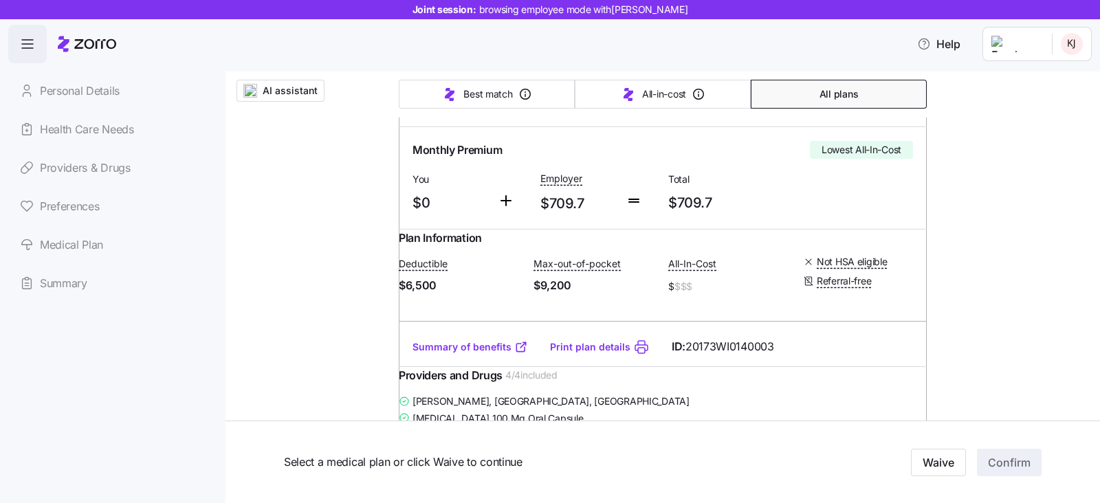
scroll to position [0, 0]
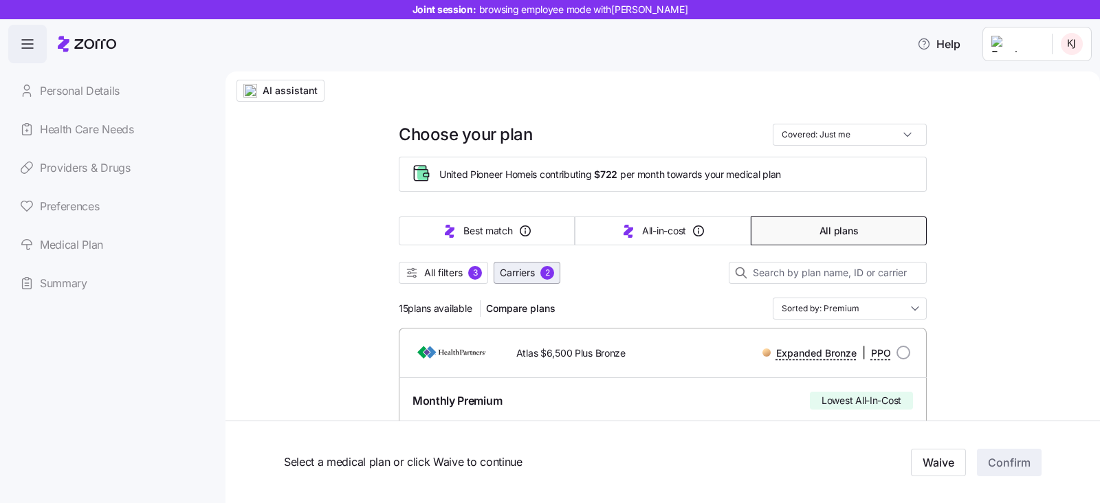
click at [519, 280] on button "Carriers 2" at bounding box center [526, 273] width 67 height 22
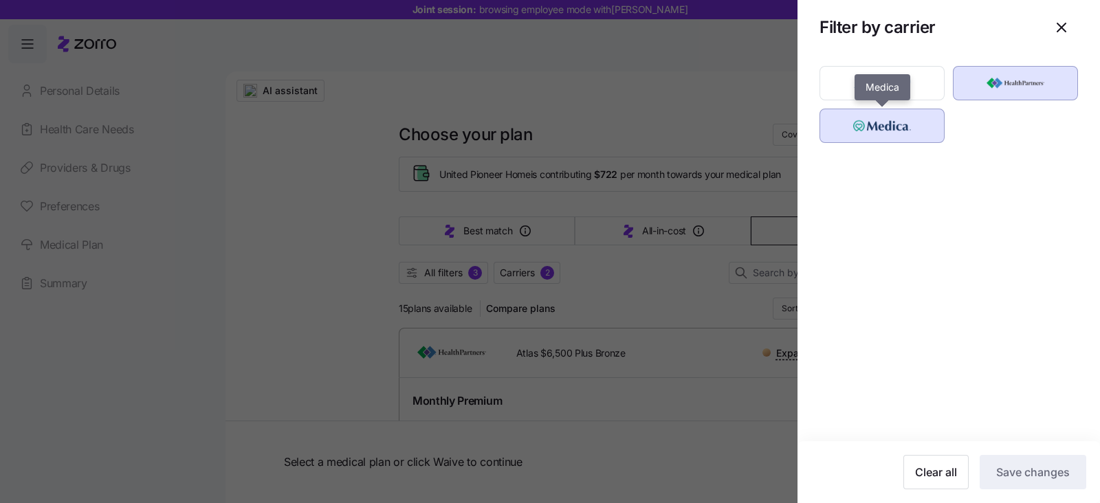
click at [878, 137] on img "button" at bounding box center [882, 125] width 101 height 27
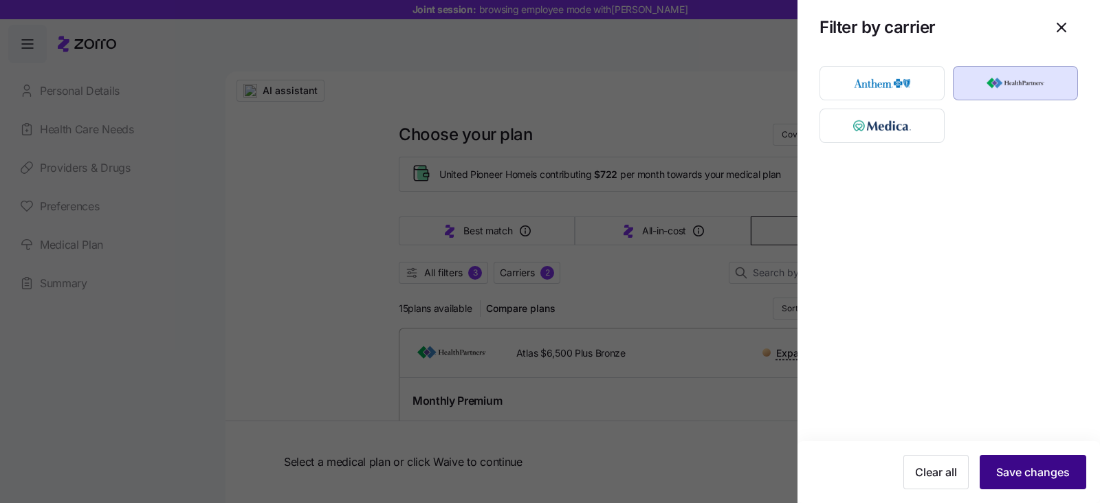
click at [1034, 469] on span "Save changes" at bounding box center [1033, 472] width 74 height 16
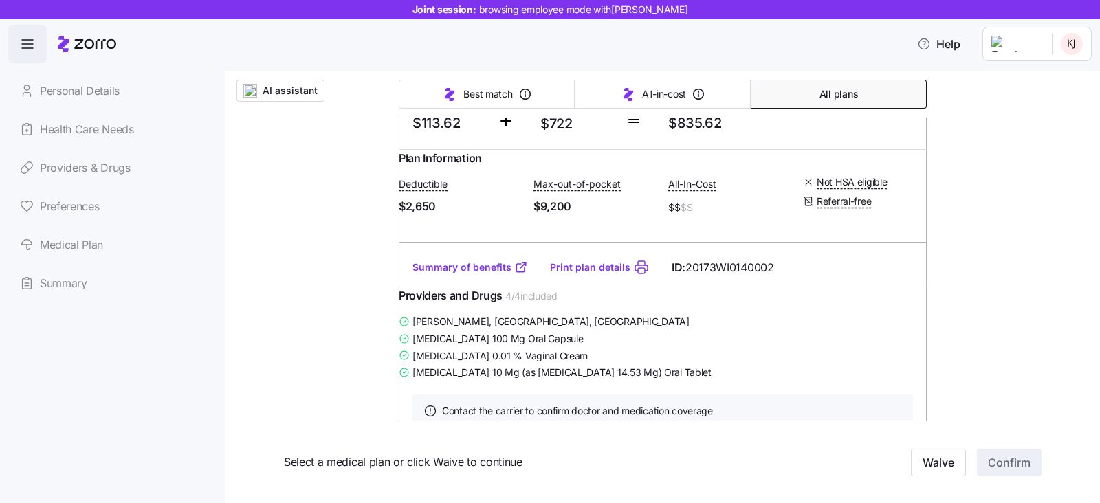
scroll to position [1718, 0]
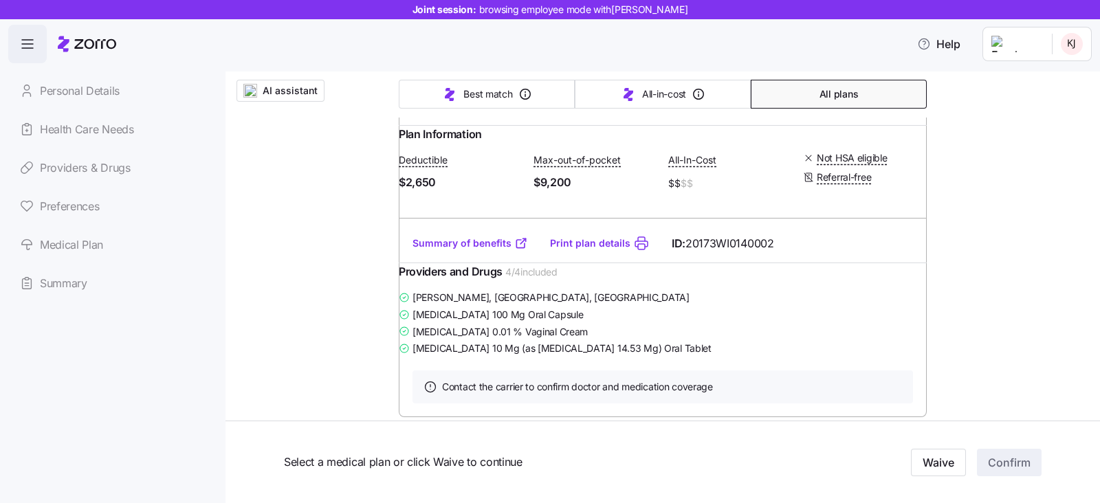
click at [485, 250] on link "Summary of benefits" at bounding box center [469, 243] width 115 height 14
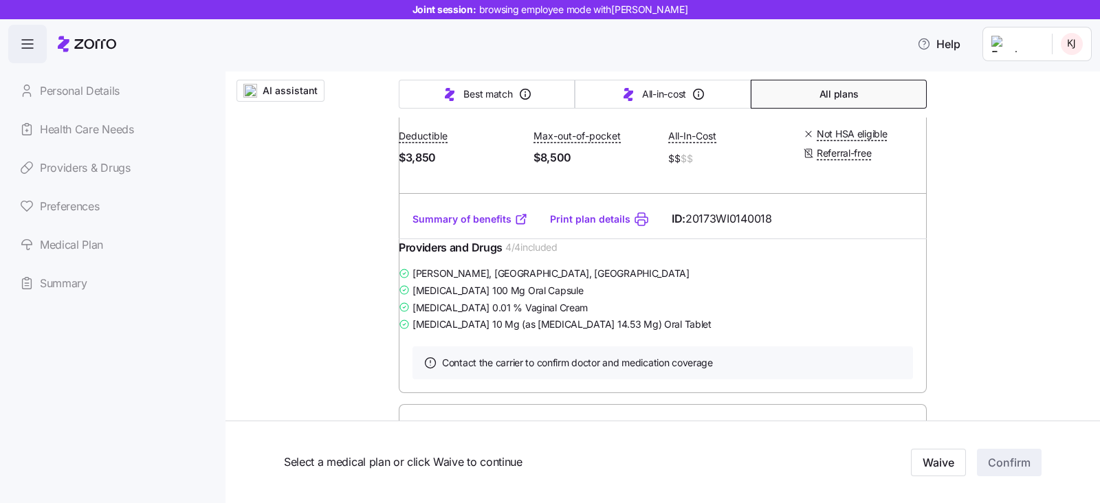
scroll to position [1202, 0]
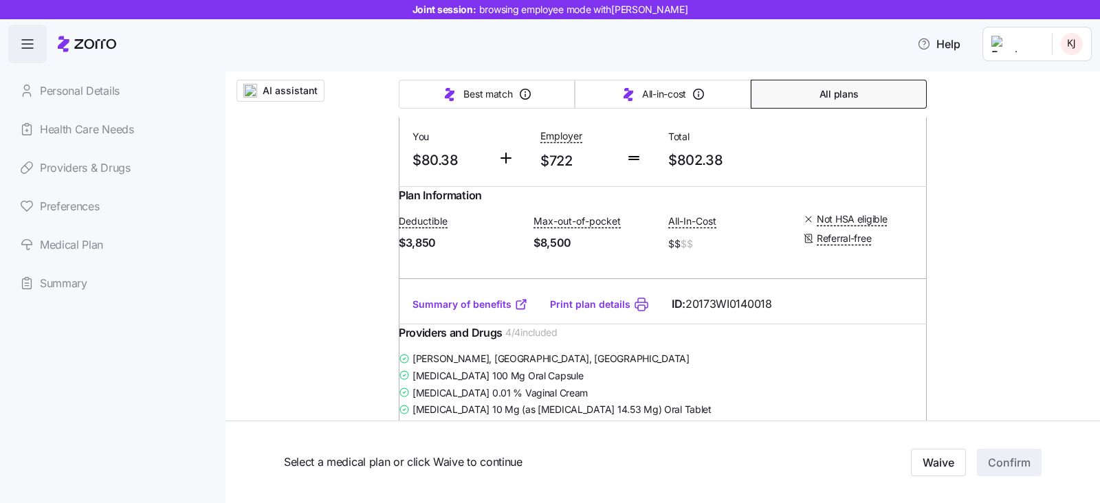
click at [900, 67] on input "radio" at bounding box center [903, 60] width 14 height 14
radio input "true"
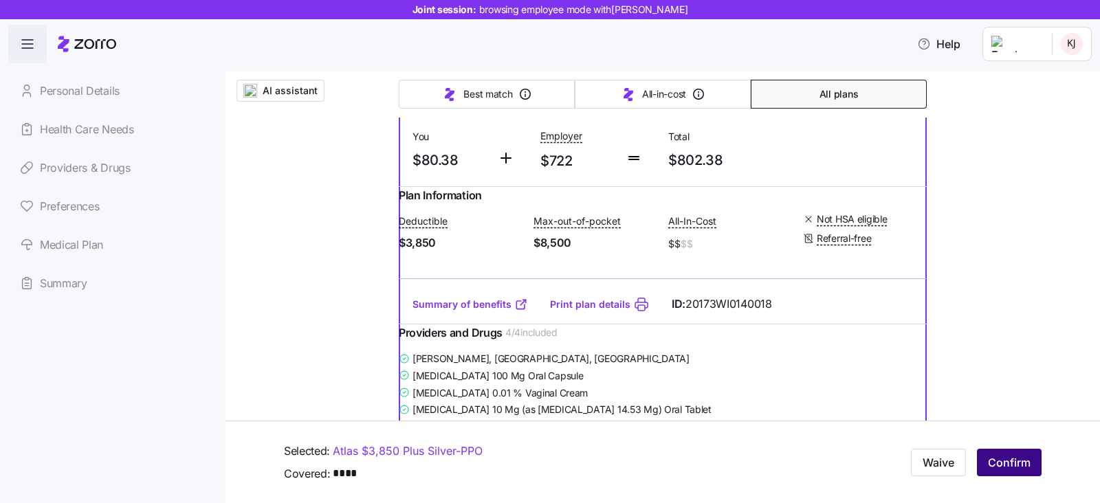
click at [998, 456] on span "Confirm" at bounding box center [1009, 462] width 43 height 16
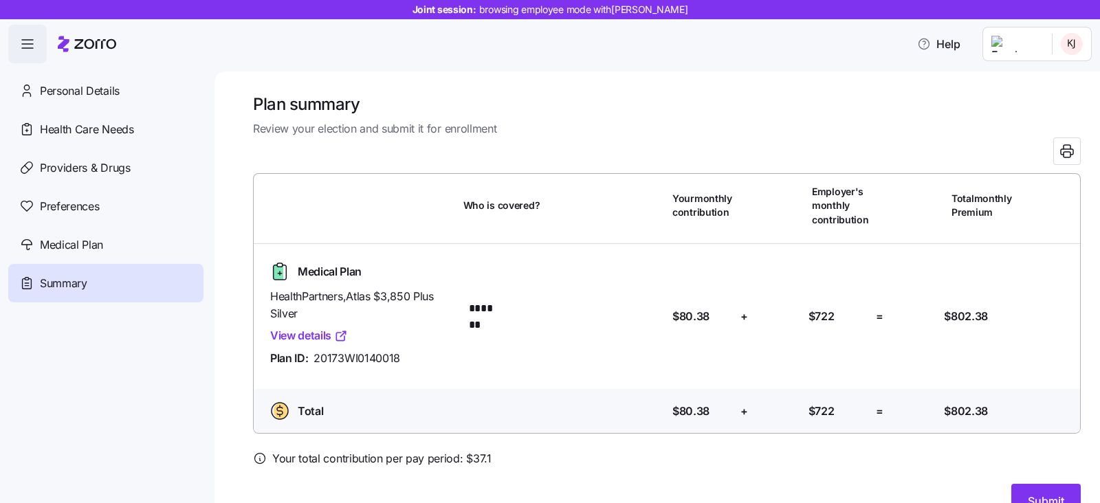
scroll to position [31, 0]
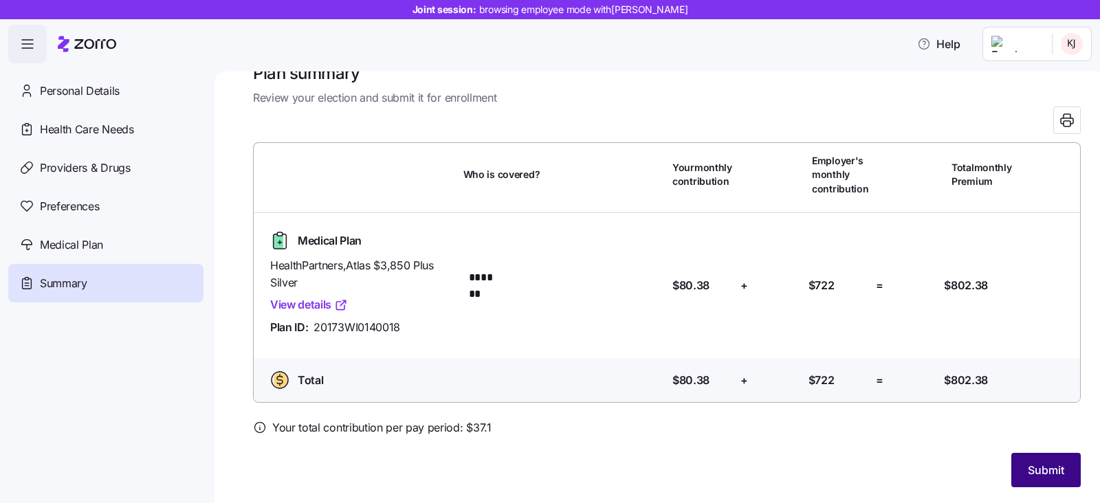
click at [1040, 465] on span "Submit" at bounding box center [1046, 470] width 36 height 16
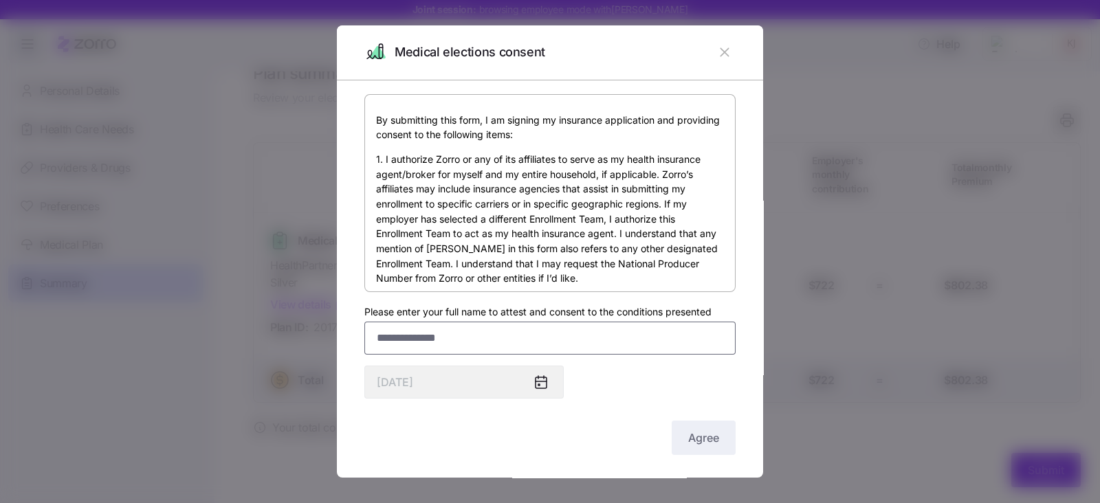
click at [392, 334] on input "Please enter your full name to attest and consent to the conditions presented" at bounding box center [549, 338] width 371 height 33
click at [388, 340] on input "*******" at bounding box center [549, 338] width 371 height 33
click at [439, 344] on input "*******" at bounding box center [549, 338] width 371 height 33
type input "**********"
click at [688, 445] on span "Agree" at bounding box center [703, 438] width 31 height 16
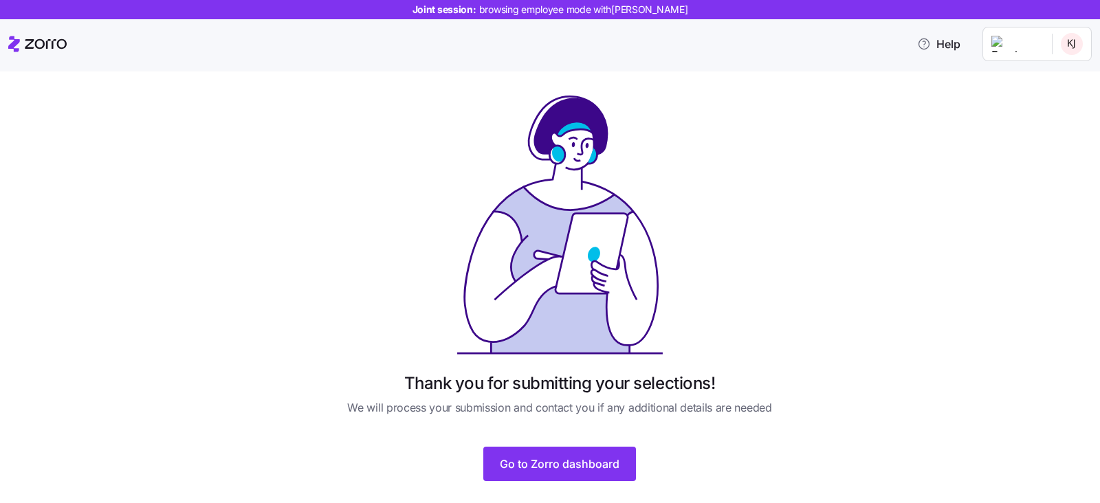
drag, startPoint x: 509, startPoint y: 460, endPoint x: 363, endPoint y: 313, distance: 207.0
click at [509, 458] on span "Go to Zorro dashboard" at bounding box center [560, 464] width 120 height 16
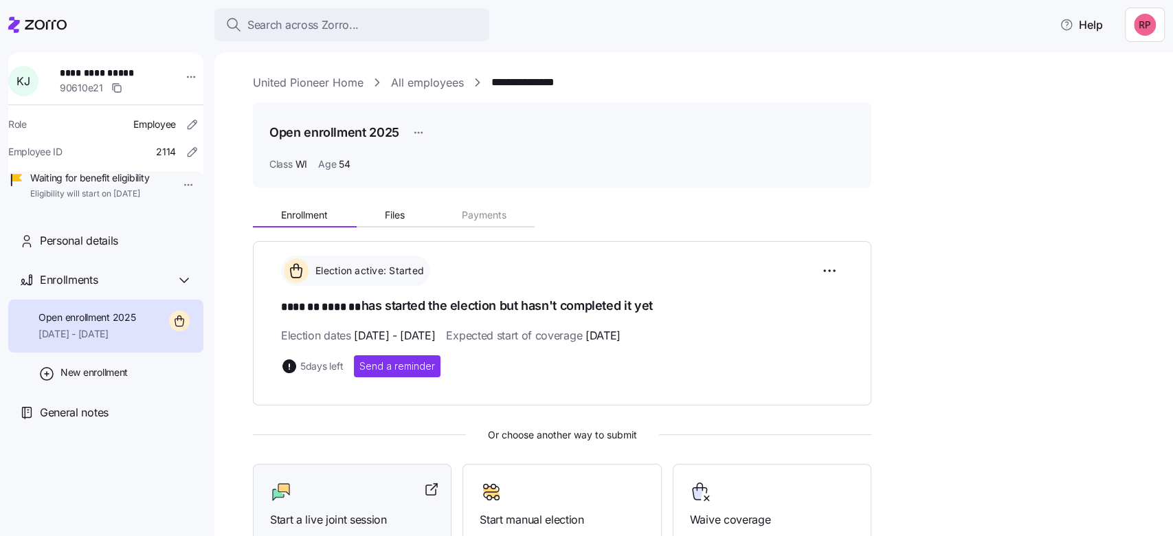
scroll to position [169, 0]
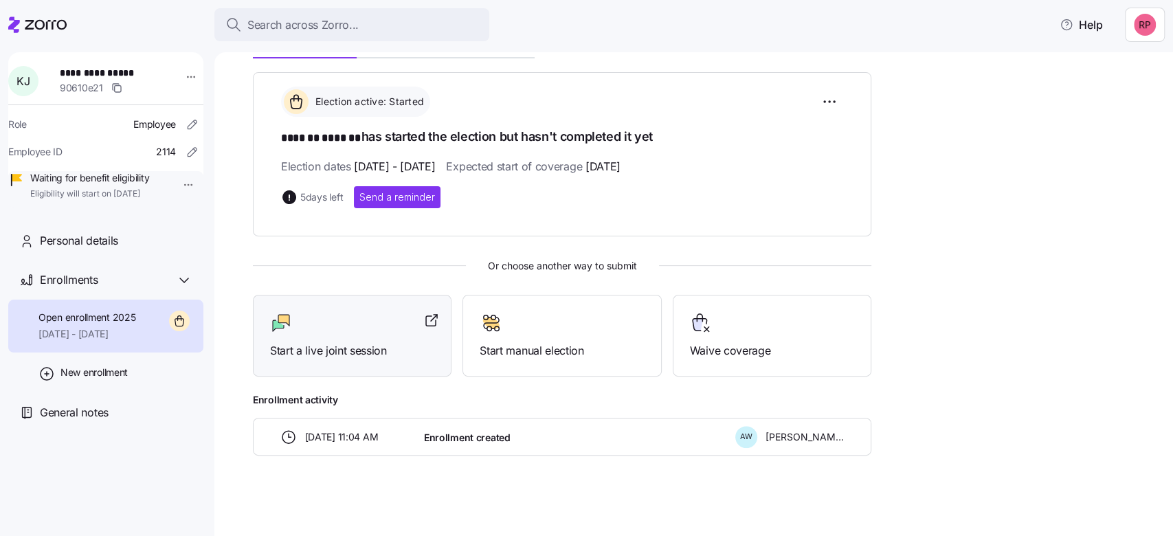
click at [355, 326] on div at bounding box center [352, 323] width 164 height 22
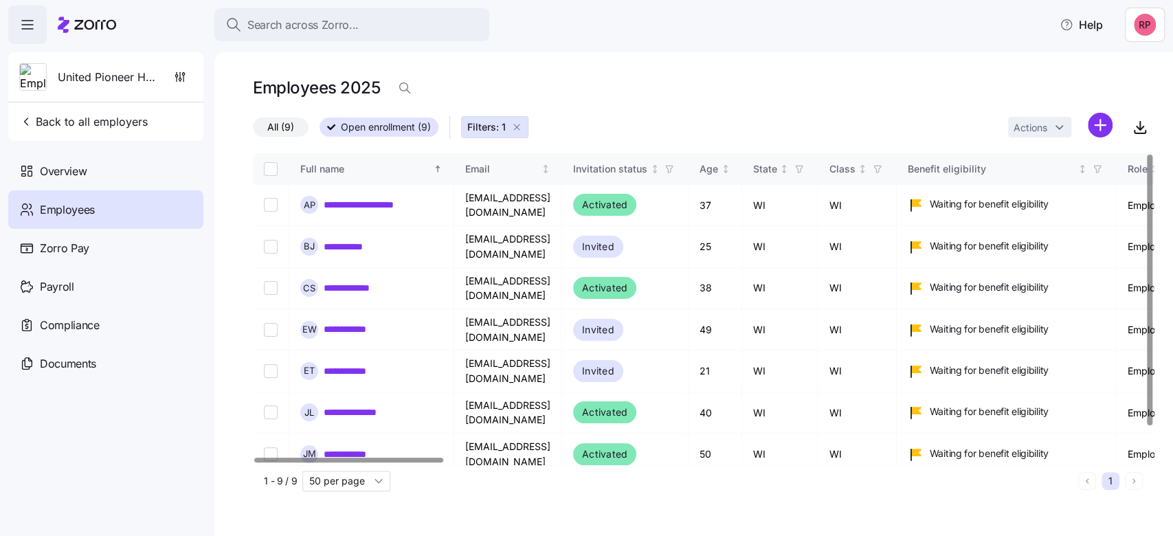
click at [522, 126] on icon "button" at bounding box center [516, 127] width 11 height 11
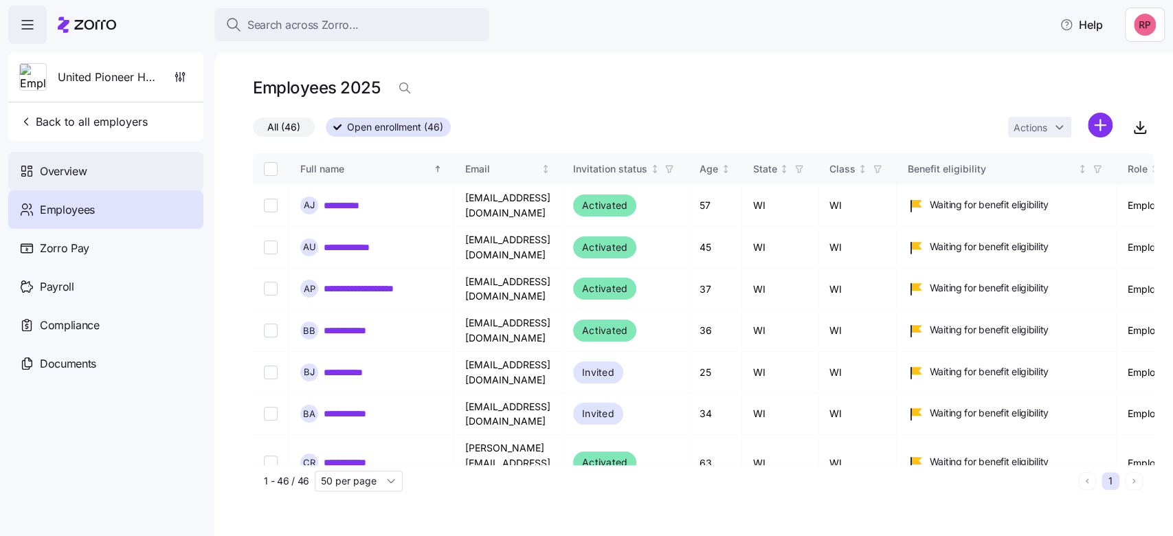
click at [55, 175] on span "Overview" at bounding box center [63, 171] width 47 height 17
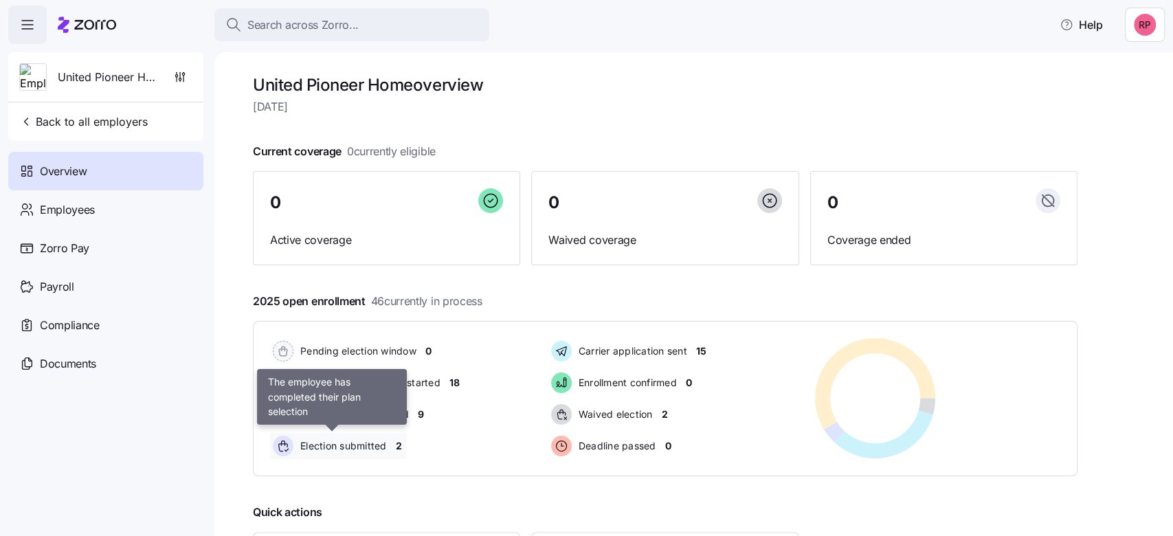
click at [374, 441] on span "Election submitted" at bounding box center [341, 446] width 91 height 14
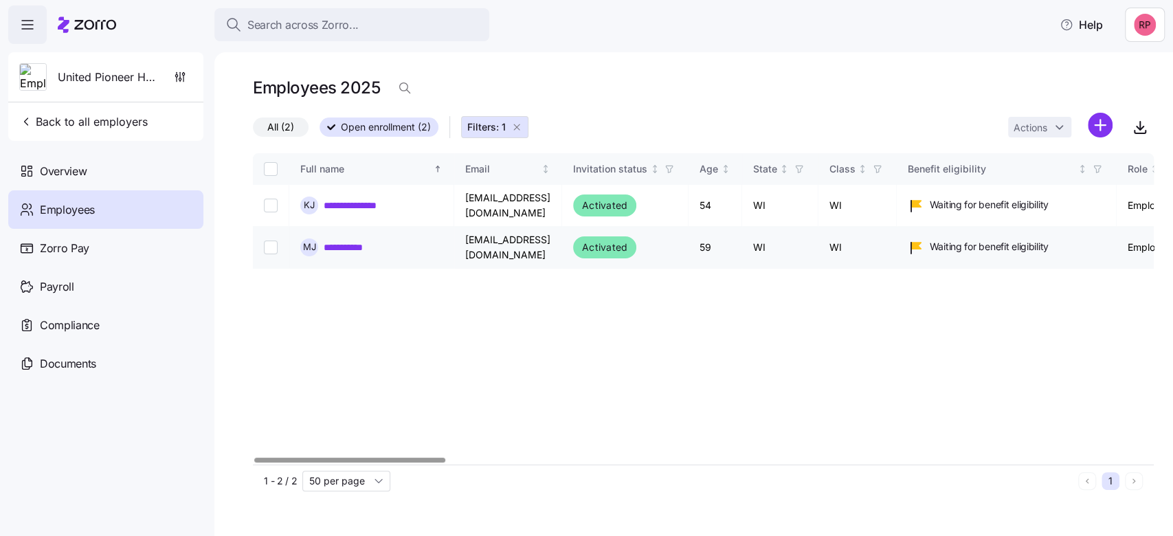
click at [347, 247] on link "**********" at bounding box center [353, 248] width 59 height 14
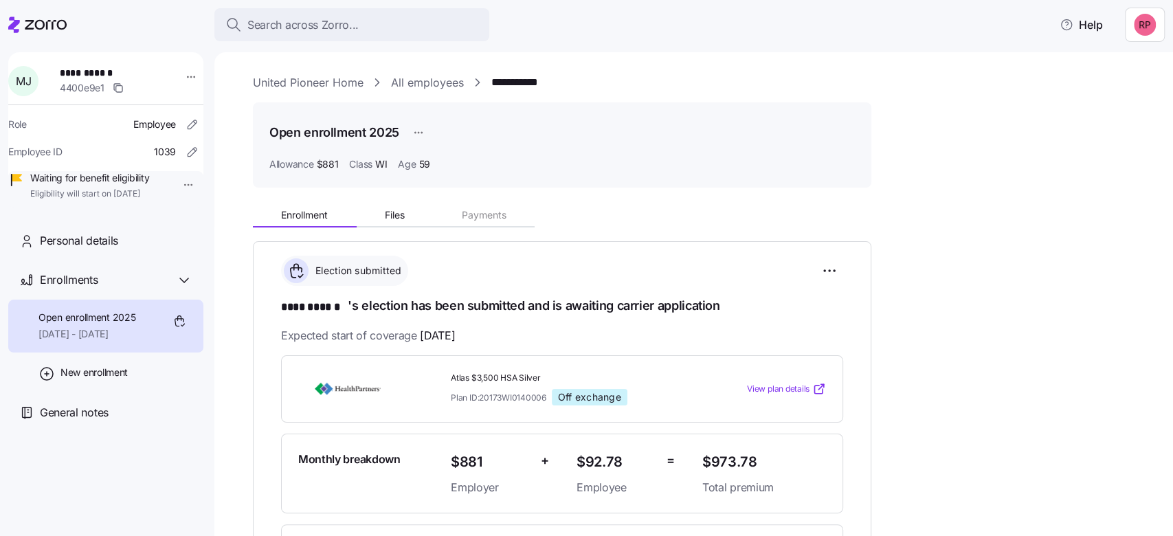
click at [300, 87] on link "United Pioneer Home" at bounding box center [308, 82] width 111 height 17
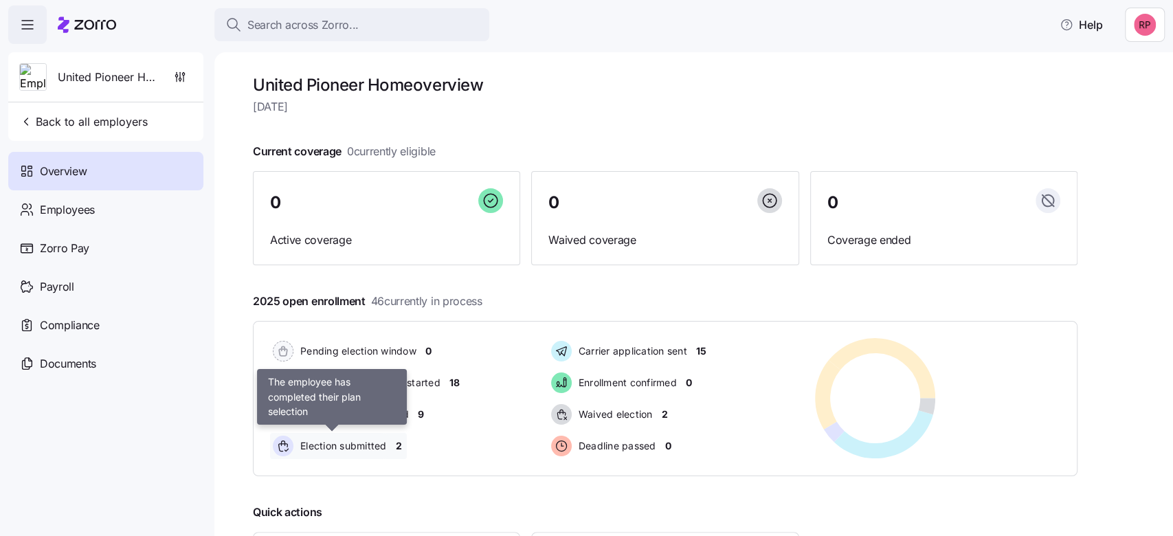
click at [375, 444] on span "Election submitted" at bounding box center [341, 446] width 91 height 14
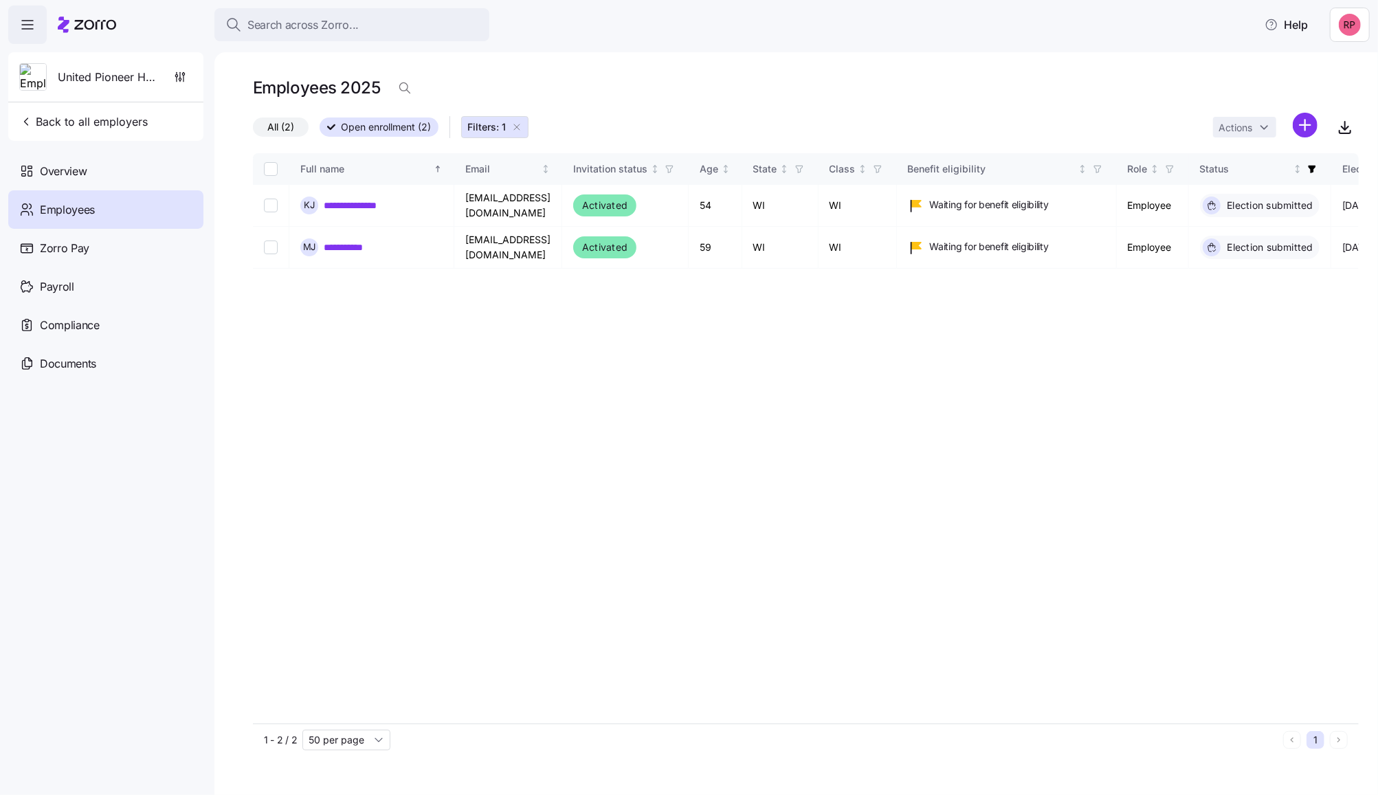
click at [520, 124] on icon "button" at bounding box center [516, 127] width 11 height 11
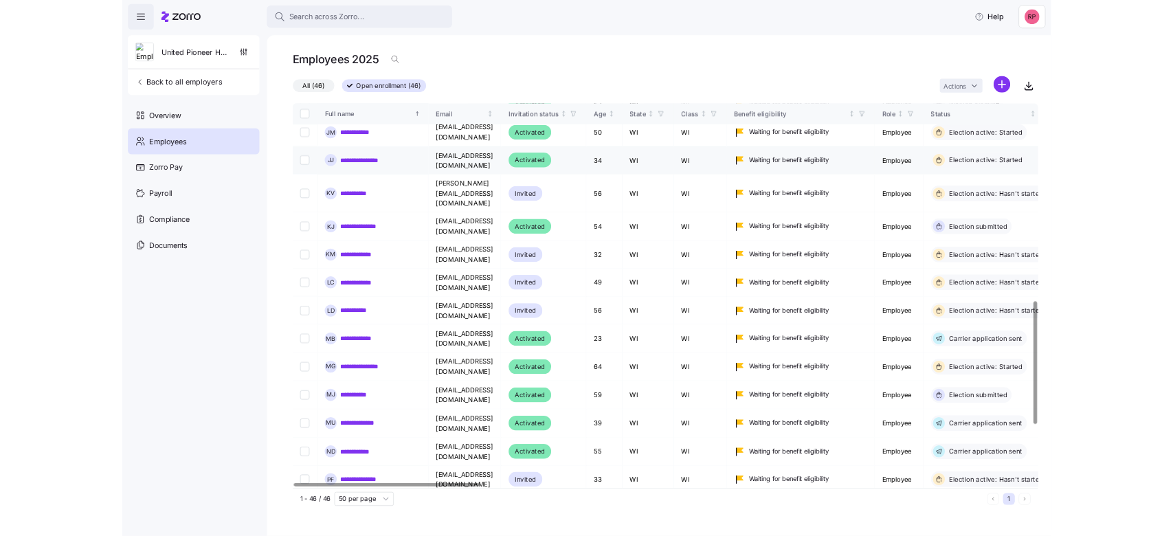
scroll to position [916, 0]
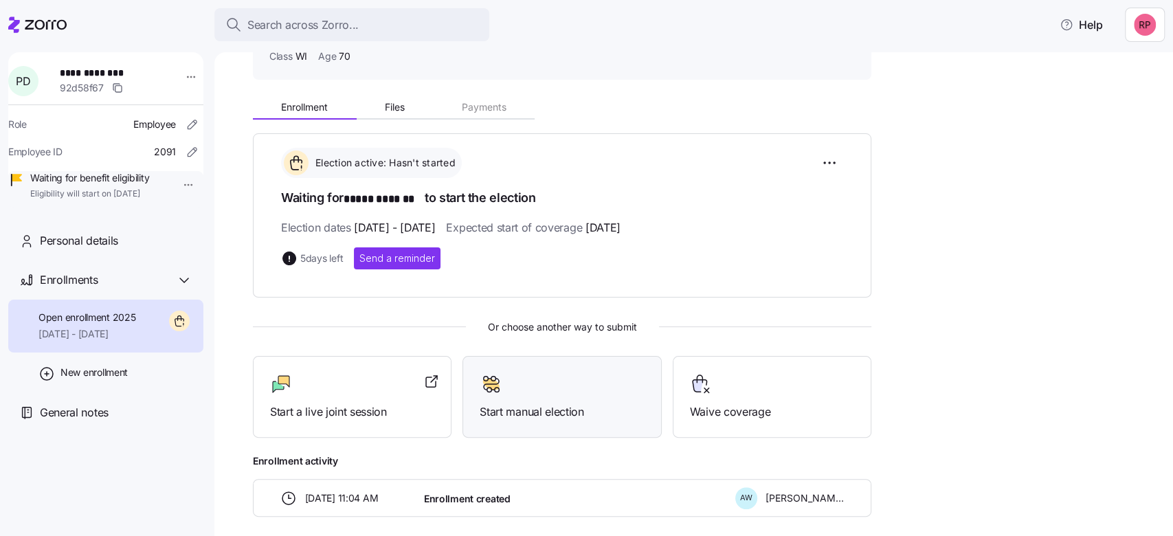
scroll to position [169, 0]
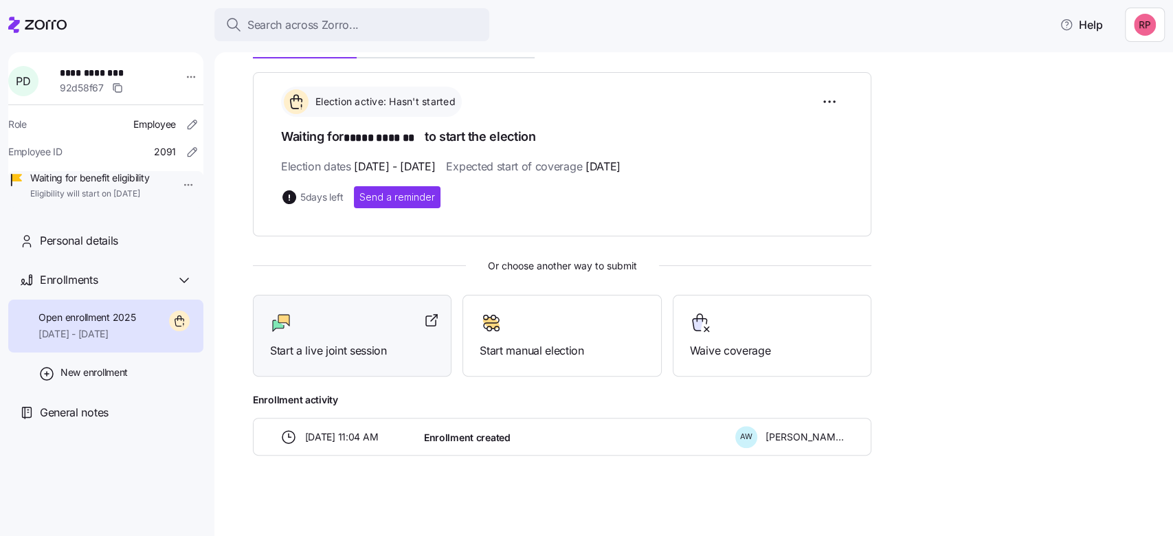
click at [304, 350] on span "Start a live joint session" at bounding box center [352, 350] width 164 height 17
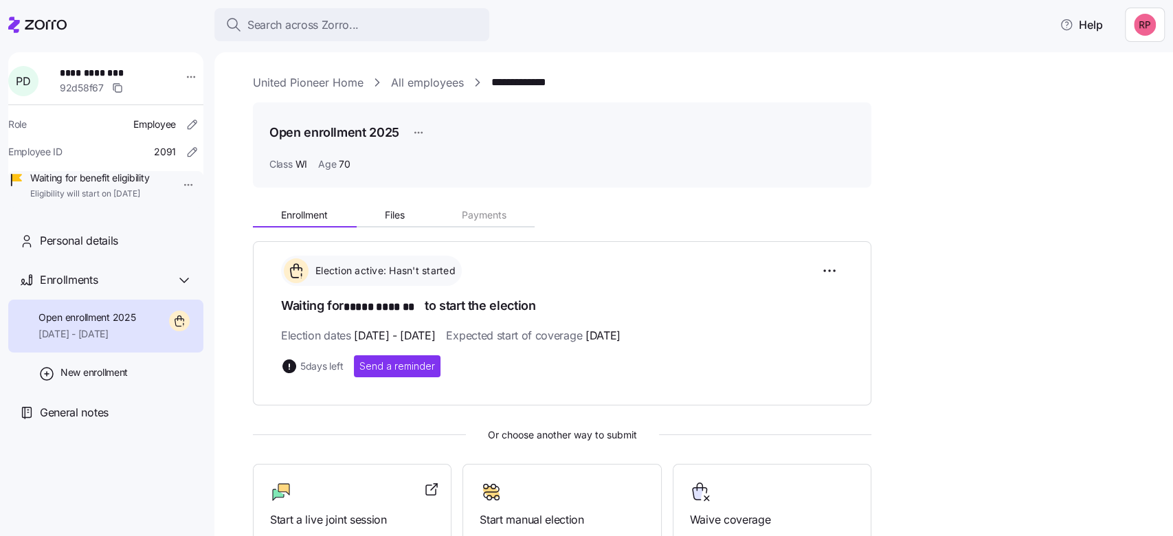
click at [281, 81] on link "United Pioneer Home" at bounding box center [308, 82] width 111 height 17
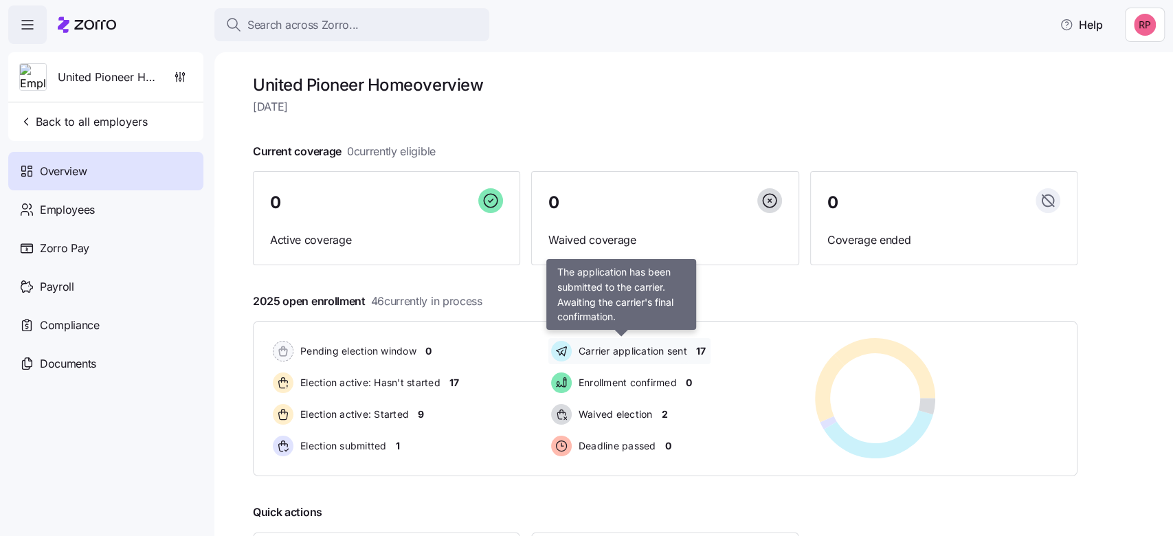
click at [642, 351] on span "Carrier application sent" at bounding box center [631, 351] width 113 height 14
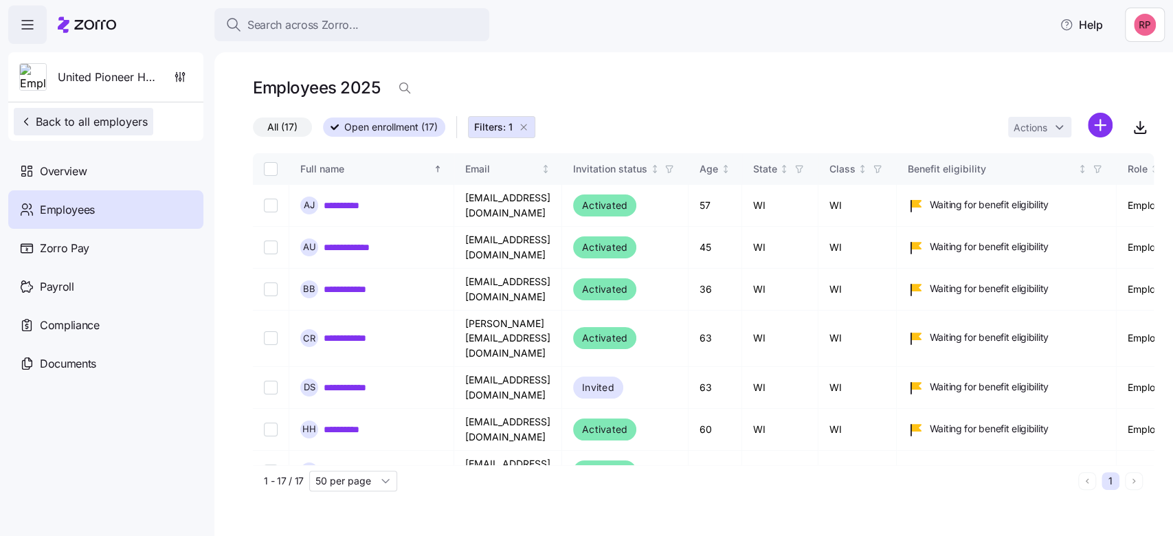
click at [69, 122] on span "Back to all employers" at bounding box center [83, 121] width 129 height 16
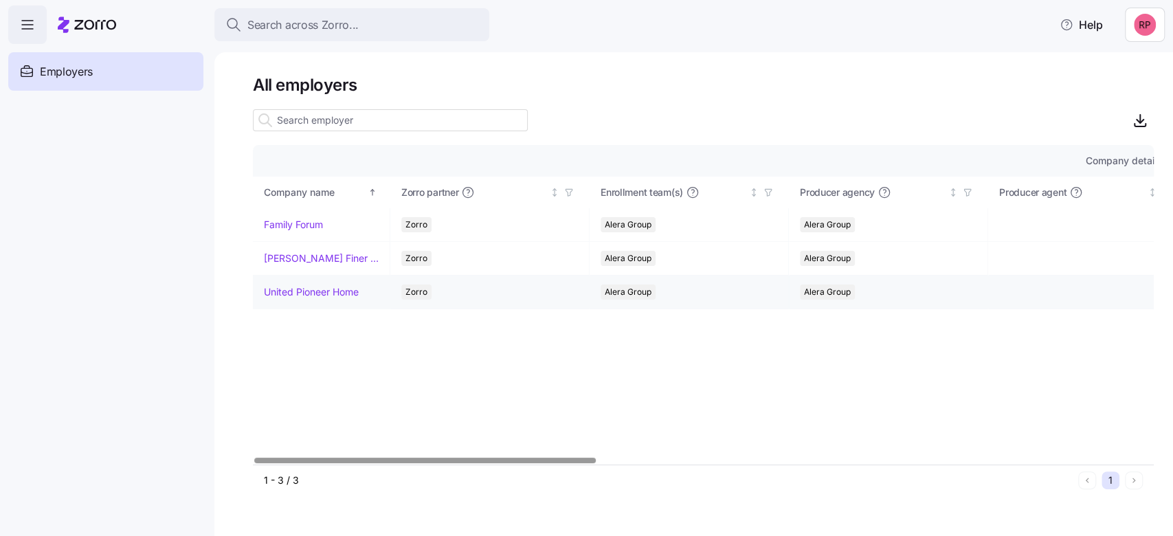
click at [293, 285] on link "United Pioneer Home" at bounding box center [311, 292] width 95 height 14
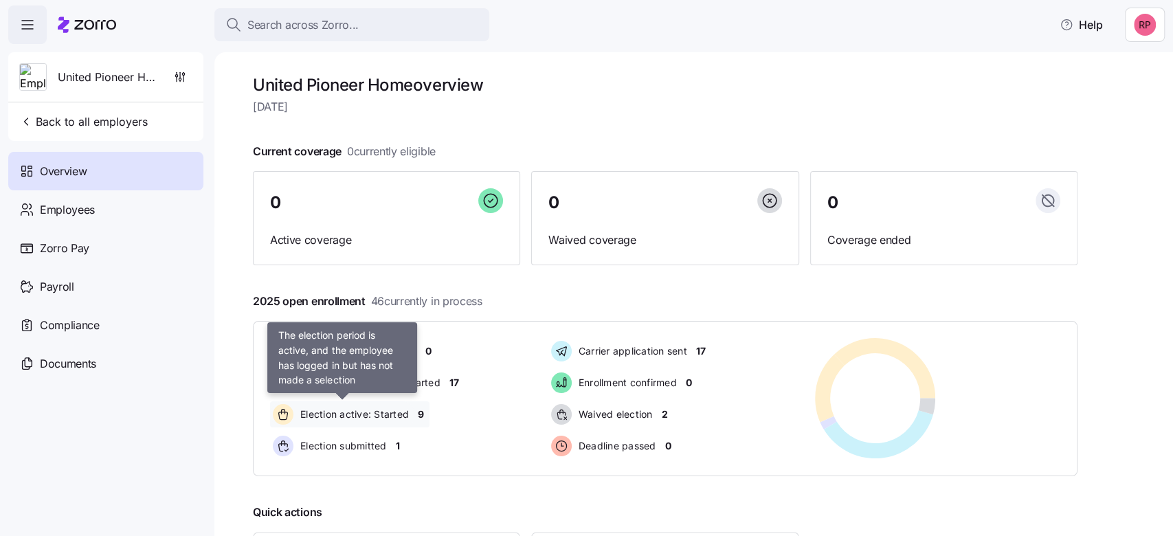
click at [315, 418] on span "Election active: Started" at bounding box center [352, 415] width 113 height 14
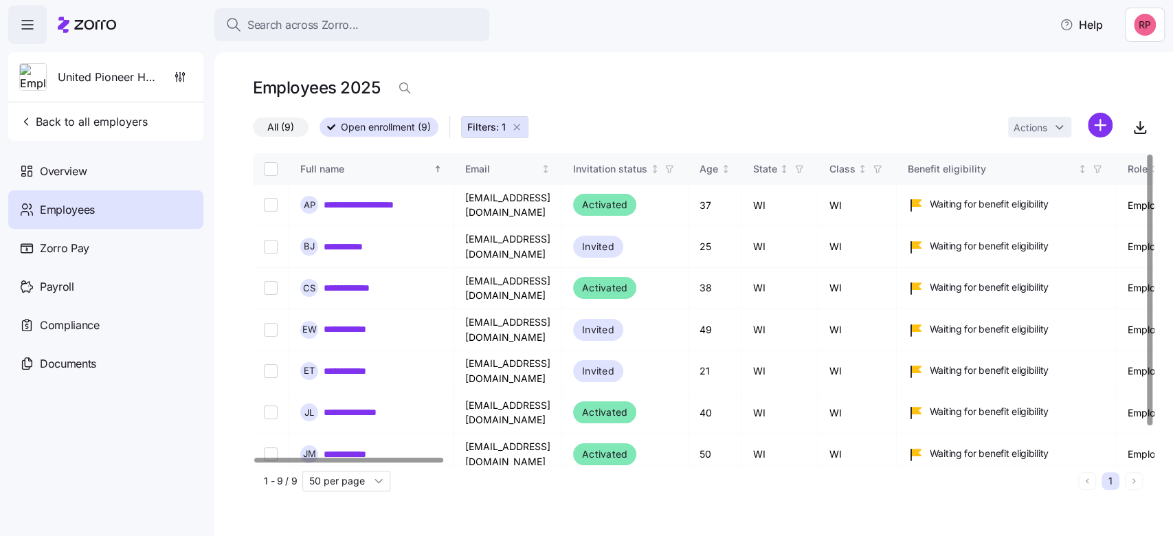
click at [511, 129] on icon "button" at bounding box center [516, 127] width 11 height 11
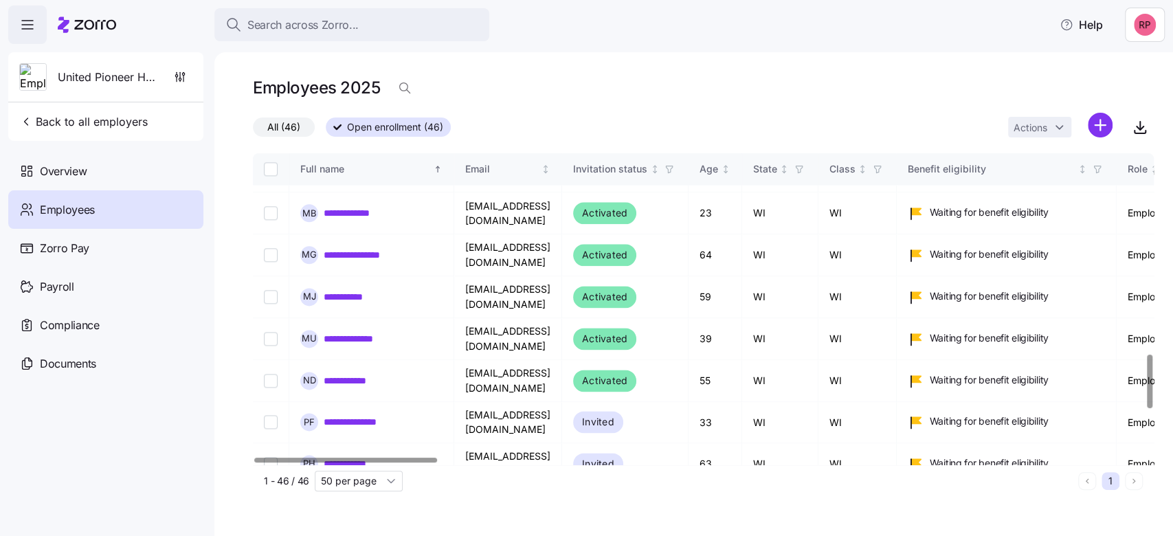
scroll to position [1167, 0]
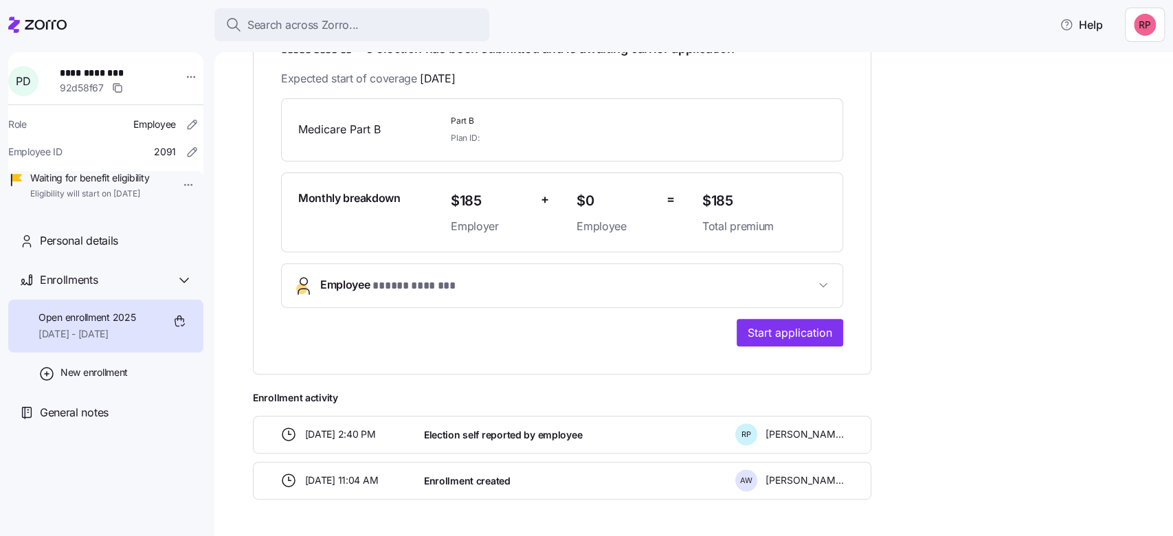
scroll to position [300, 0]
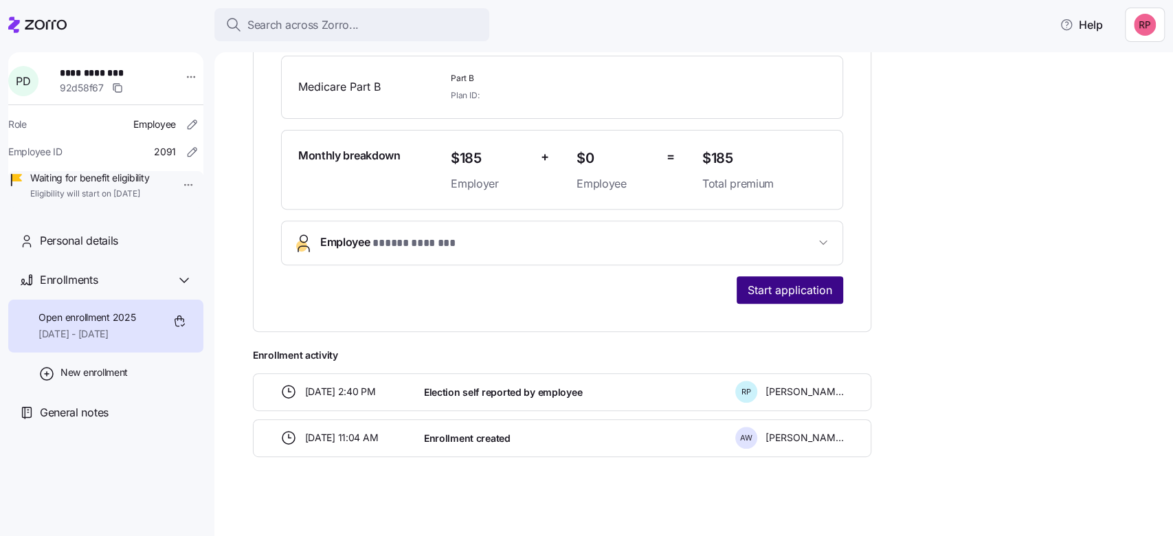
click at [742, 291] on button "Start application" at bounding box center [790, 289] width 107 height 27
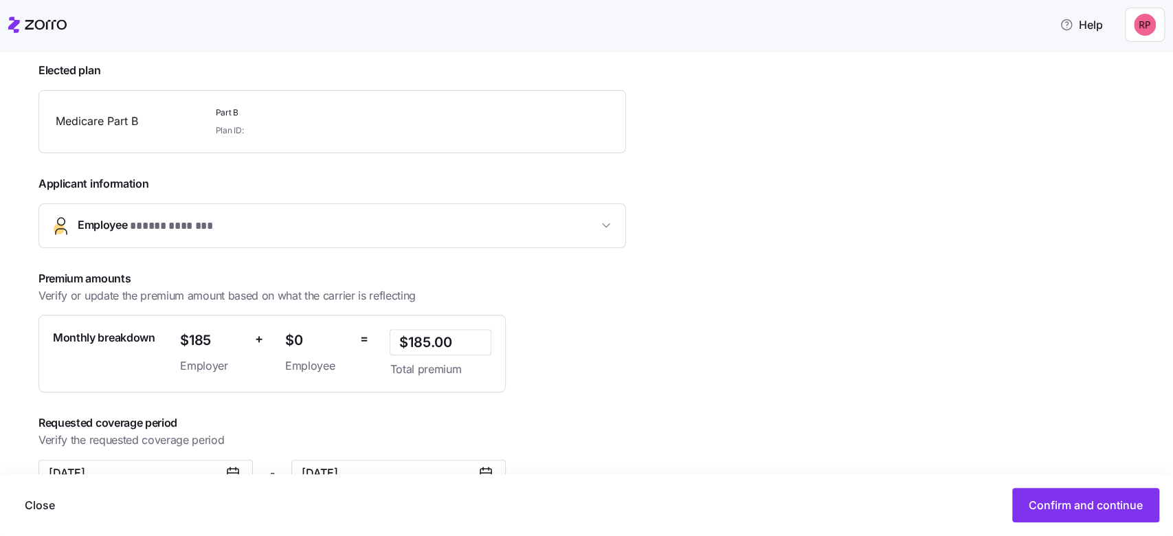
scroll to position [230, 0]
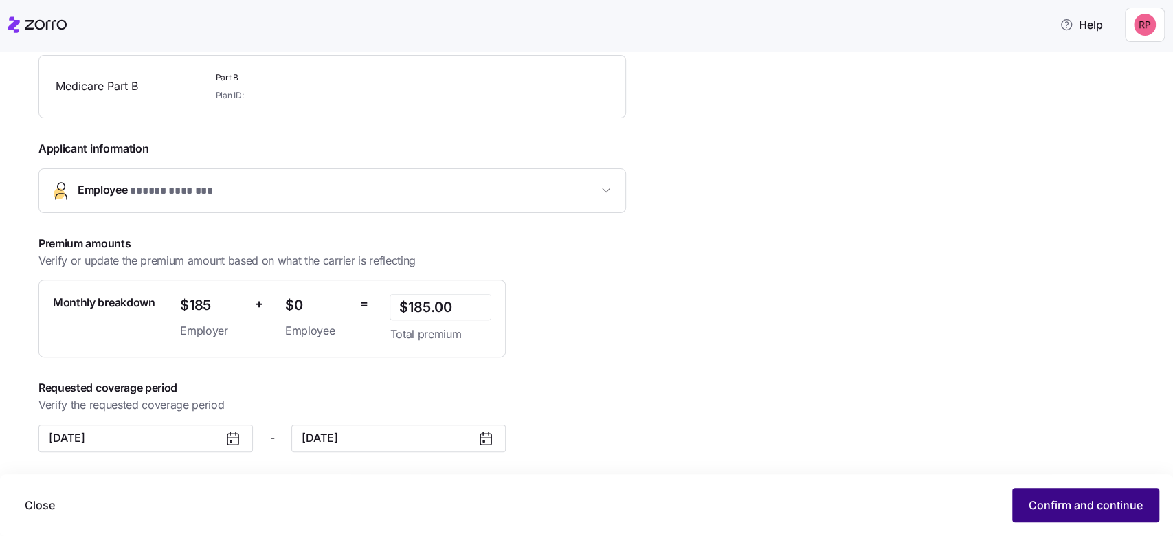
click at [1021, 506] on button "Confirm and continue" at bounding box center [1085, 505] width 147 height 34
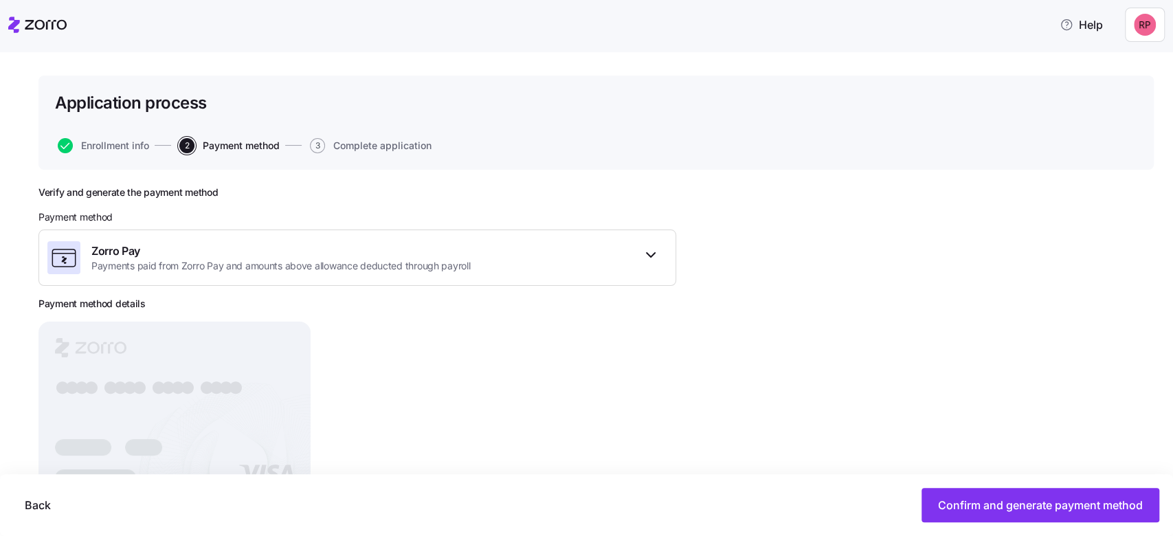
scroll to position [118, 0]
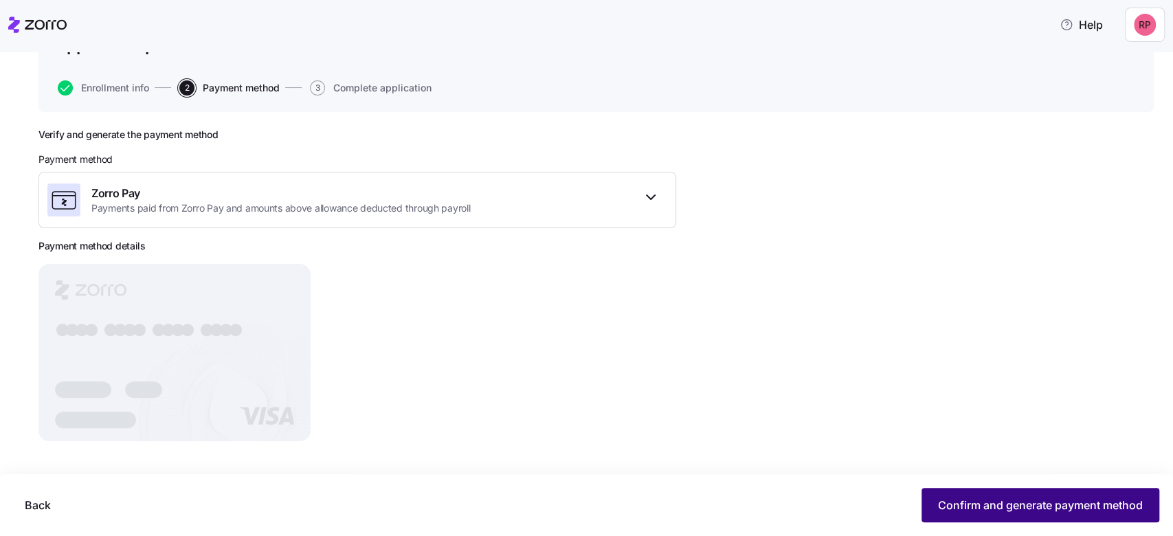
click at [1054, 496] on button "Confirm and generate payment method" at bounding box center [1041, 505] width 238 height 34
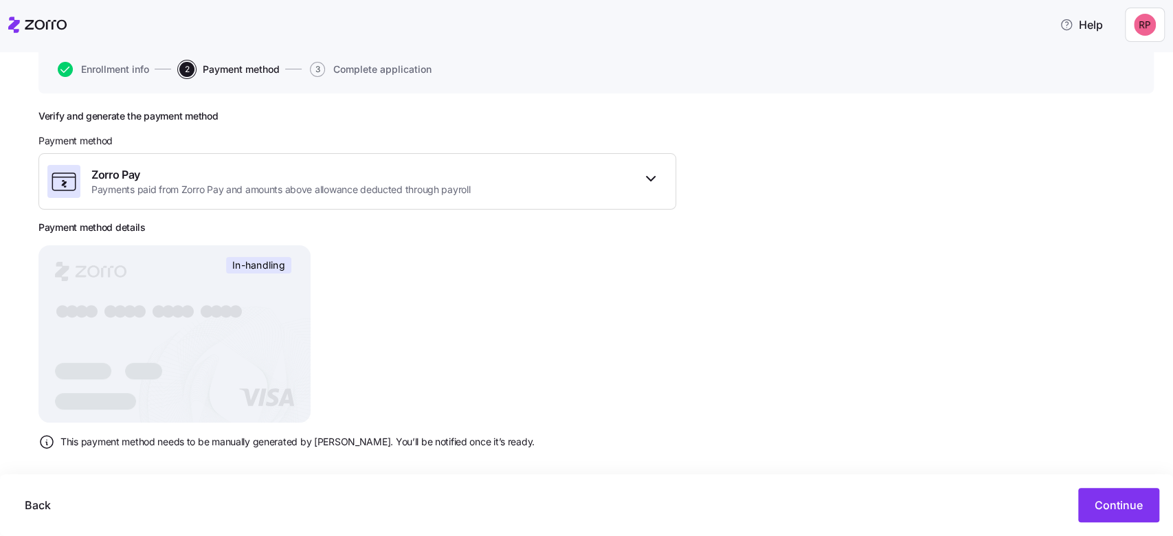
scroll to position [145, 0]
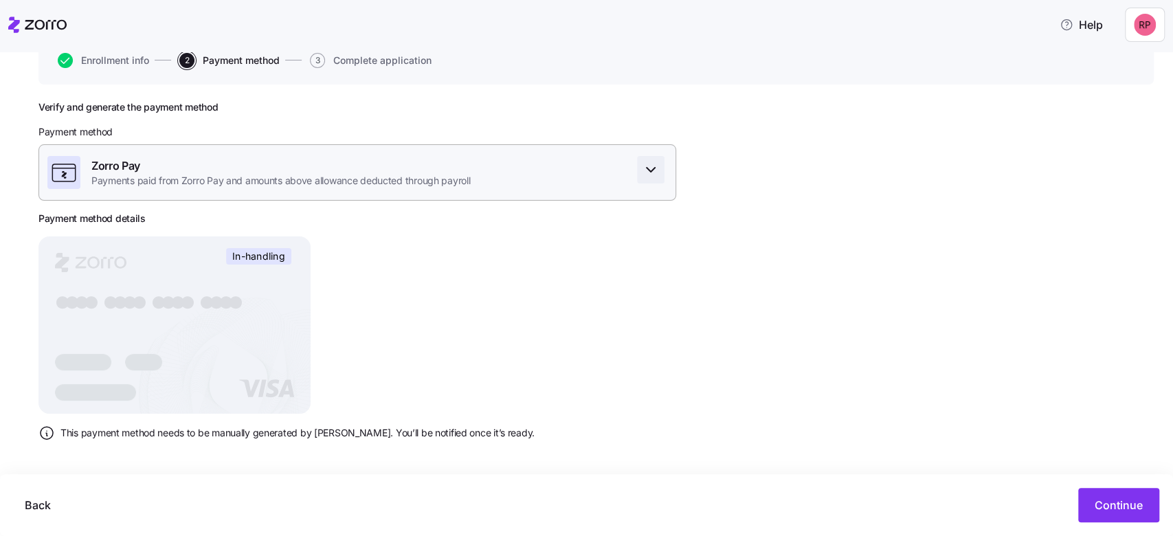
click at [641, 164] on span "button" at bounding box center [651, 170] width 26 height 26
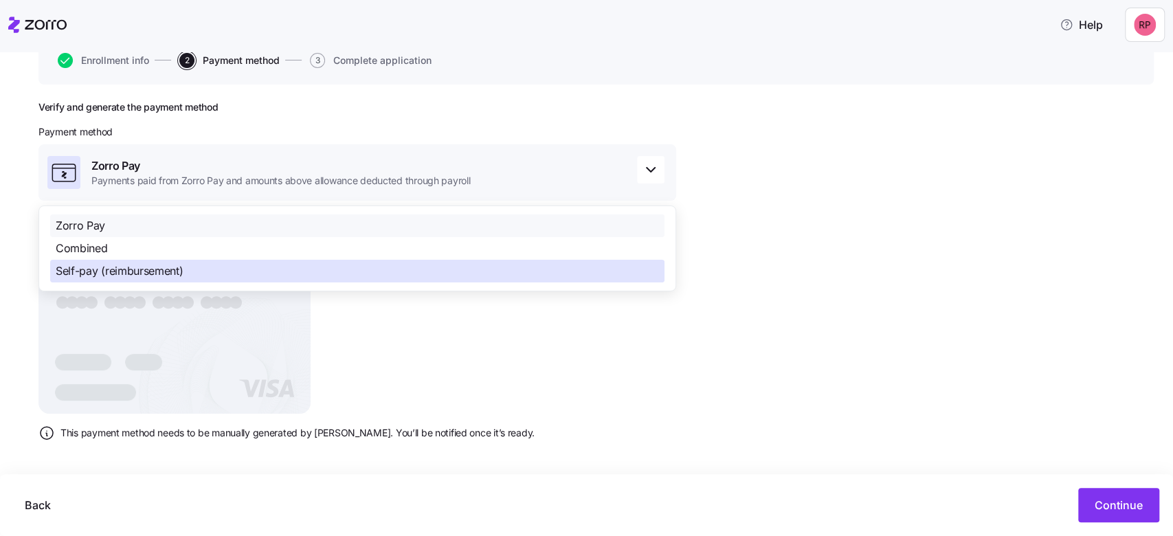
click at [99, 270] on span "Self-pay (reimbursement)" at bounding box center [119, 271] width 127 height 17
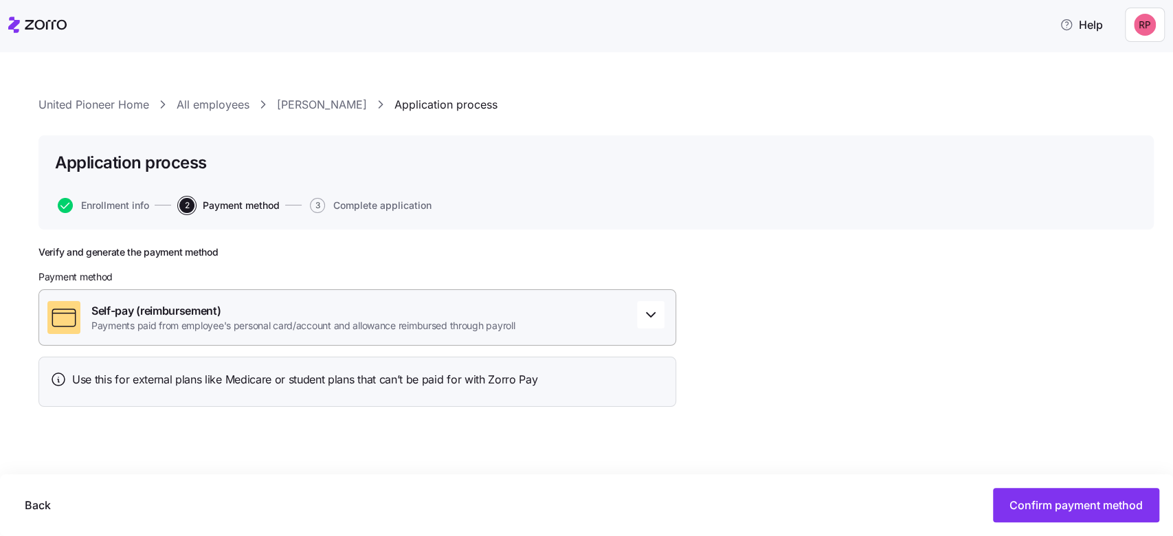
click at [101, 327] on span "Payments paid from employee's personal card/account and allowance reimbursed th…" at bounding box center [302, 326] width 423 height 14
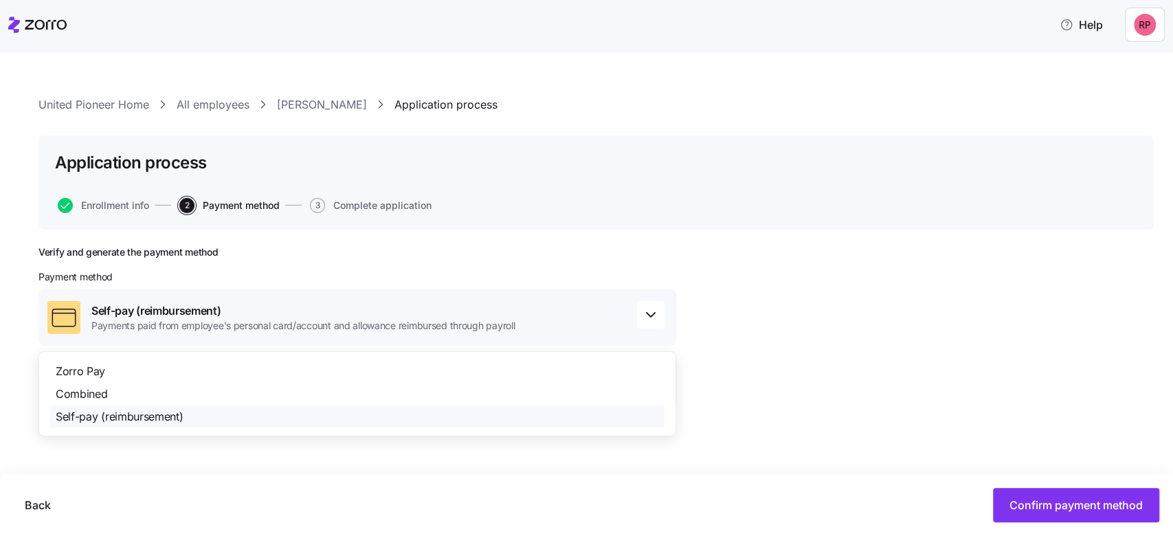
click at [91, 417] on span "Self-pay (reimbursement)" at bounding box center [119, 416] width 127 height 17
click at [1042, 511] on span "Confirm payment method" at bounding box center [1076, 505] width 133 height 16
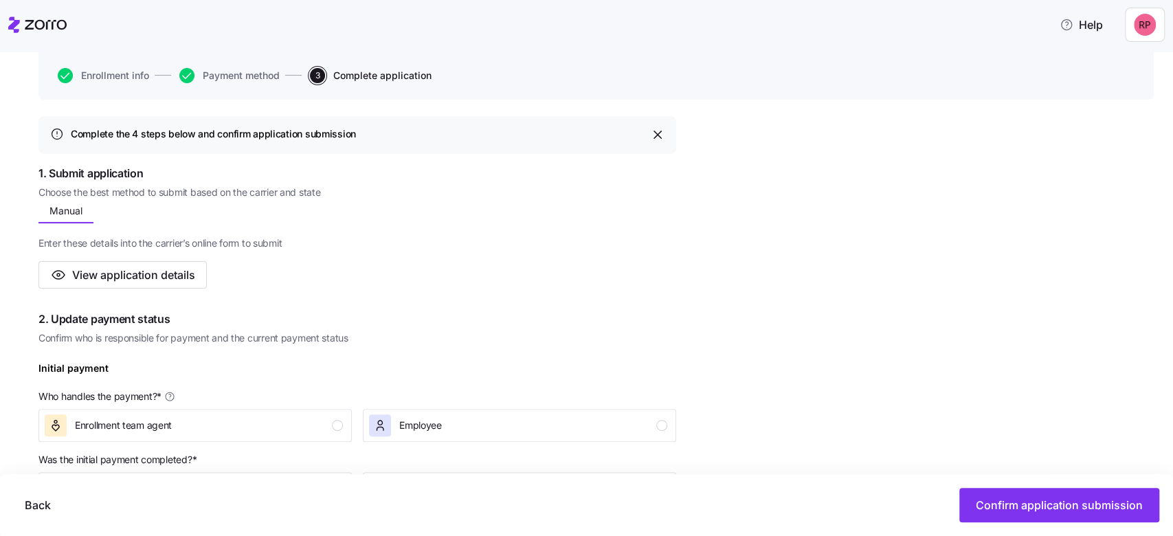
scroll to position [183, 0]
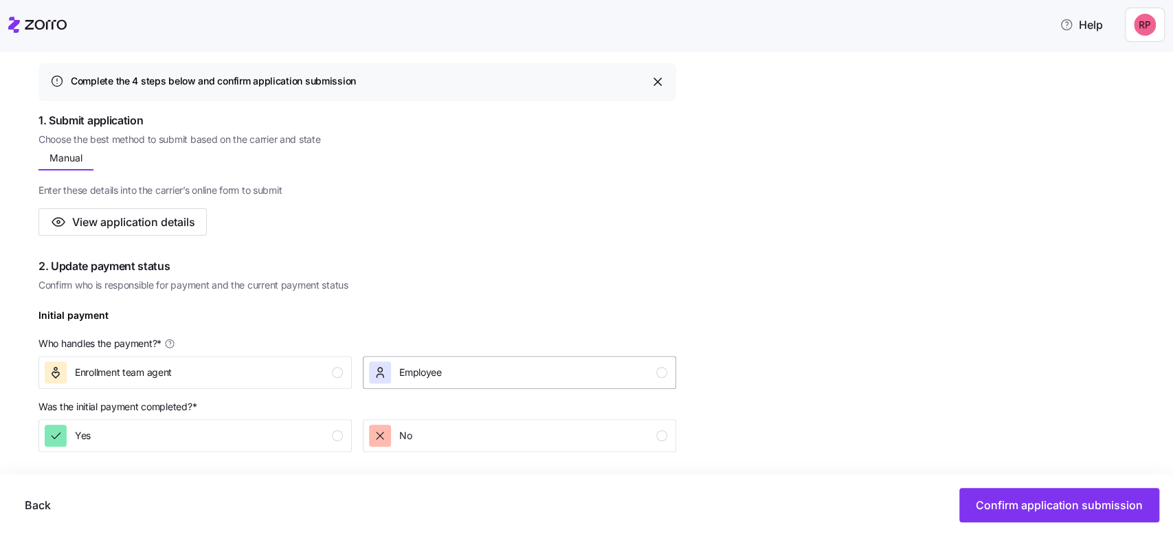
click at [417, 368] on span "Employee" at bounding box center [420, 373] width 43 height 14
click at [130, 437] on div "Yes" at bounding box center [194, 436] width 298 height 22
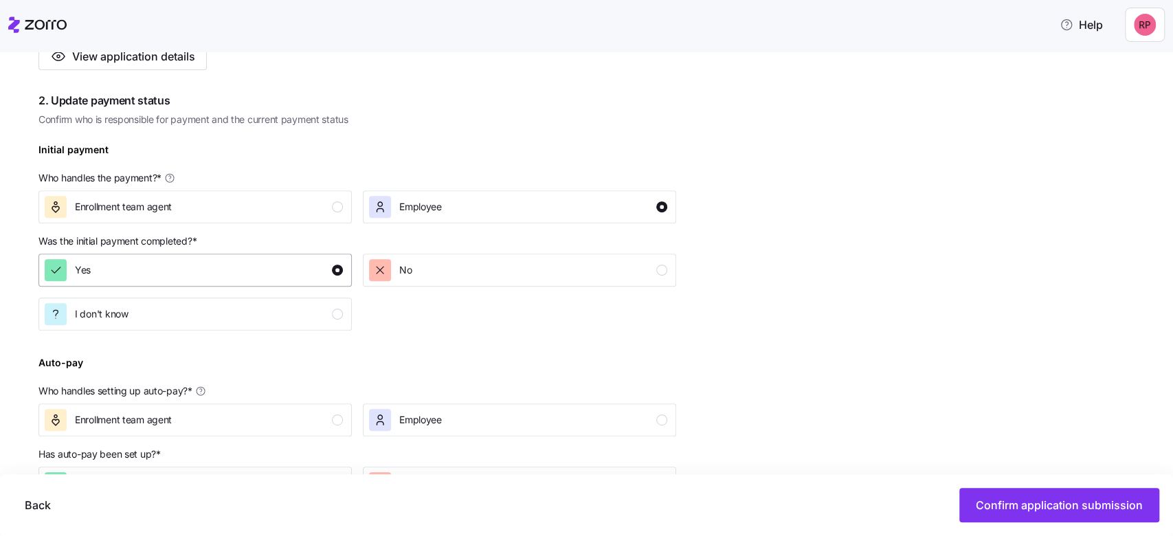
scroll to position [366, 0]
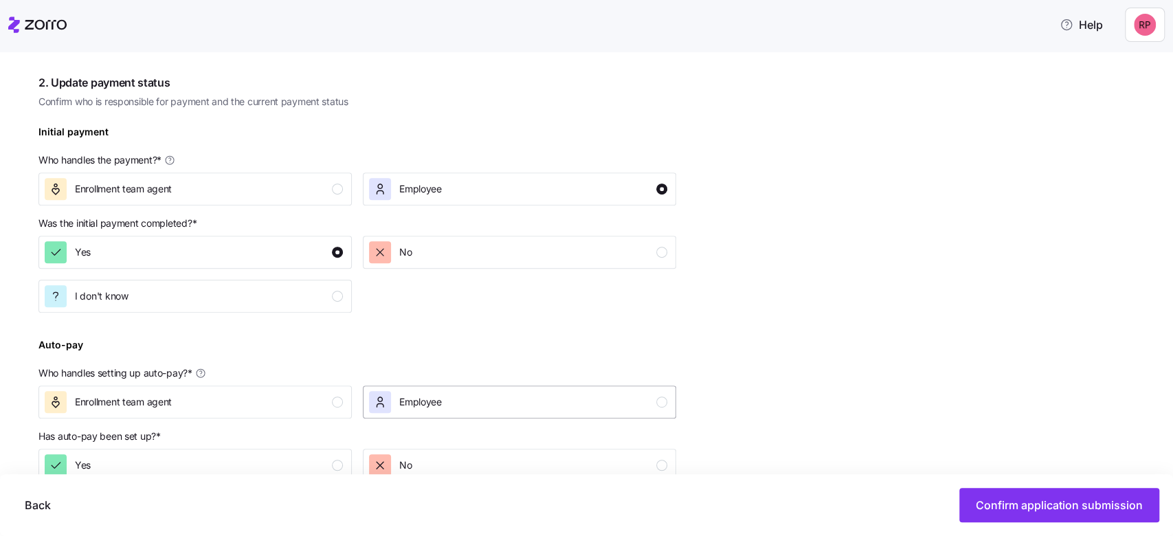
click at [399, 408] on span "Employee" at bounding box center [420, 402] width 43 height 14
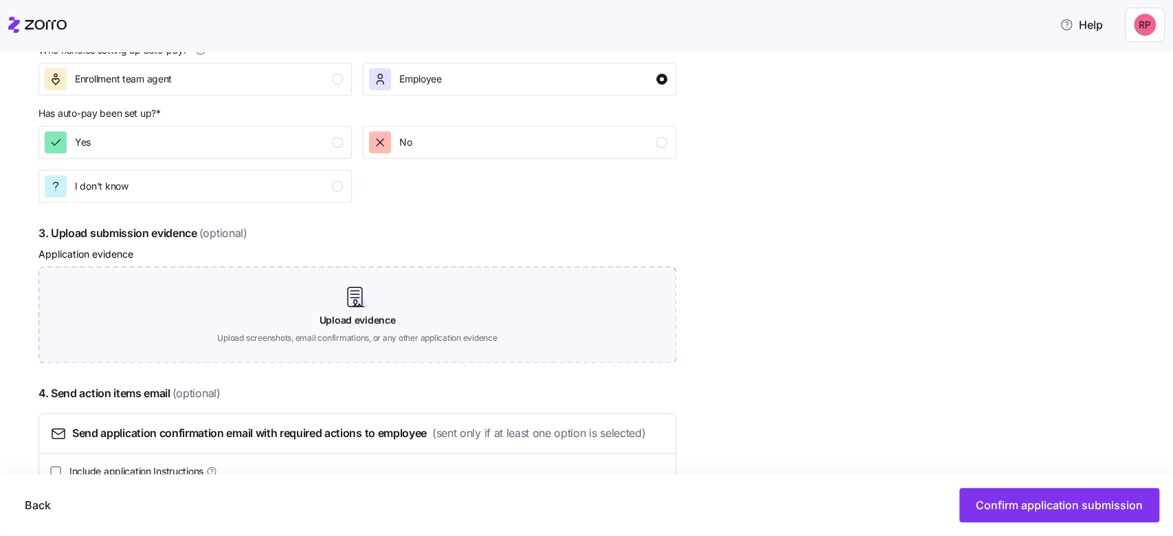
scroll to position [733, 0]
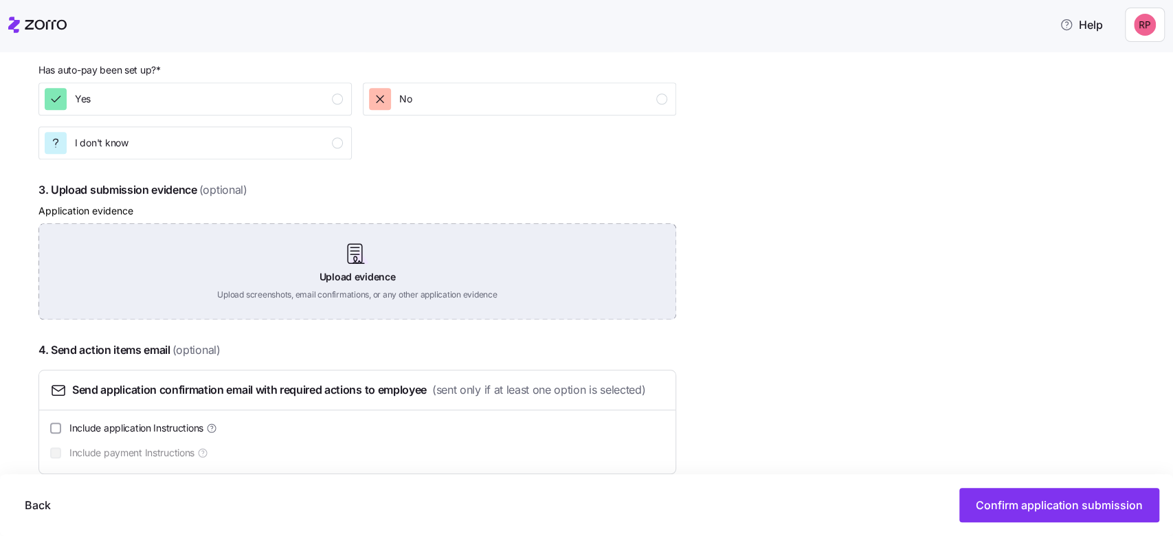
click at [302, 272] on div "Upload evidence Upload screenshots, email confirmations, or any other applicati…" at bounding box center [357, 271] width 638 height 96
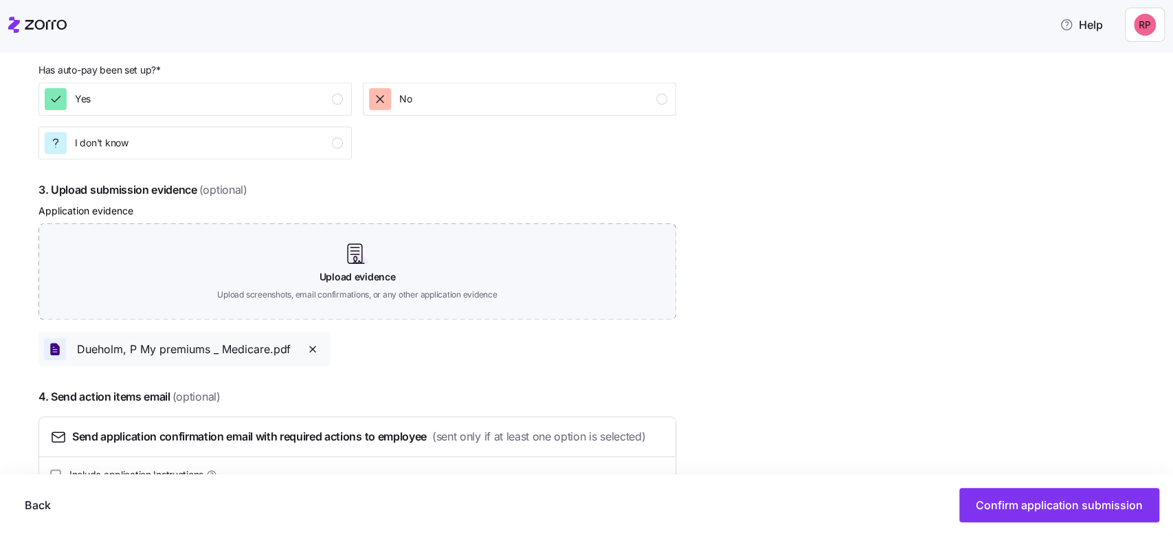
scroll to position [803, 0]
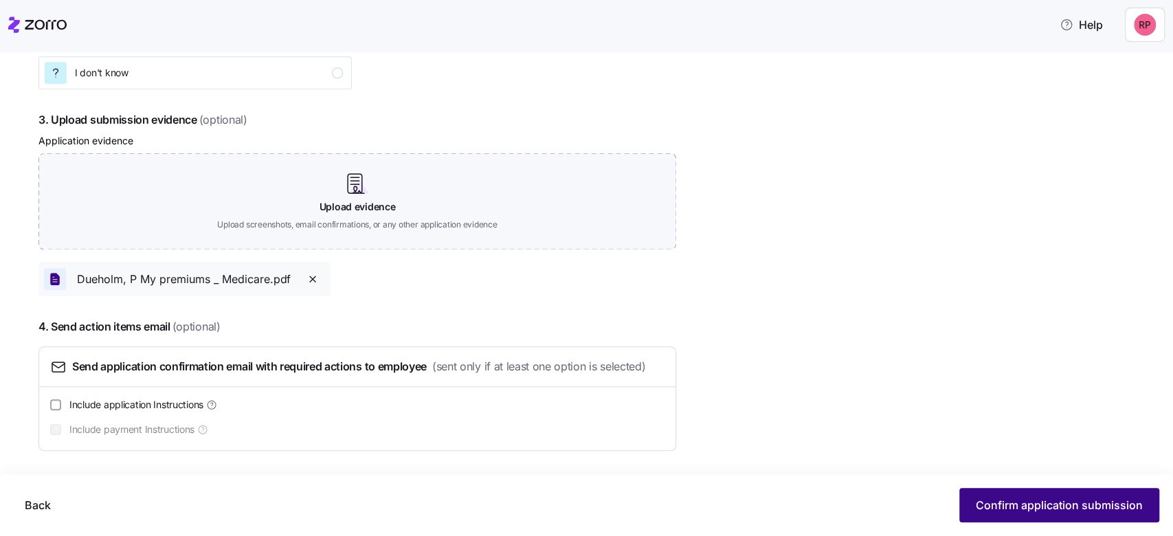
click at [986, 507] on span "Confirm application submission" at bounding box center [1059, 505] width 167 height 16
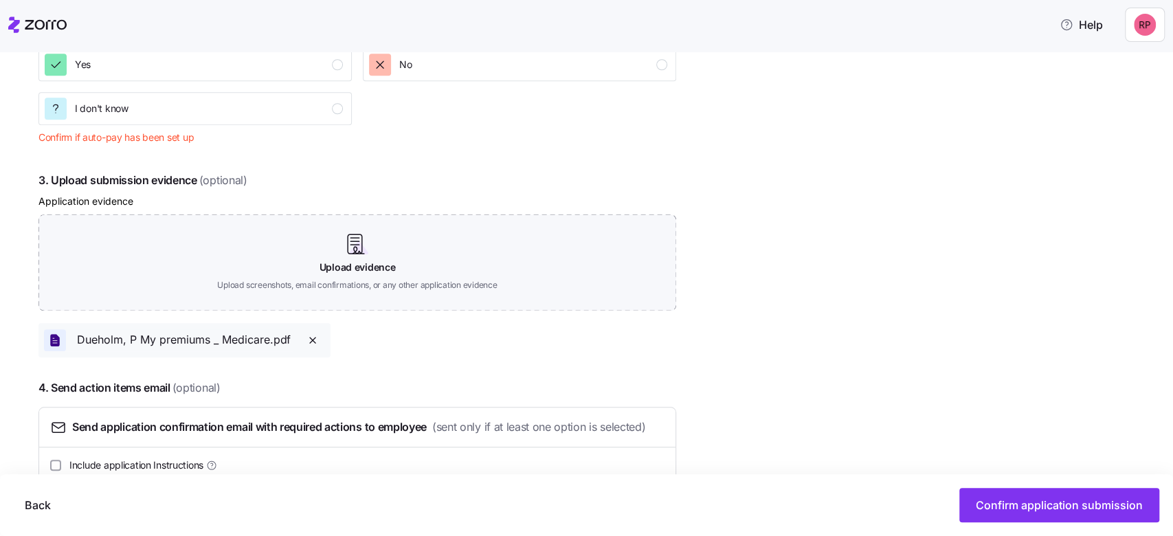
scroll to position [711, 0]
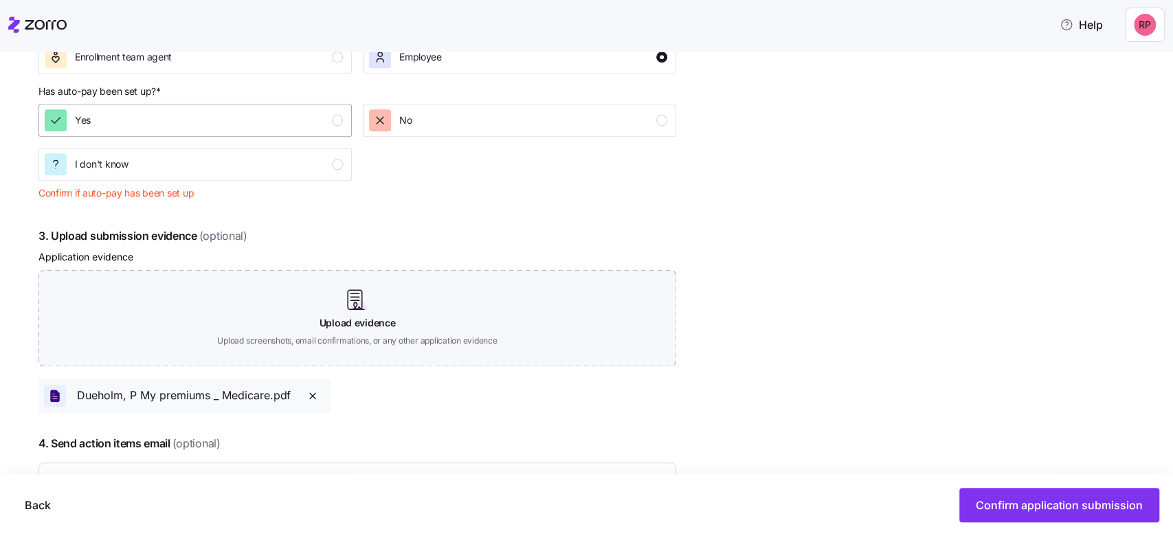
click at [334, 121] on div "button" at bounding box center [337, 120] width 11 height 11
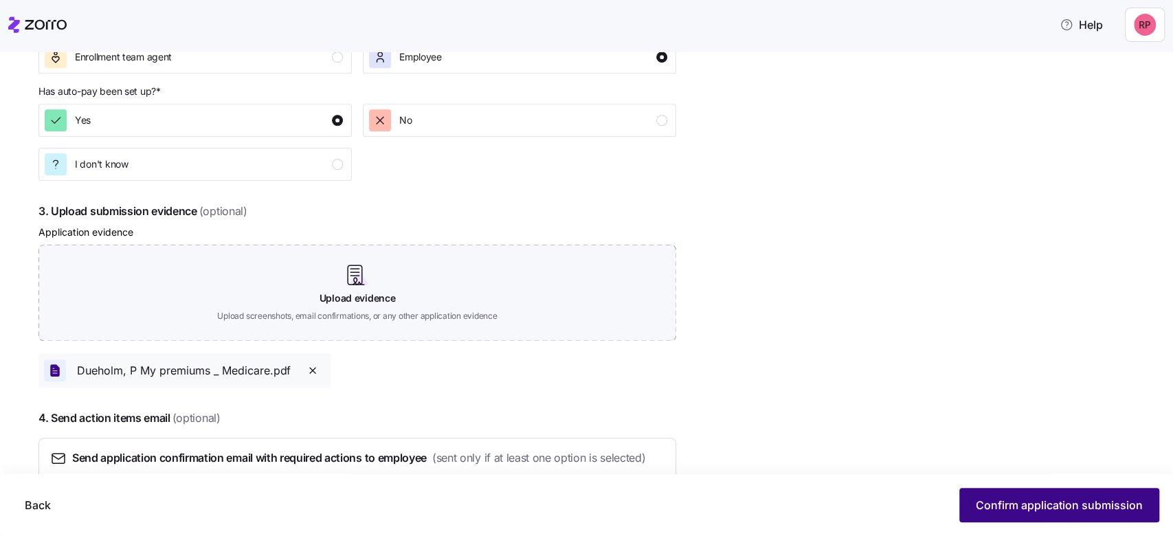
click at [976, 493] on button "Confirm application submission" at bounding box center [1060, 505] width 200 height 34
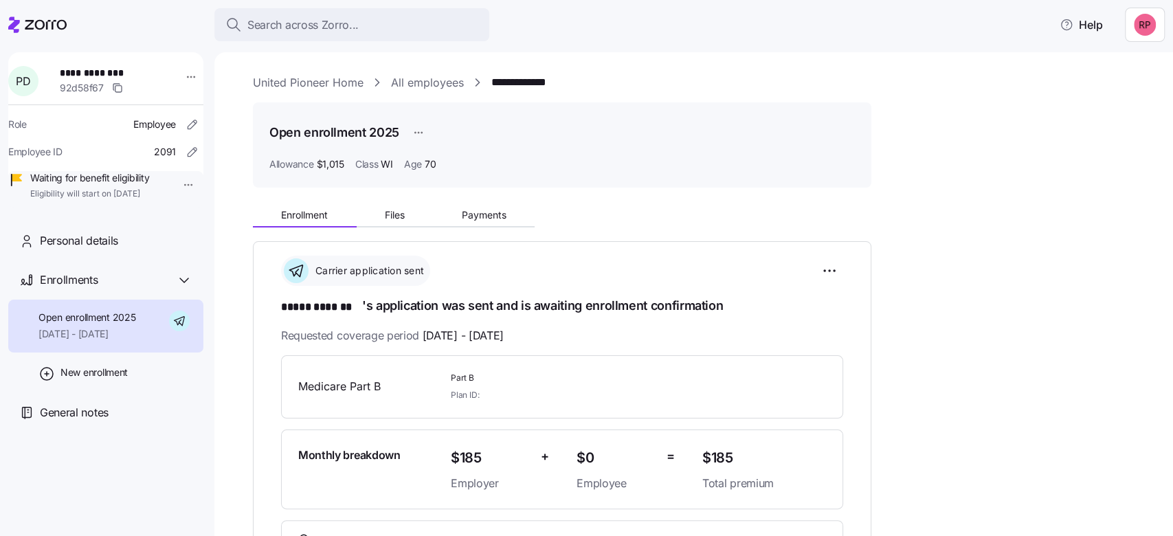
click at [269, 83] on link "United Pioneer Home" at bounding box center [308, 82] width 111 height 17
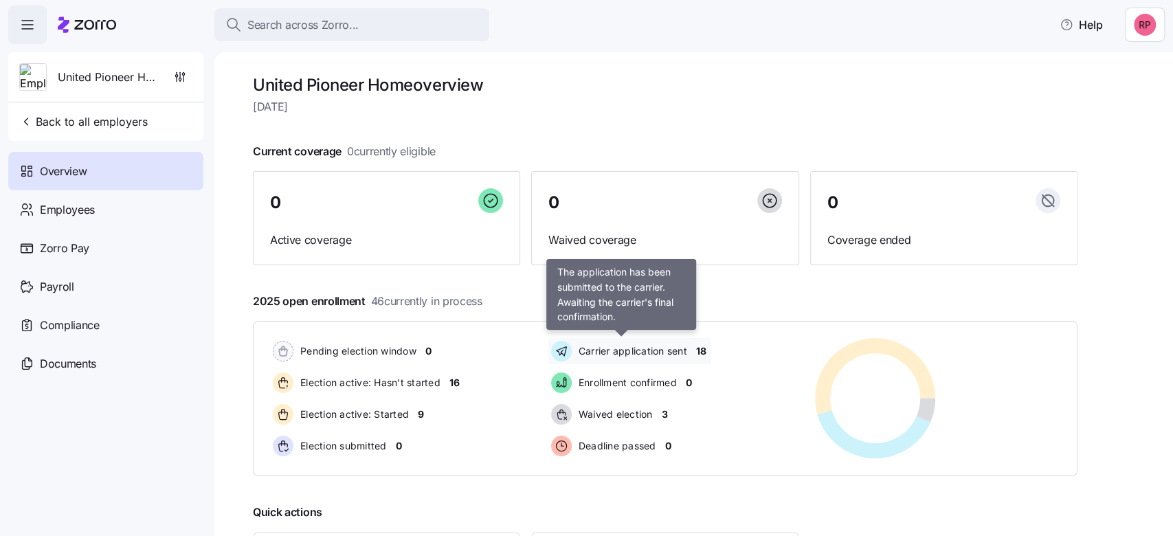
click at [666, 349] on span "Carrier application sent" at bounding box center [631, 351] width 113 height 14
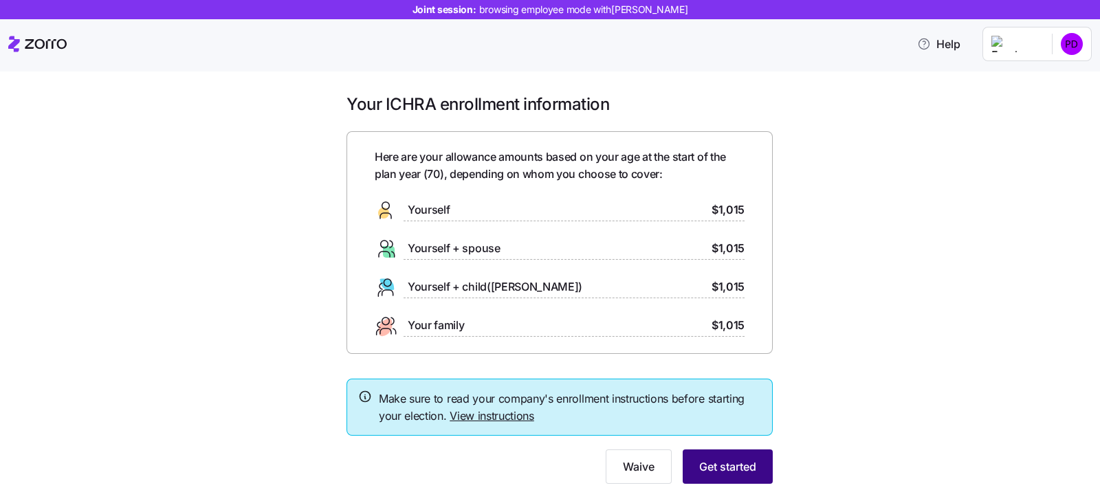
click at [750, 459] on button "Get started" at bounding box center [728, 467] width 90 height 34
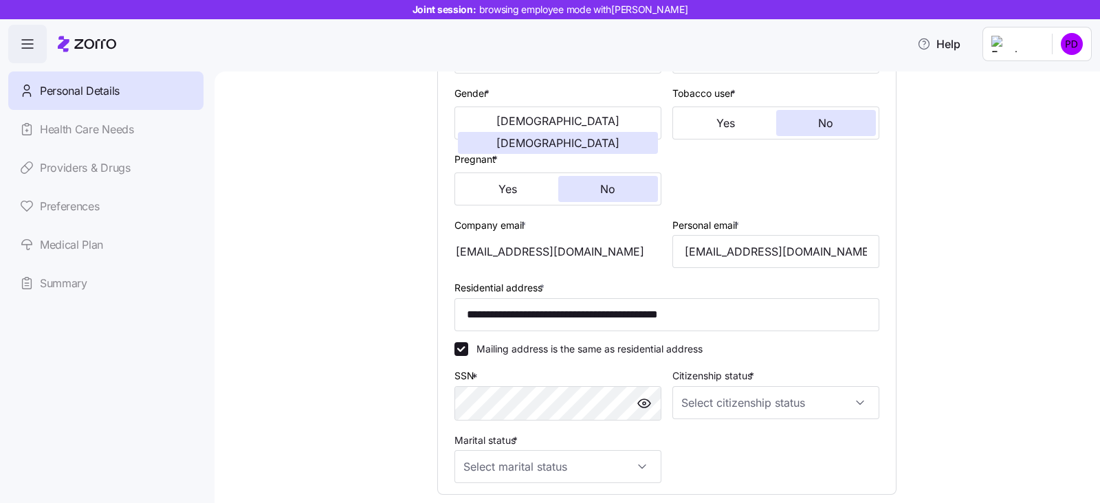
scroll to position [258, 0]
click at [520, 386] on div at bounding box center [557, 403] width 207 height 34
click at [703, 400] on input "Citizenship status *" at bounding box center [775, 402] width 207 height 33
click at [701, 295] on span "[DEMOGRAPHIC_DATA] citizen" at bounding box center [752, 300] width 140 height 15
type input "[DEMOGRAPHIC_DATA] citizen"
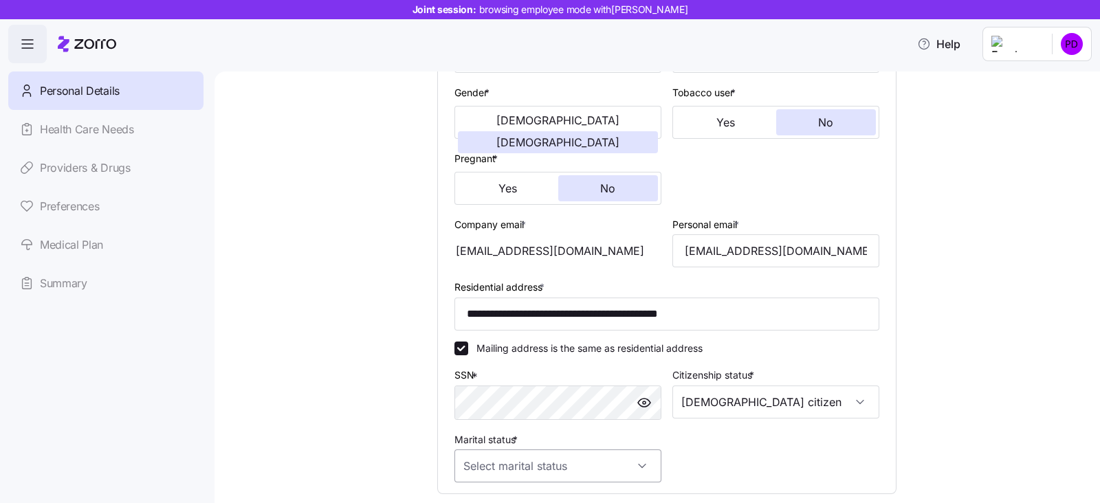
click at [639, 462] on input "Marital status *" at bounding box center [557, 466] width 207 height 33
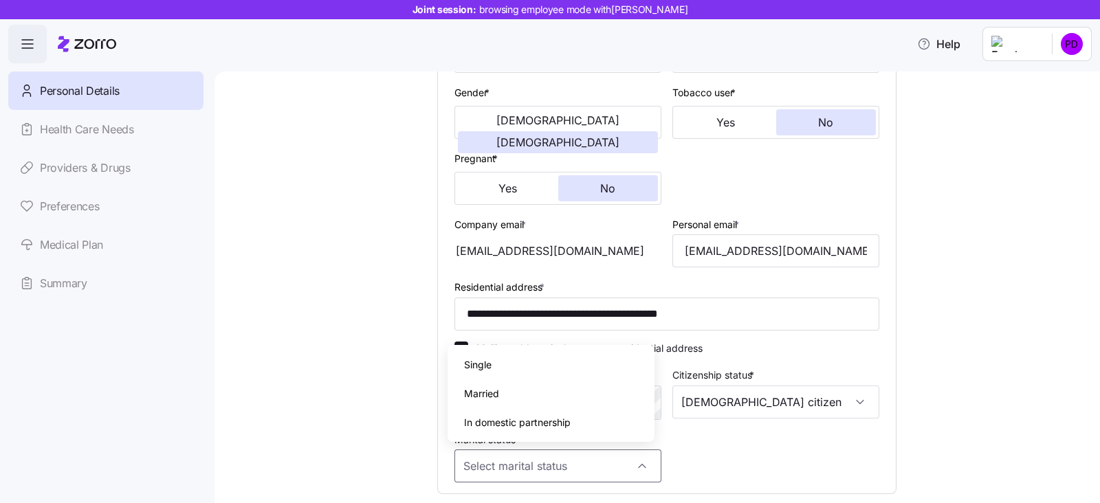
click at [502, 366] on div "Single" at bounding box center [551, 365] width 196 height 29
type input "Single"
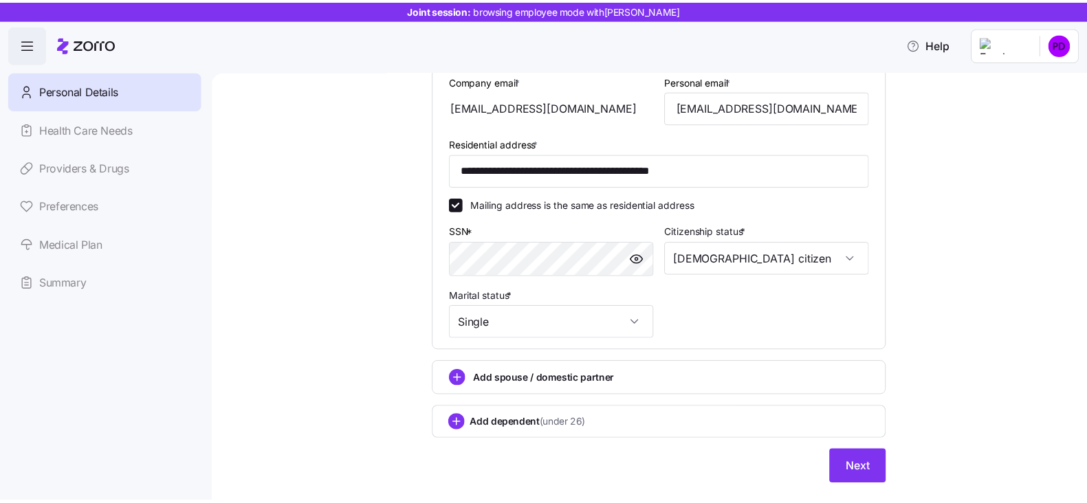
scroll to position [430, 0]
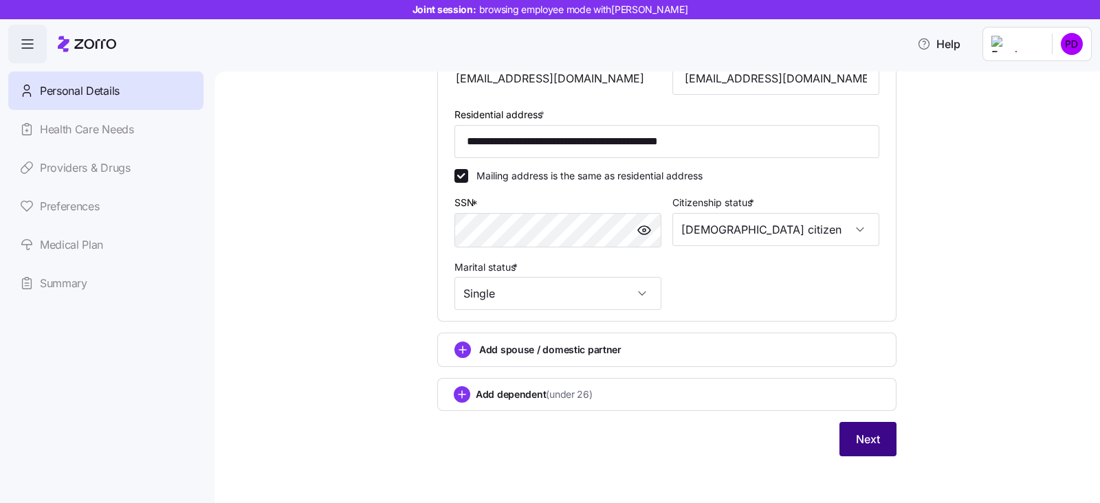
click at [847, 436] on button "Next" at bounding box center [867, 439] width 57 height 34
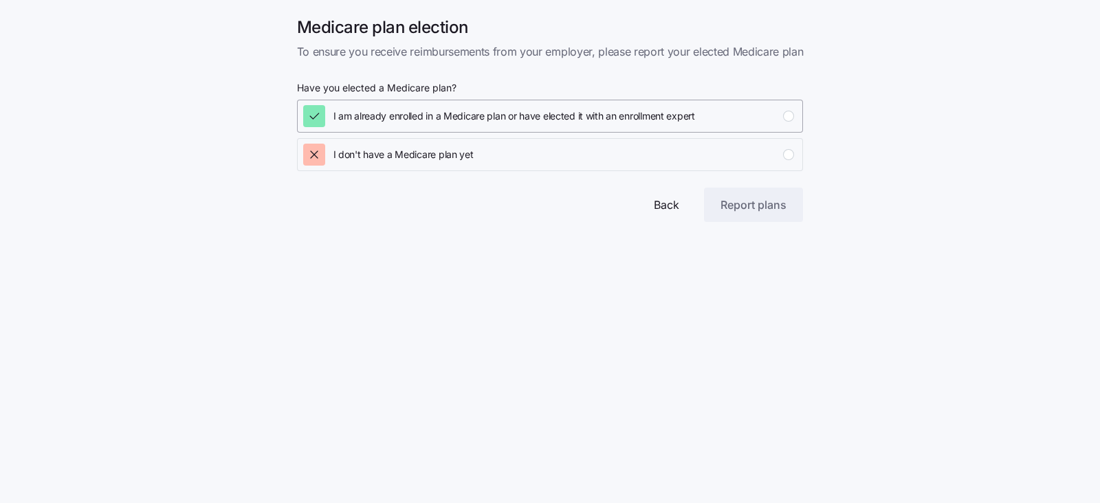
click at [323, 111] on div "button" at bounding box center [314, 116] width 22 height 22
click at [745, 204] on span "Report plans" at bounding box center [753, 205] width 66 height 16
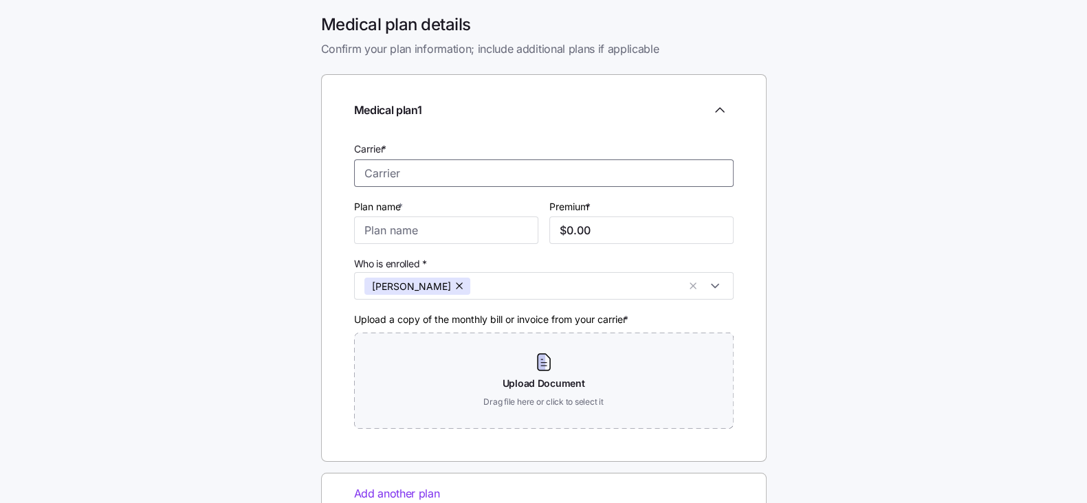
click at [399, 180] on input "Carrier *" at bounding box center [543, 172] width 379 height 27
type input "Medicare Part B"
click at [395, 228] on input "Plan name *" at bounding box center [446, 230] width 184 height 27
type input "Part B"
drag, startPoint x: 595, startPoint y: 219, endPoint x: 552, endPoint y: 223, distance: 42.8
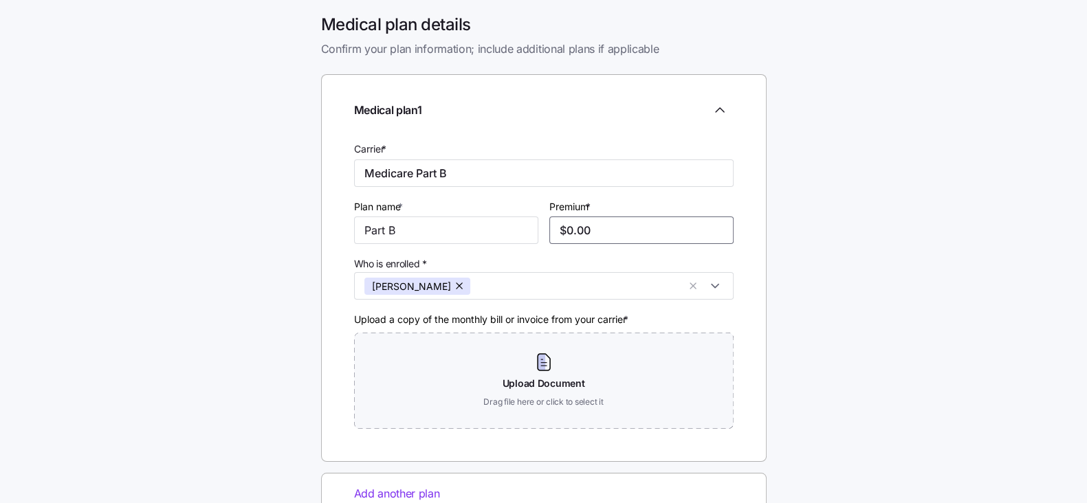
click at [552, 223] on input "$0.00" at bounding box center [641, 230] width 184 height 27
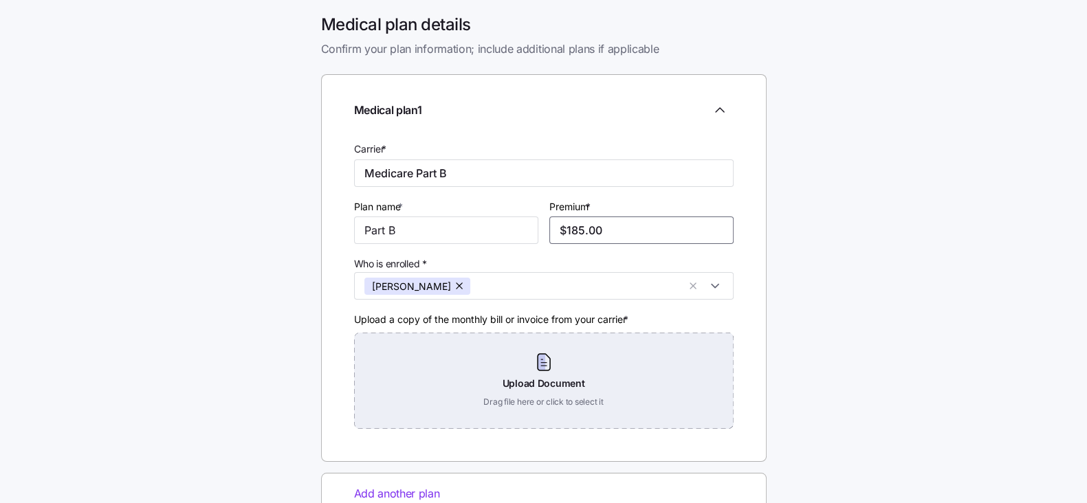
type input "$185.00"
click at [522, 379] on div "Upload Document Drag file here or click to select it" at bounding box center [543, 381] width 379 height 96
click at [525, 388] on div "Upload Document Drag file here or click to select it" at bounding box center [543, 381] width 379 height 96
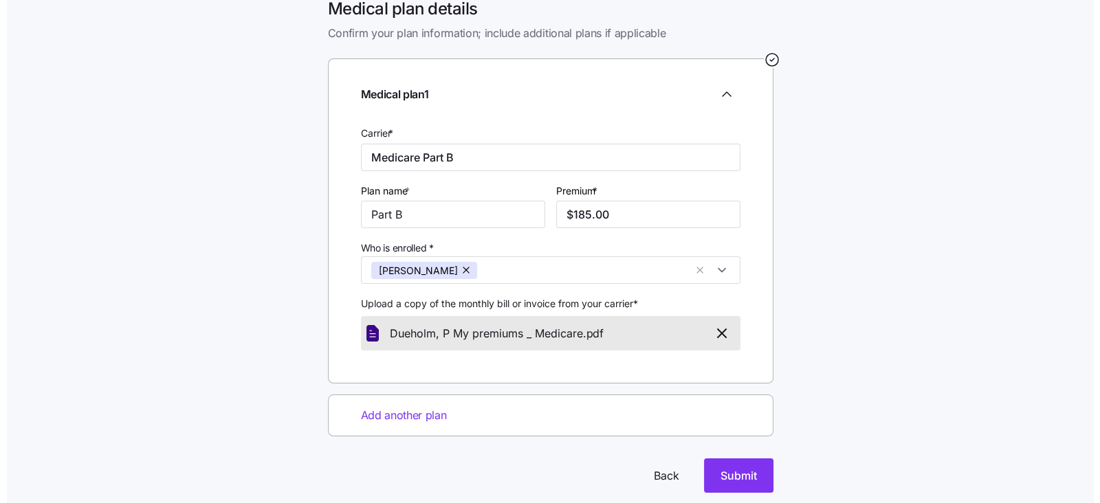
scroll to position [37, 0]
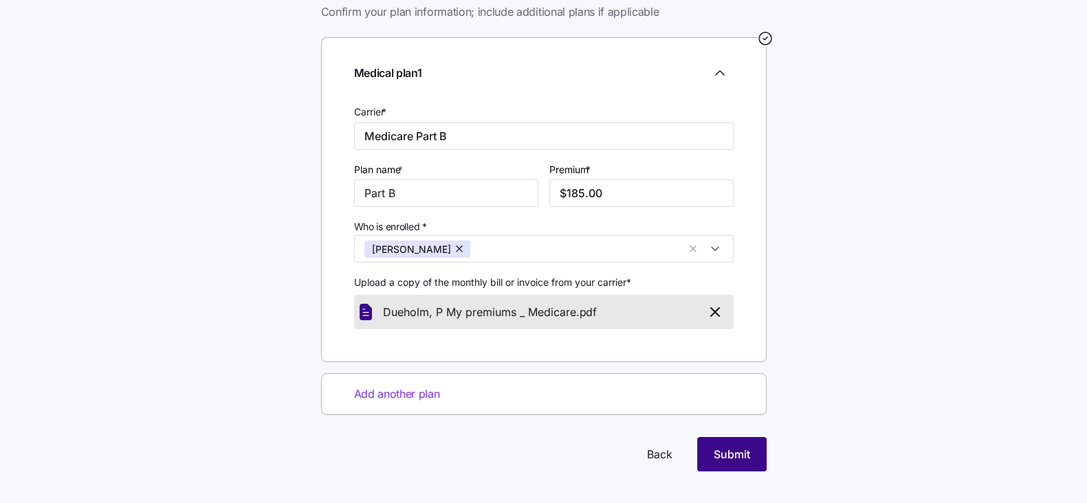
click at [756, 462] on button "Submit" at bounding box center [731, 454] width 69 height 34
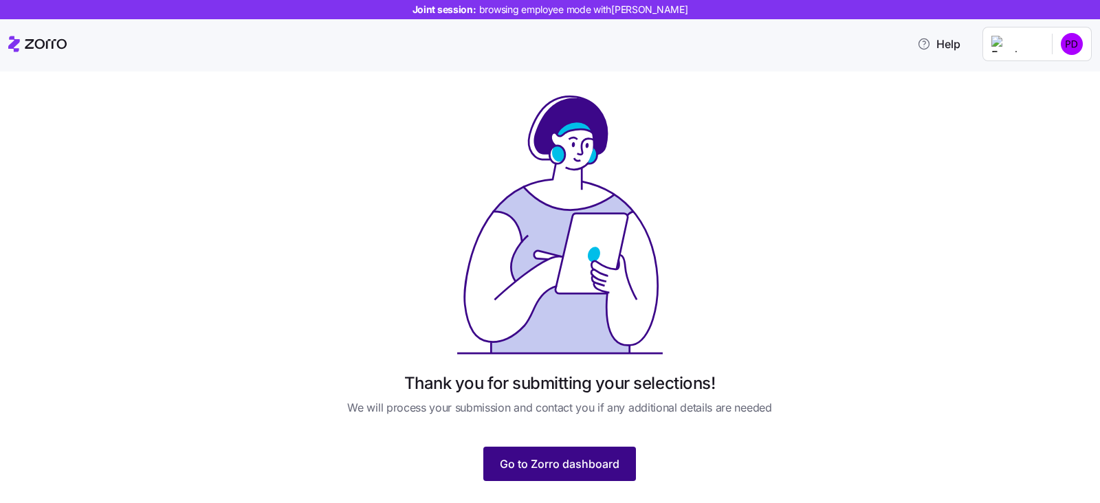
click at [530, 468] on span "Go to Zorro dashboard" at bounding box center [560, 464] width 120 height 16
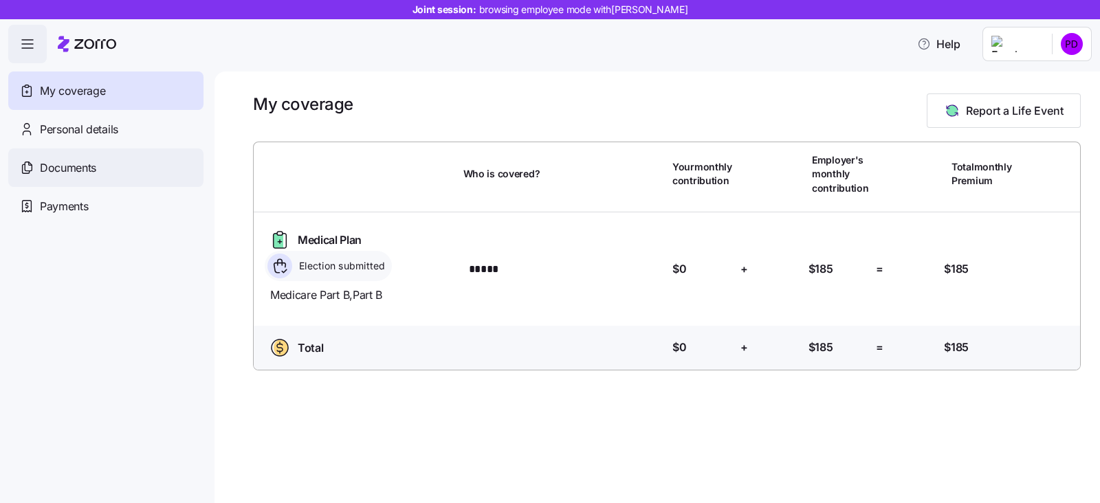
click at [79, 170] on span "Documents" at bounding box center [68, 167] width 56 height 17
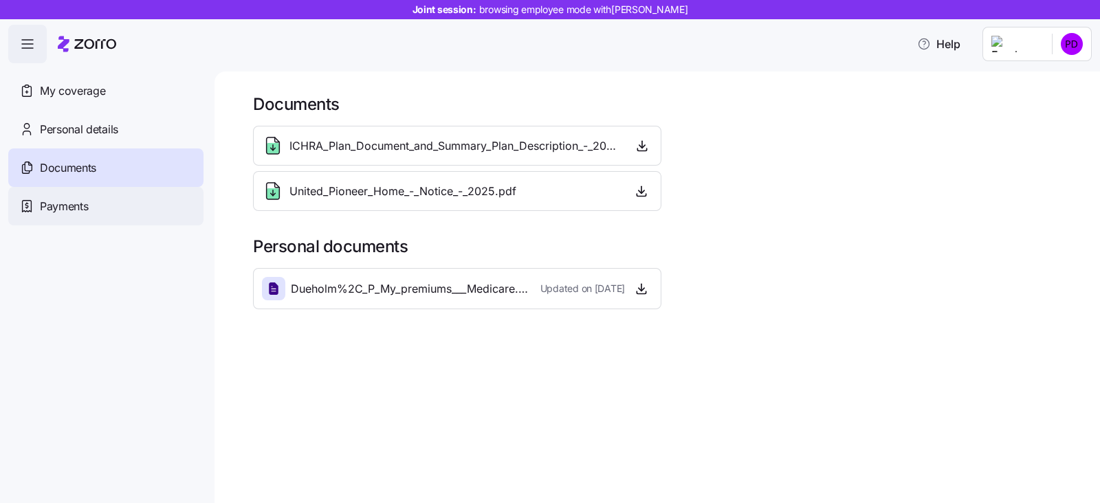
click at [69, 208] on span "Payments" at bounding box center [64, 206] width 48 height 17
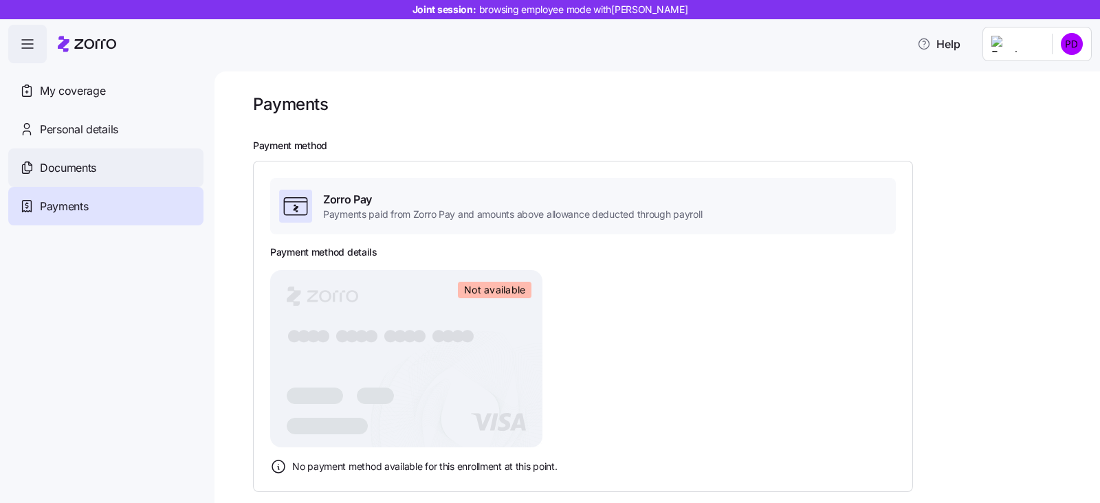
click at [67, 160] on span "Documents" at bounding box center [68, 167] width 56 height 17
